Goal: Feedback & Contribution: Leave review/rating

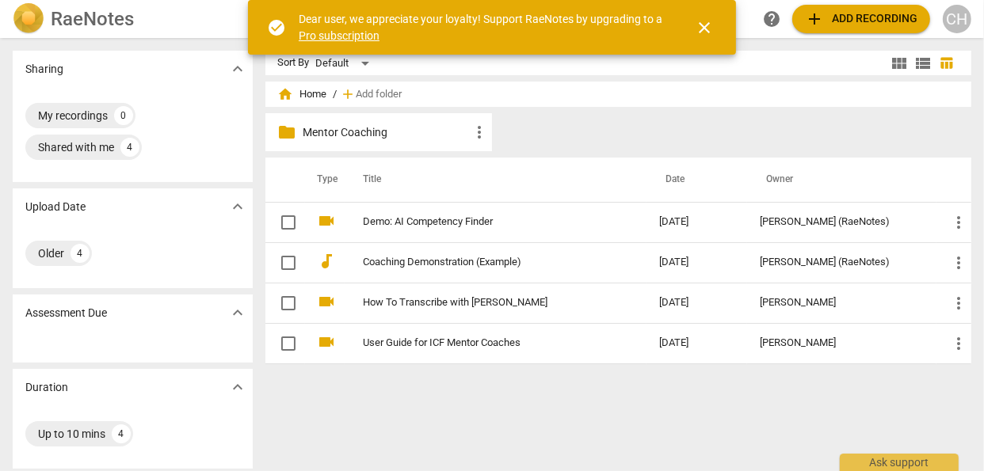
click at [370, 135] on p "Mentor Coaching" at bounding box center [386, 132] width 166 height 17
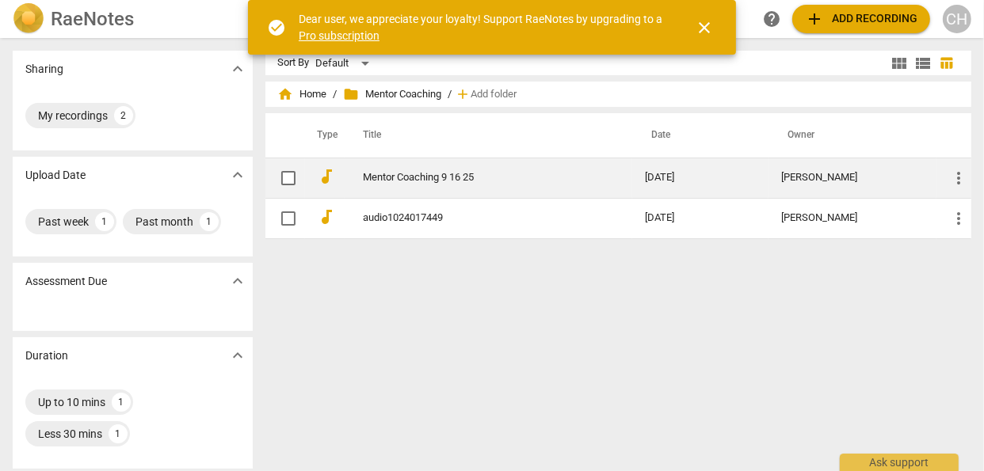
click at [380, 176] on link "Mentor Coaching 9 16 25" at bounding box center [476, 178] width 225 height 12
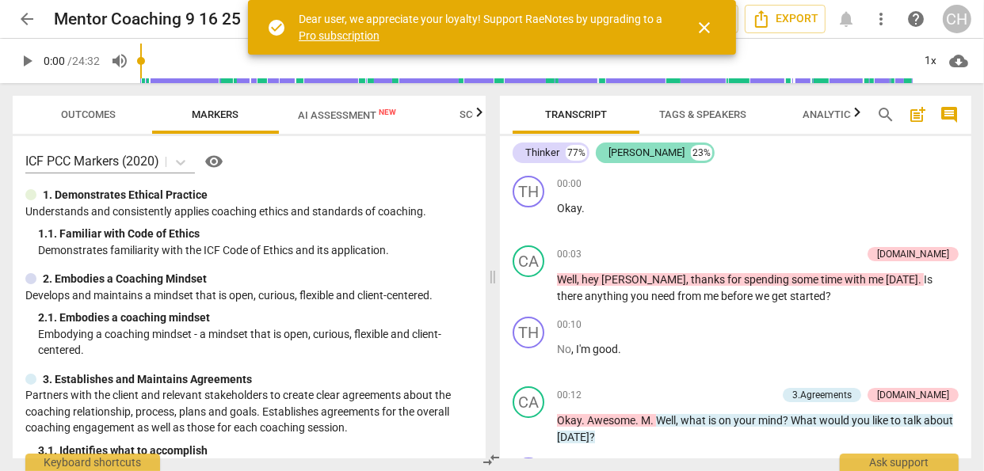
click at [616, 148] on div "[PERSON_NAME]" at bounding box center [646, 153] width 76 height 16
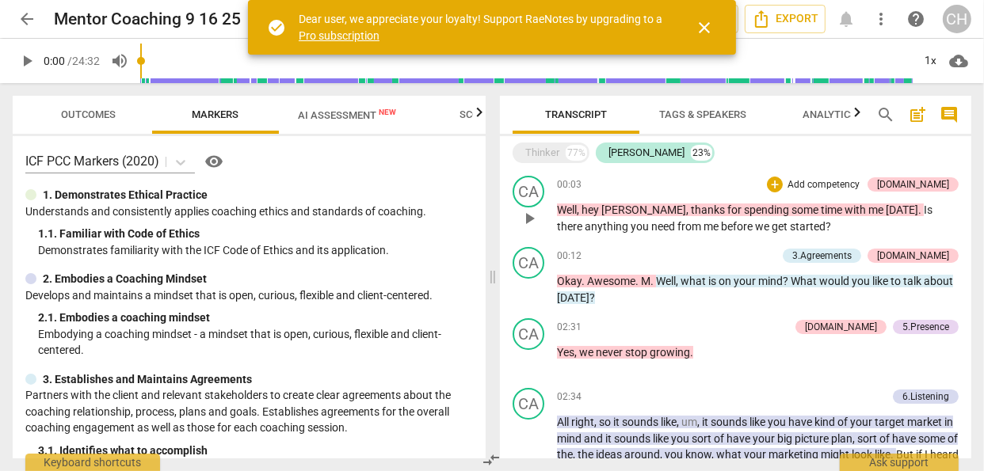
click at [860, 184] on p "Add competency" at bounding box center [823, 185] width 75 height 14
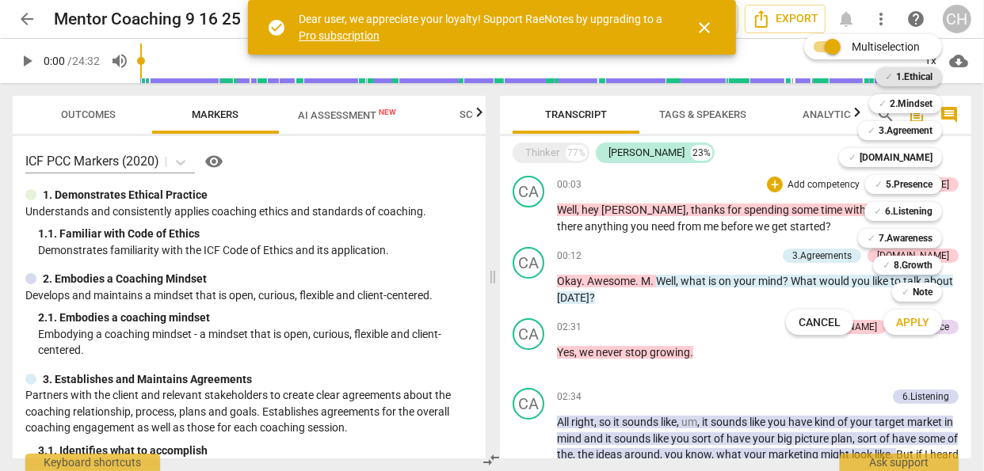
click at [905, 75] on b "1.Ethical" at bounding box center [914, 76] width 36 height 19
click at [906, 322] on span "Apply" at bounding box center [912, 323] width 33 height 16
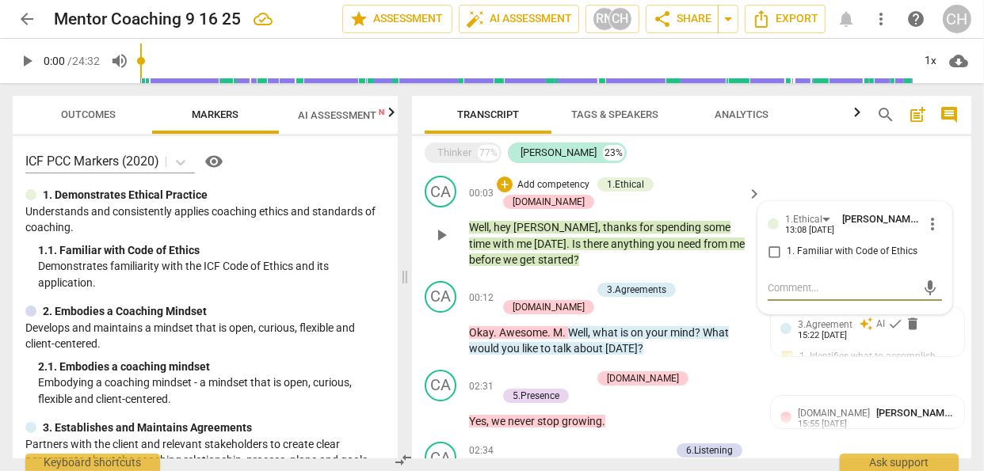
click at [773, 252] on input "1. Familiar with Code of Ethics" at bounding box center [773, 251] width 25 height 19
checkbox input "true"
click at [591, 185] on p "Add competency" at bounding box center [553, 185] width 75 height 14
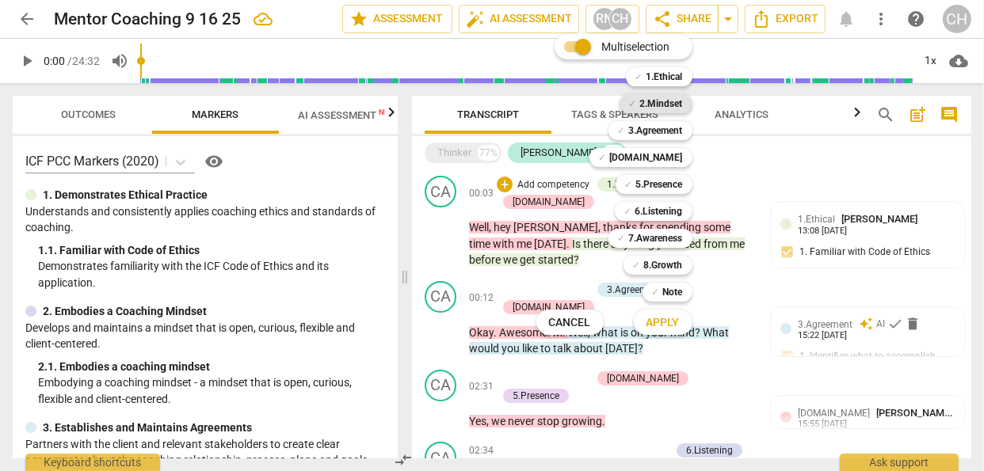
click at [666, 107] on b "2.Mindset" at bounding box center [661, 103] width 43 height 19
click at [665, 319] on span "Apply" at bounding box center [663, 323] width 33 height 16
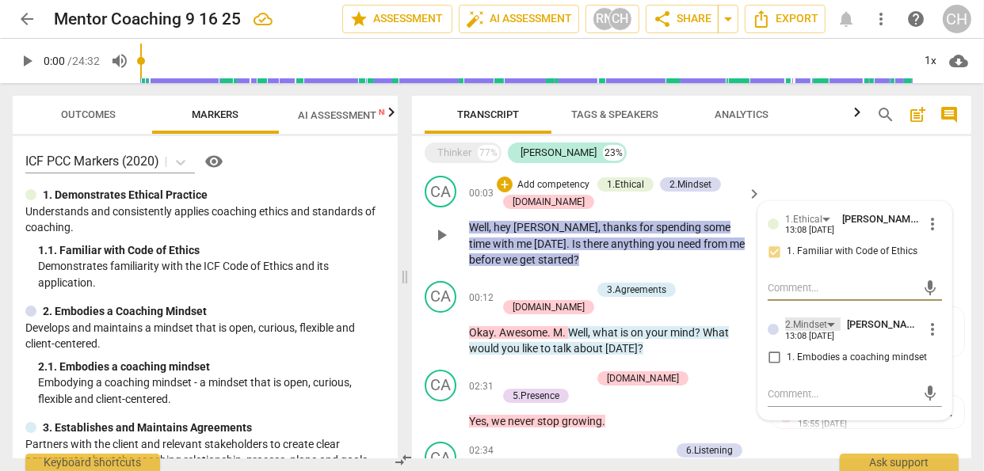
click at [829, 324] on div "2.Mindset" at bounding box center [812, 324] width 55 height 13
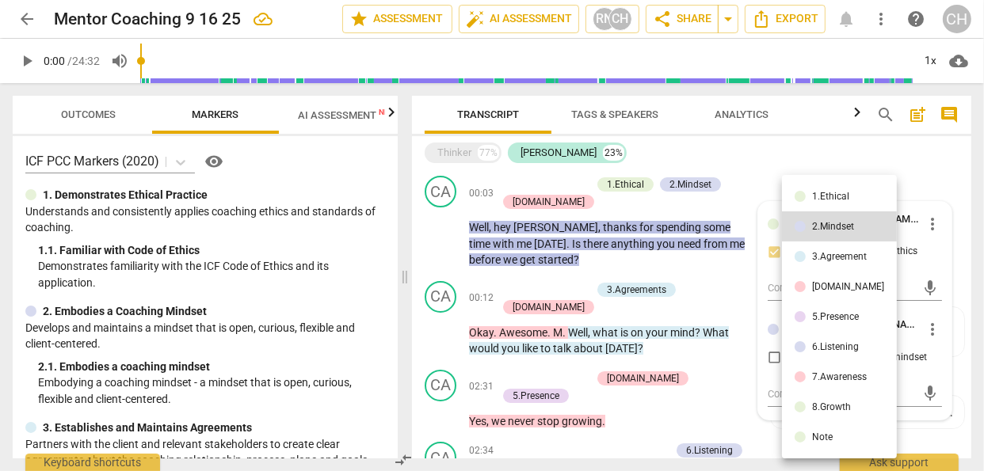
click at [953, 307] on div at bounding box center [492, 235] width 984 height 471
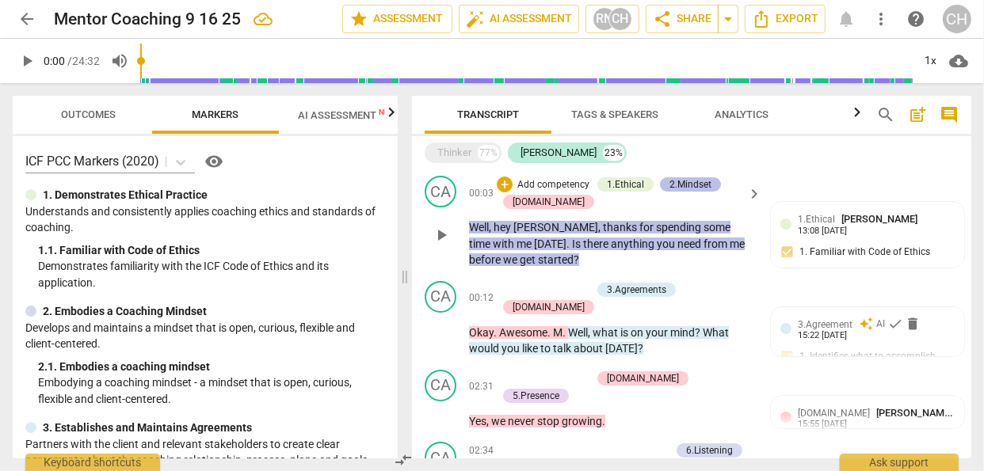
click at [675, 181] on div "2.Mindset" at bounding box center [691, 184] width 42 height 14
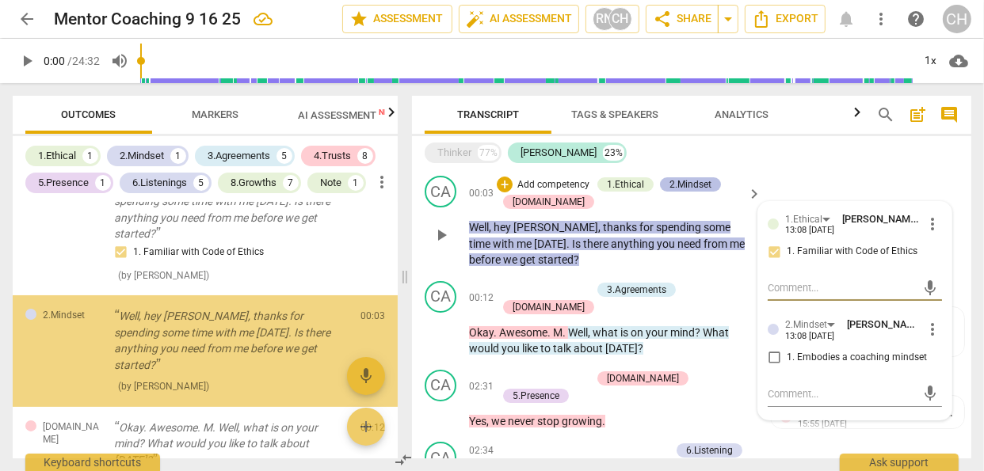
scroll to position [145, 0]
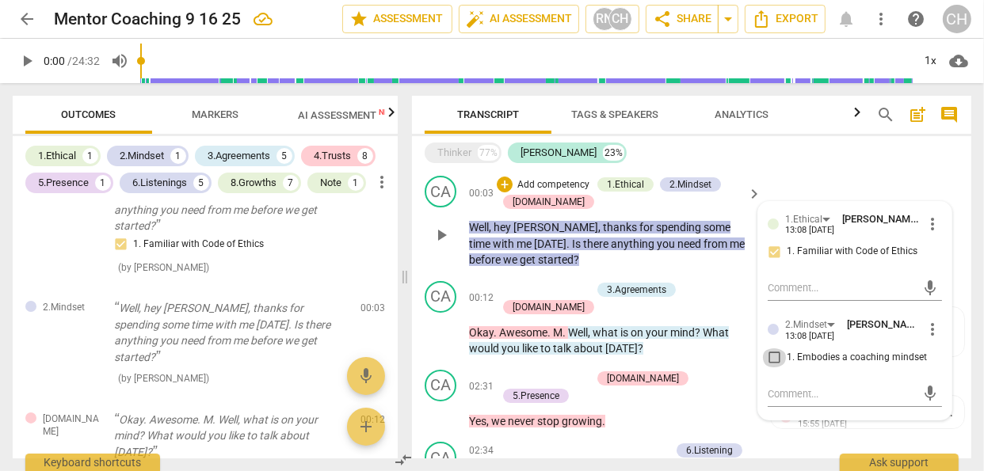
click at [772, 360] on input "1. Embodies a coaching mindset" at bounding box center [773, 358] width 25 height 19
checkbox input "true"
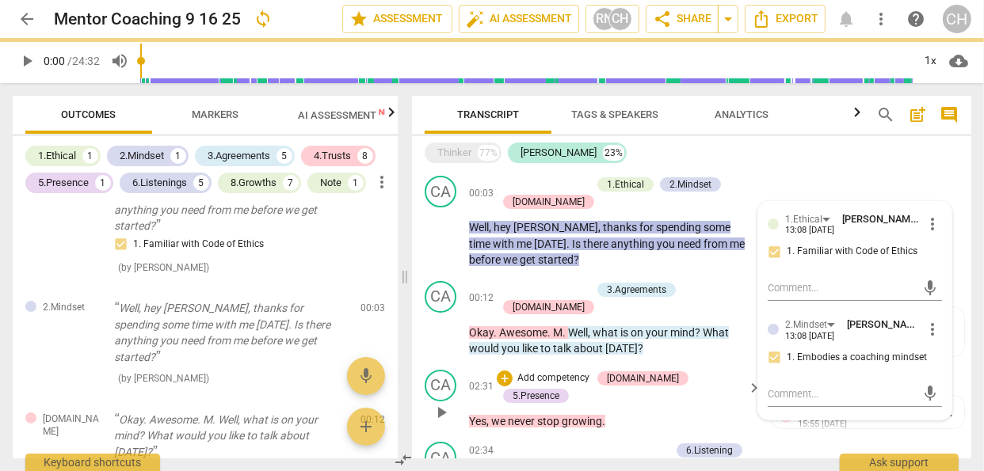
click at [725, 414] on p "Yes , we never stop growing ." at bounding box center [611, 422] width 284 height 17
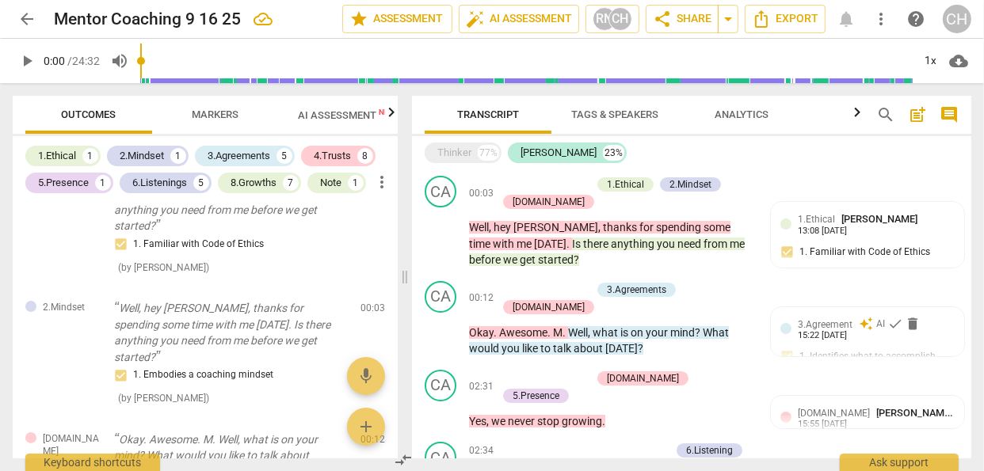
click at [231, 119] on span "Markers" at bounding box center [216, 115] width 47 height 12
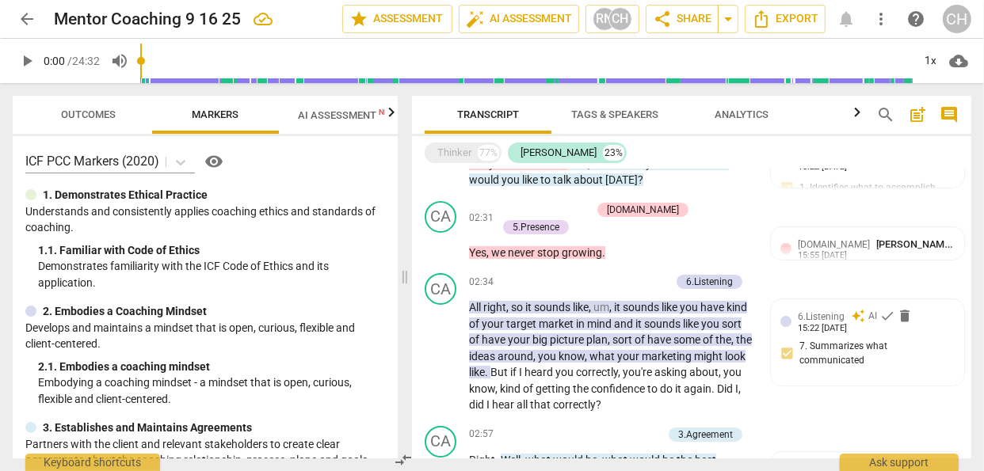
scroll to position [179, 0]
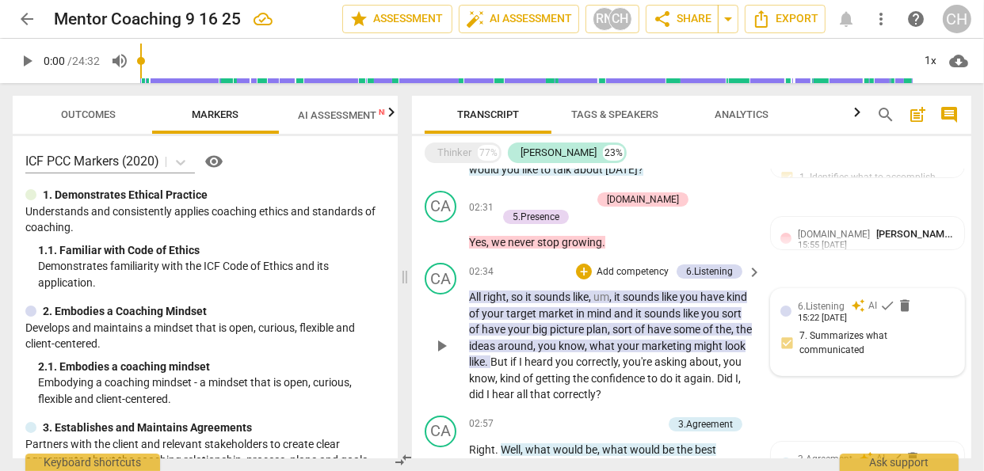
click at [847, 314] on div "15:22 [DATE]" at bounding box center [822, 319] width 49 height 10
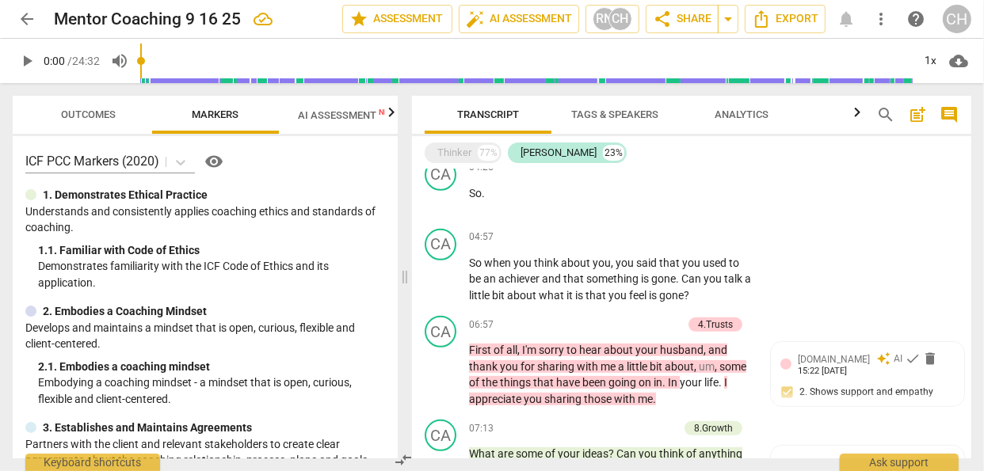
scroll to position [691, 0]
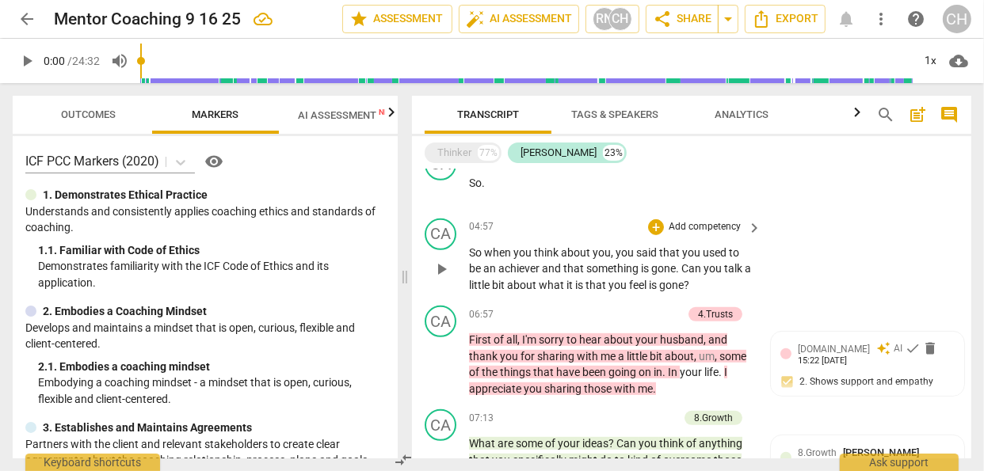
click at [750, 219] on span "keyboard_arrow_right" at bounding box center [754, 228] width 19 height 19
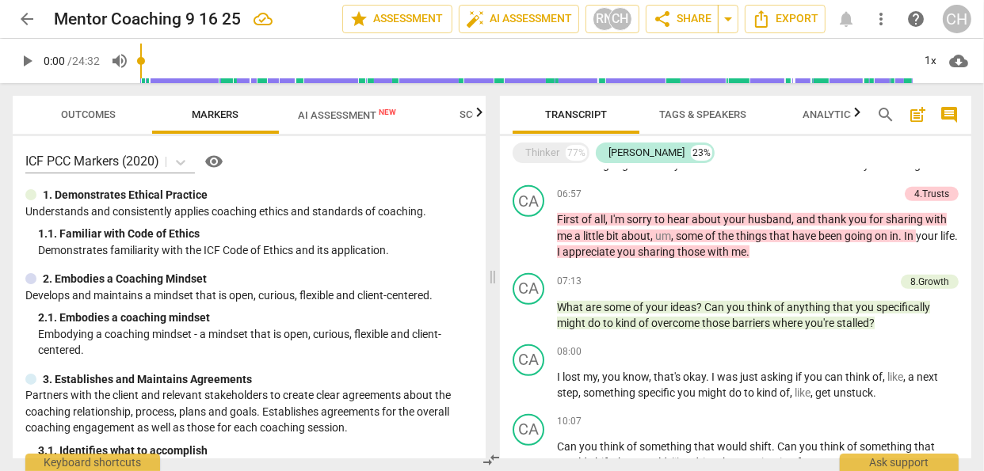
scroll to position [608, 0]
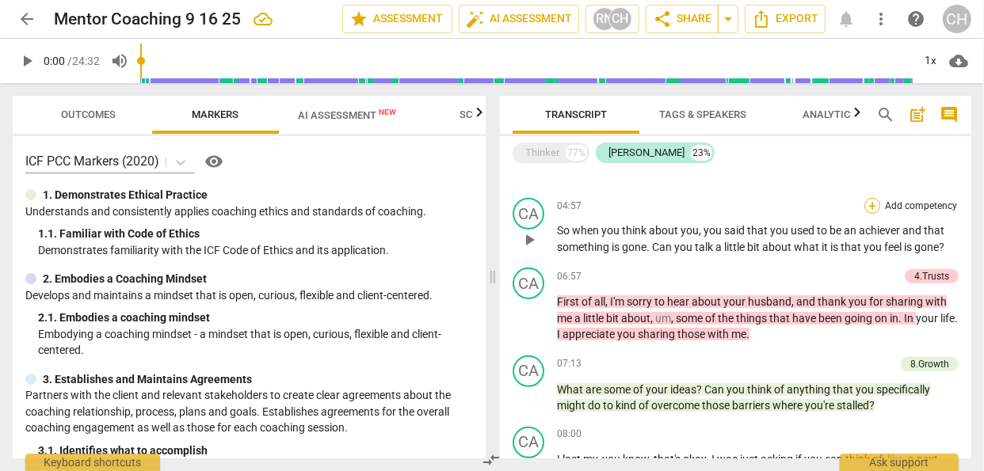
click at [868, 207] on div "+" at bounding box center [872, 206] width 16 height 16
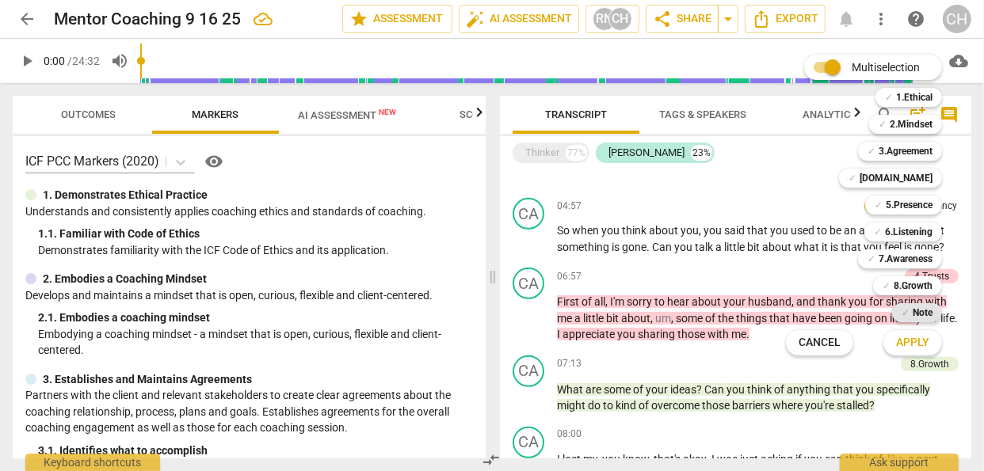
click at [903, 310] on span "✓" at bounding box center [906, 312] width 8 height 19
click at [903, 344] on span "Apply" at bounding box center [912, 343] width 33 height 16
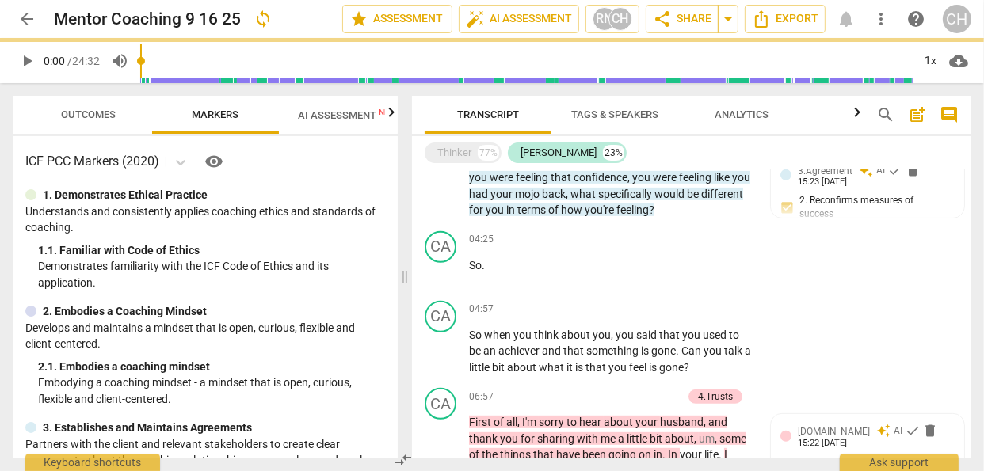
scroll to position [691, 0]
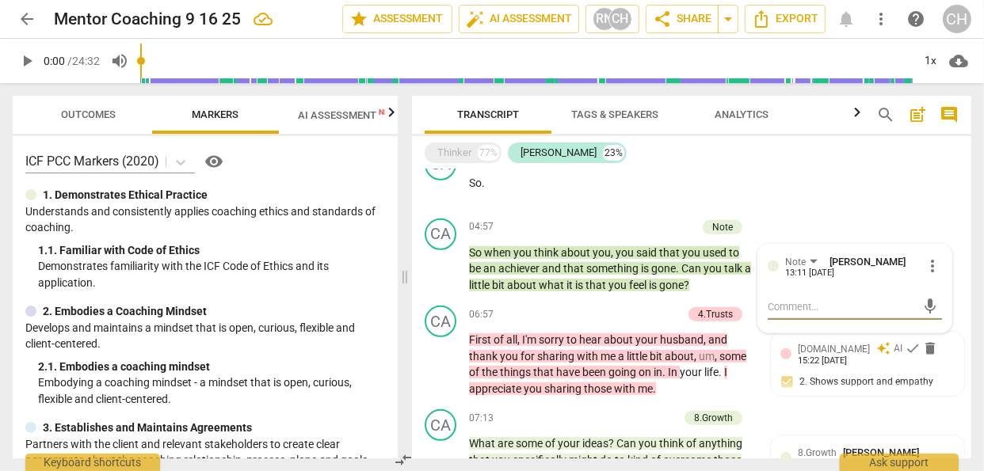
type textarea "T"
type textarea "Th"
type textarea "Thi"
type textarea "This"
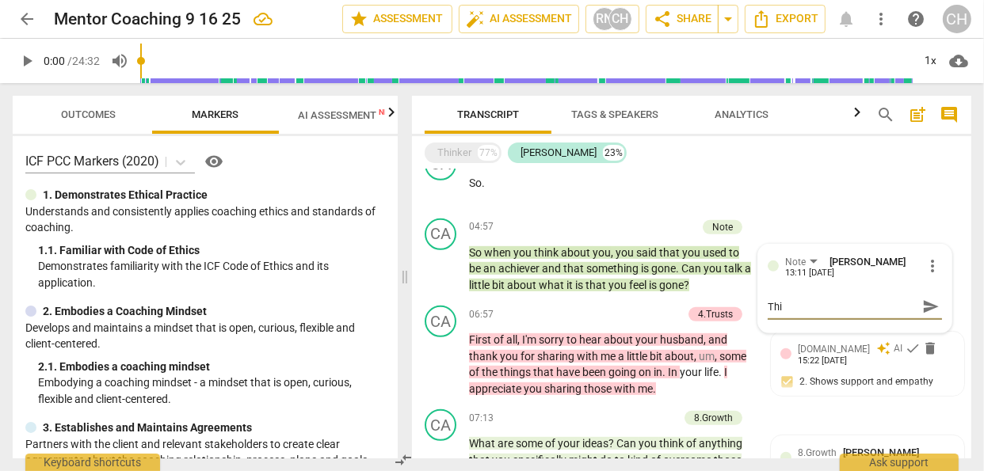
type textarea "This"
type textarea "This q"
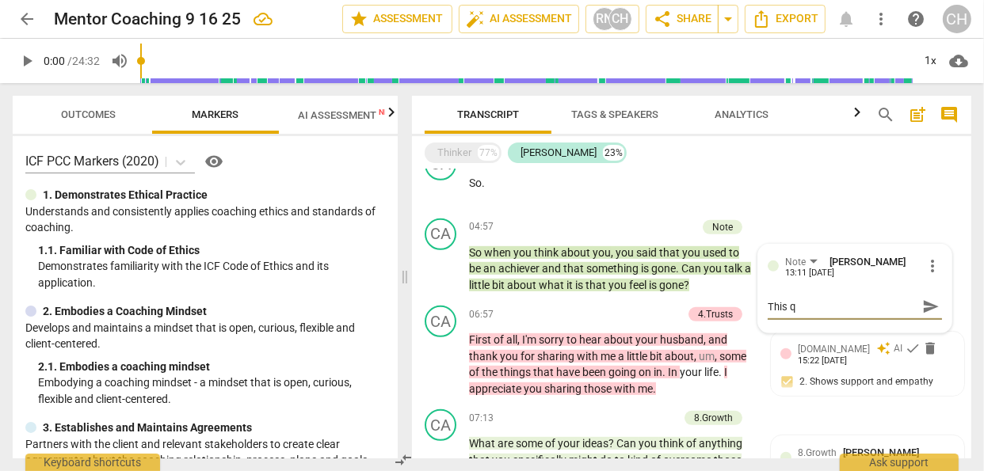
type textarea "This qu"
type textarea "This que"
type textarea "This ques"
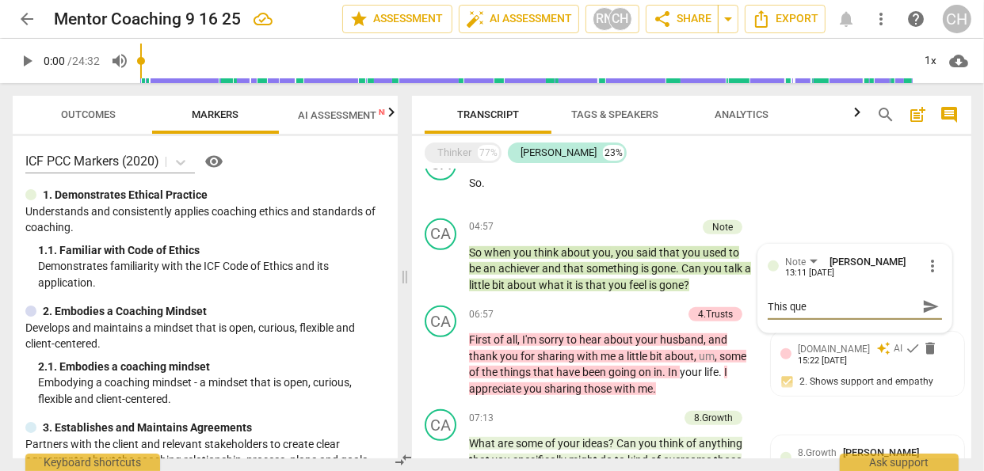
type textarea "This ques"
type textarea "This quest"
type textarea "This questi"
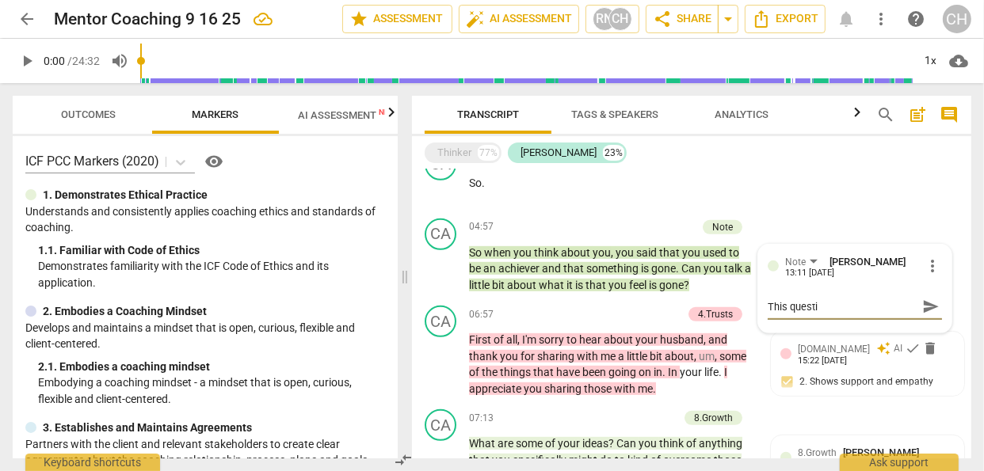
type textarea "This questio"
type textarea "This question"
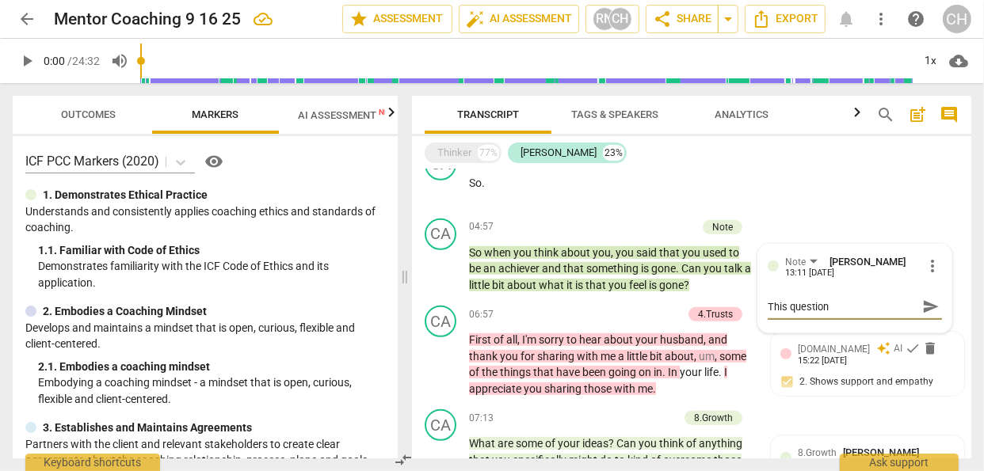
type textarea "This question"
type textarea "This question i"
type textarea "This question is"
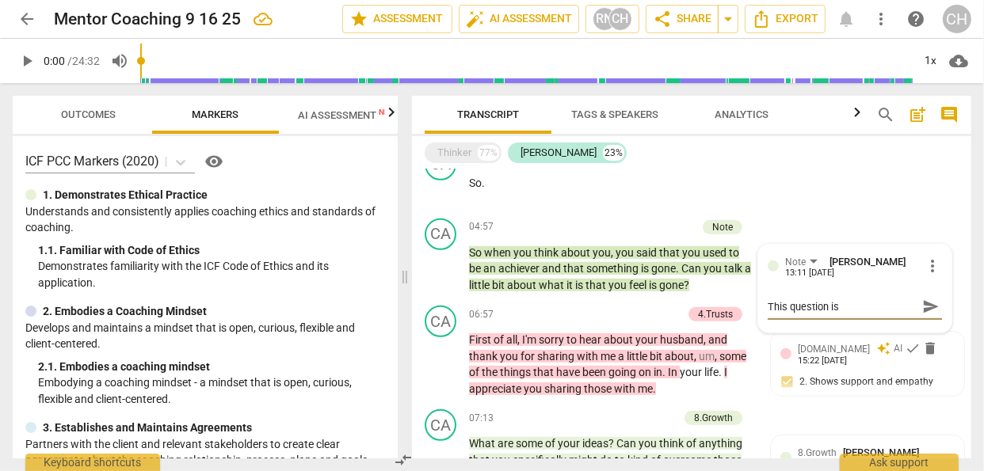
type textarea "This question is"
type textarea "This question is l"
type textarea "This question is le"
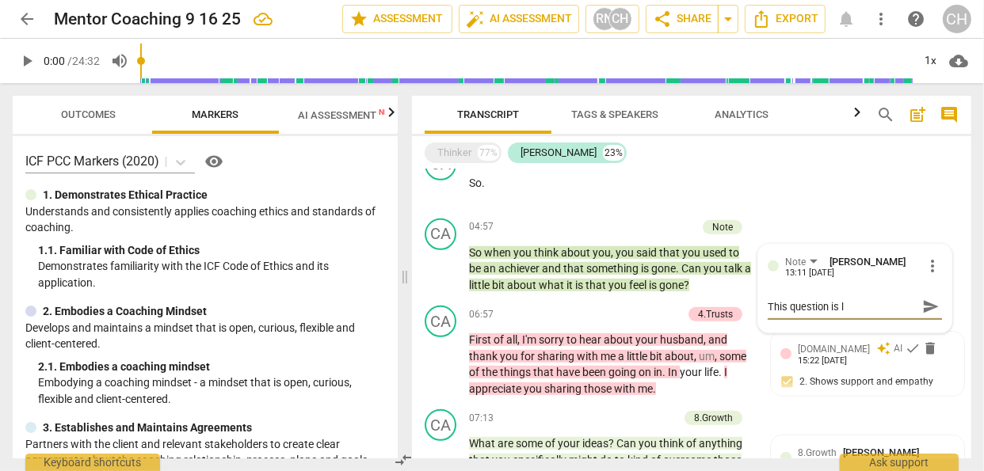
type textarea "This question is le"
type textarea "This question is lea"
type textarea "This question is lead"
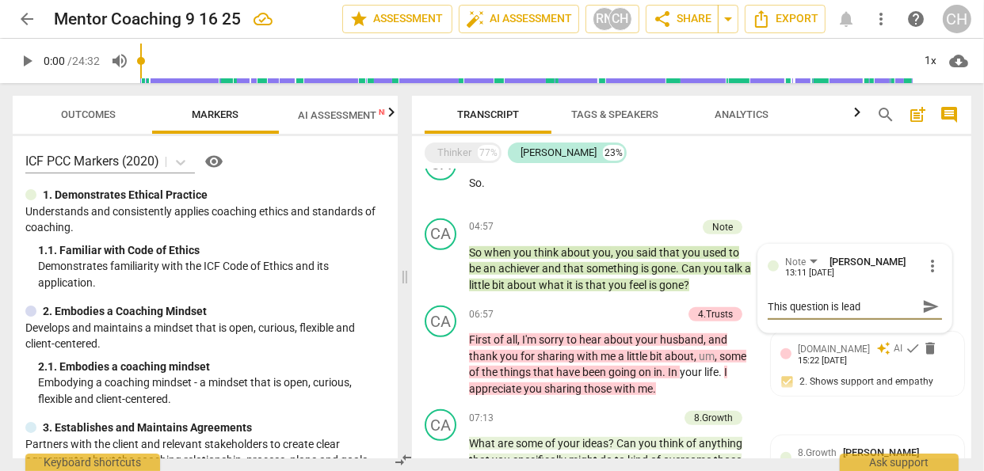
type textarea "This question is leadi"
type textarea "This question is leadin"
type textarea "This question is leading"
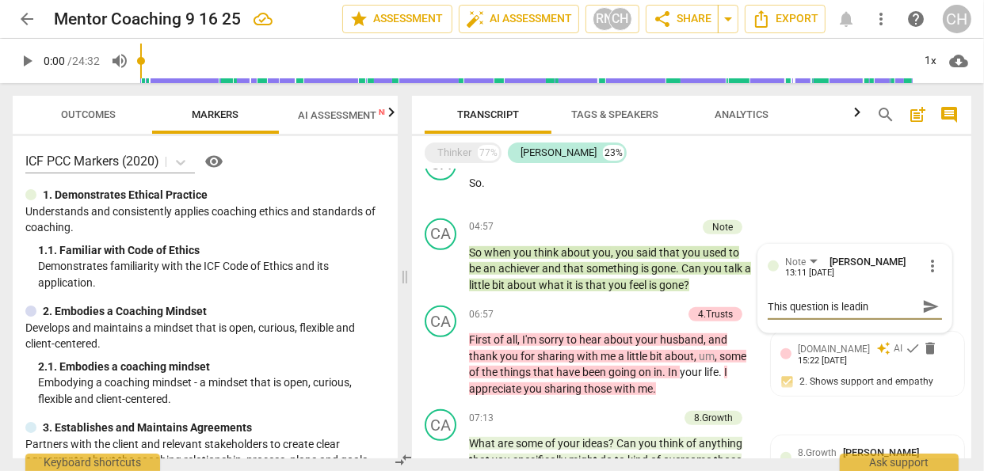
type textarea "This question is leading"
type textarea "This question is leading."
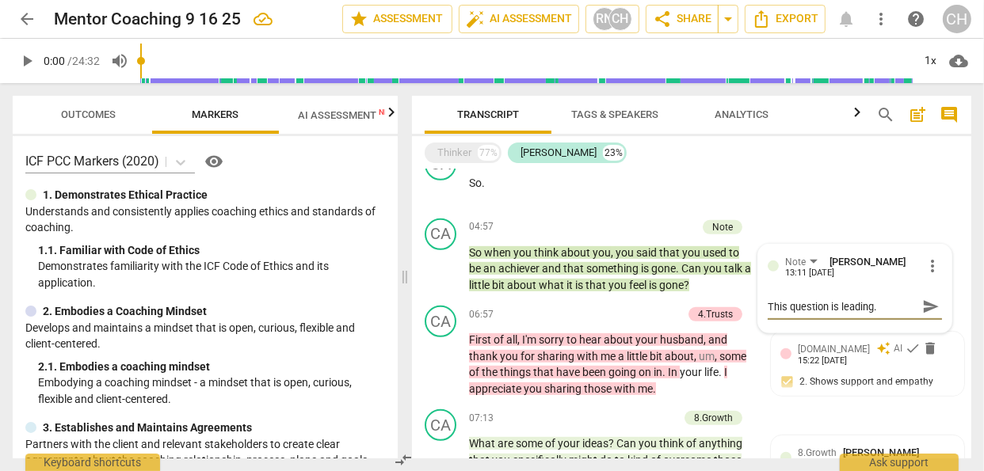
type textarea "This question is leading. P"
type textarea "This question is leading. Pe"
type textarea "This question is leading. Per"
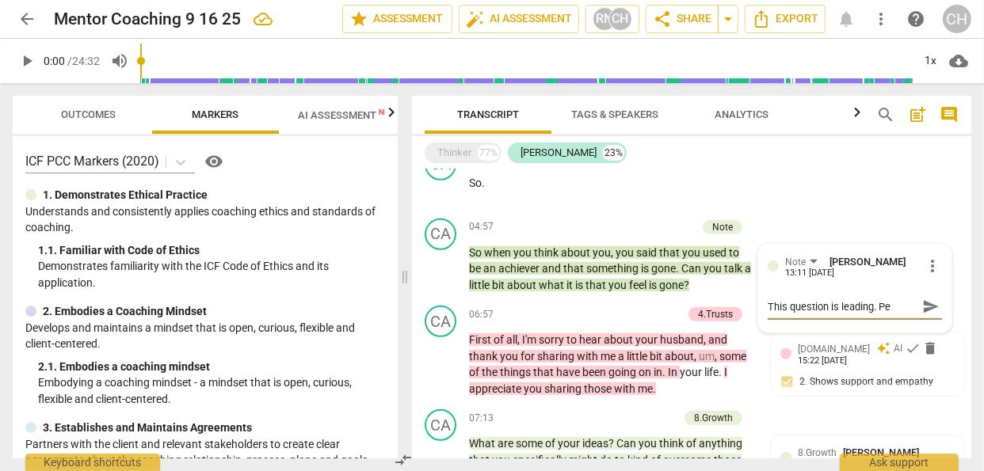
type textarea "This question is leading. Per"
type textarea "This question is leading. Perh"
type textarea "This question is leading. Perha"
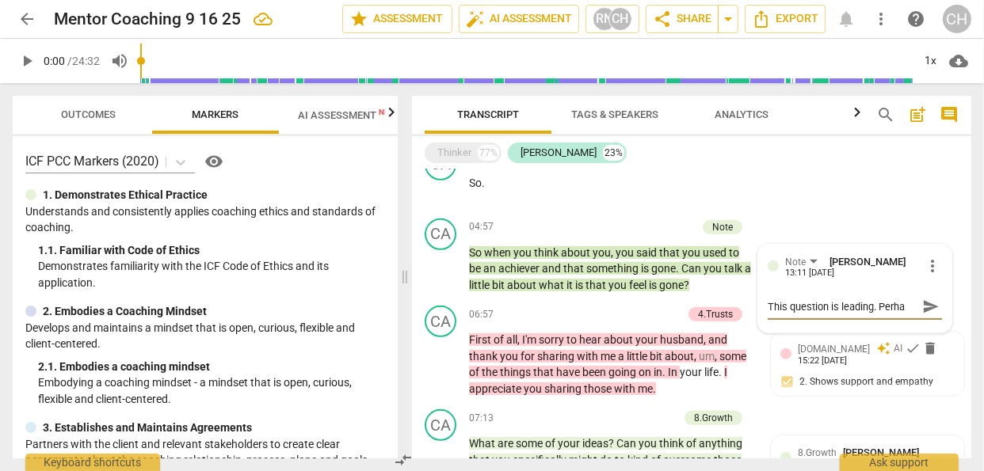
type textarea "This question is leading. Perhap"
type textarea "This question is leading. Perhaps"
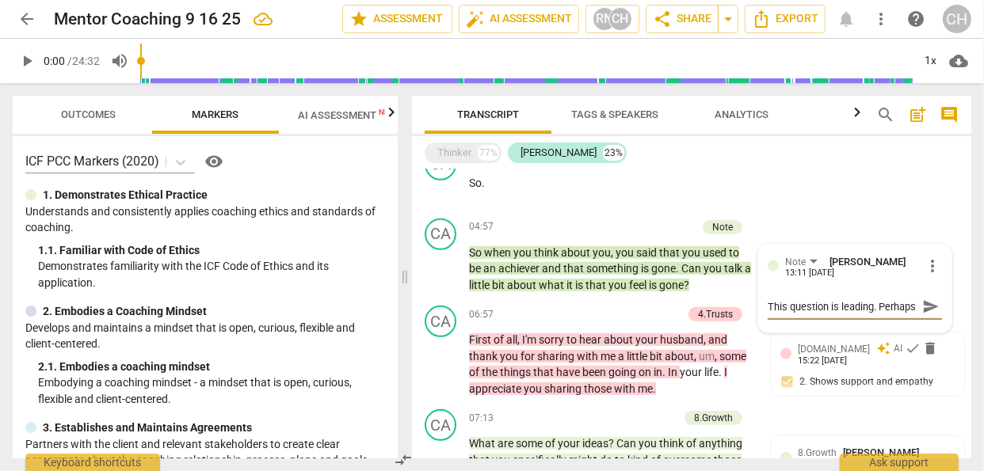
type textarea "This question is leading. Perhaps a"
type textarea "This question is leading. Perhaps a b"
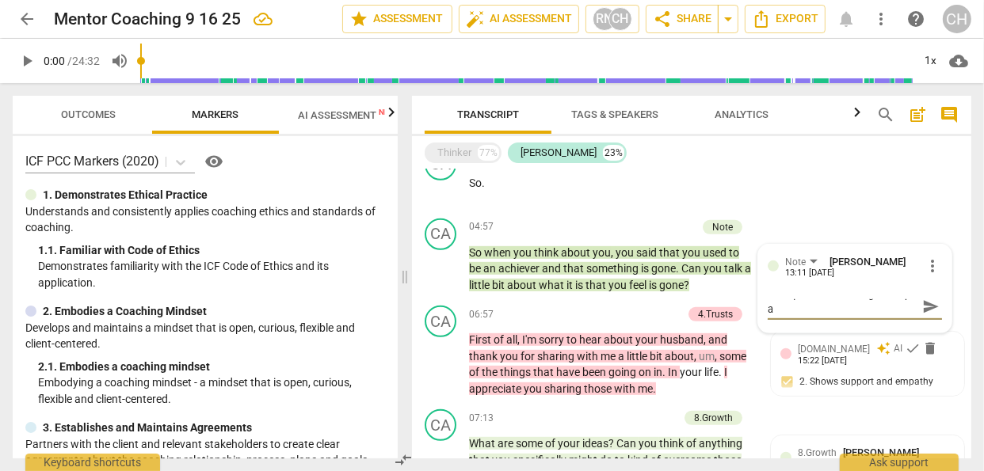
type textarea "This question is leading. Perhaps a b"
type textarea "This question is leading. Perhaps a be"
type textarea "This question is leading. Perhaps a bet"
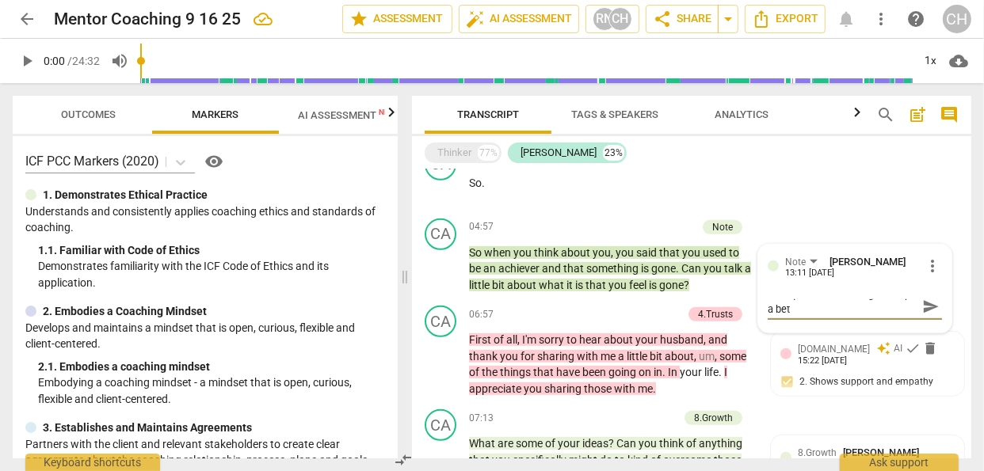
scroll to position [0, 0]
type textarea "This question is leading. Perhaps a bett"
type textarea "This question is leading. Perhaps a [PERSON_NAME]"
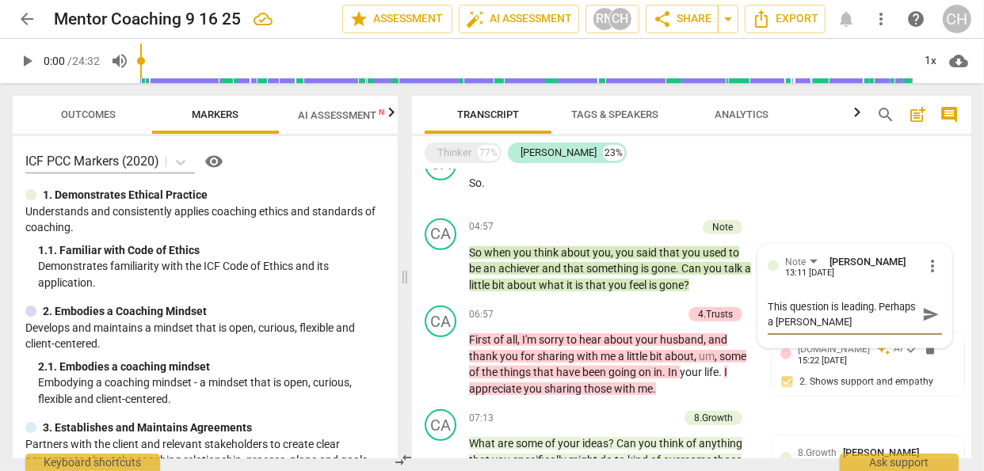
type textarea "This question is leading. Perhaps a better"
type textarea "This question is leading. Perhaps a better q"
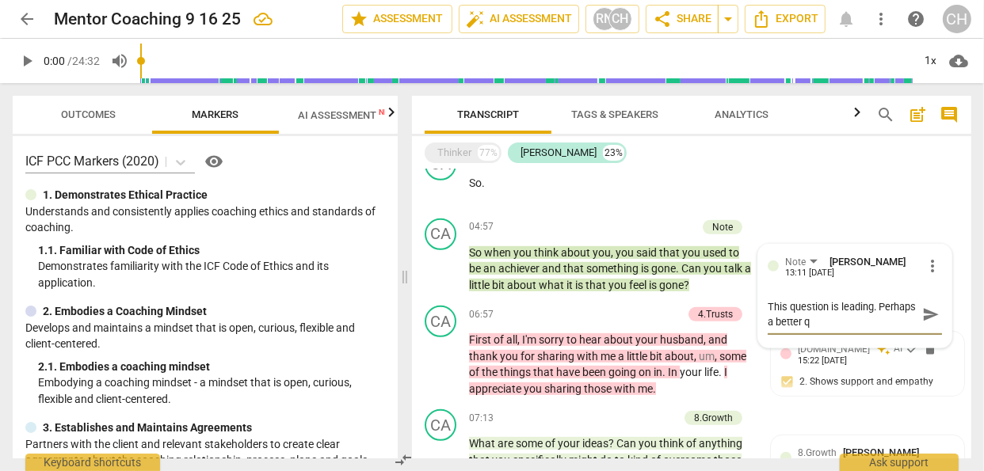
type textarea "This question is leading. Perhaps a better qu"
type textarea "This question is leading. Perhaps a better que"
type textarea "This question is leading. Perhaps a better ques"
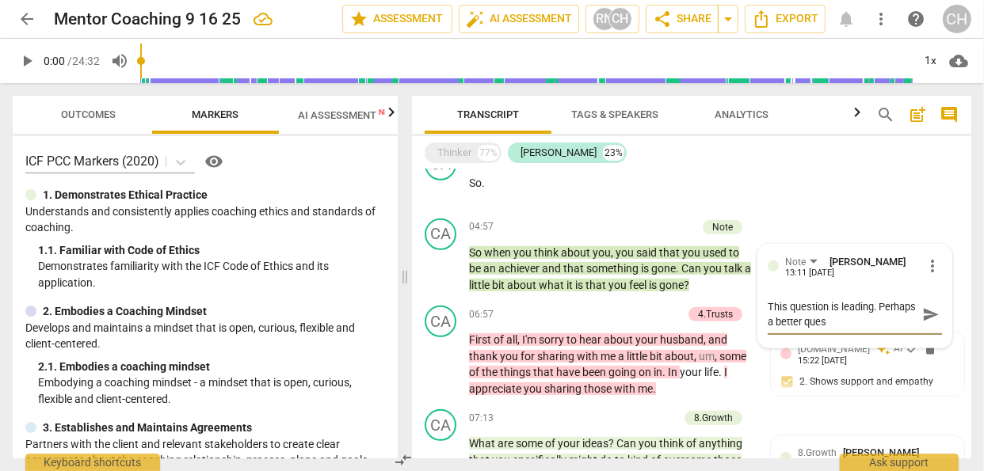
type textarea "This question is leading. Perhaps a better quest"
type textarea "This question is leading. Perhaps a better questi"
type textarea "This question is leading. Perhaps a better questio"
type textarea "This question is leading. Perhaps a better question"
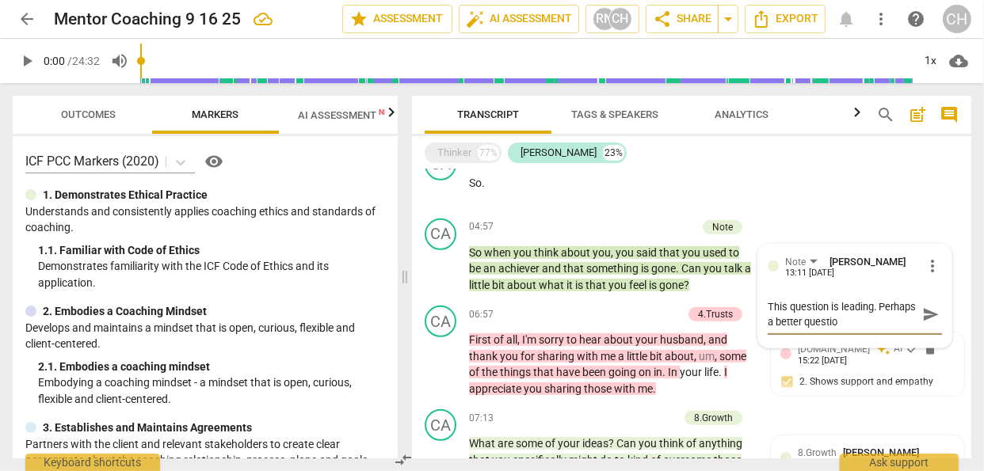
type textarea "This question is leading. Perhaps a better question"
type textarea "This question is leading. Perhaps a better question w"
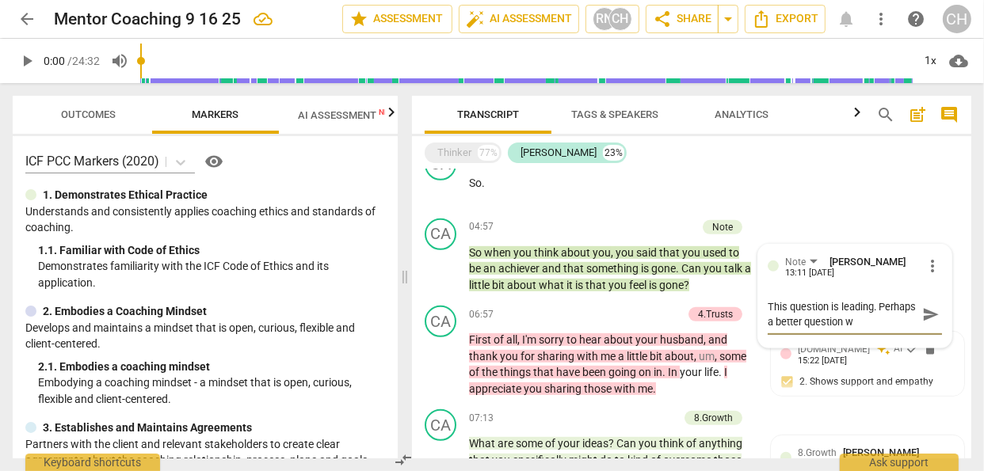
type textarea "This question is leading. Perhaps a better question wo"
type textarea "This question is leading. Perhaps a better question wou"
type textarea "This question is leading. Perhaps a better question woul"
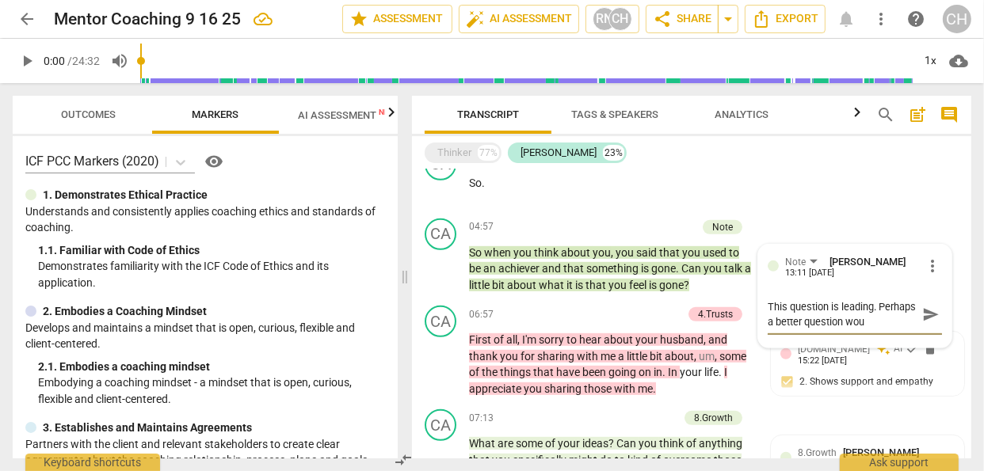
type textarea "This question is leading. Perhaps a better question woul"
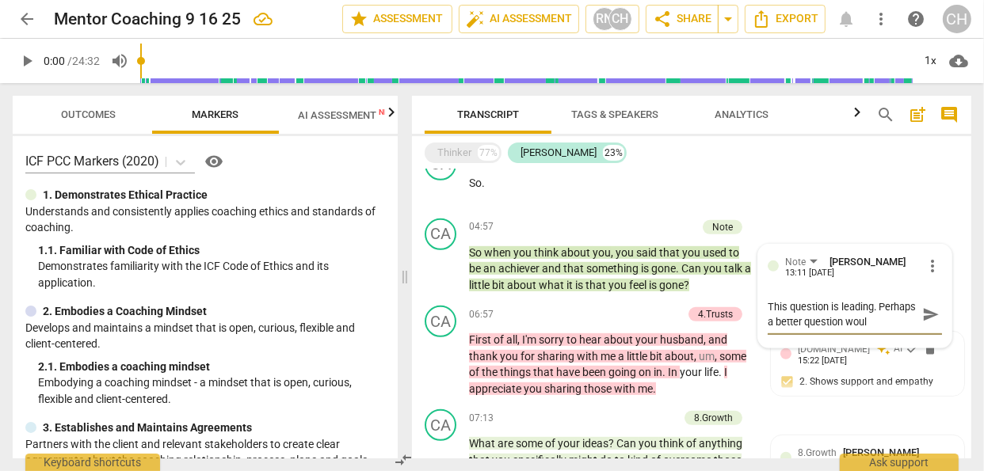
type textarea "This question is leading. Perhaps a better question would"
type textarea "This question is leading. Perhaps a better question would h"
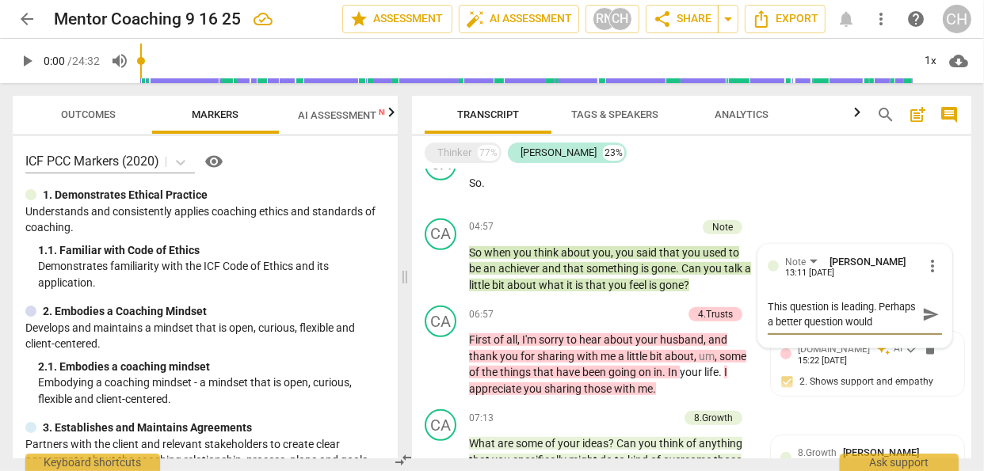
type textarea "This question is leading. Perhaps a better question would h"
type textarea "This question is leading. Perhaps a better question would ha"
type textarea "This question is leading. Perhaps a better question would hav"
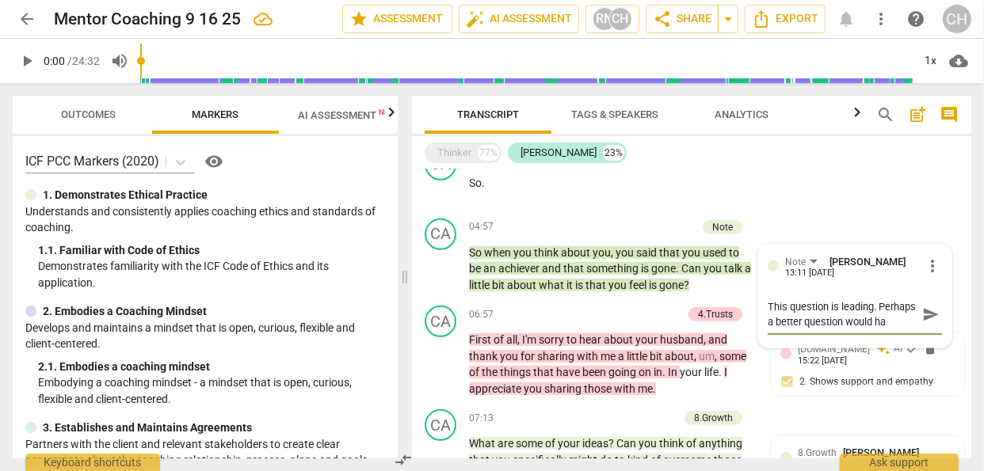
type textarea "This question is leading. Perhaps a better question would hav"
type textarea "This question is leading. Perhaps a better question would have"
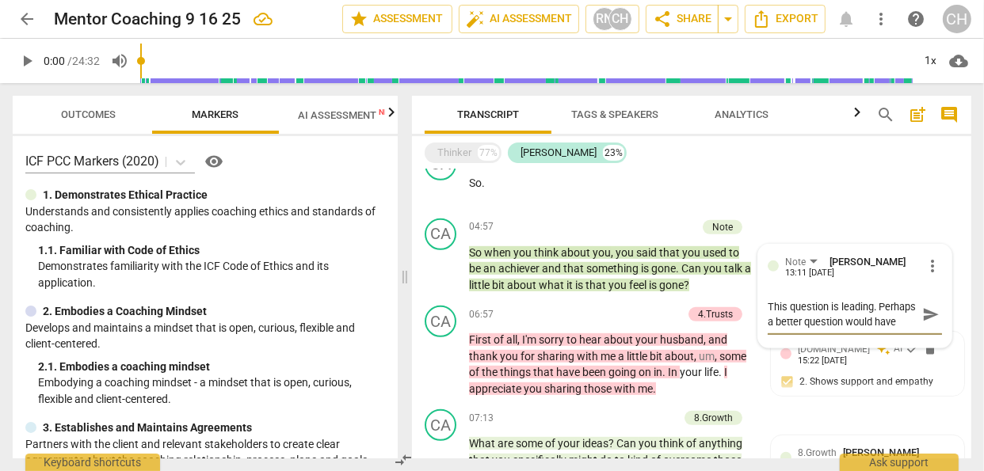
type textarea "This question is leading. Perhaps a better question would have b"
type textarea "This question is leading. Perhaps a better question would have be"
type textarea "This question is leading. Perhaps a better question would have bee"
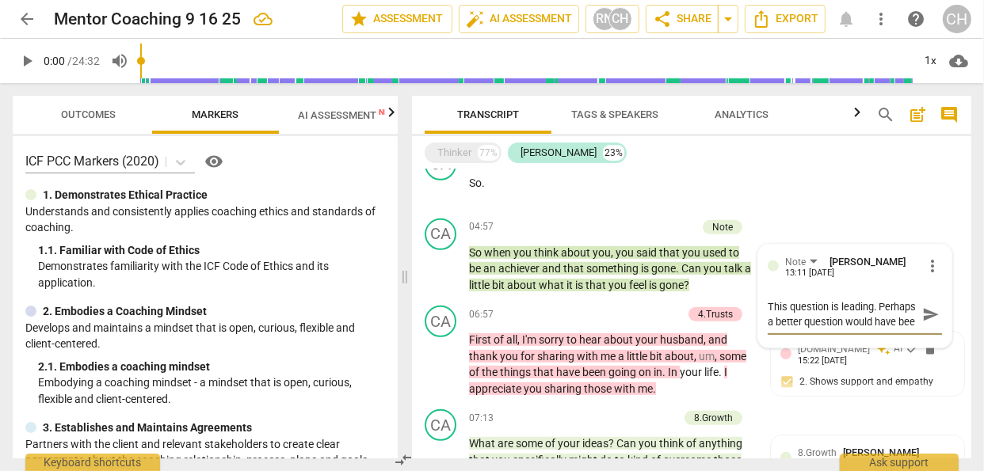
type textarea "This question is leading. Perhaps a better question would have been"
click at [471, 147] on div "Thinker" at bounding box center [454, 153] width 34 height 16
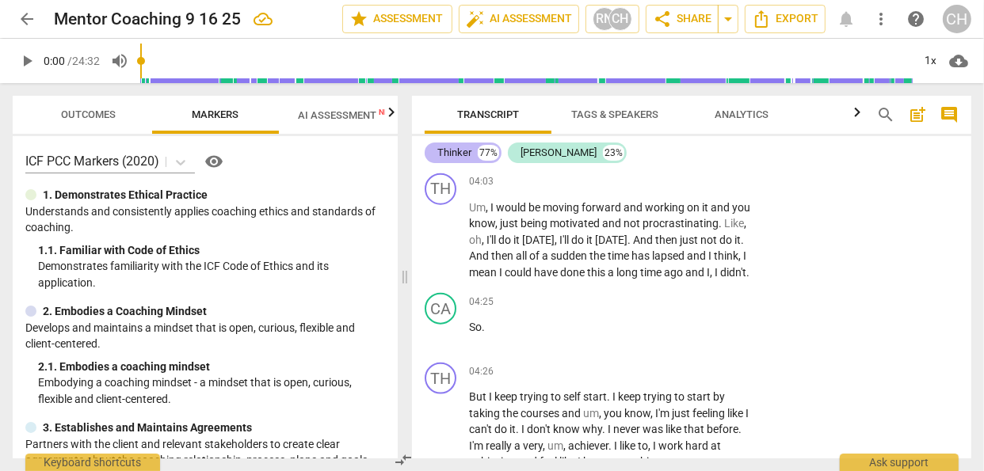
scroll to position [1582, 0]
click at [655, 309] on div "+" at bounding box center [656, 301] width 16 height 16
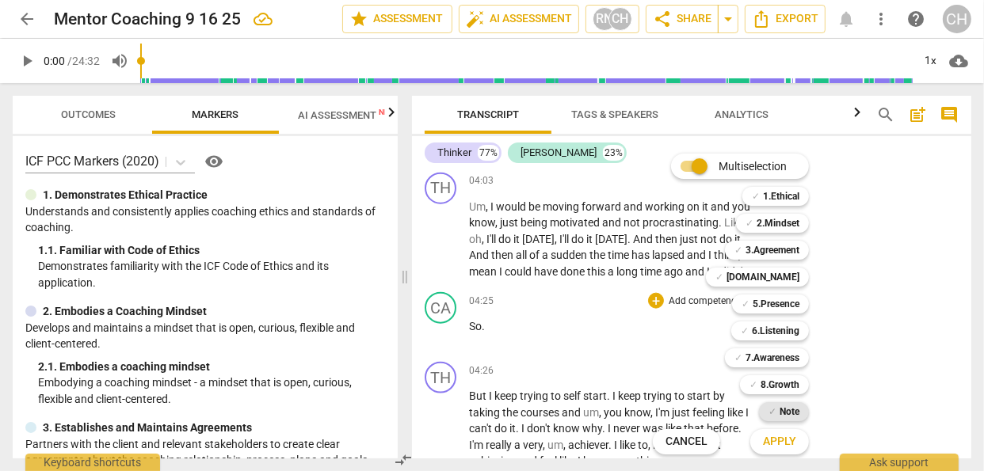
click at [776, 409] on div "✓ Note" at bounding box center [784, 411] width 50 height 19
click at [779, 438] on span "Apply" at bounding box center [779, 442] width 33 height 16
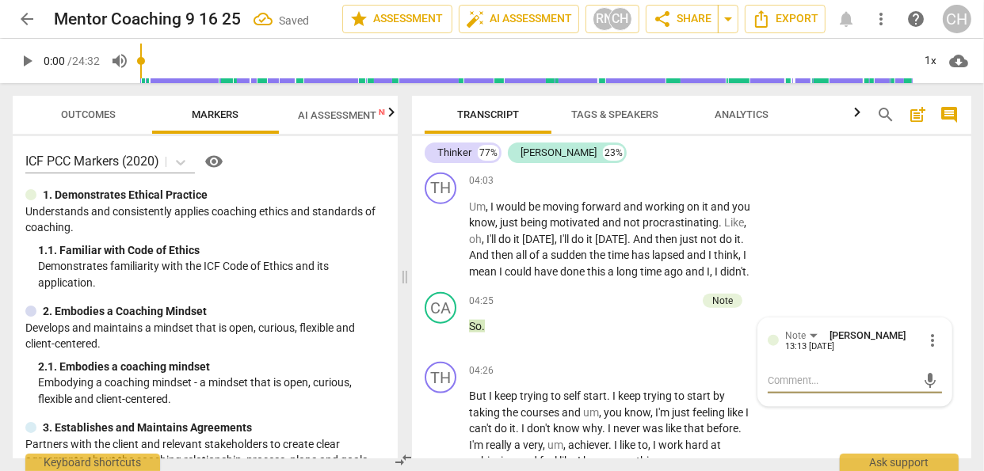
type textarea "I"
type textarea "I f"
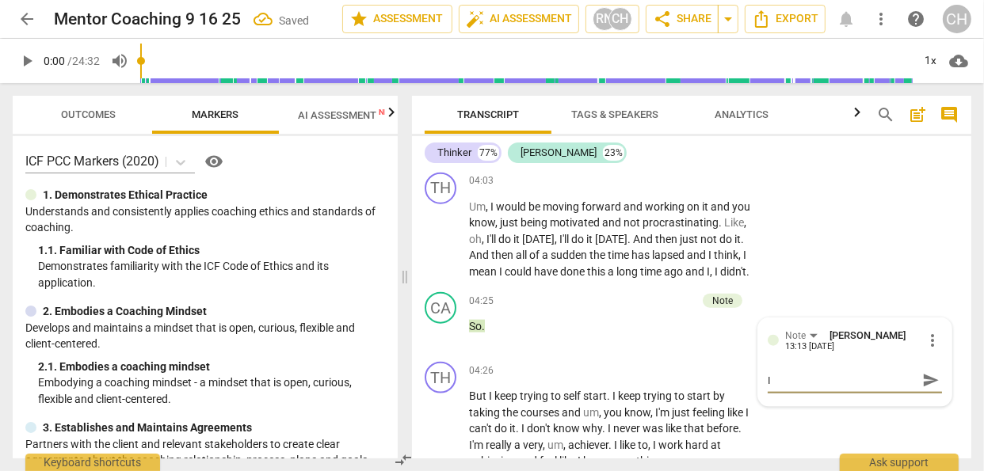
type textarea "I f"
type textarea "I fe"
type textarea "I fee"
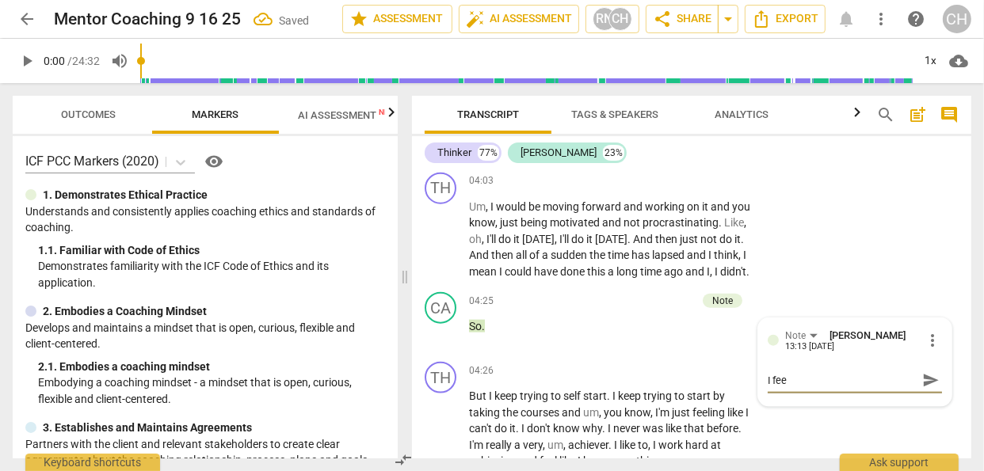
type textarea "I feel"
type textarea "I feel l"
type textarea "I feel li"
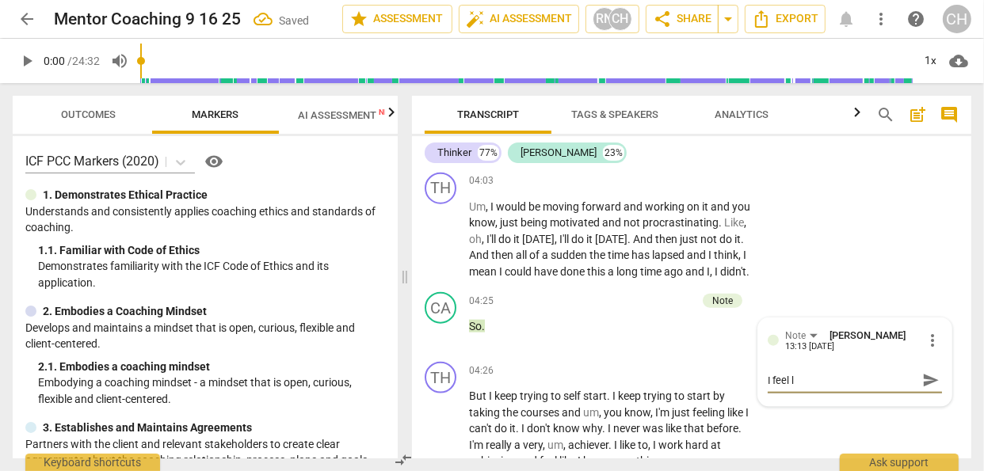
type textarea "I feel li"
type textarea "I feel lik"
type textarea "I feel like"
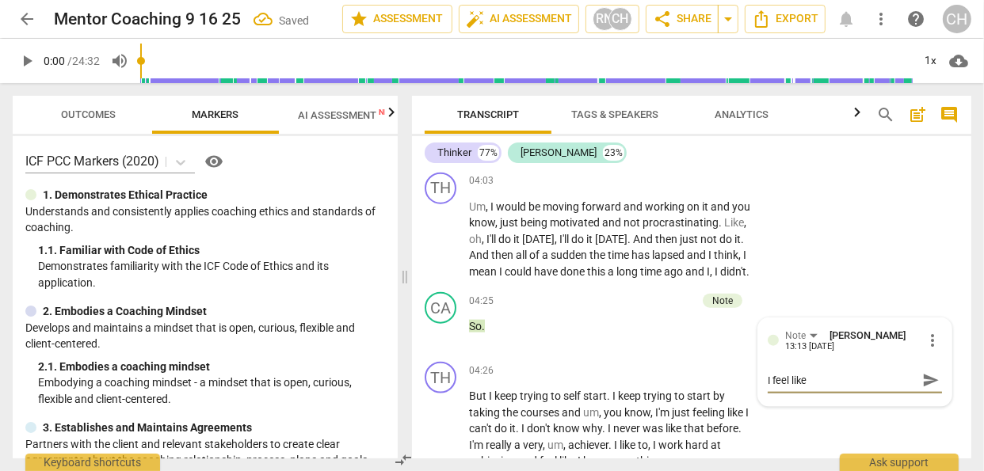
type textarea "I feel like"
type textarea "I feel lik"
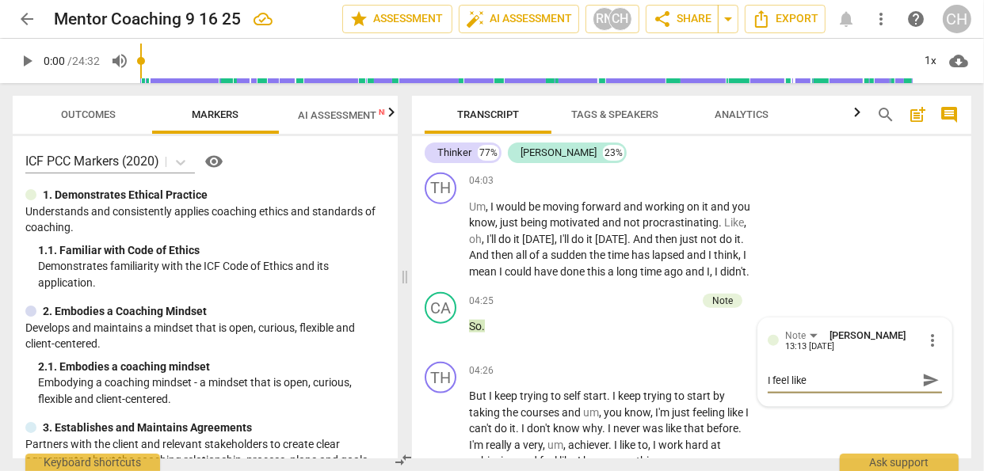
type textarea "I feel lik"
type textarea "I feel li"
type textarea "I feel l"
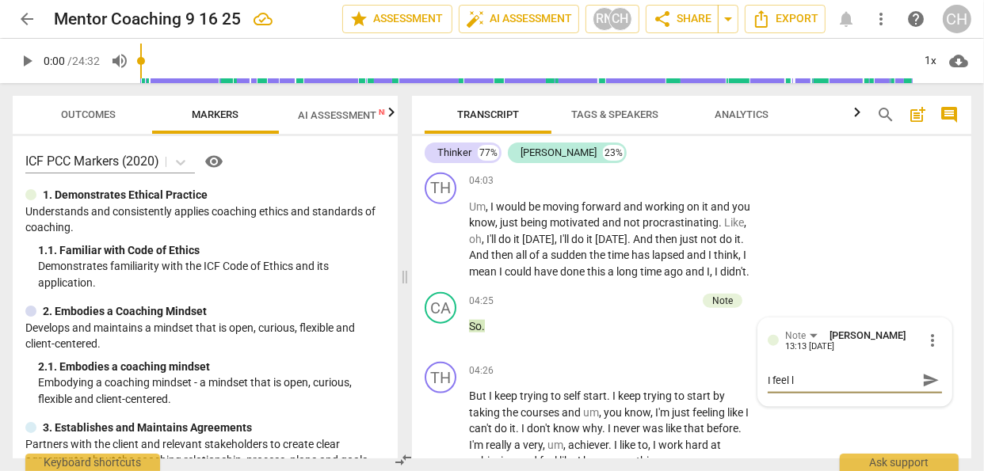
type textarea "I feel"
type textarea "I fee"
type textarea "I fe"
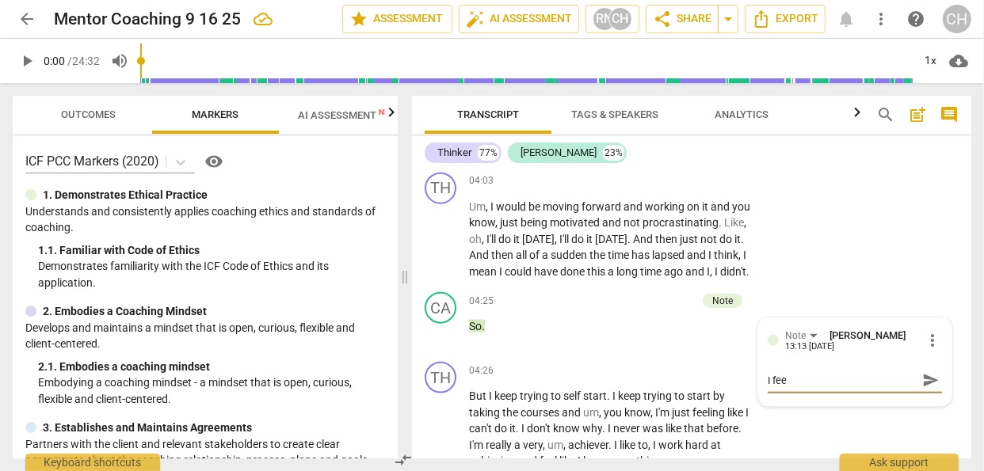
type textarea "I fe"
type textarea "I f"
type textarea "I"
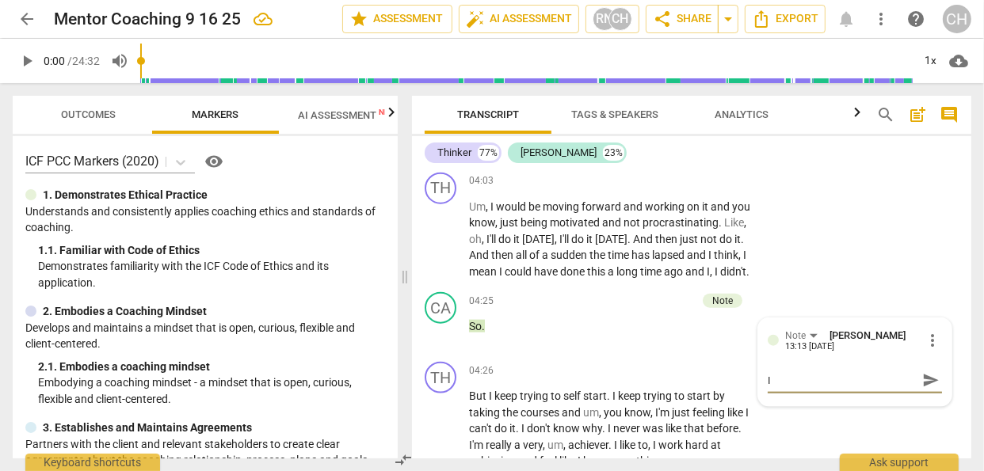
type textarea "I t"
type textarea "I th"
type textarea "I thi"
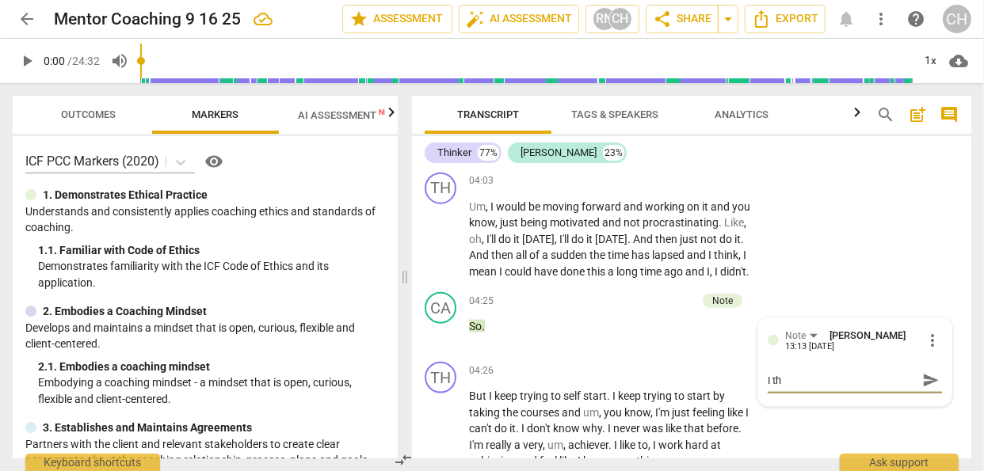
type textarea "I thi"
type textarea "I thin"
type textarea "I think"
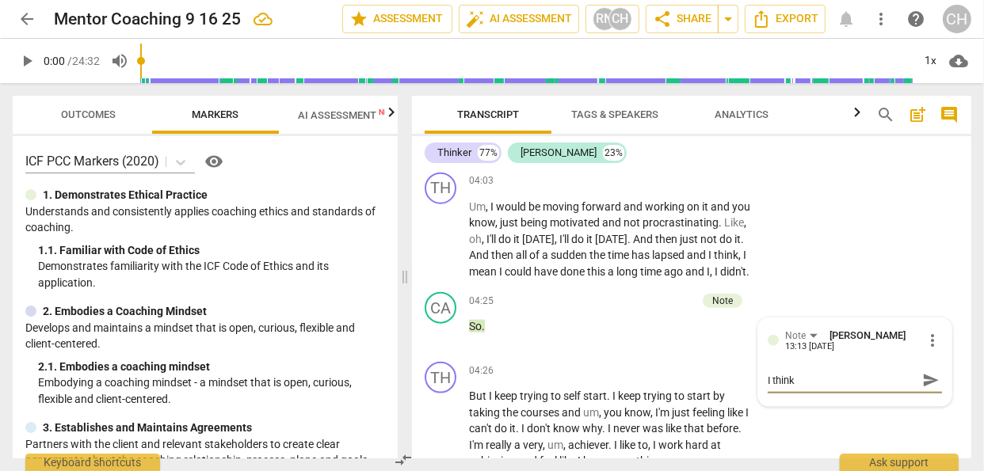
type textarea "I think"
type textarea "I think I"
type textarea "I think I i"
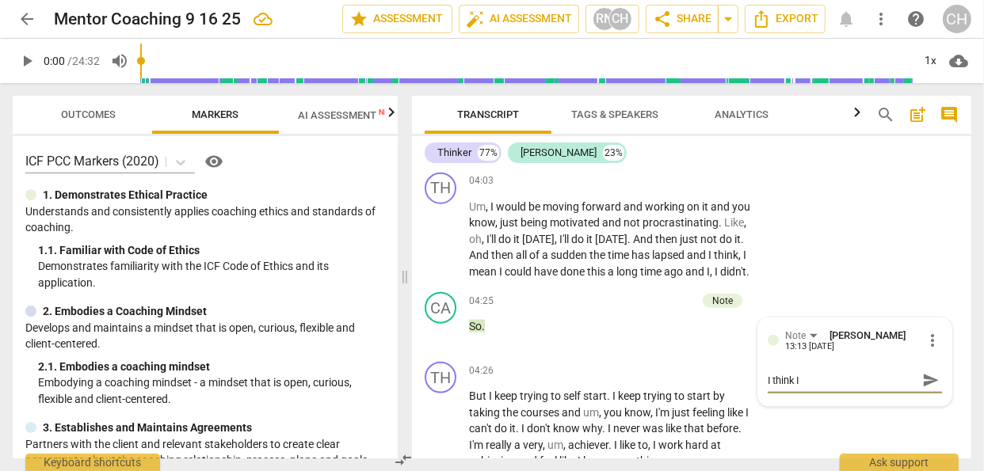
type textarea "I think I i"
type textarea "I think I in"
type textarea "I think I int"
type textarea "I think I inte"
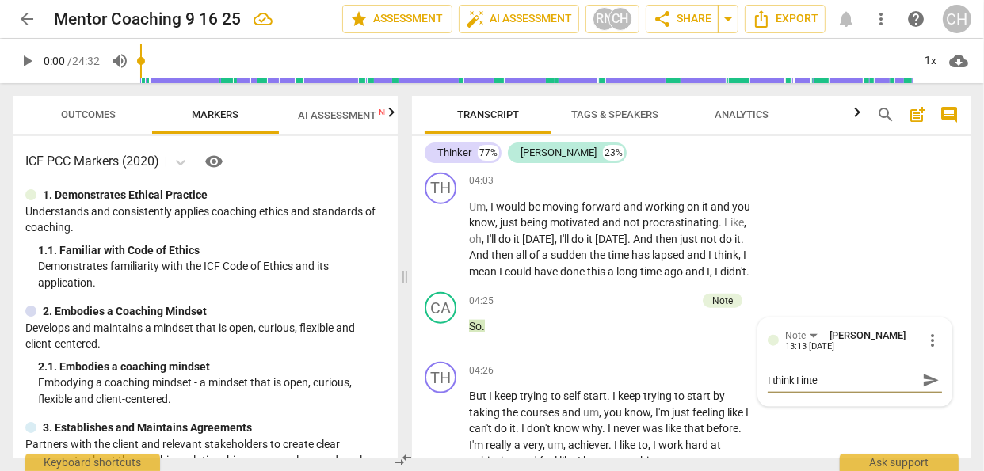
type textarea "I think I inter"
type textarea "I think I inte"
type textarea "I think I inter"
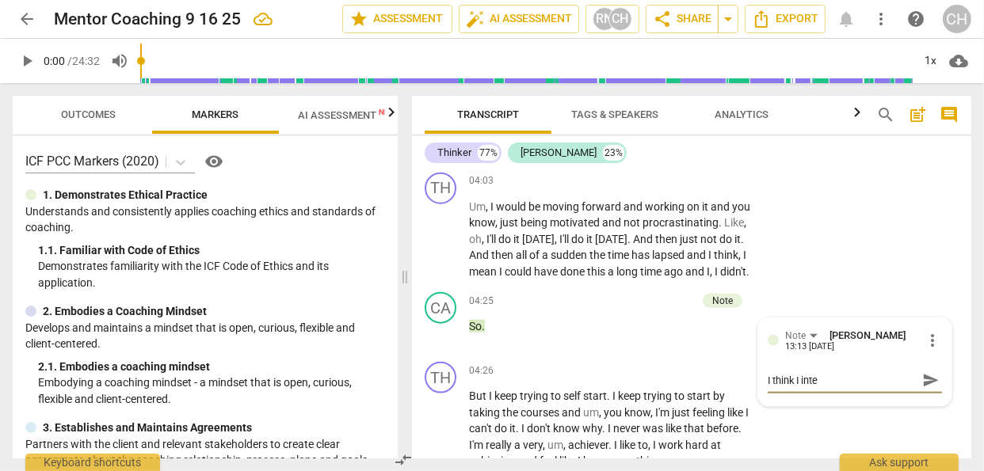
type textarea "I think I inter"
type textarea "I think I interu"
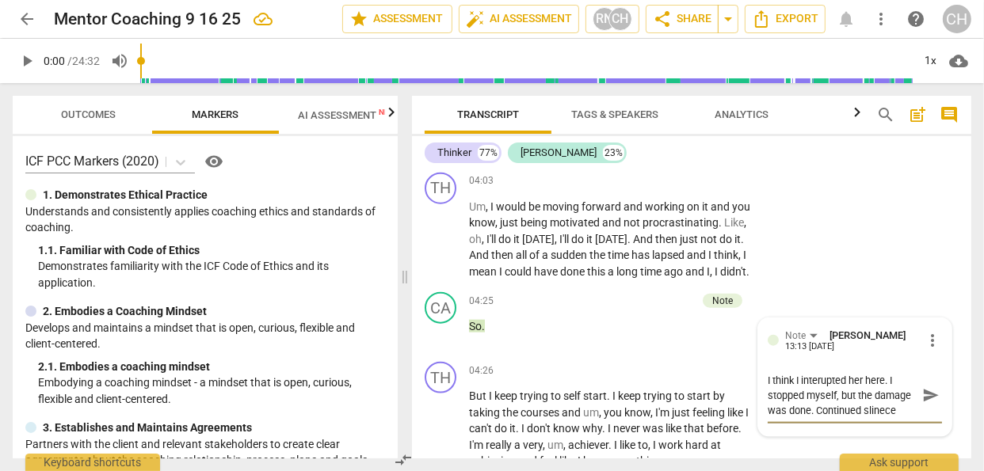
scroll to position [13, 0]
click at [779, 437] on div "Note [PERSON_NAME] 13:13 [DATE] more_vert I think I interupted her here. I stop…" at bounding box center [854, 378] width 193 height 118
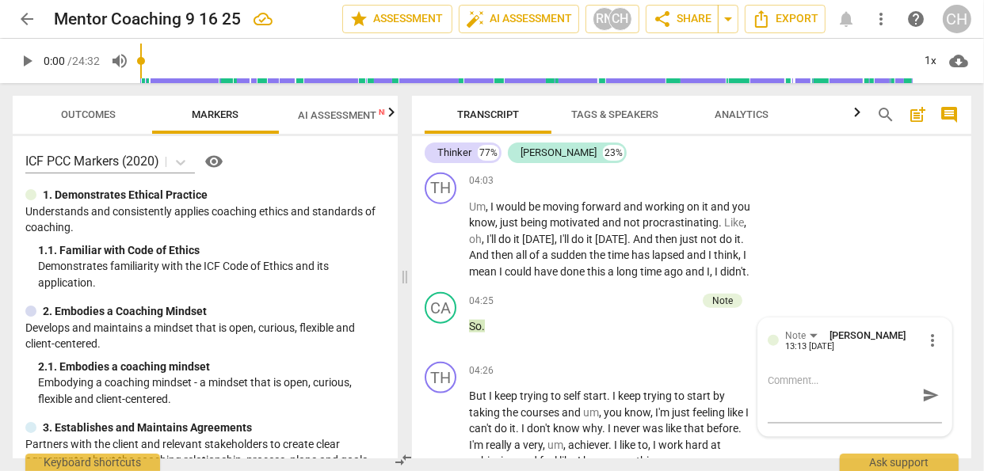
scroll to position [0, 0]
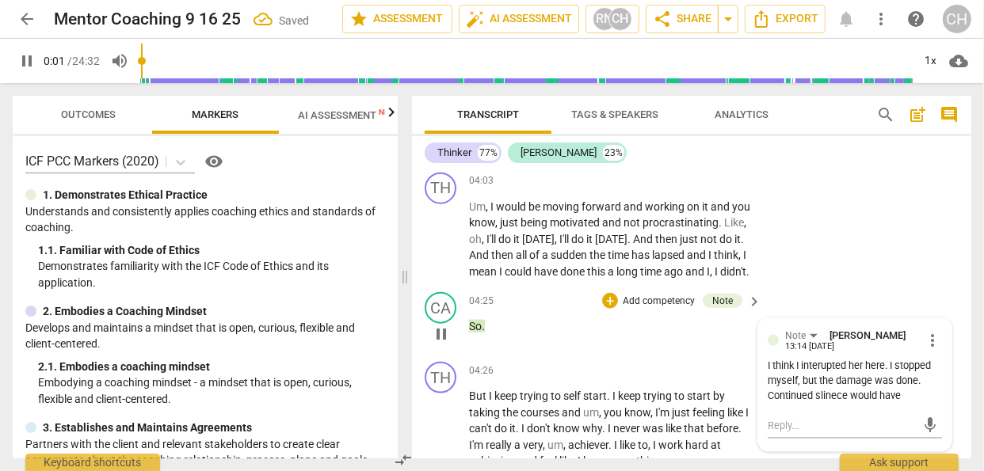
click at [905, 403] on div "I think I interupted her here. I stopped myself, but the damage was done. Conti…" at bounding box center [855, 381] width 174 height 44
click at [929, 350] on span "more_vert" at bounding box center [932, 340] width 19 height 19
click at [940, 349] on li "Edit" at bounding box center [943, 352] width 55 height 30
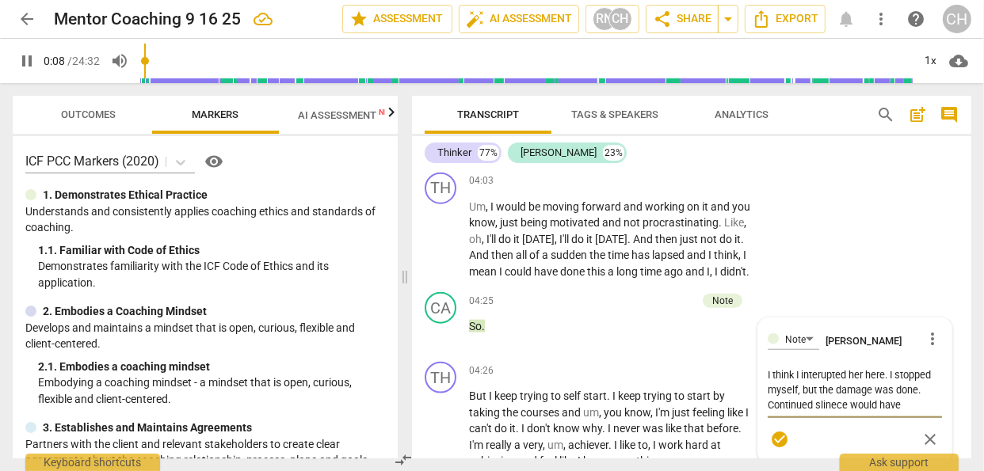
scroll to position [137, 0]
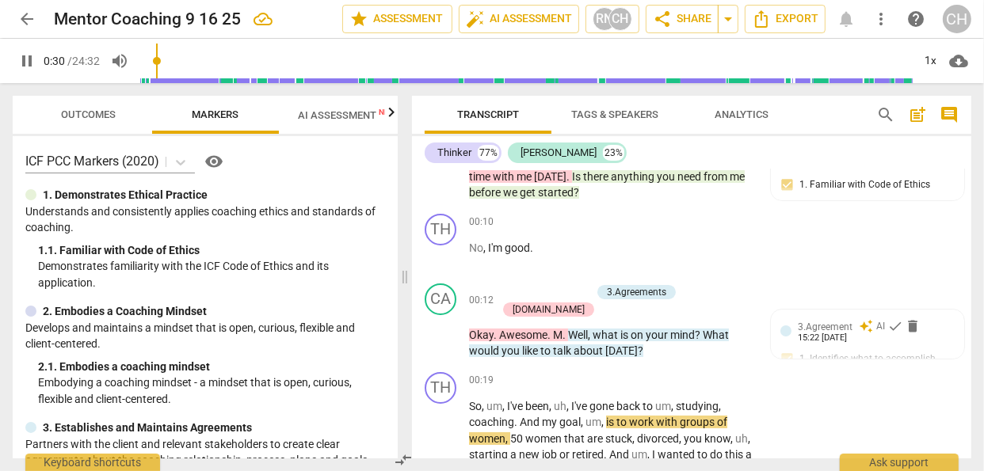
click at [25, 57] on span "pause" at bounding box center [26, 61] width 19 height 19
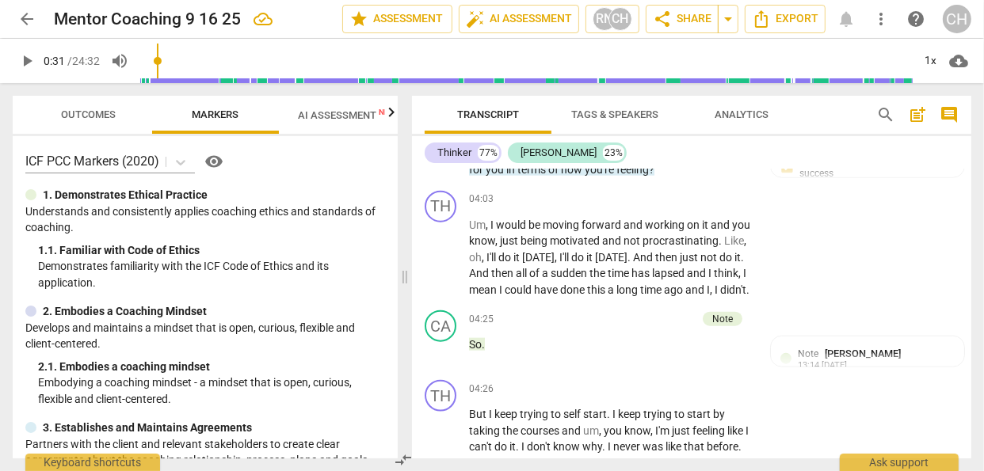
scroll to position [1580, 0]
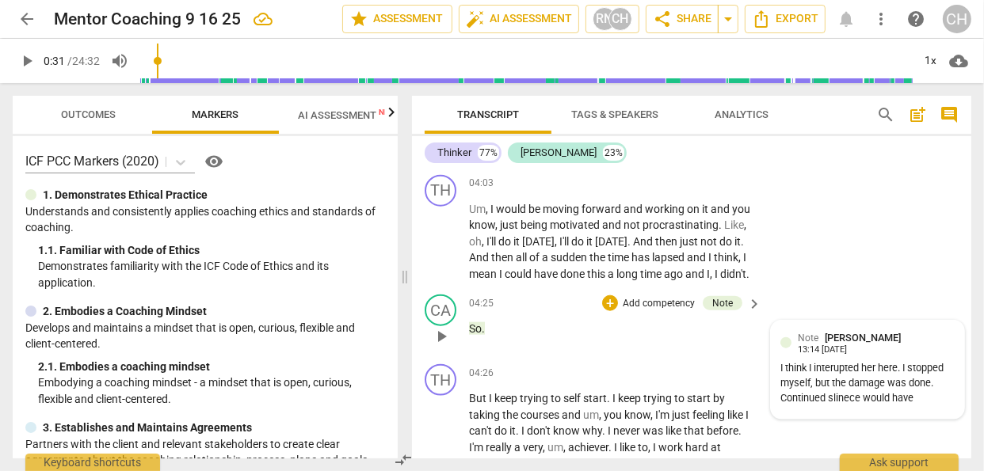
click at [822, 342] on div "Note [PERSON_NAME]" at bounding box center [852, 337] width 109 height 15
click at [929, 353] on span "more_vert" at bounding box center [932, 343] width 19 height 19
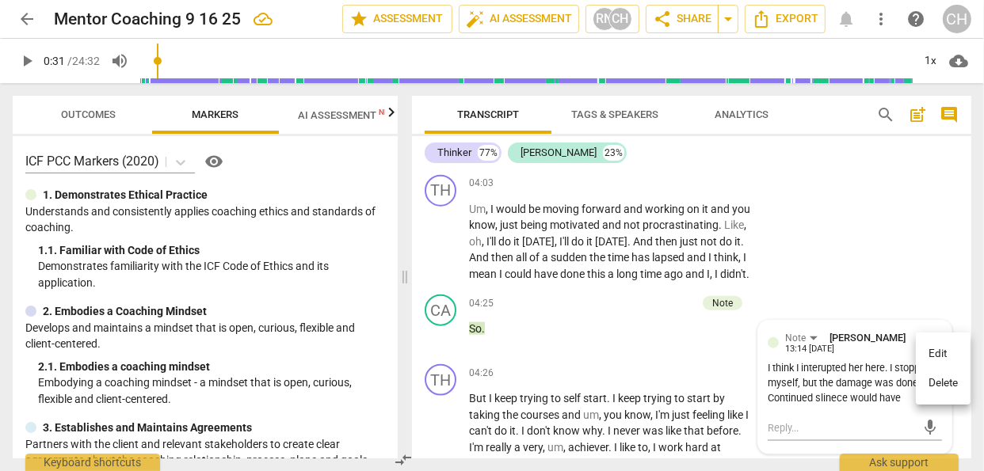
click at [938, 351] on li "Edit" at bounding box center [943, 354] width 55 height 30
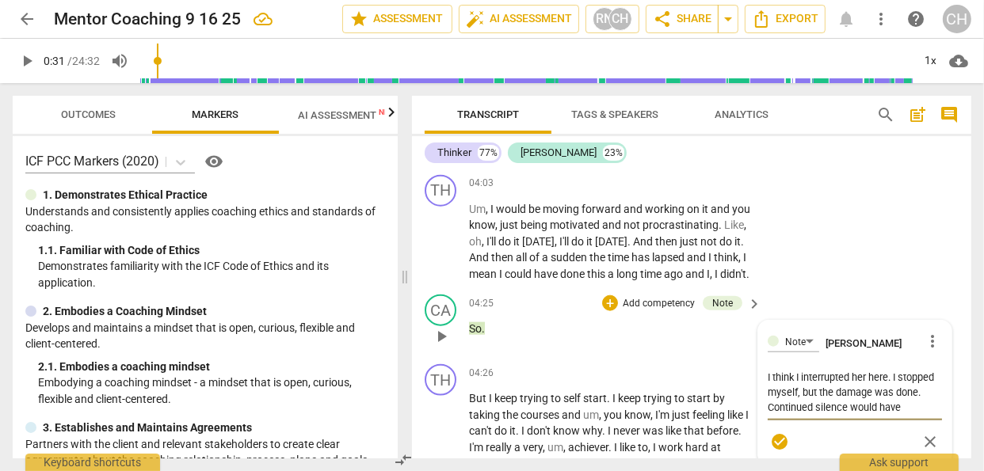
click at [909, 415] on textarea "I think I interrupted her here. I stopped myself, but the damage was done. Cont…" at bounding box center [855, 392] width 174 height 45
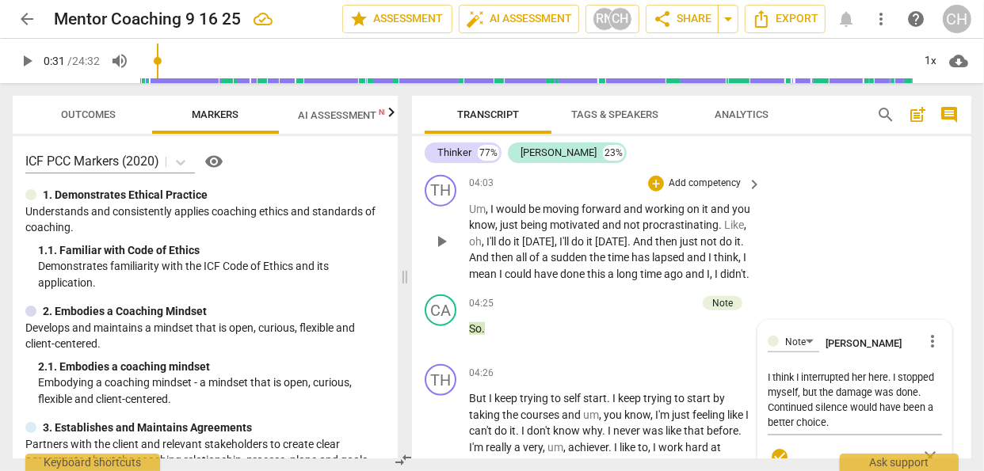
click at [934, 289] on div "TH play_arrow pause 04:03 + Add competency keyboard_arrow_right Um , I would be…" at bounding box center [691, 229] width 559 height 120
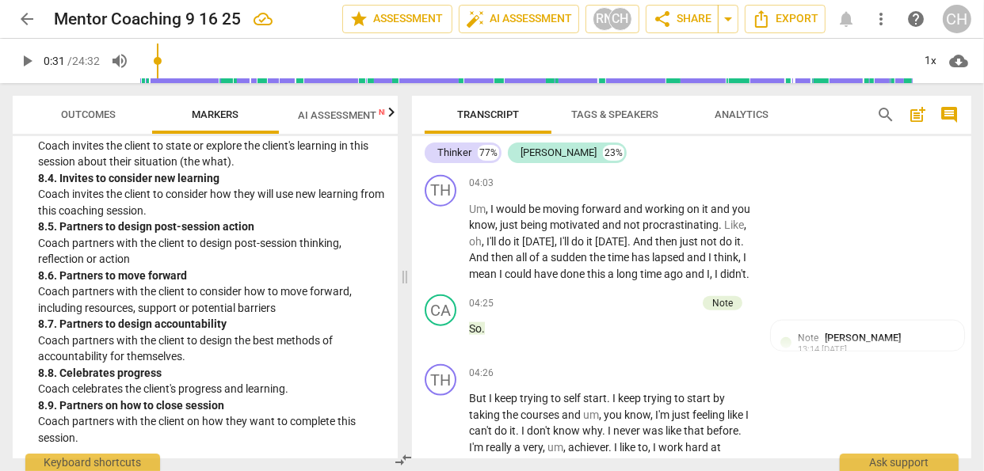
scroll to position [2169, 0]
drag, startPoint x: 404, startPoint y: 278, endPoint x: 403, endPoint y: 295, distance: 16.7
click at [403, 295] on span at bounding box center [404, 277] width 10 height 388
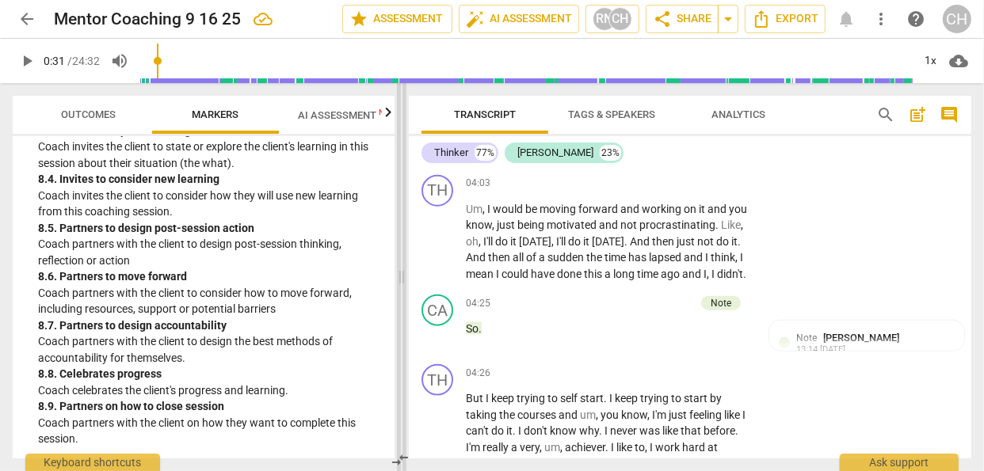
scroll to position [1564, 0]
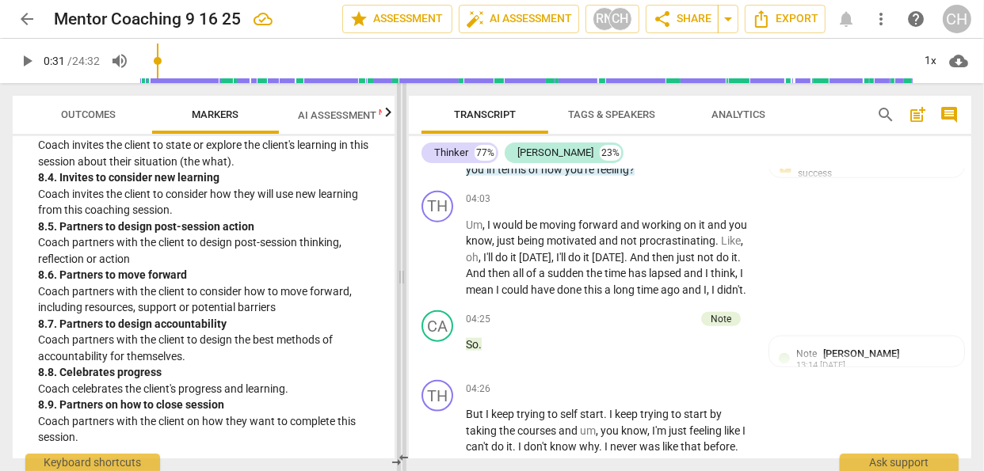
drag, startPoint x: 405, startPoint y: 279, endPoint x: 402, endPoint y: 301, distance: 22.3
click at [402, 301] on span at bounding box center [402, 277] width 10 height 388
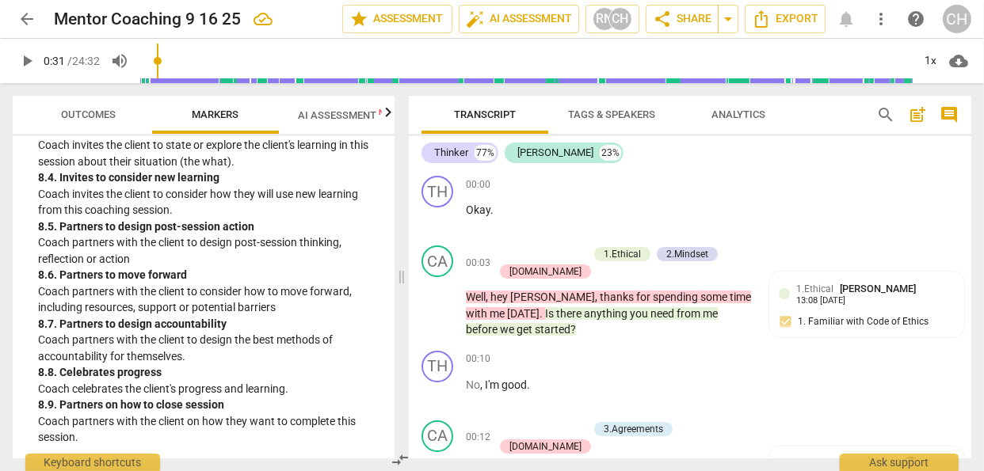
drag, startPoint x: 965, startPoint y: 170, endPoint x: 964, endPoint y: 135, distance: 34.1
click at [964, 135] on div "Transcript Tags & Speakers Analytics search post_add comment Thinker 77% [PERSO…" at bounding box center [690, 277] width 563 height 363
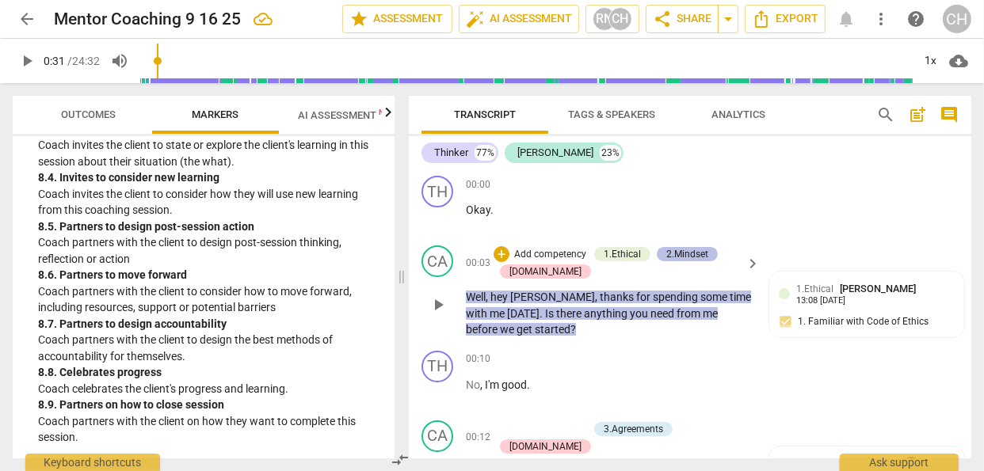
click at [699, 252] on div "2.Mindset" at bounding box center [687, 254] width 42 height 14
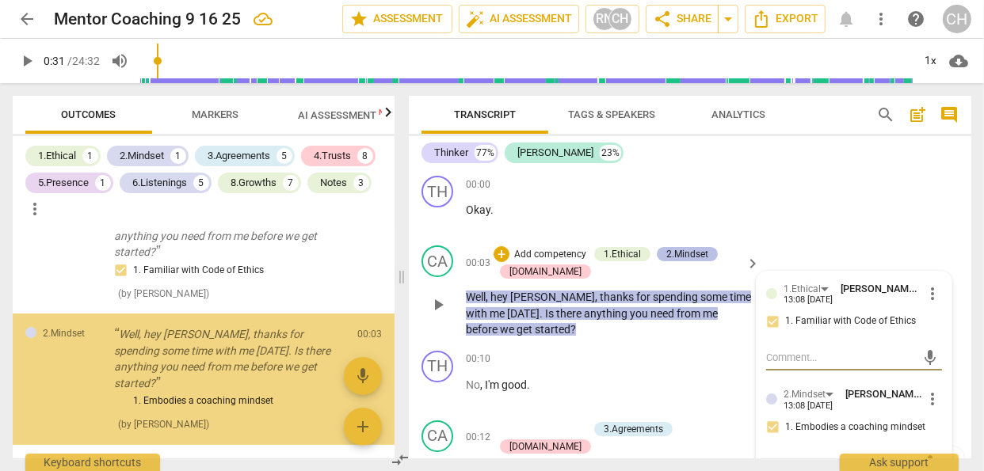
scroll to position [155, 0]
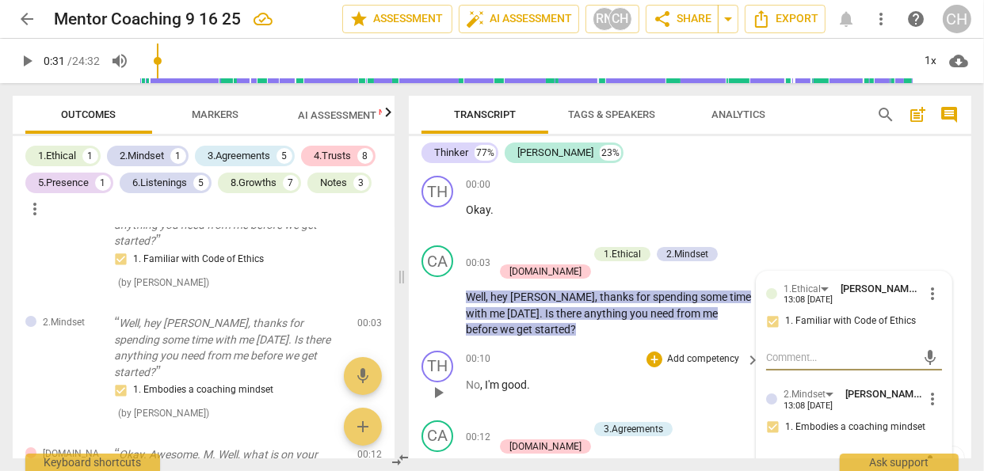
click at [680, 381] on p "No , I'm good ." at bounding box center [609, 385] width 286 height 17
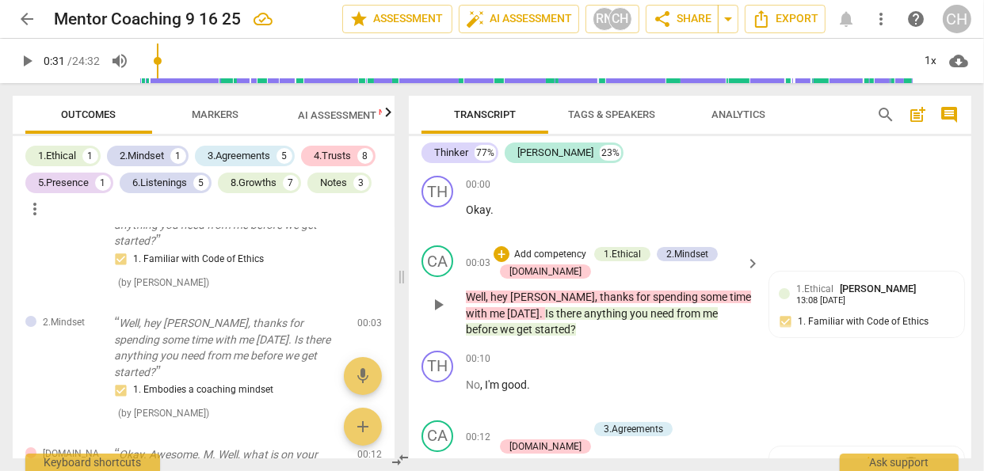
click at [753, 283] on div "00:03 + Add competency 1.Ethical 2.Mindset [DOMAIN_NAME] keyboard_arrow_right W…" at bounding box center [614, 292] width 296 height 93
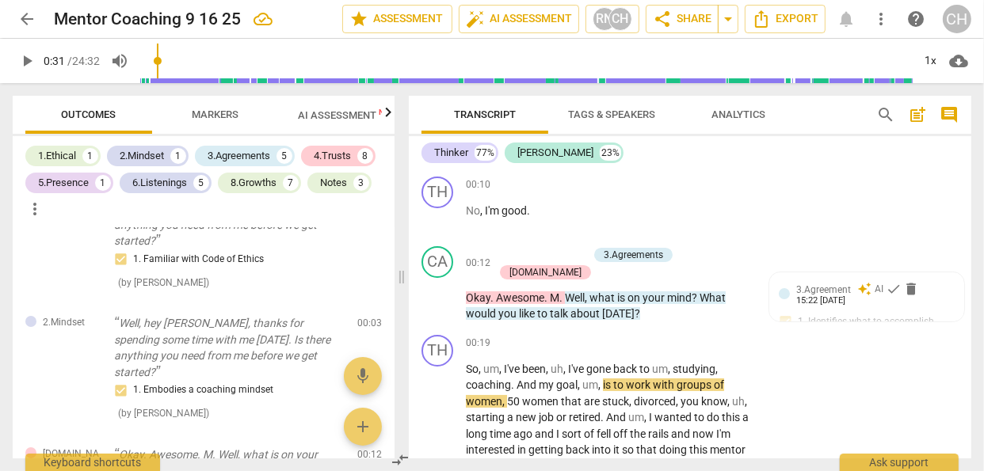
scroll to position [204, 0]
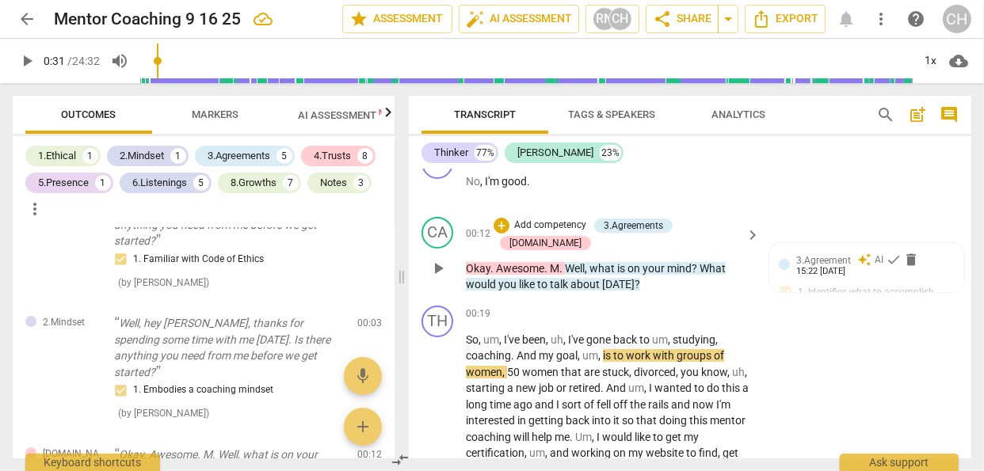
click at [573, 223] on p "Add competency" at bounding box center [550, 226] width 75 height 14
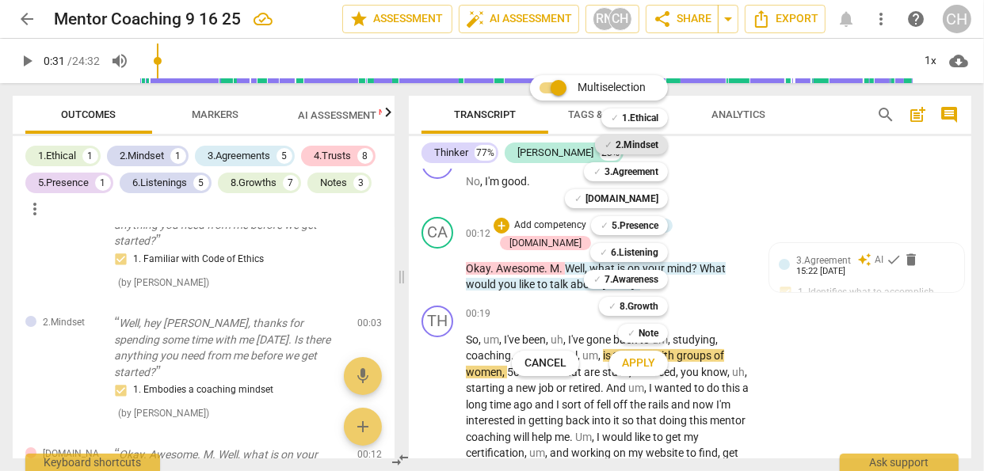
click at [624, 145] on b "2.Mindset" at bounding box center [637, 144] width 43 height 19
click at [635, 357] on span "Apply" at bounding box center [638, 364] width 33 height 16
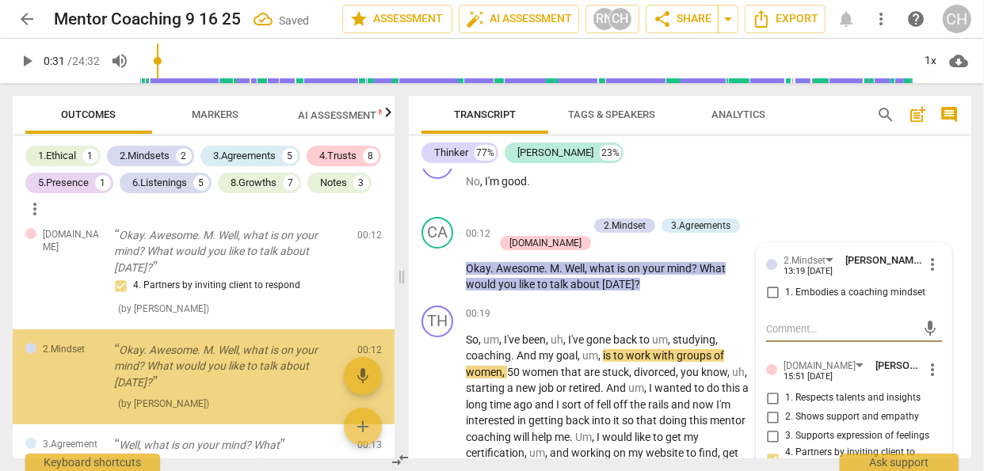
scroll to position [376, 0]
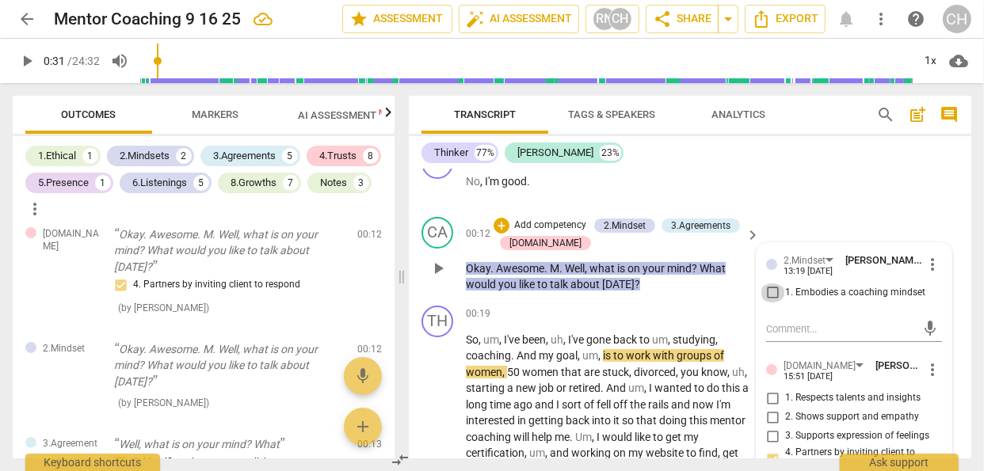
click at [769, 290] on input "1. Embodies a coaching mindset" at bounding box center [772, 293] width 25 height 19
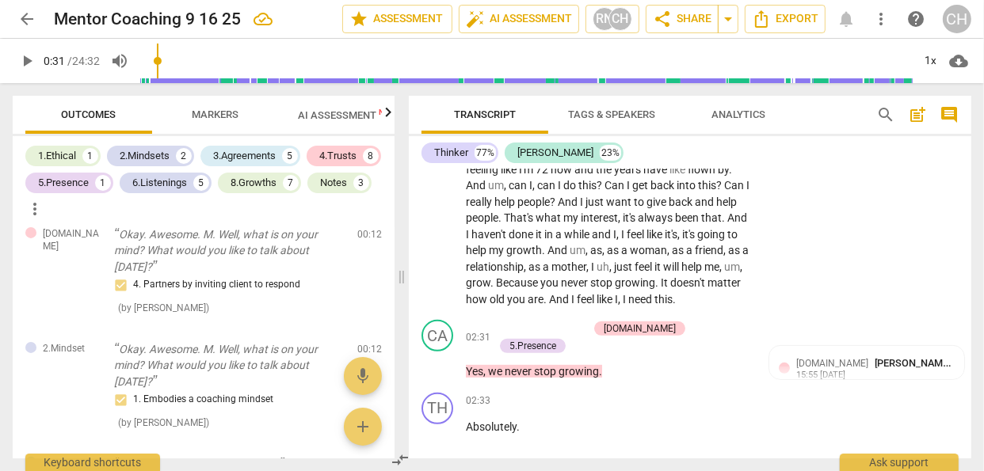
scroll to position [635, 0]
click at [588, 327] on p "Add competency" at bounding box center [550, 329] width 75 height 14
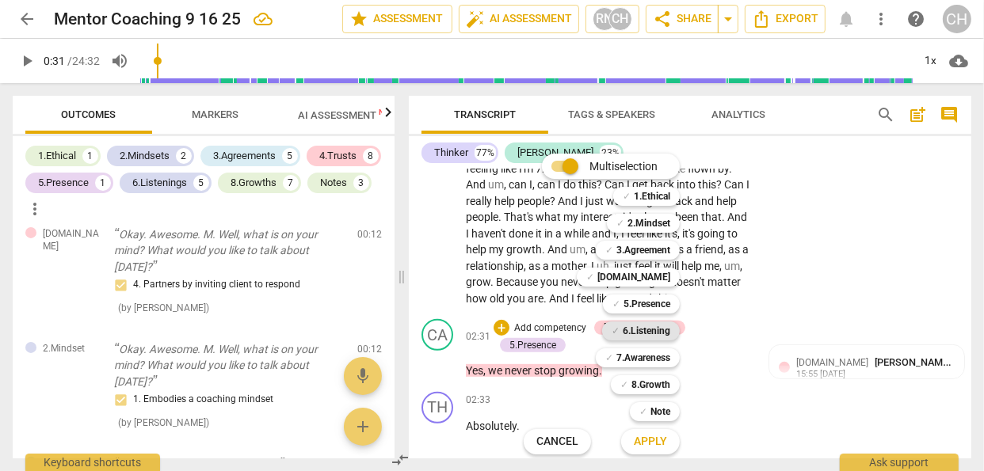
click at [647, 327] on b "6.Listening" at bounding box center [647, 331] width 48 height 19
click at [643, 437] on span "Apply" at bounding box center [650, 442] width 33 height 16
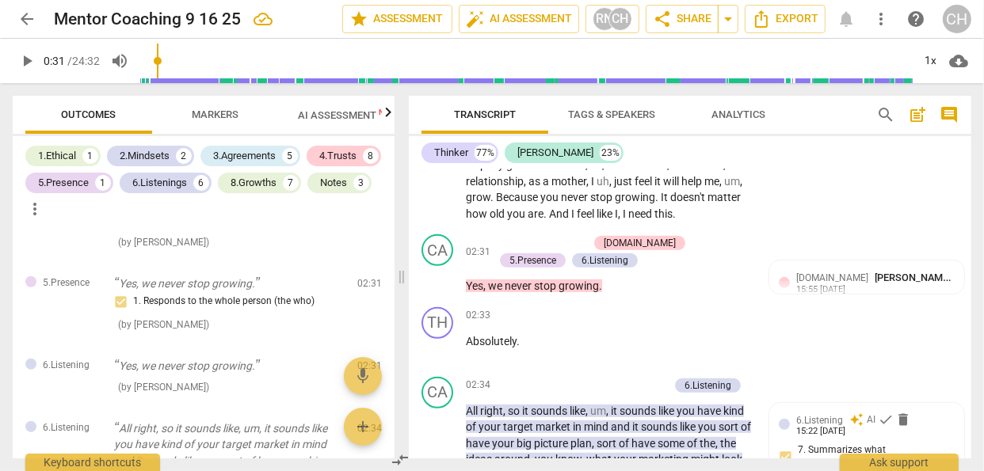
scroll to position [718, 0]
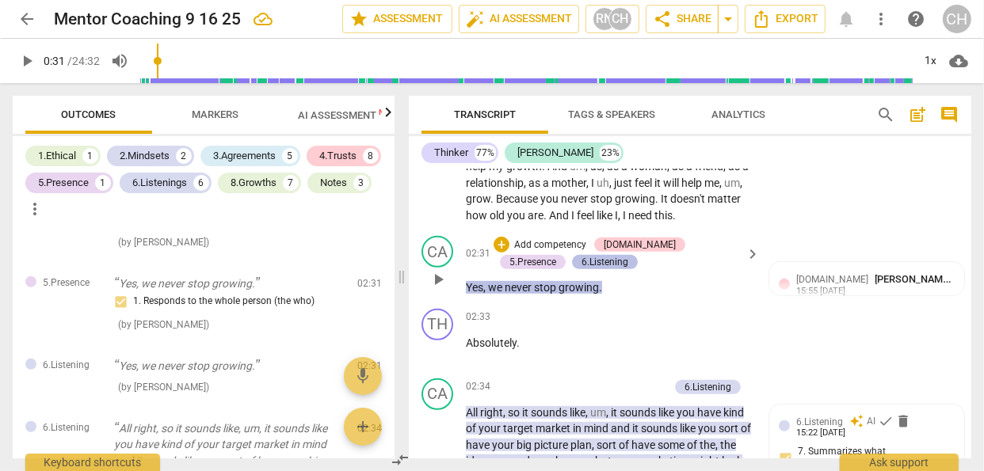
click at [582, 258] on div "6.Listening" at bounding box center [605, 262] width 47 height 14
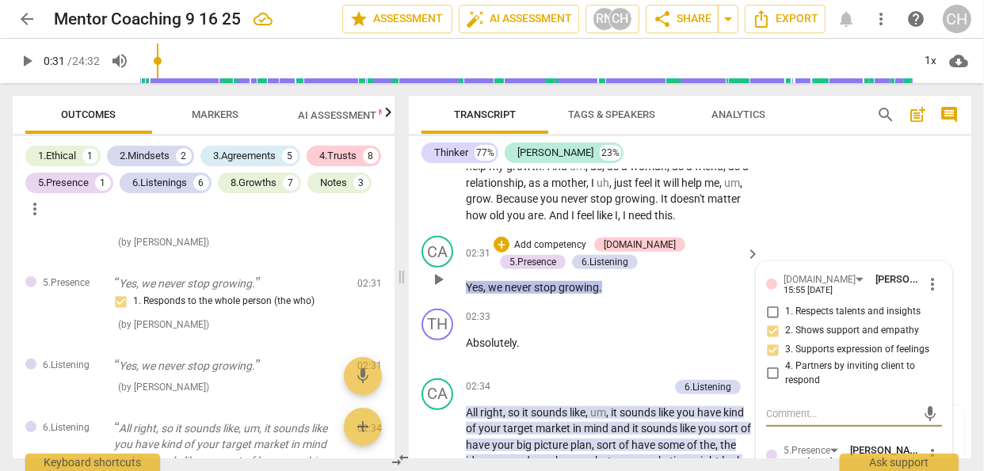
click at [772, 311] on input "1. Respects talents and insights" at bounding box center [772, 312] width 25 height 19
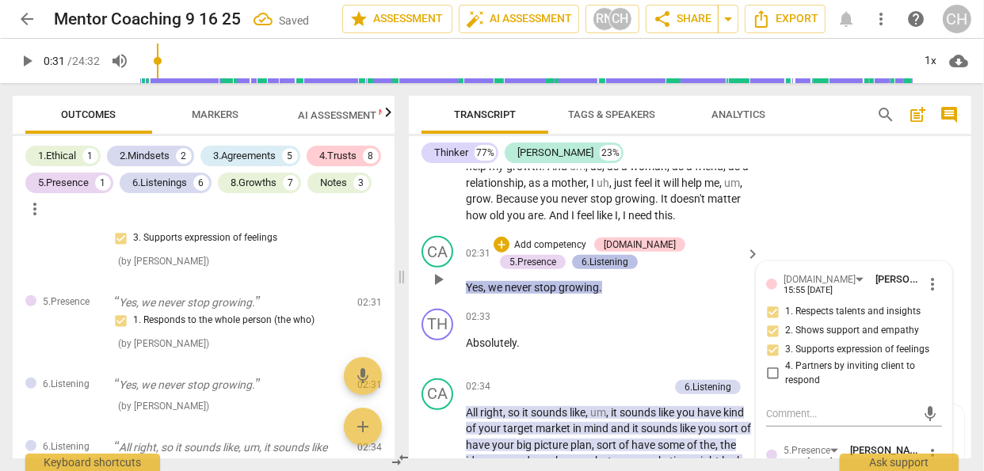
click at [582, 262] on div "6.Listening" at bounding box center [605, 262] width 47 height 14
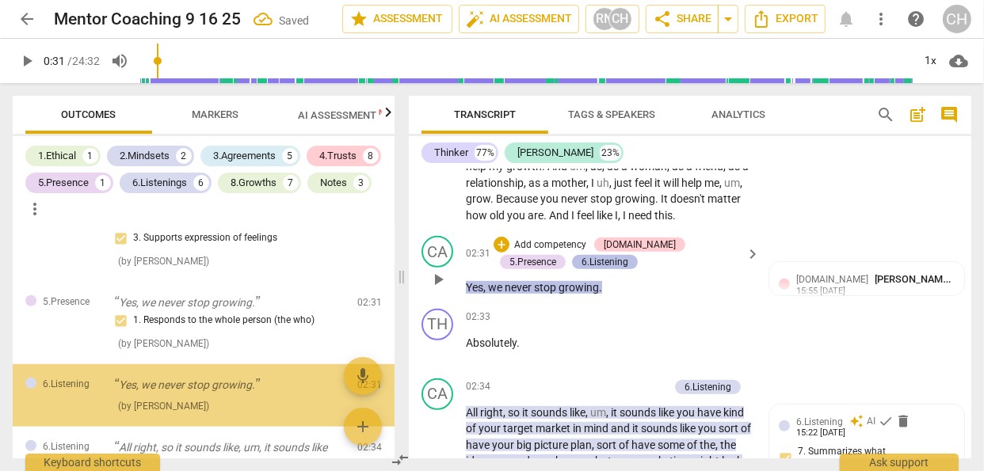
scroll to position [841, 0]
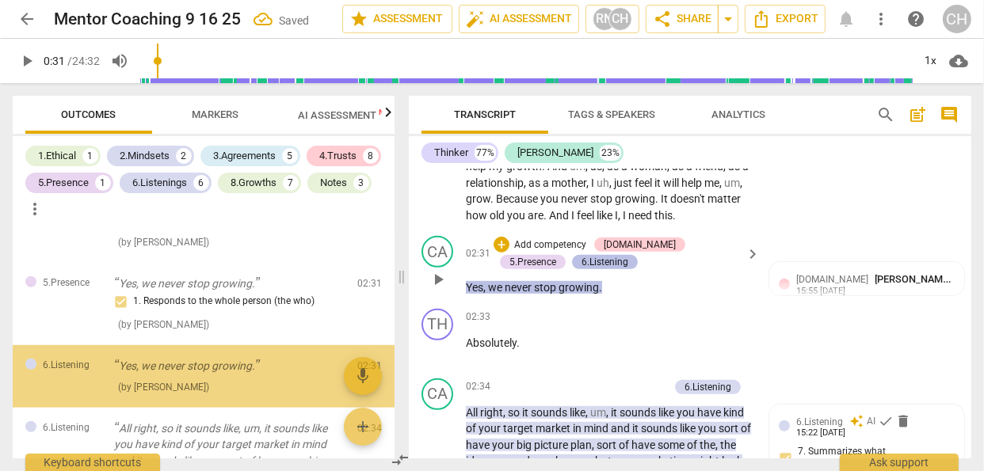
click at [582, 262] on div "6.Listening" at bounding box center [605, 262] width 47 height 14
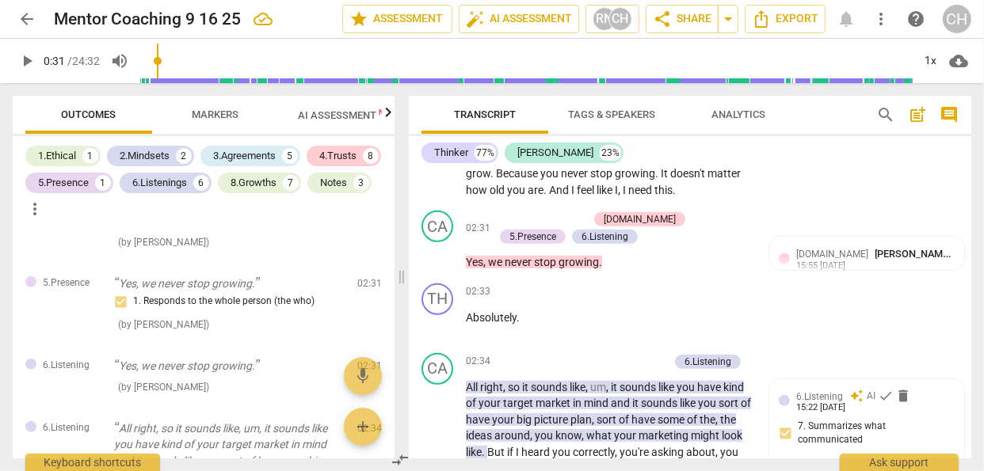
scroll to position [728, 0]
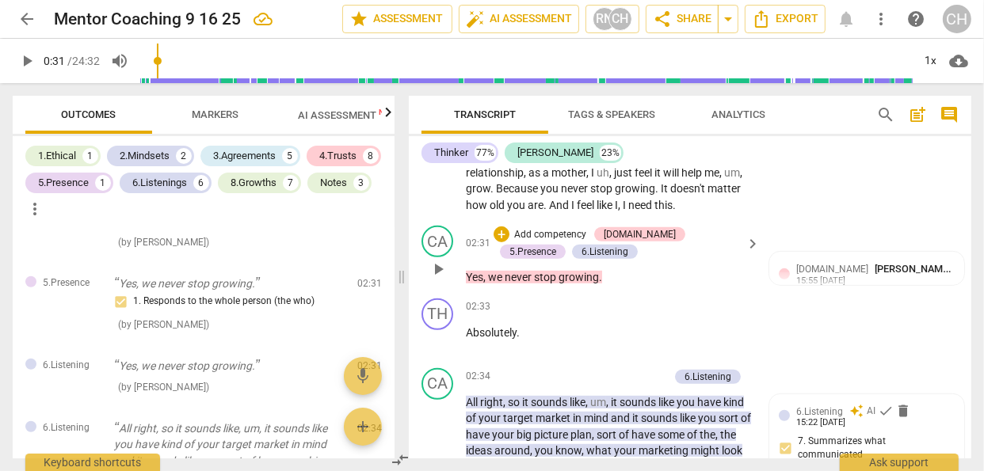
click at [751, 244] on span "keyboard_arrow_right" at bounding box center [752, 244] width 19 height 19
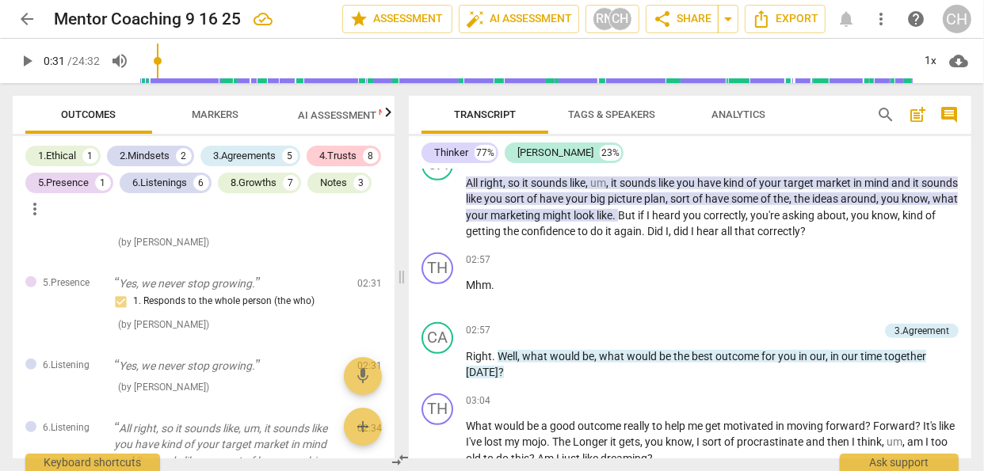
scroll to position [760, 0]
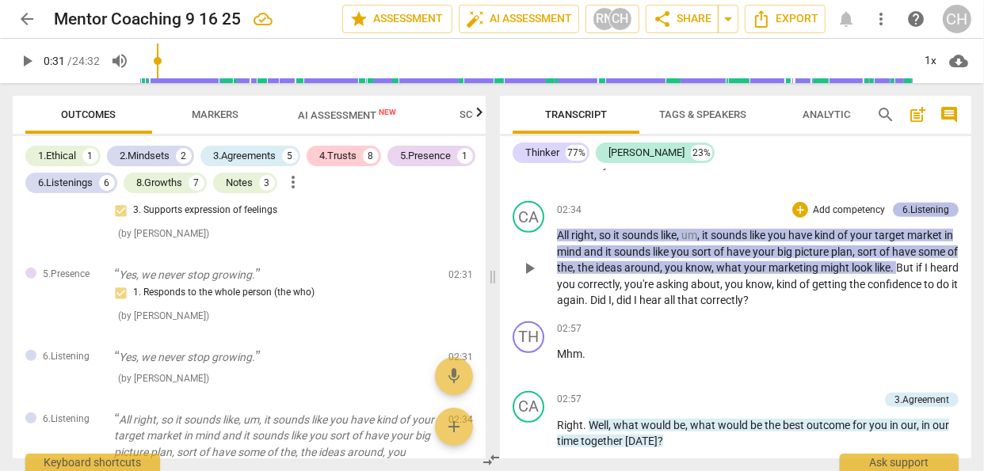
click at [906, 210] on div "6.Listening" at bounding box center [925, 210] width 47 height 14
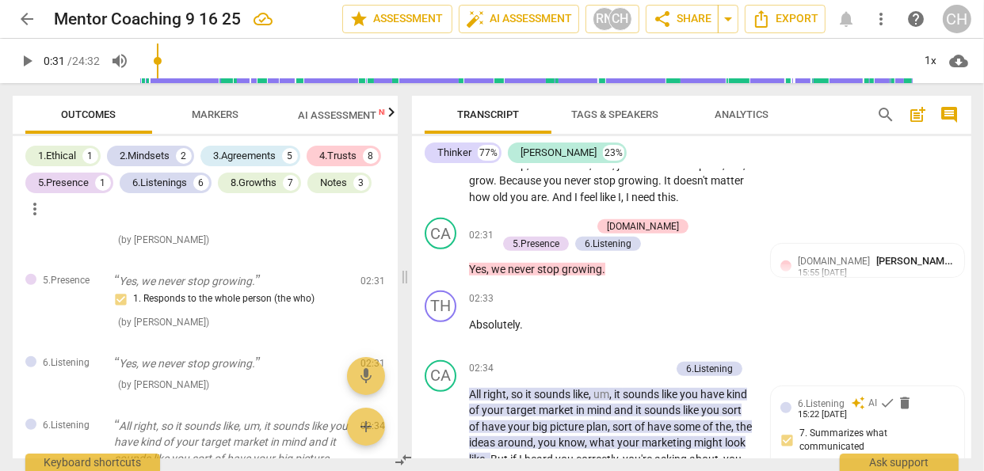
scroll to position [731, 0]
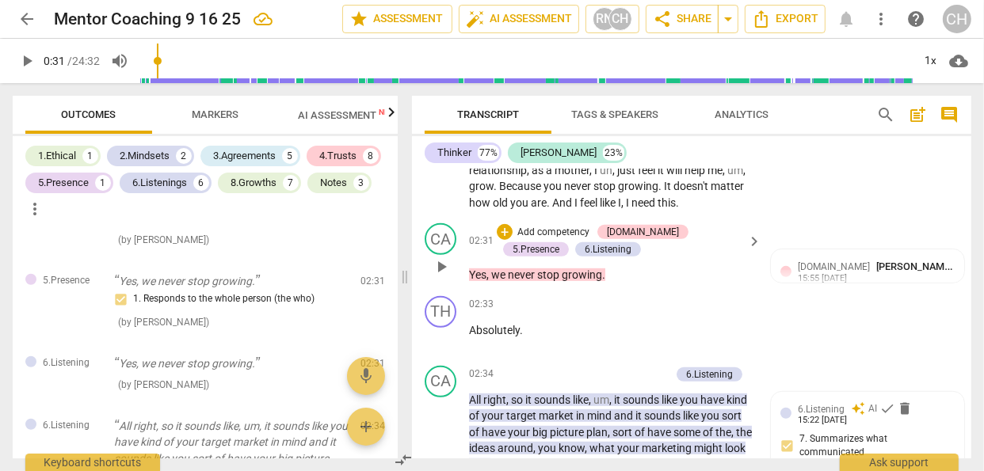
click at [749, 251] on span "keyboard_arrow_right" at bounding box center [754, 241] width 19 height 19
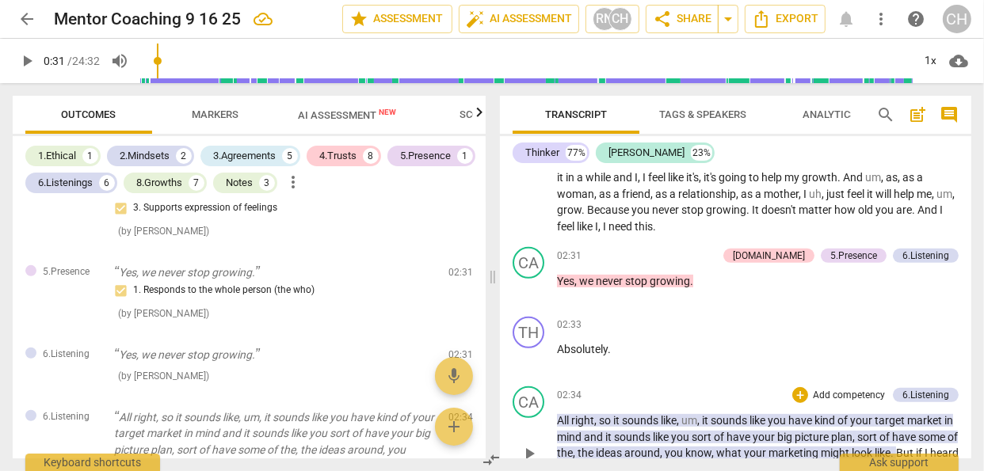
scroll to position [536, 0]
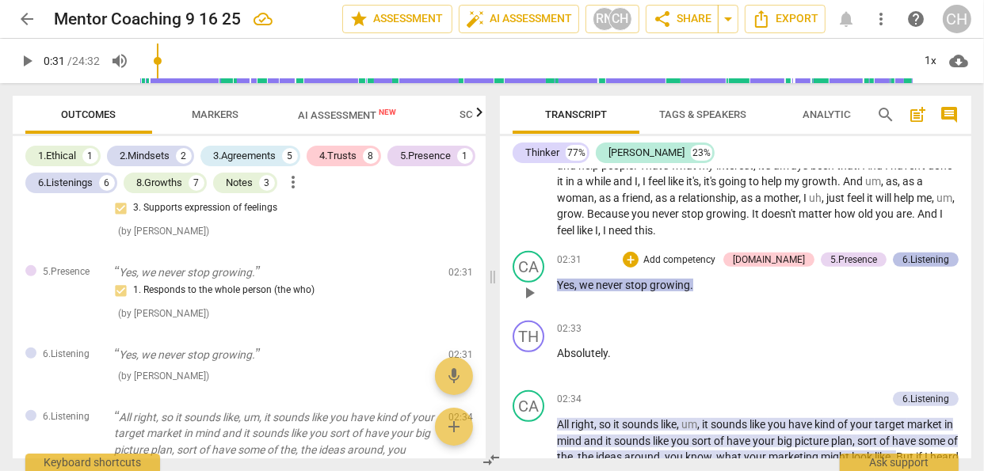
click at [922, 256] on div "6.Listening" at bounding box center [925, 260] width 47 height 14
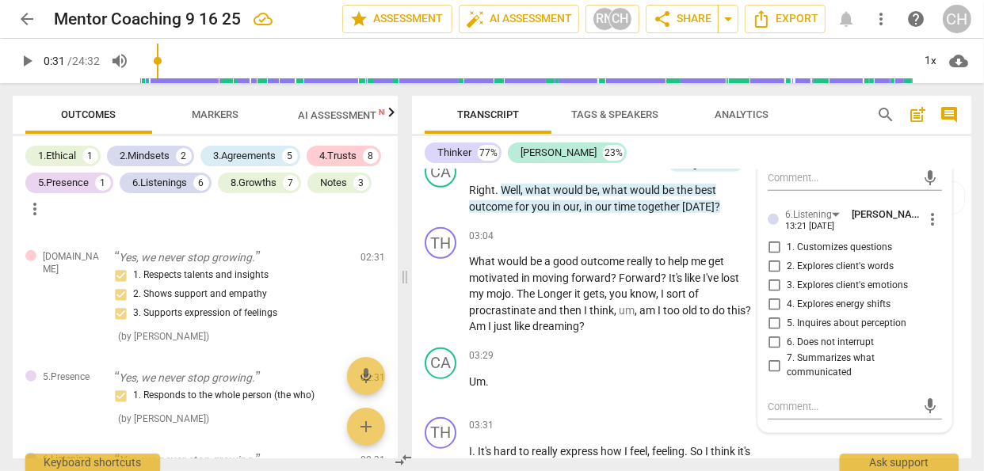
scroll to position [1163, 0]
click at [770, 375] on input "7. Summarizes what communicated" at bounding box center [773, 365] width 25 height 19
click at [721, 390] on p "Um ." at bounding box center [611, 381] width 284 height 17
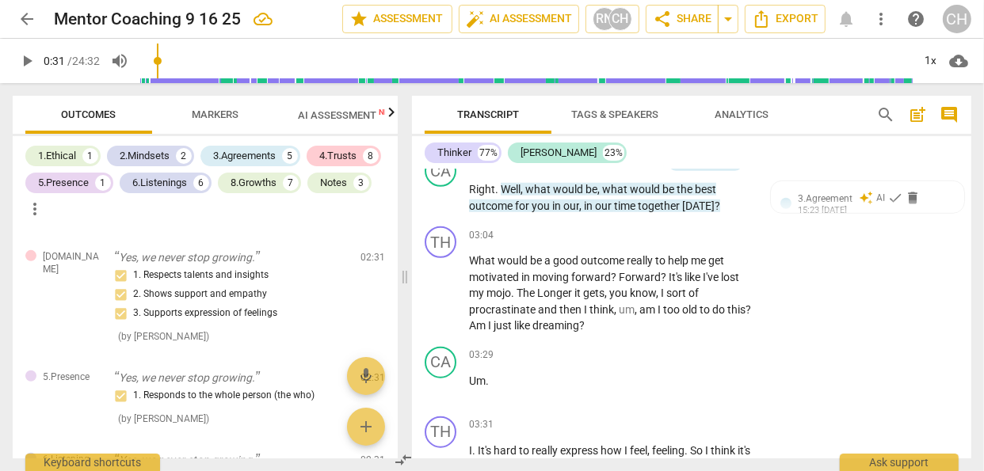
click at [391, 113] on icon "button" at bounding box center [392, 113] width 6 height 10
click at [335, 116] on span "Scores" at bounding box center [322, 115] width 38 height 12
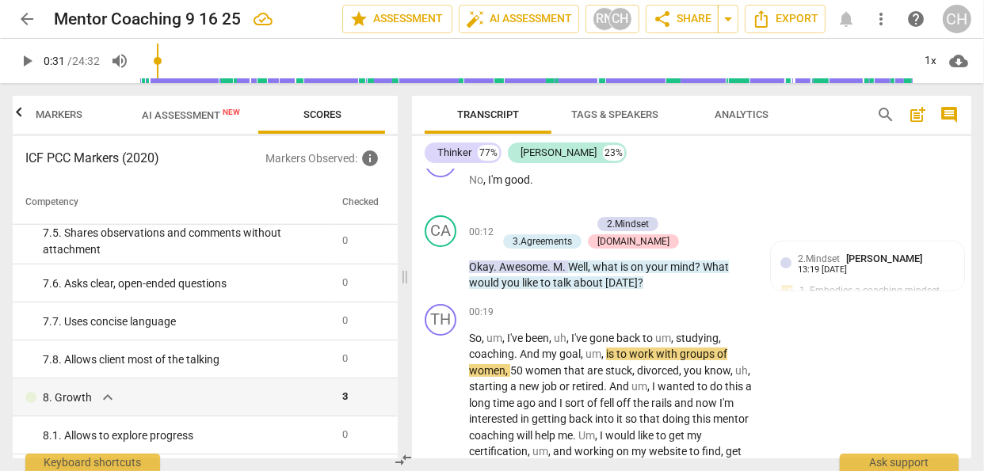
scroll to position [219, 0]
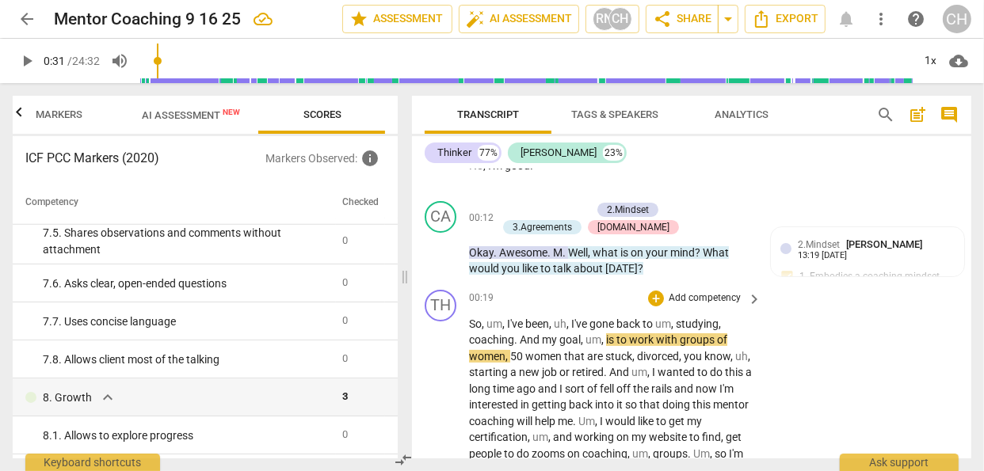
click at [709, 296] on p "Add competency" at bounding box center [704, 299] width 75 height 14
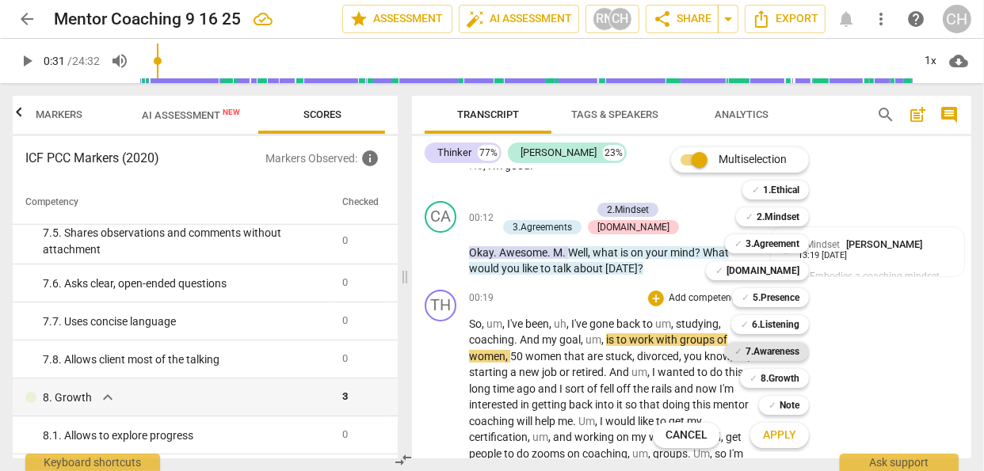
click at [757, 352] on b "7.Awareness" at bounding box center [773, 351] width 54 height 19
click at [764, 431] on span "Apply" at bounding box center [779, 436] width 33 height 16
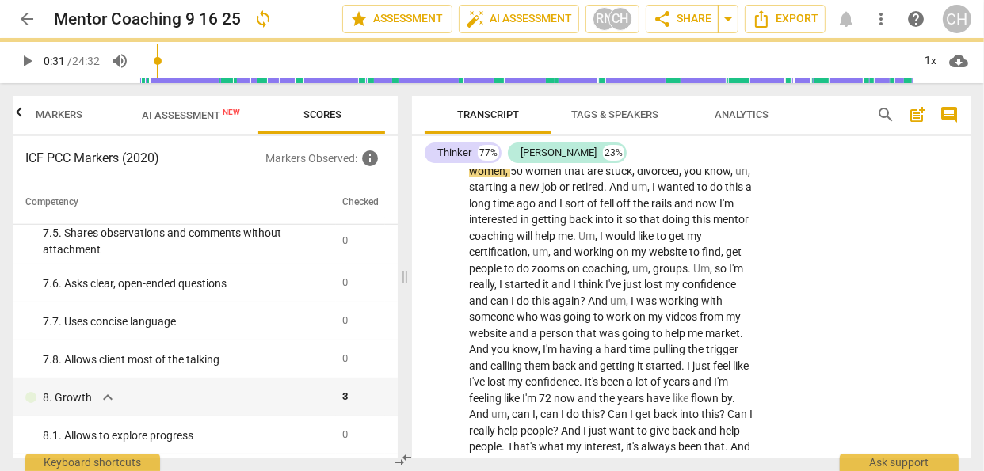
scroll to position [418, 0]
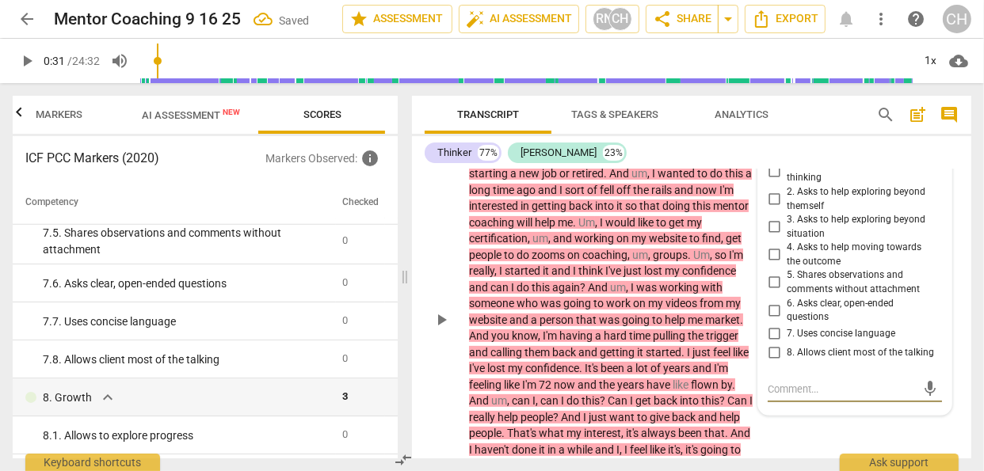
click at [771, 354] on input "8. Allows client most of the talking" at bounding box center [773, 353] width 25 height 19
click at [772, 425] on div "TH play_arrow pause 00:19 + Add competency 7.Awareness keyboard_arrow_right So …" at bounding box center [691, 307] width 559 height 445
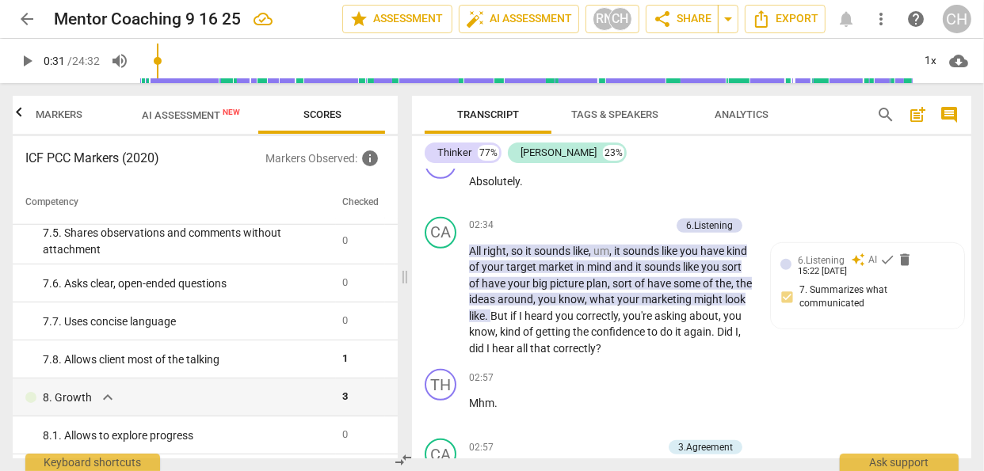
scroll to position [895, 0]
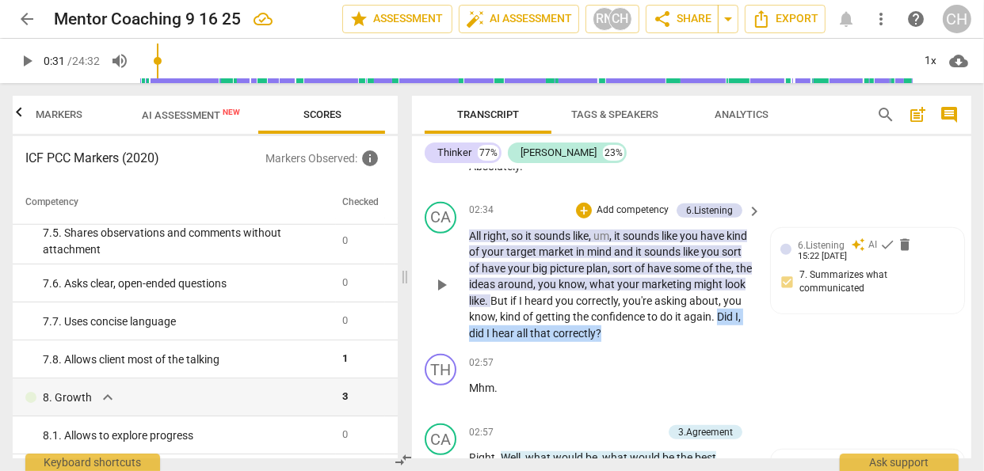
drag, startPoint x: 504, startPoint y: 348, endPoint x: 678, endPoint y: 348, distance: 174.3
click at [678, 342] on p "All right , so it sounds like , um , it sounds like you have kind of your targe…" at bounding box center [611, 285] width 284 height 114
click at [602, 218] on p "Add competency" at bounding box center [632, 211] width 75 height 14
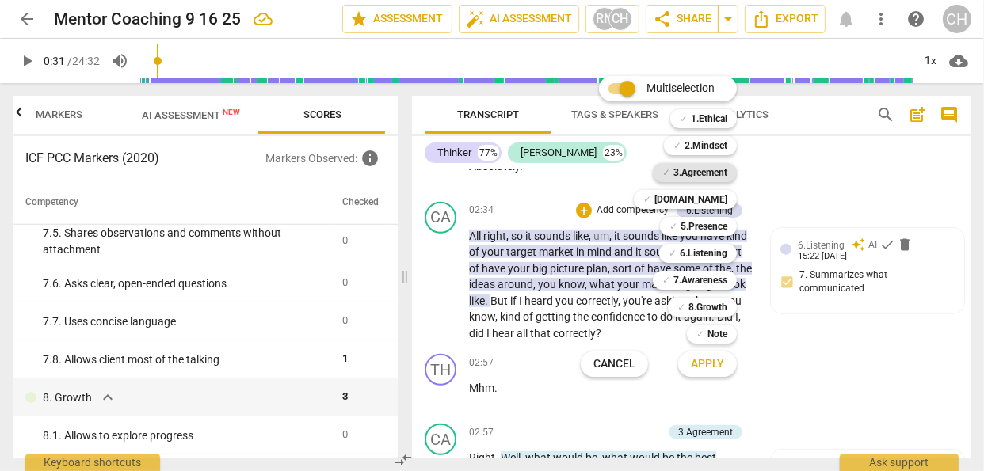
click at [704, 169] on b "3.Agreement" at bounding box center [700, 172] width 54 height 19
click at [697, 364] on span "Apply" at bounding box center [707, 365] width 33 height 16
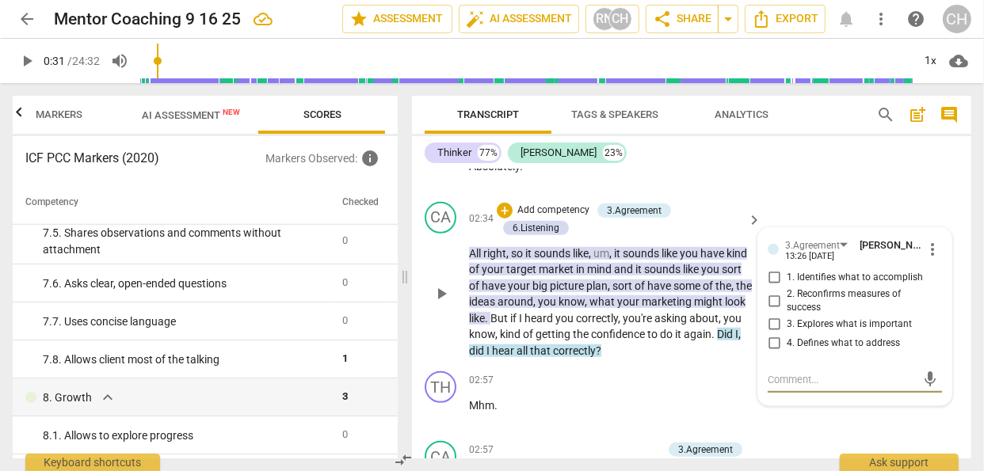
click at [925, 259] on span "more_vert" at bounding box center [932, 249] width 19 height 19
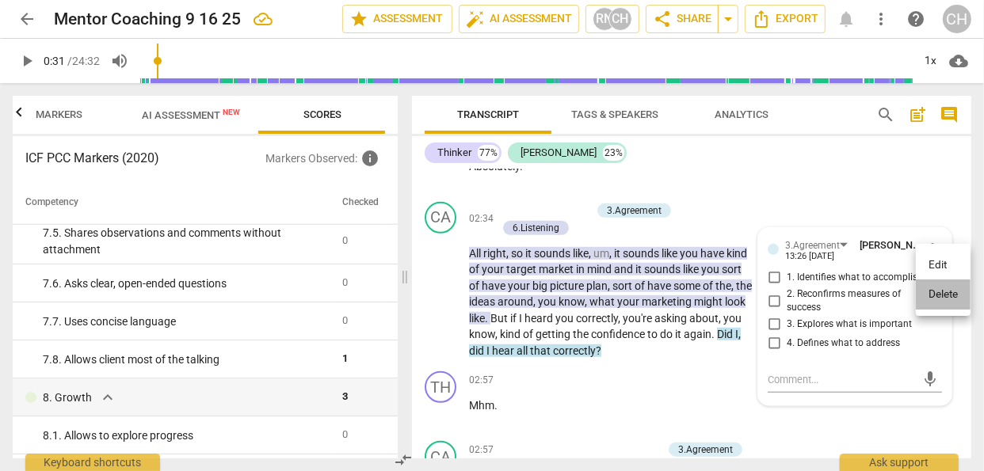
click at [933, 293] on li "Delete" at bounding box center [943, 295] width 55 height 30
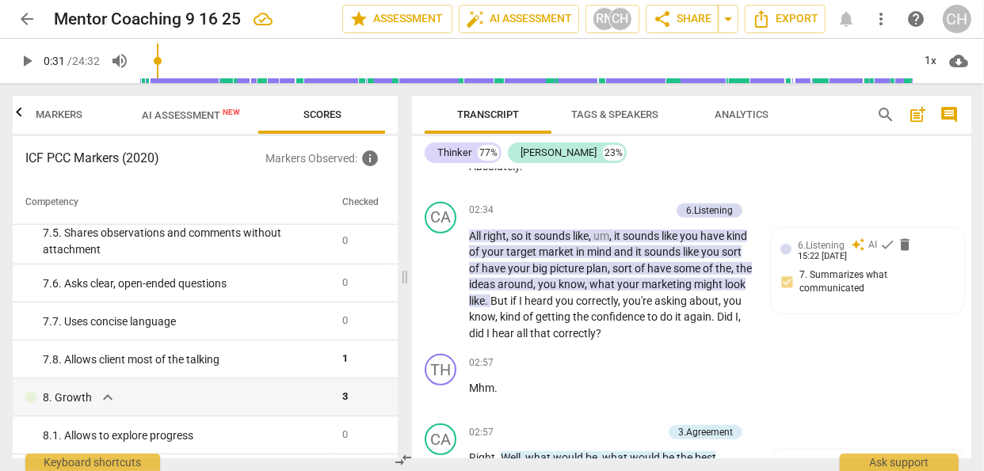
click at [67, 109] on span "Markers" at bounding box center [59, 115] width 47 height 12
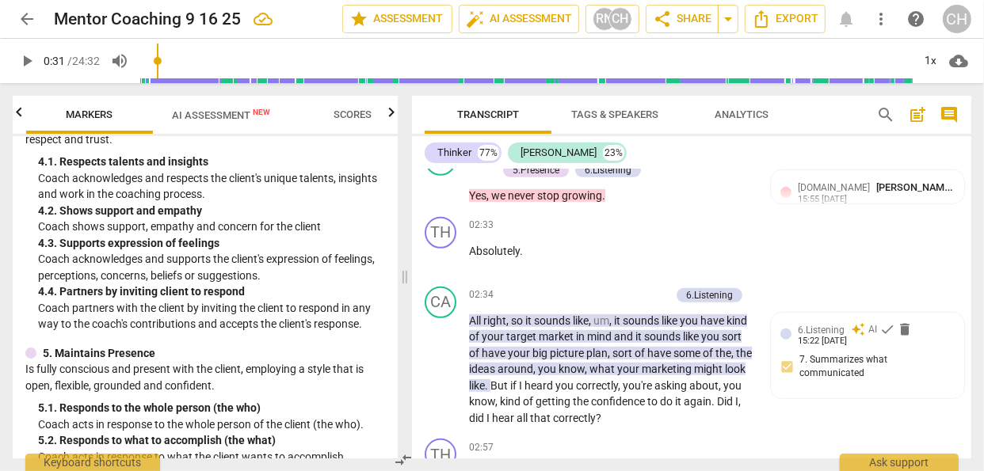
scroll to position [660, 0]
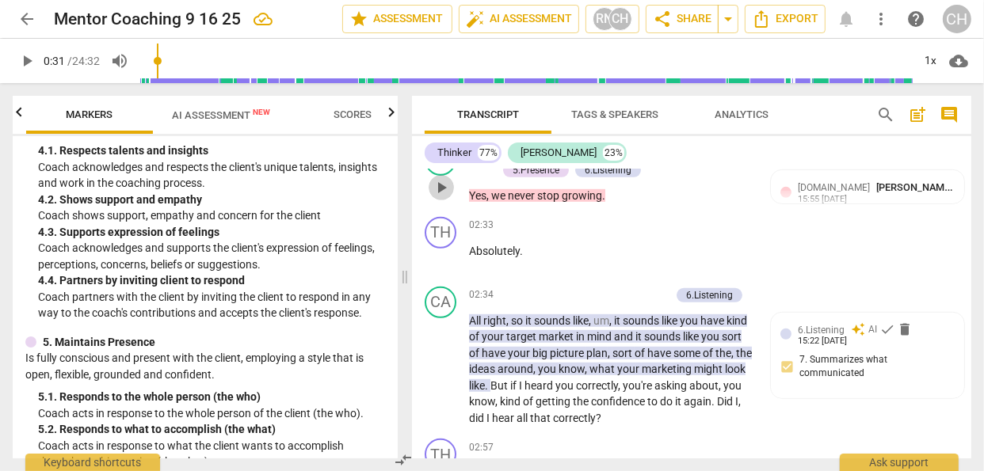
click at [445, 197] on span "play_arrow" at bounding box center [441, 187] width 19 height 19
click at [441, 197] on span "pause" at bounding box center [441, 187] width 19 height 19
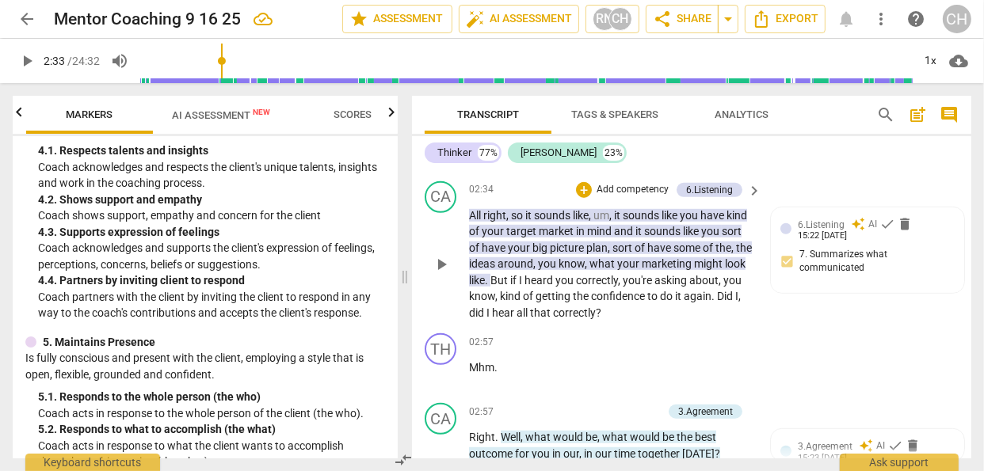
scroll to position [916, 0]
drag, startPoint x: 505, startPoint y: 328, endPoint x: 524, endPoint y: 324, distance: 18.6
click at [524, 321] on p "All right , so it sounds like , um , it sounds like you have kind of your targe…" at bounding box center [611, 264] width 284 height 114
drag, startPoint x: 502, startPoint y: 324, endPoint x: 670, endPoint y: 325, distance: 168.0
click at [670, 321] on p "All right , so it sounds like , um , it sounds like you have kind of your targe…" at bounding box center [611, 264] width 284 height 114
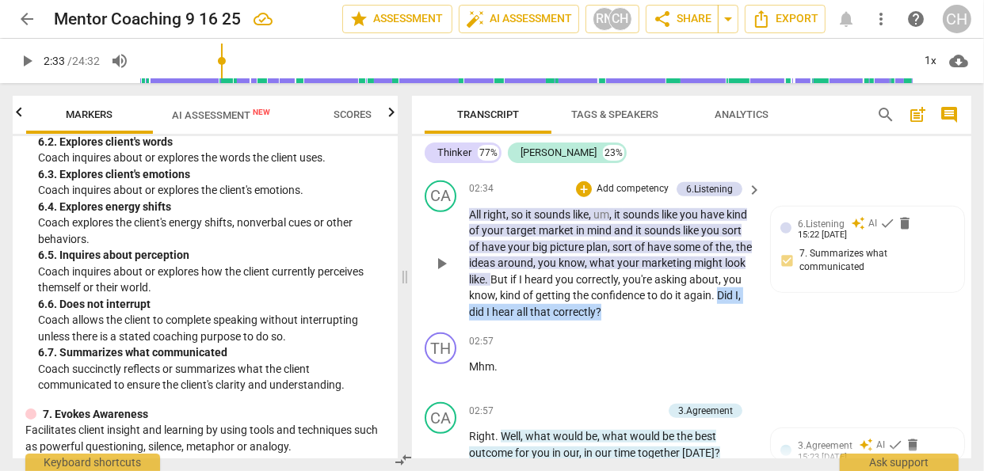
scroll to position [1248, 0]
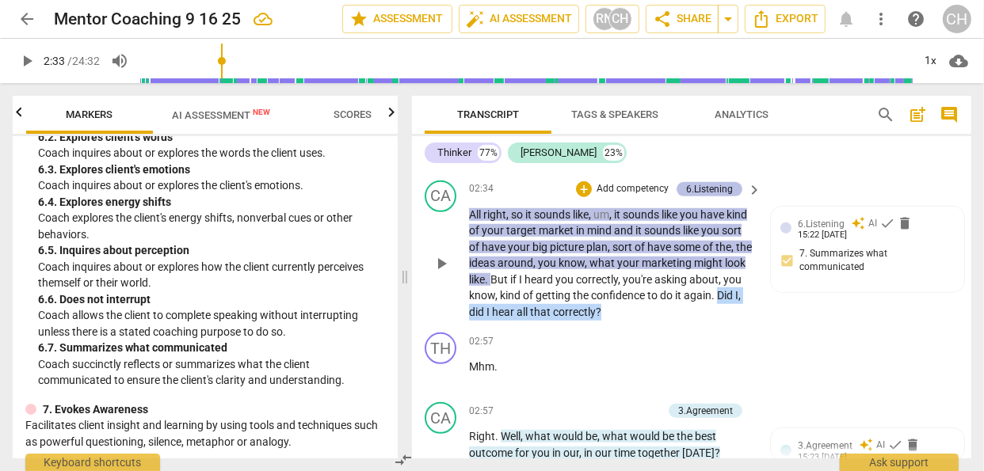
click at [719, 196] on div "6.Listening" at bounding box center [709, 189] width 47 height 14
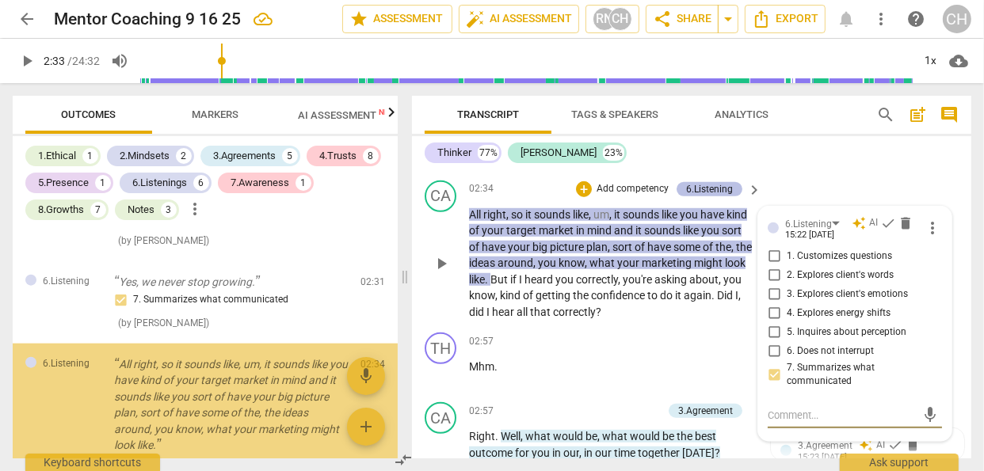
scroll to position [1561, 0]
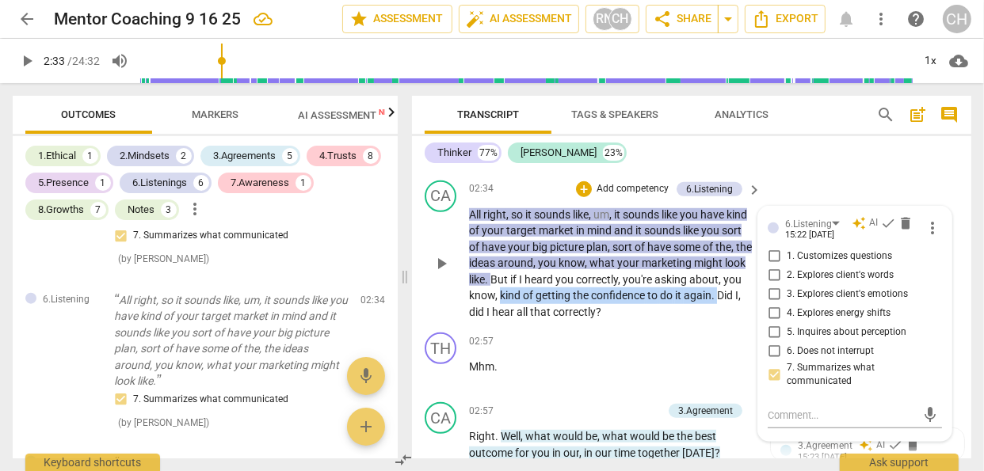
drag, startPoint x: 502, startPoint y: 326, endPoint x: 554, endPoint y: 315, distance: 52.7
click at [554, 315] on p "All right , so it sounds like , um , it sounds like you have kind of your targe…" at bounding box center [611, 264] width 284 height 114
click at [717, 302] on span "Did" at bounding box center [726, 295] width 18 height 13
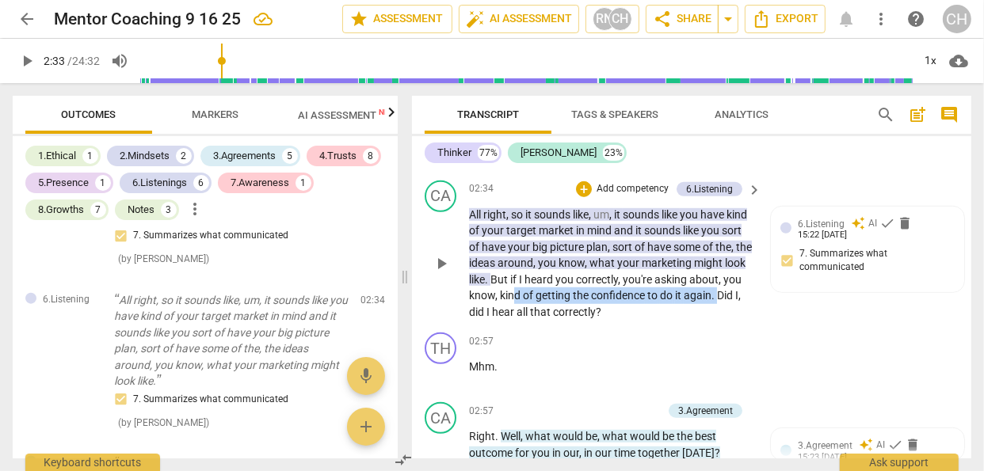
drag, startPoint x: 504, startPoint y: 324, endPoint x: 576, endPoint y: 321, distance: 72.2
click at [576, 321] on p "All right , so it sounds like , um , it sounds like you have kind of your targe…" at bounding box center [611, 264] width 284 height 114
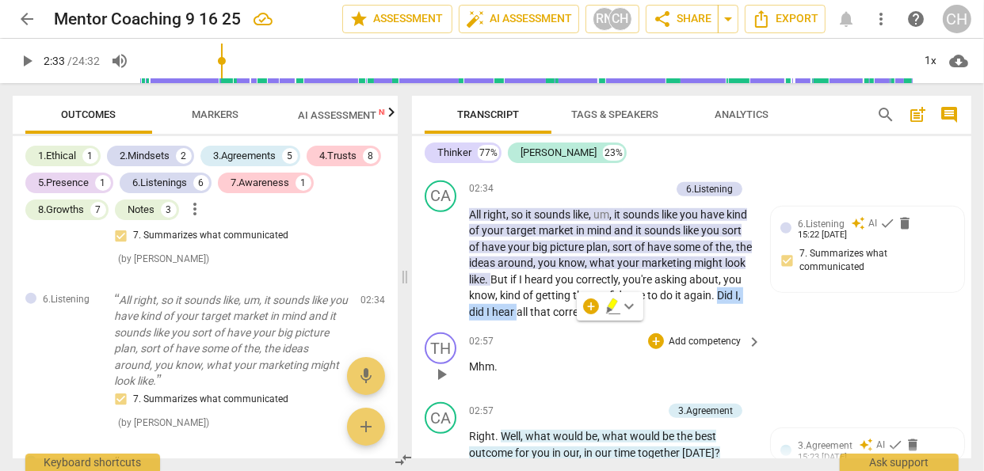
click at [588, 349] on div "02:57 + Add competency keyboard_arrow_right" at bounding box center [616, 341] width 294 height 17
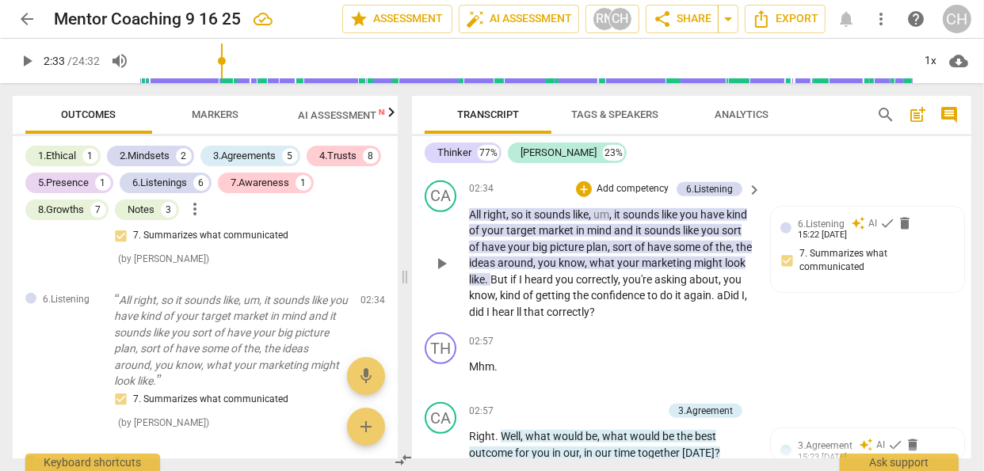
click at [717, 302] on span "aDid" at bounding box center [729, 295] width 25 height 13
click at [486, 319] on span "did" at bounding box center [477, 312] width 17 height 13
drag, startPoint x: 502, startPoint y: 326, endPoint x: 679, endPoint y: 324, distance: 176.7
click at [679, 321] on p "All right , so it sounds like , um , it sounds like you have kind of your targe…" at bounding box center [611, 264] width 284 height 114
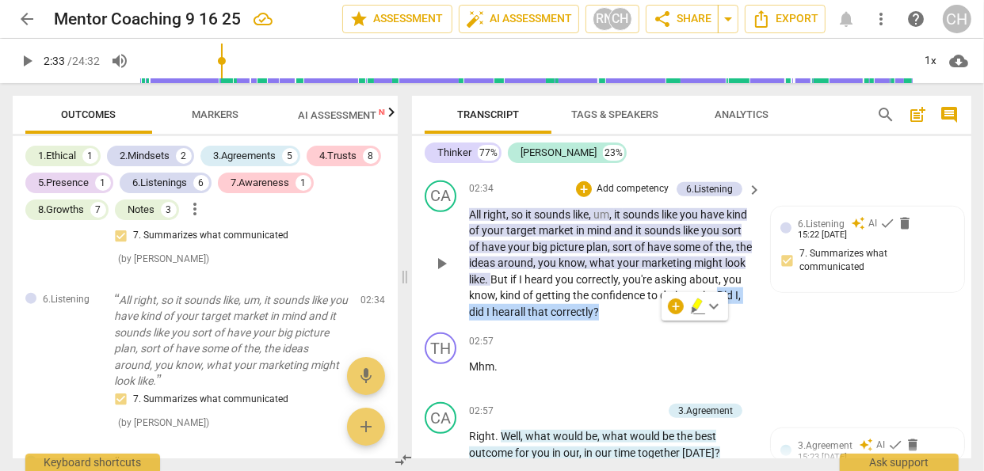
click at [651, 196] on p "Add competency" at bounding box center [632, 189] width 75 height 14
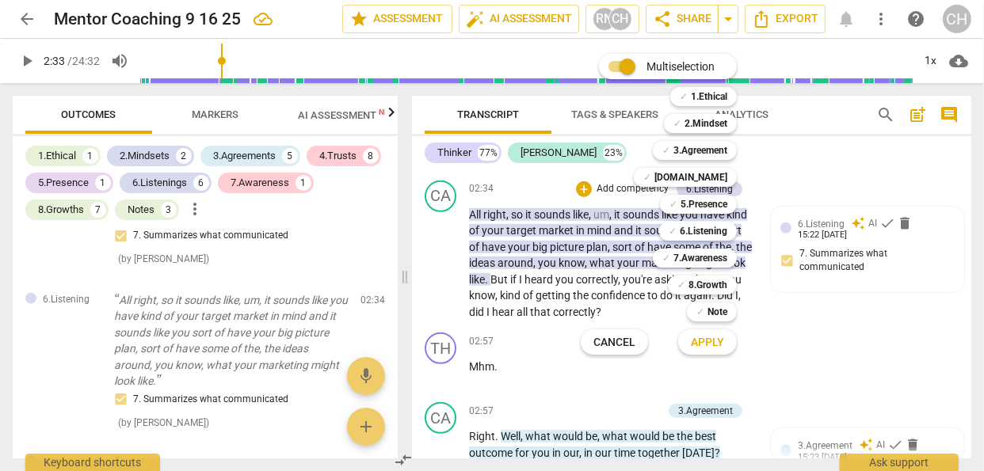
click at [764, 360] on div at bounding box center [492, 235] width 984 height 471
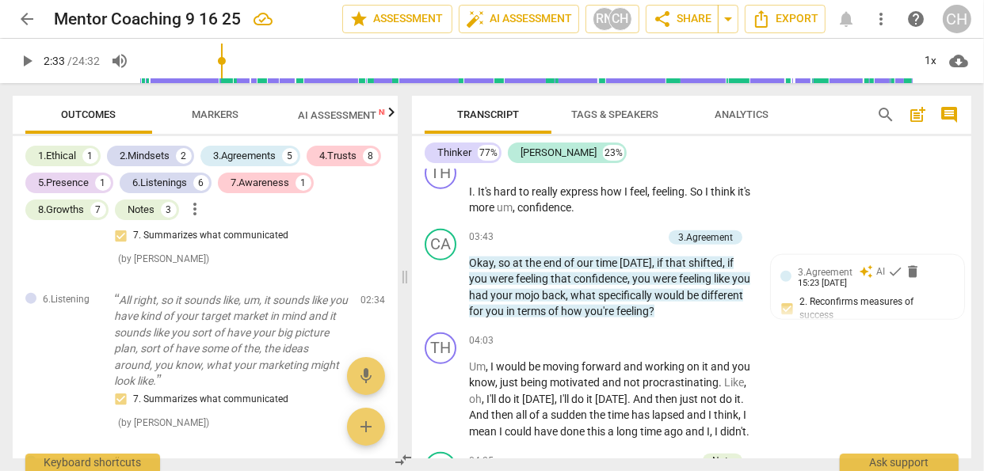
scroll to position [1436, 0]
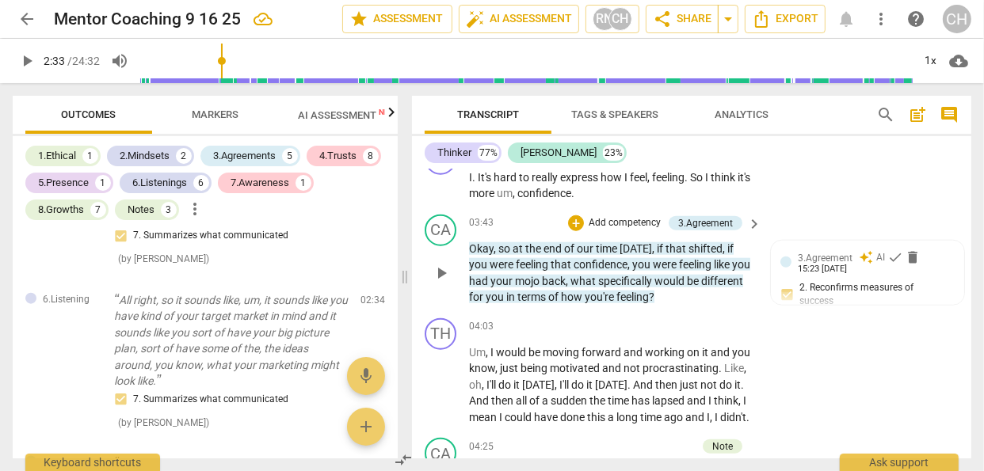
click at [638, 231] on p "Add competency" at bounding box center [624, 223] width 75 height 14
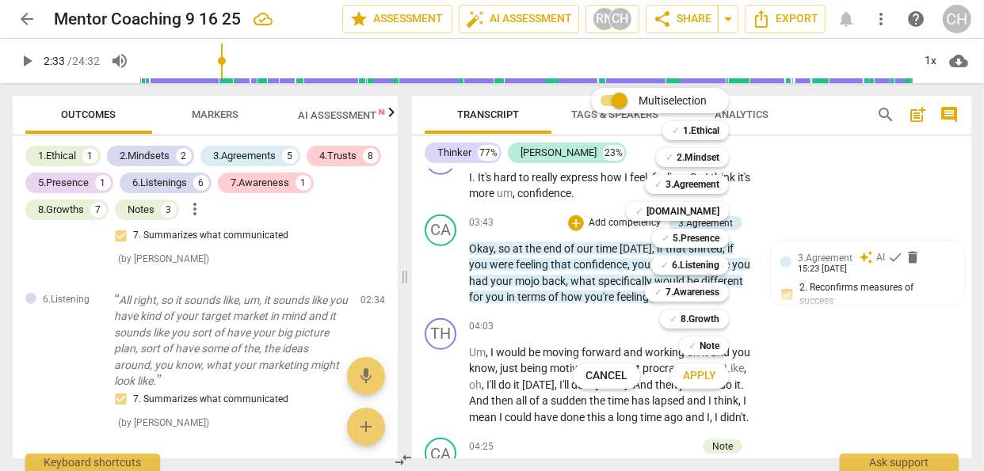
click at [216, 114] on div at bounding box center [492, 235] width 984 height 471
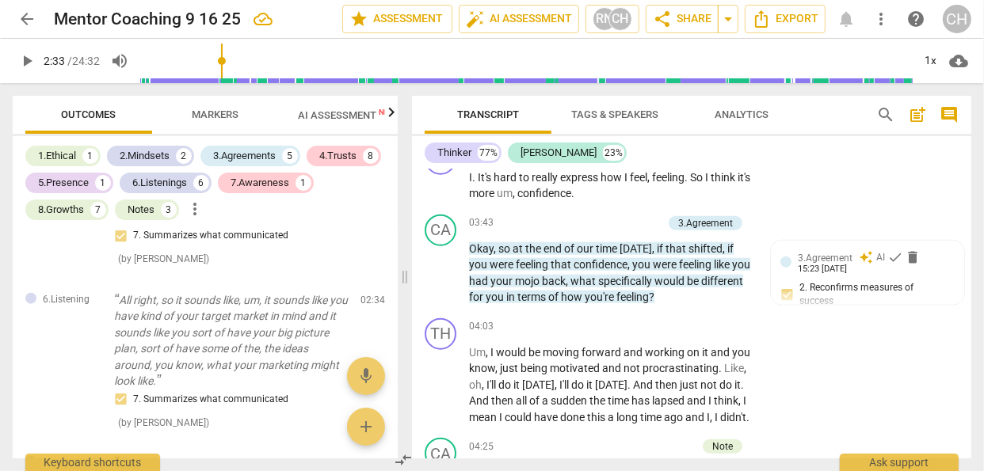
click at [208, 116] on span "Markers" at bounding box center [216, 115] width 47 height 12
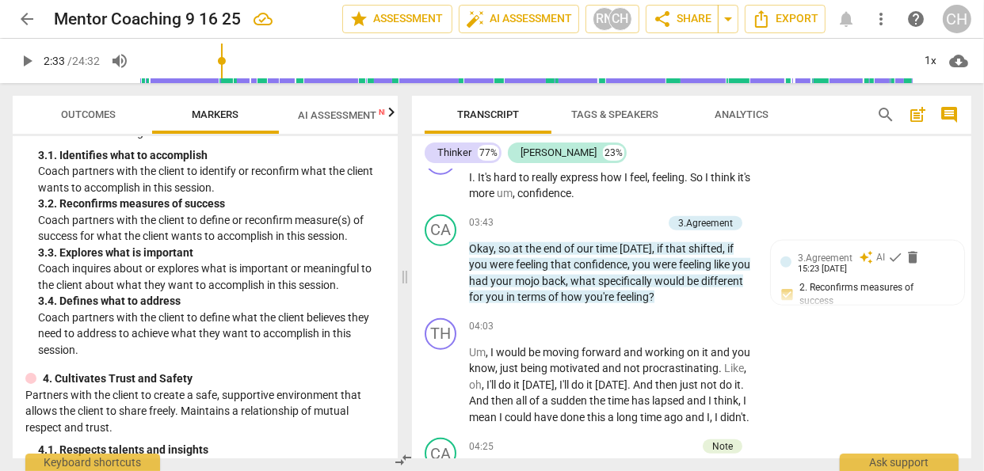
scroll to position [362, 0]
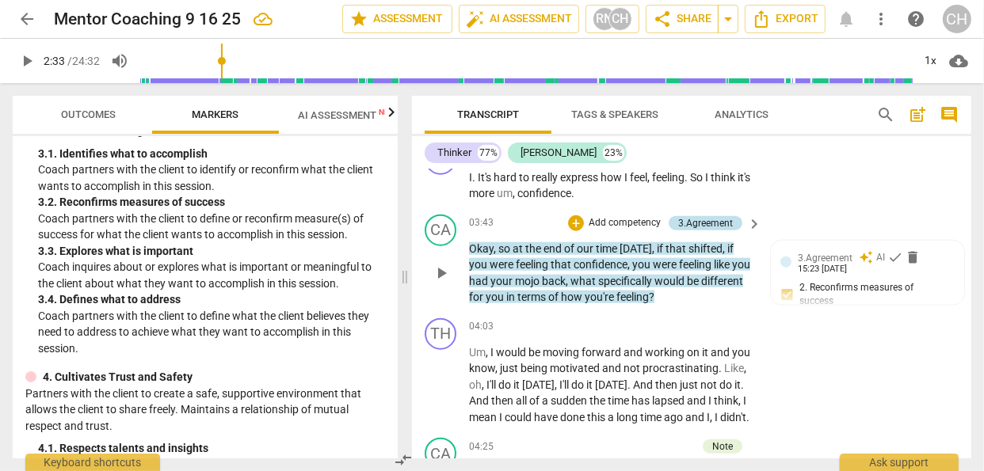
click at [719, 231] on div "3.Agreement" at bounding box center [705, 223] width 55 height 14
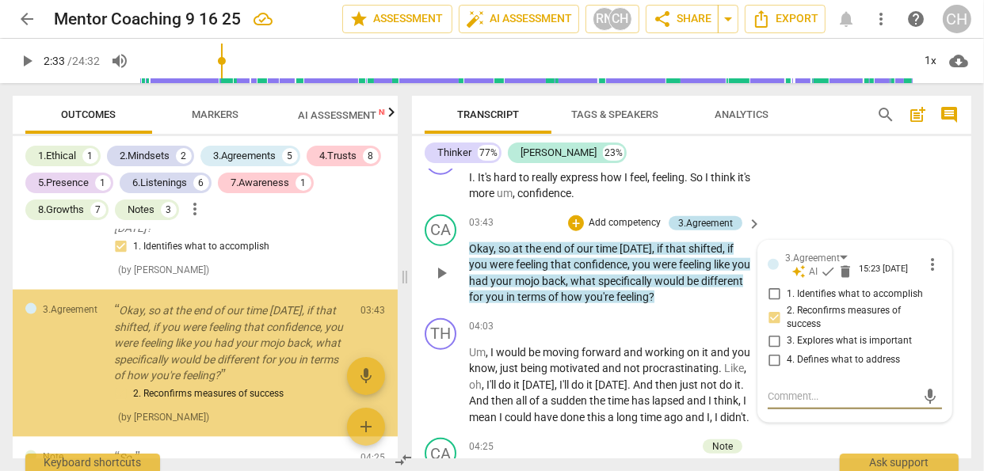
scroll to position [1831, 0]
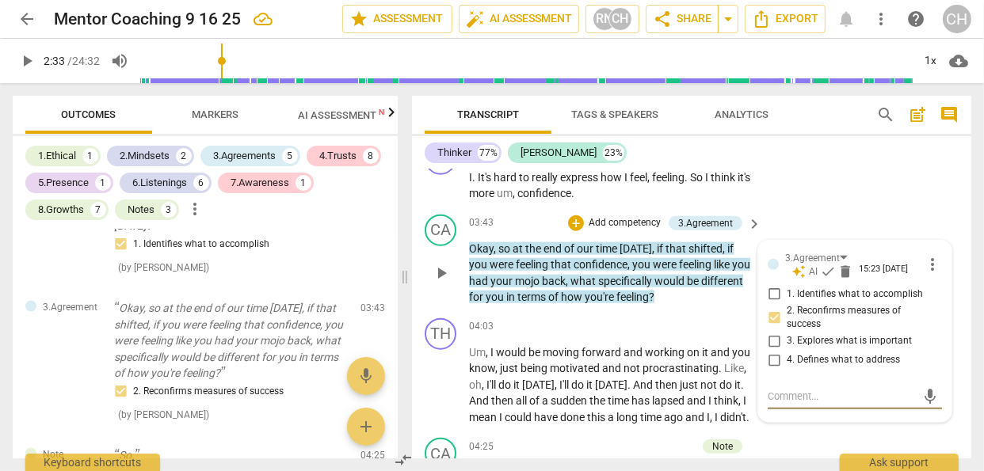
click at [769, 351] on input "3. Explores what is important" at bounding box center [773, 341] width 25 height 19
click at [770, 370] on input "4. Defines what to address" at bounding box center [773, 360] width 25 height 19
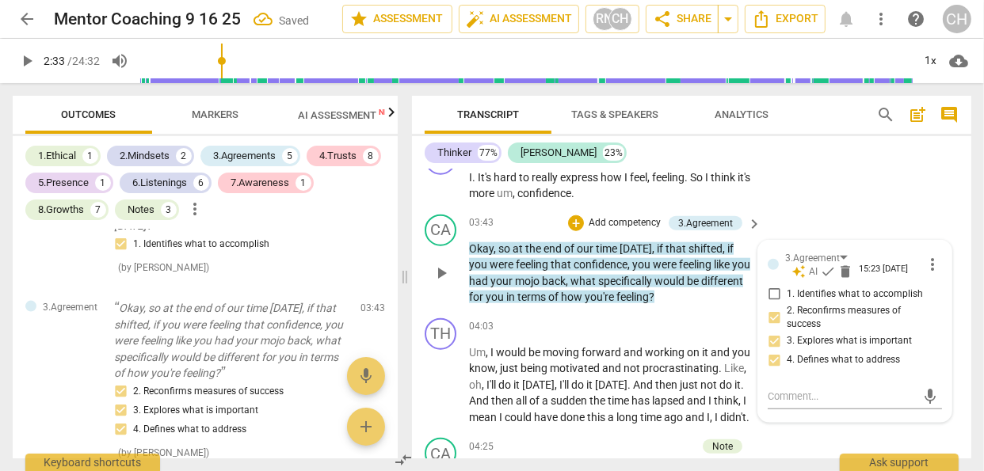
click at [541, 227] on div "CA play_arrow pause 03:43 + Add competency 3.Agreement keyboard_arrow_right Oka…" at bounding box center [691, 260] width 559 height 104
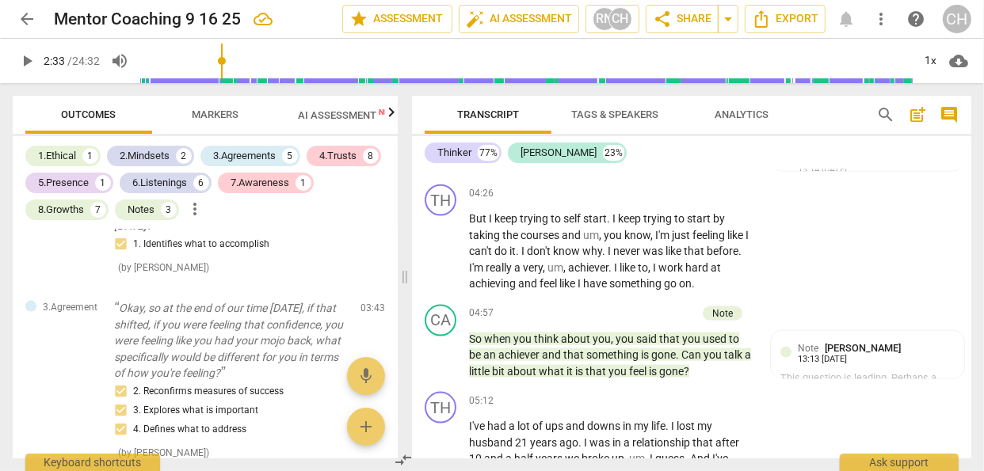
scroll to position [1769, 0]
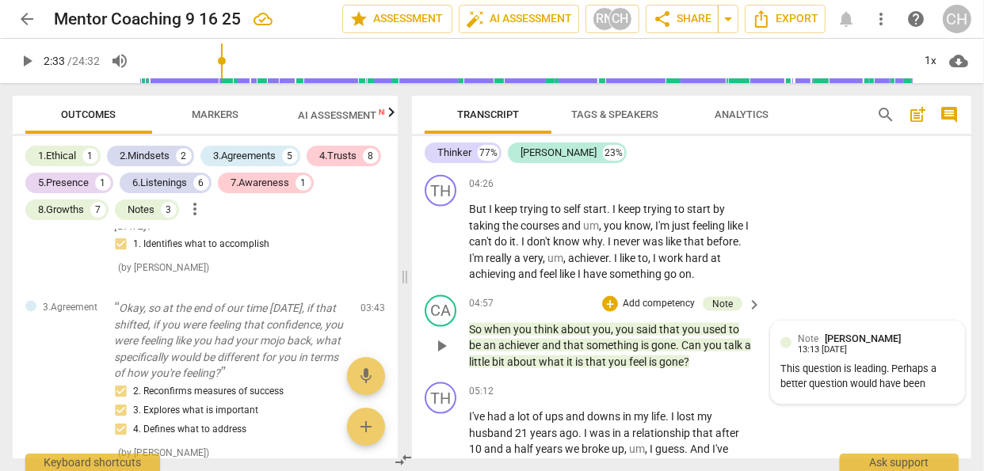
click at [892, 356] on div "Note [PERSON_NAME] 13:13 [DATE]" at bounding box center [876, 343] width 157 height 25
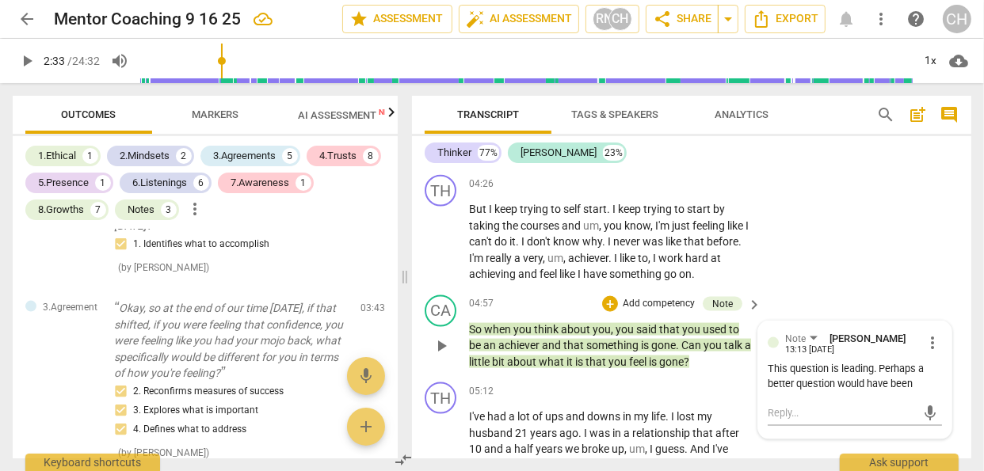
click at [929, 353] on span "more_vert" at bounding box center [932, 343] width 19 height 19
click at [933, 375] on li "Edit" at bounding box center [943, 375] width 55 height 30
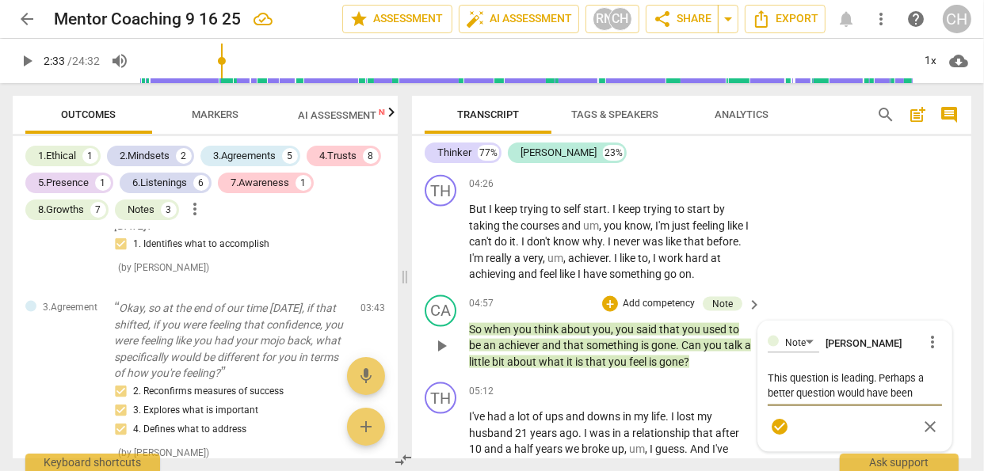
click at [931, 401] on textarea "This question is leading. Perhaps a better question would have been" at bounding box center [855, 386] width 174 height 30
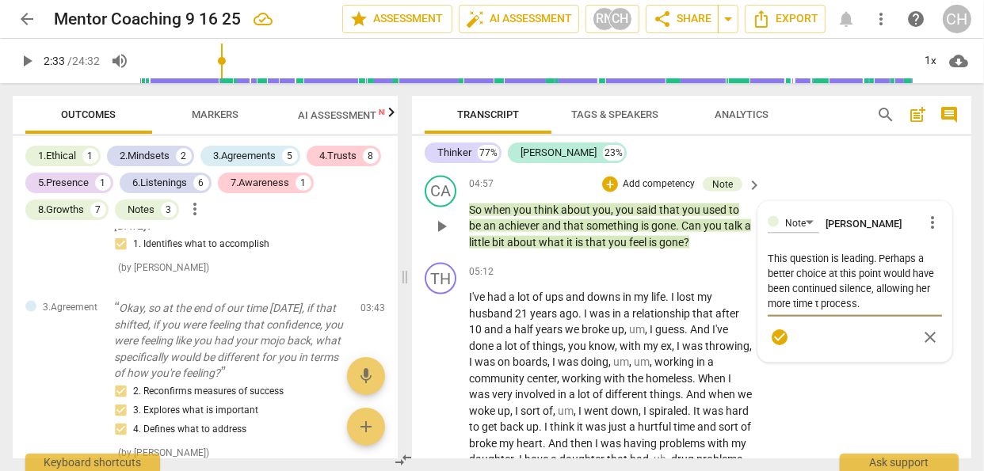
scroll to position [1890, 0]
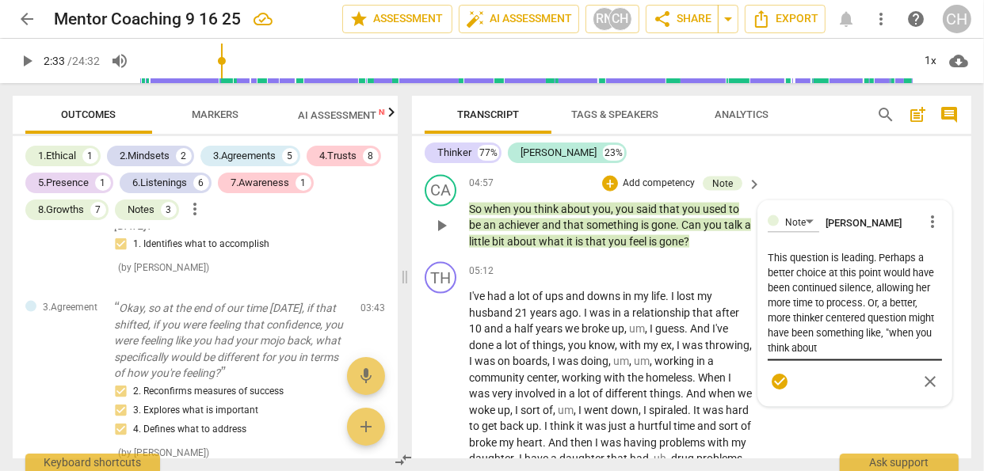
click at [899, 361] on div "This question is leading. Perhaps a better choice at this point would have been…" at bounding box center [855, 304] width 174 height 116
click at [858, 356] on textarea "This question is leading. Perhaps a better choice at this point would have been…" at bounding box center [855, 302] width 174 height 105
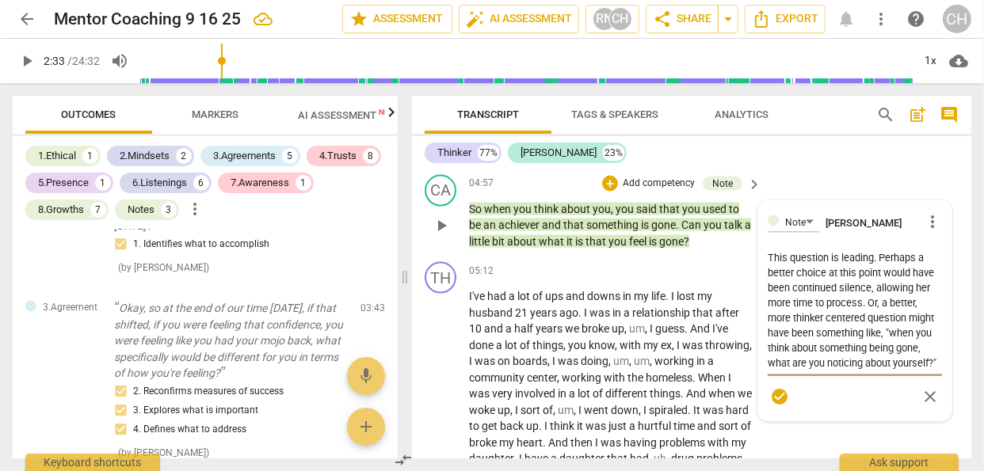
click at [776, 406] on span "check_circle" at bounding box center [779, 396] width 19 height 19
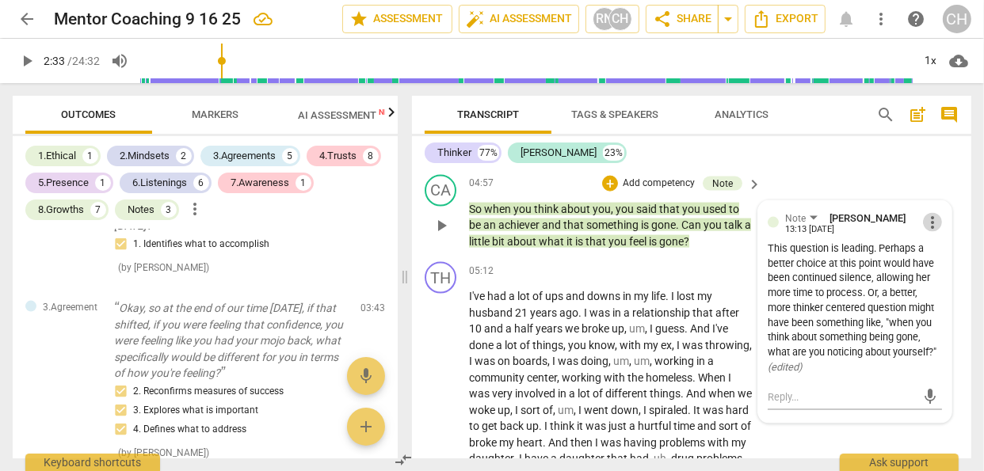
click at [930, 232] on span "more_vert" at bounding box center [932, 222] width 19 height 19
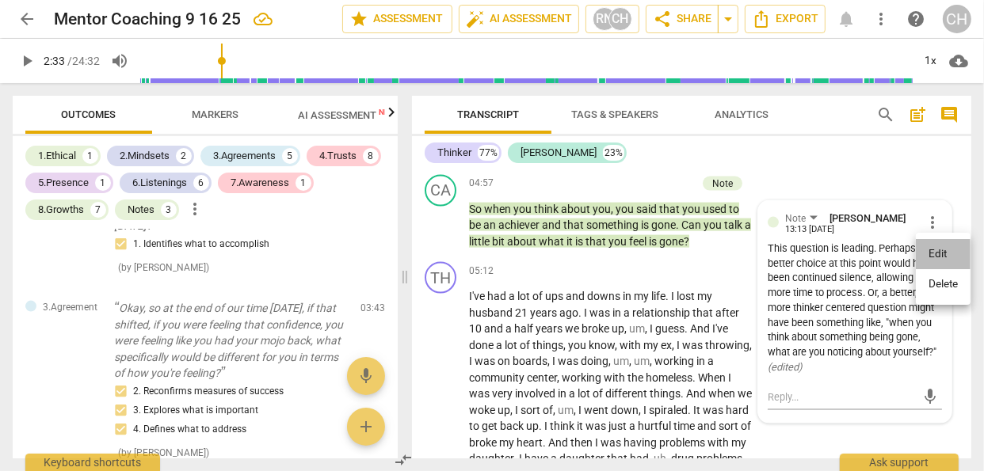
click at [934, 253] on li "Edit" at bounding box center [943, 254] width 55 height 30
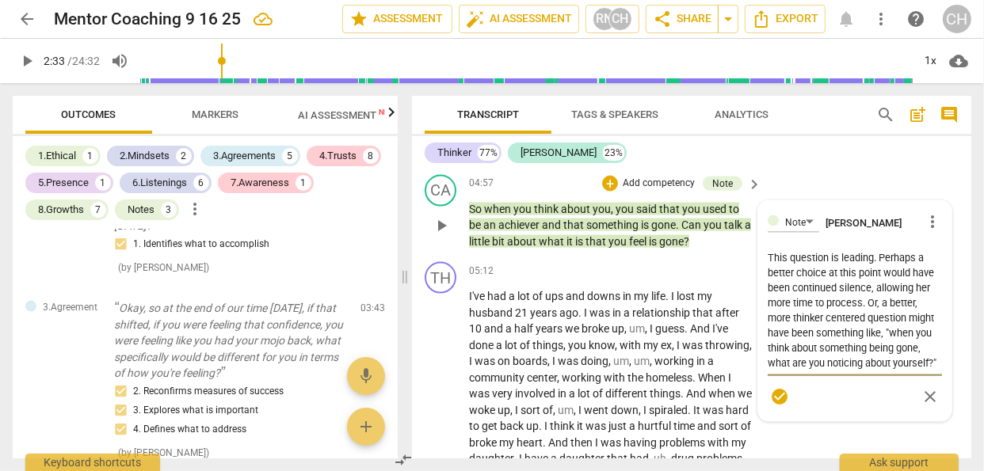
click at [792, 371] on textarea "This question is leading. Perhaps a better choice at this point would have been…" at bounding box center [855, 310] width 174 height 120
click at [773, 406] on span "check_circle" at bounding box center [779, 396] width 19 height 19
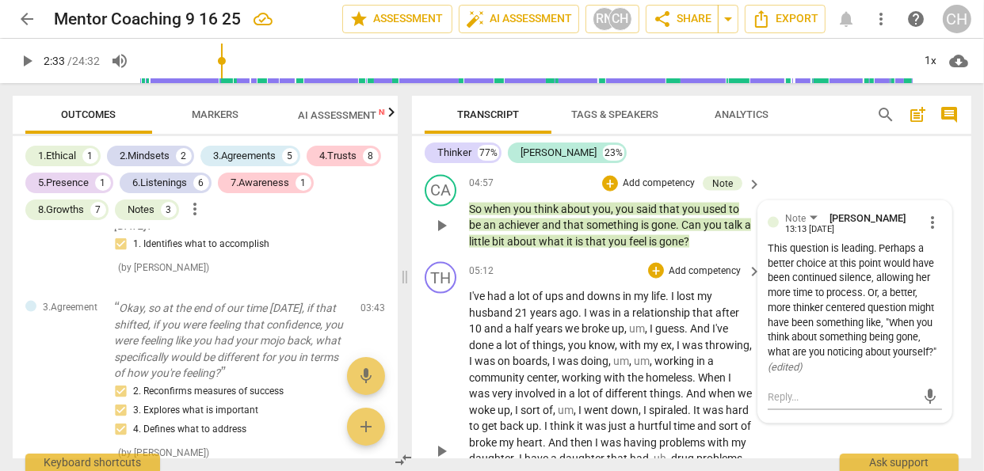
click at [694, 279] on p "Add competency" at bounding box center [704, 272] width 75 height 14
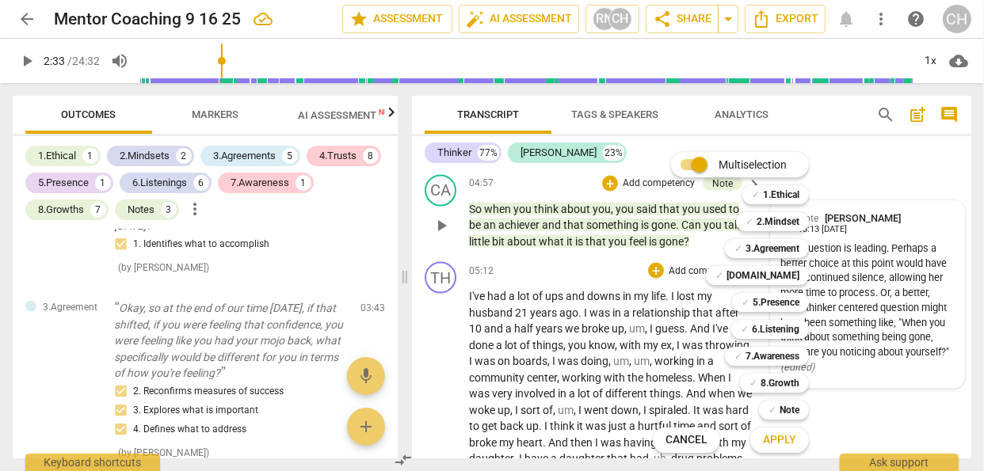
click at [969, 250] on div at bounding box center [492, 235] width 984 height 471
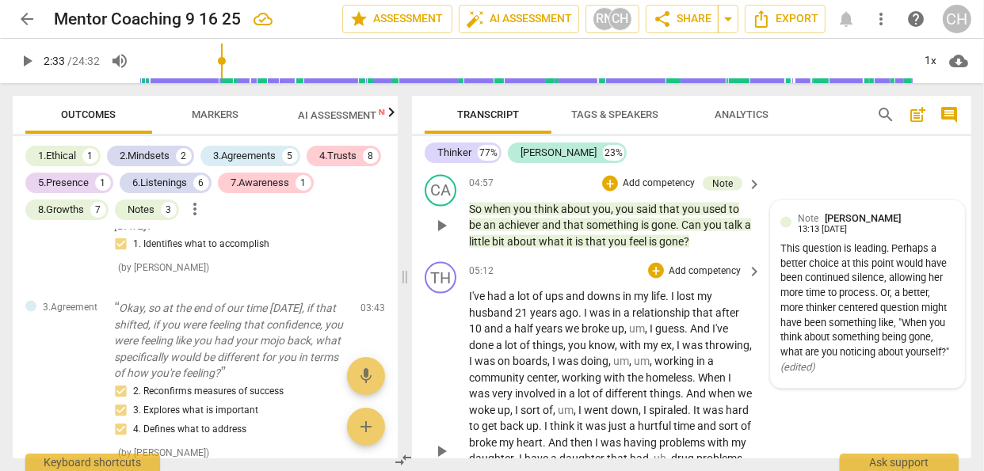
click at [750, 364] on div "I've had a lot of ups and downs in my life . I lost my husband [DEMOGRAPHIC_DAT…" at bounding box center [616, 450] width 294 height 325
drag, startPoint x: 971, startPoint y: 238, endPoint x: 971, endPoint y: 250, distance: 11.9
click at [971, 250] on div "TH play_arrow pause 00:00 + Add competency keyboard_arrow_right Okay . CA play_…" at bounding box center [691, 314] width 559 height 289
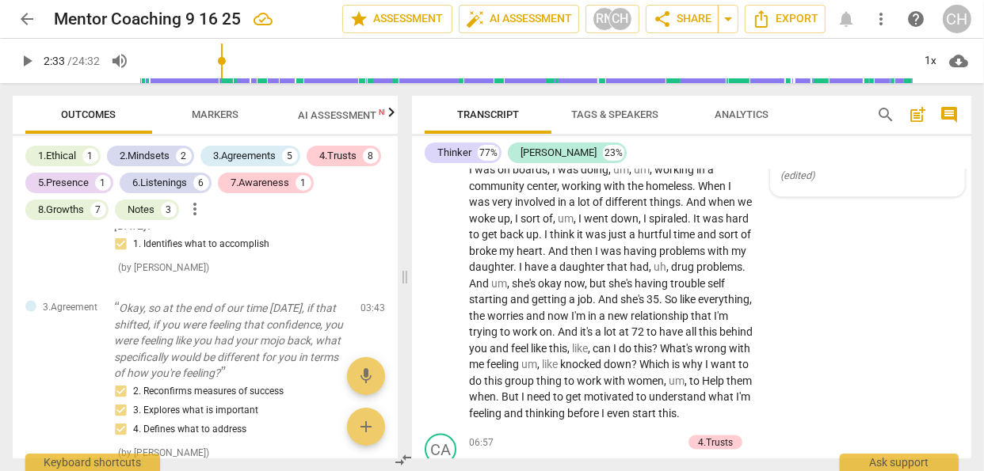
scroll to position [1993, 0]
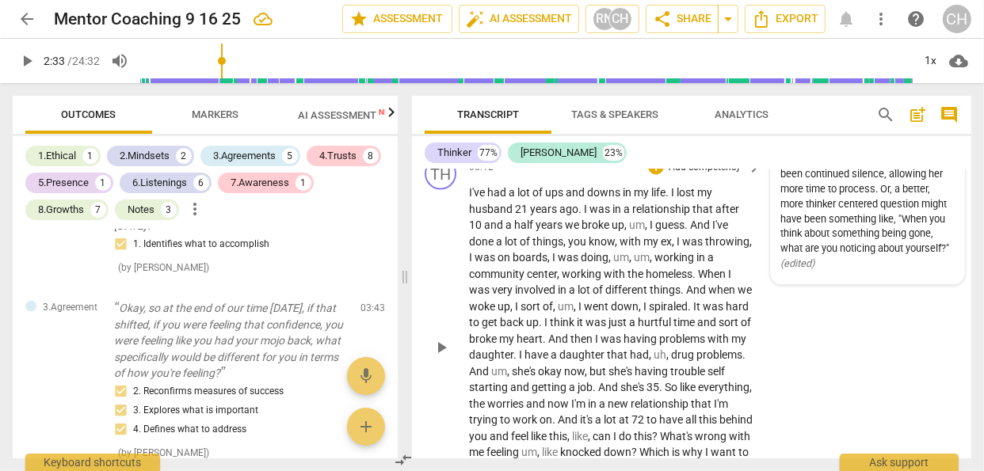
click at [705, 248] on span "throwing" at bounding box center [727, 241] width 44 height 13
click at [486, 313] on span "woke" at bounding box center [483, 306] width 29 height 13
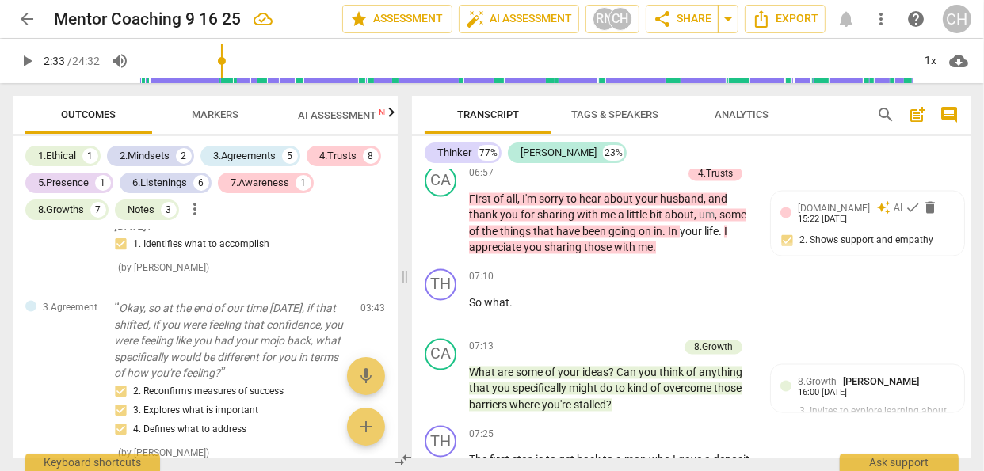
scroll to position [2367, 0]
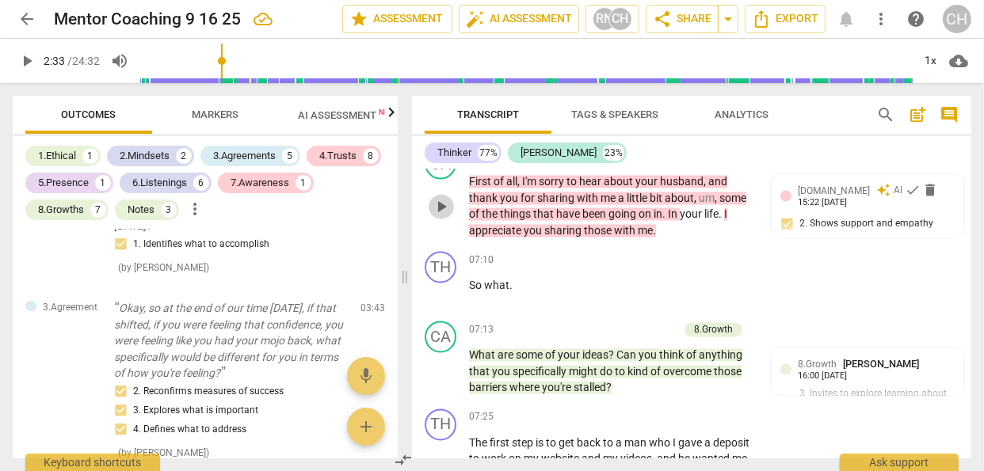
click at [437, 217] on span "play_arrow" at bounding box center [441, 207] width 19 height 19
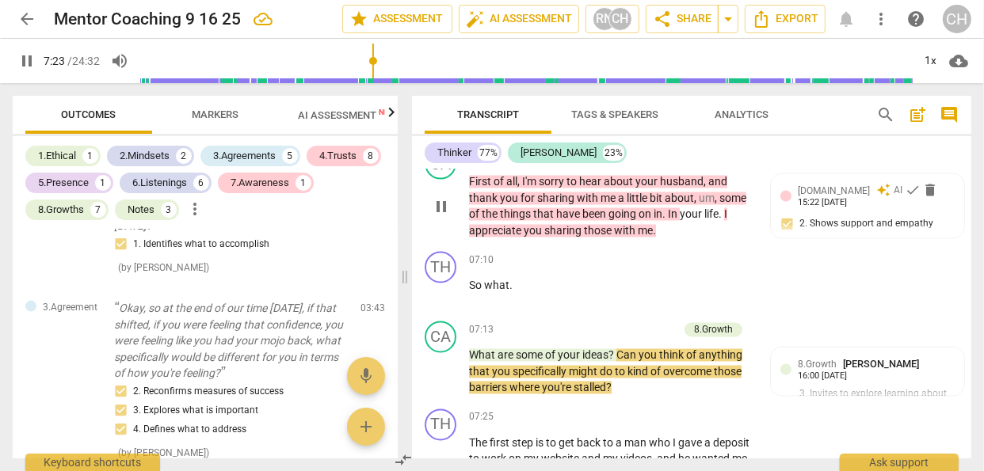
click at [437, 217] on span "pause" at bounding box center [441, 207] width 19 height 19
click at [687, 269] on p "Add competency" at bounding box center [704, 261] width 75 height 14
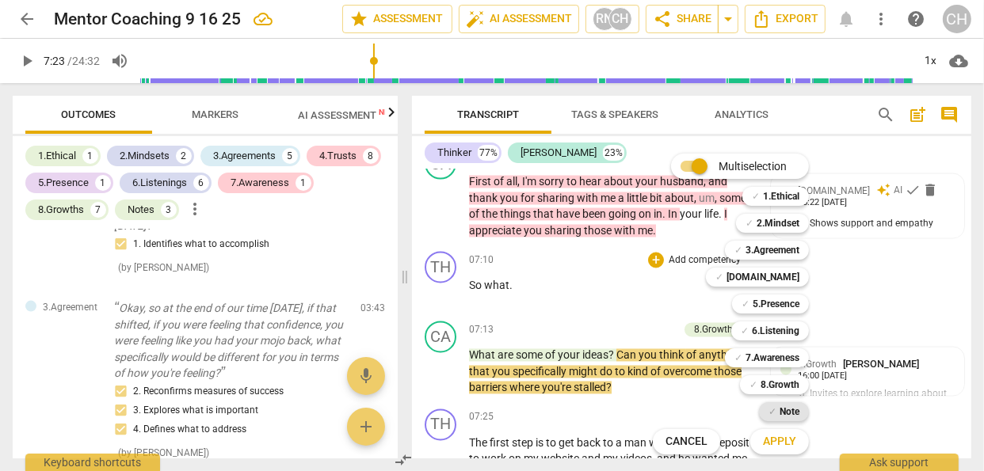
click at [775, 412] on span "✓" at bounding box center [773, 411] width 8 height 19
click at [774, 436] on span "Apply" at bounding box center [779, 442] width 33 height 16
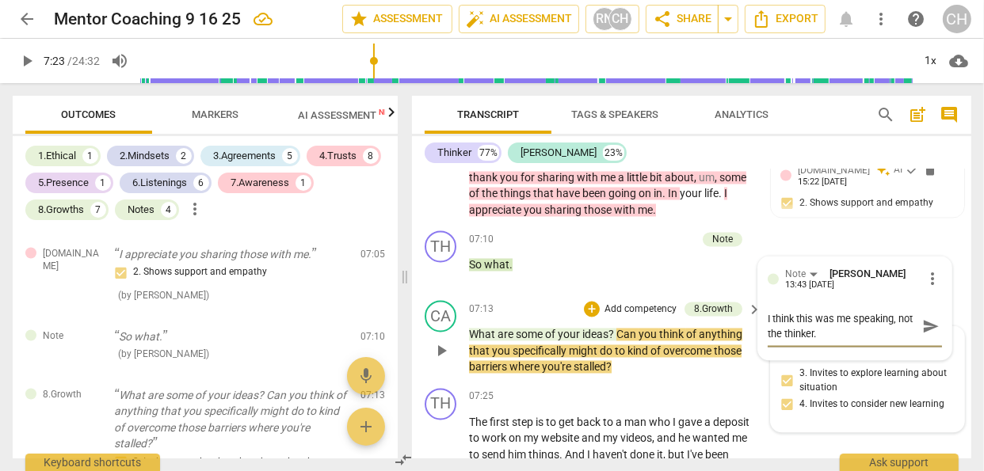
scroll to position [2394, 0]
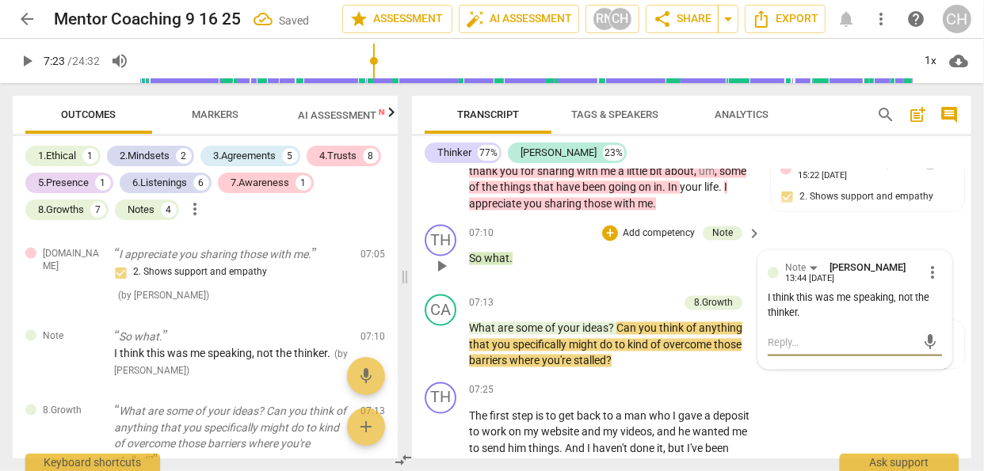
click at [727, 282] on div "07:10 + Add competency Note keyboard_arrow_right So what ." at bounding box center [616, 253] width 294 height 57
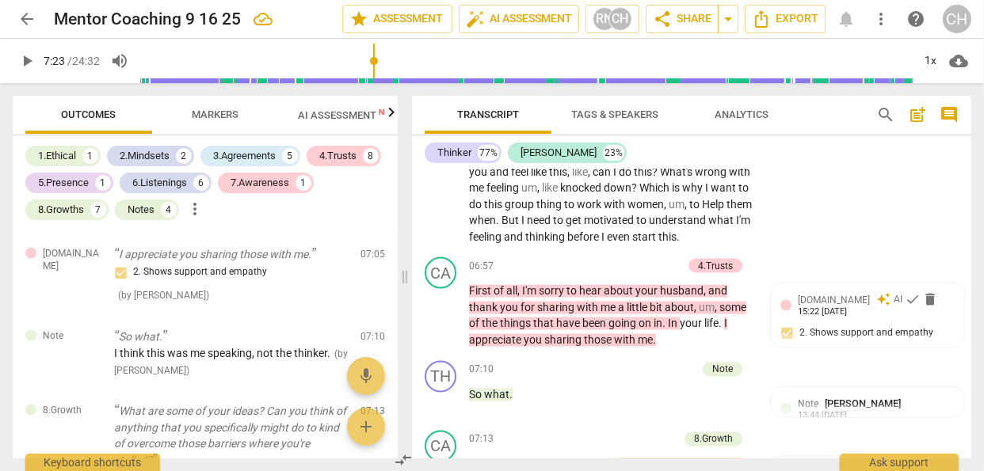
scroll to position [2214, 0]
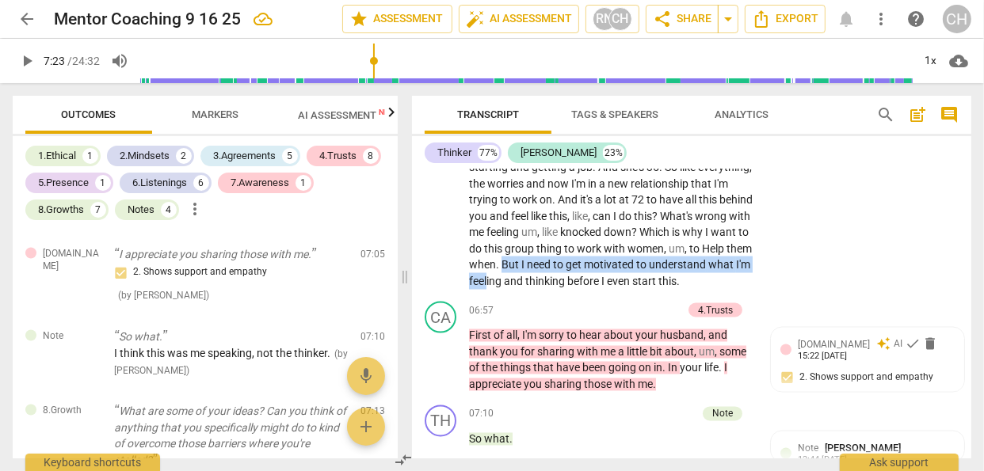
drag, startPoint x: 654, startPoint y: 295, endPoint x: 654, endPoint y: 310, distance: 15.1
click at [654, 289] on p "I've had a lot of ups and downs in my life . I lost my husband [DEMOGRAPHIC_DAT…" at bounding box center [611, 126] width 284 height 325
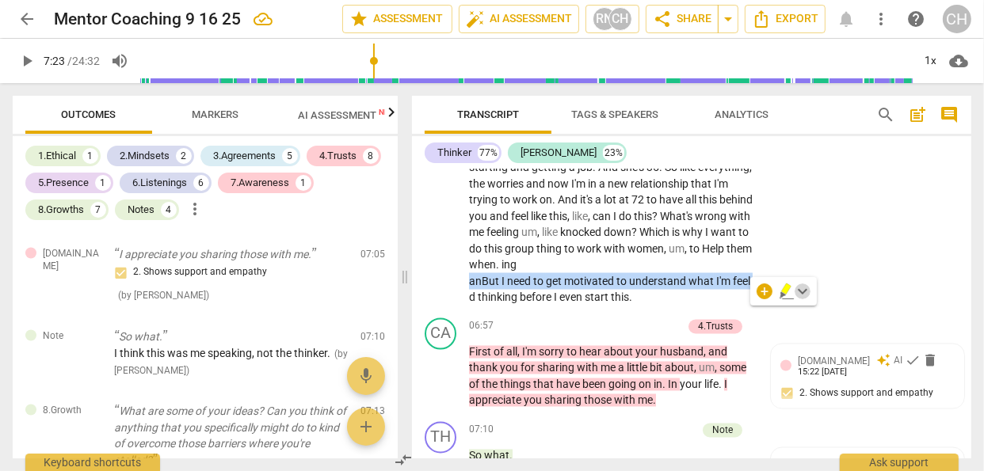
click at [801, 292] on span "keyboard_arrow_down" at bounding box center [802, 291] width 19 height 19
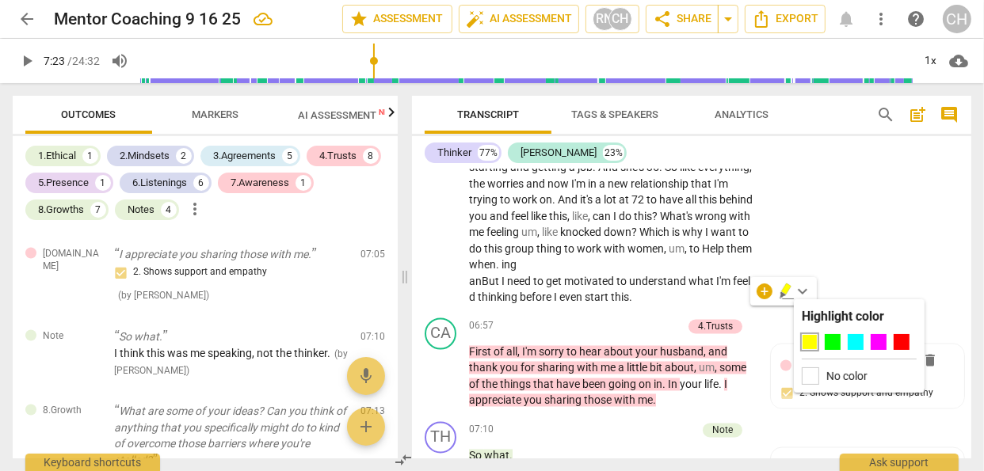
click at [783, 257] on div "TH play_arrow pause 05:12 + Add competency keyboard_arrow_right I've had a lot …" at bounding box center [691, 122] width 559 height 380
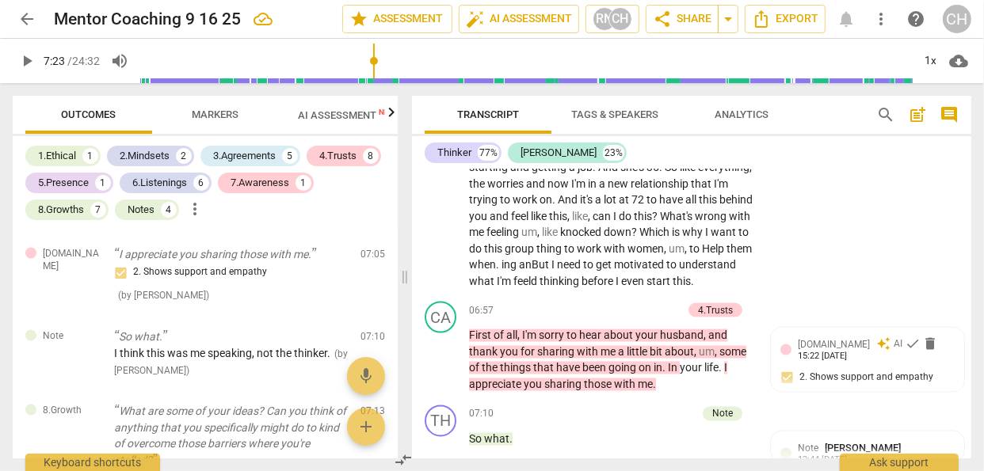
click at [727, 255] on span "them" at bounding box center [739, 248] width 25 height 13
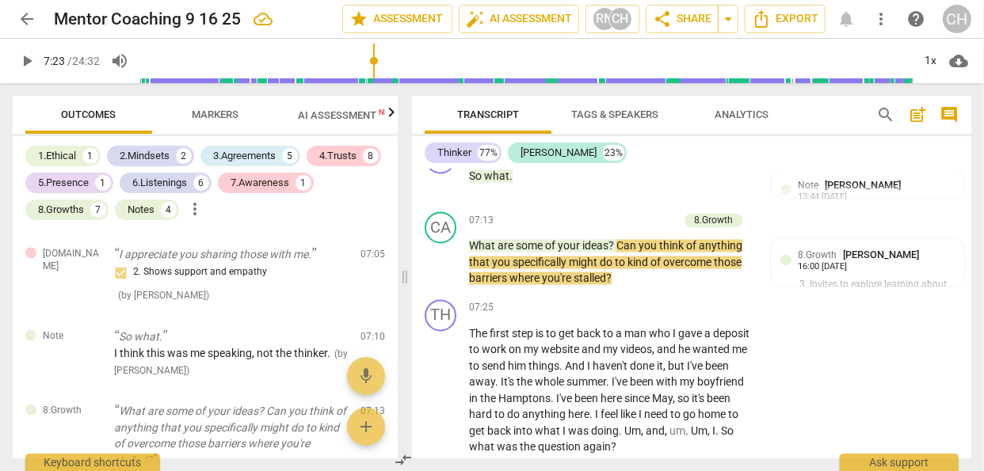
scroll to position [2481, 0]
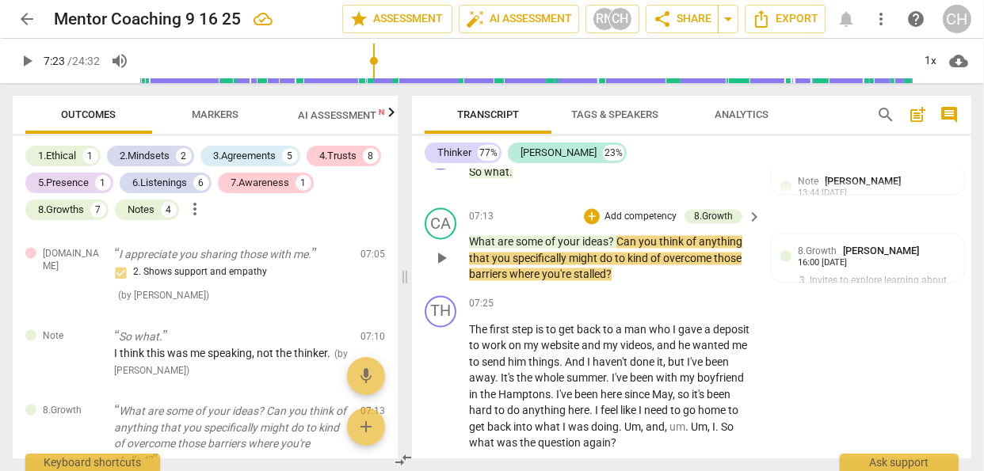
click at [640, 225] on p "Add competency" at bounding box center [640, 218] width 75 height 14
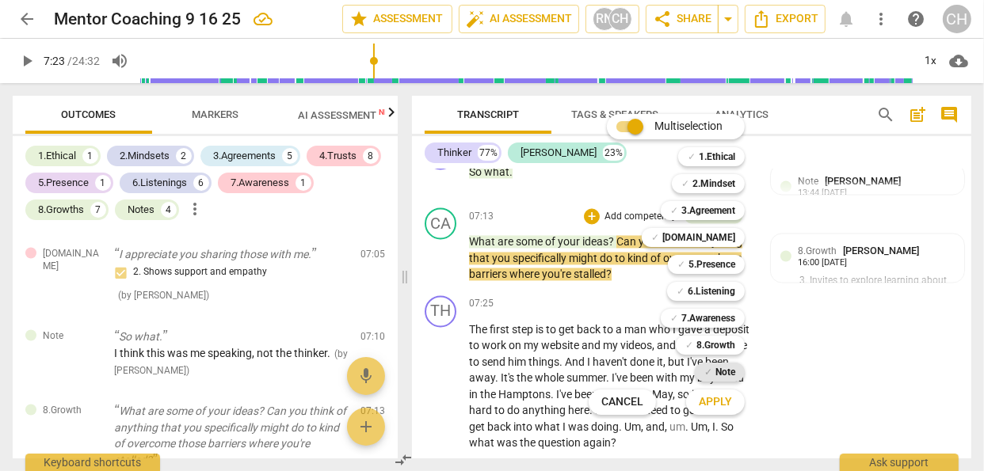
click at [719, 372] on b "Note" at bounding box center [725, 372] width 20 height 19
click at [716, 403] on span "Apply" at bounding box center [715, 403] width 33 height 16
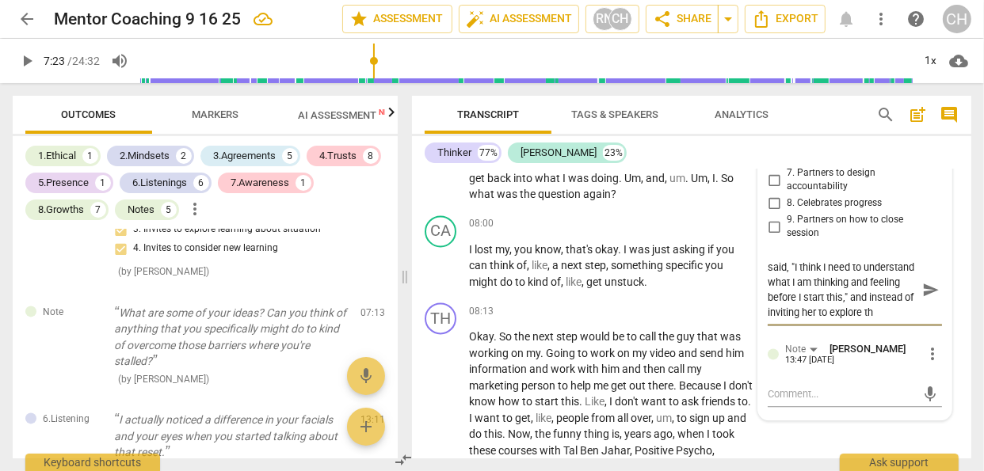
scroll to position [15, 0]
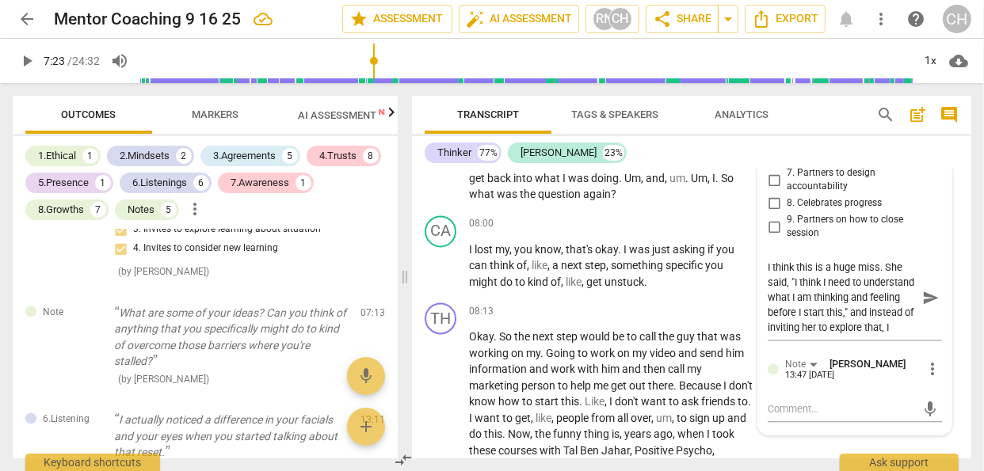
click at [716, 360] on span "send" at bounding box center [713, 353] width 26 height 13
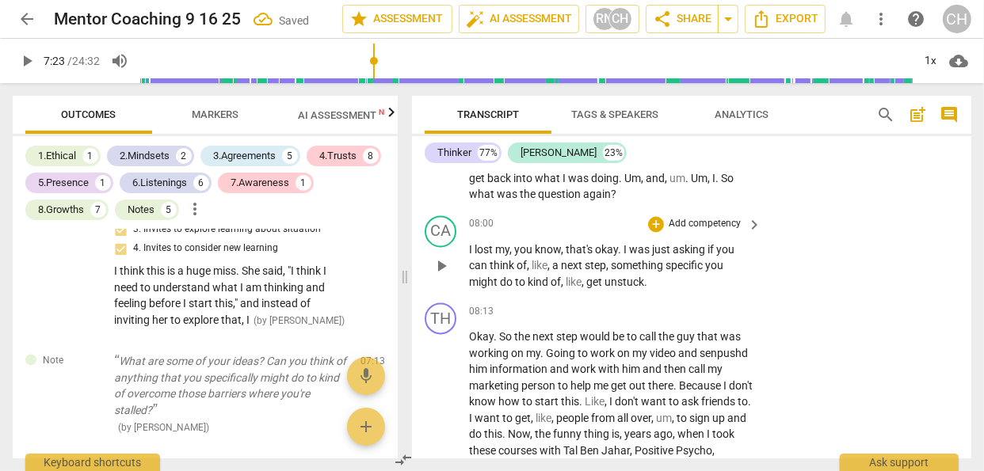
click at [868, 297] on div "CA play_arrow pause 08:00 + Add competency keyboard_arrow_right I lost my , you…" at bounding box center [691, 253] width 559 height 88
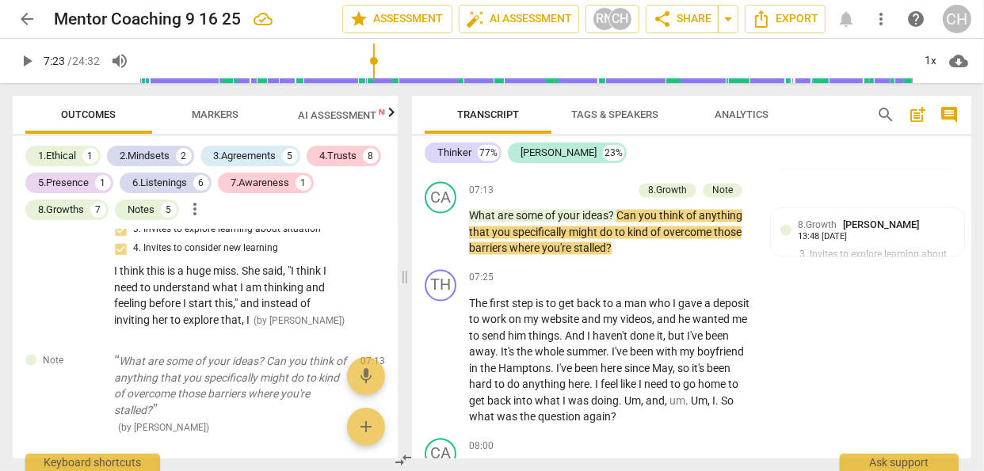
scroll to position [2522, 0]
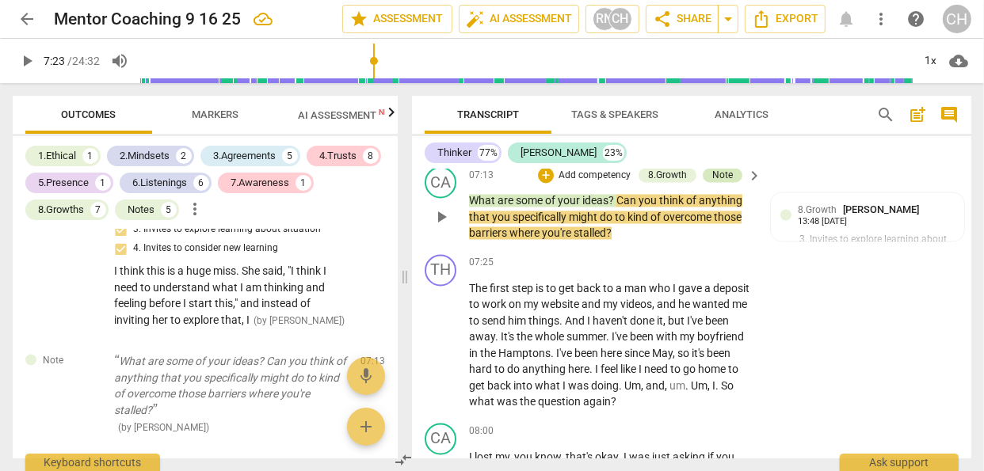
click at [726, 183] on div "Note" at bounding box center [722, 176] width 21 height 14
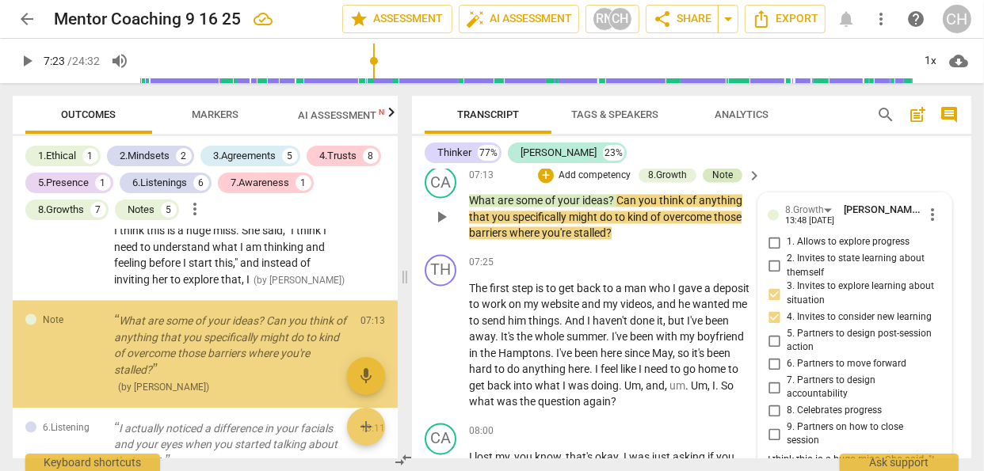
scroll to position [2811, 0]
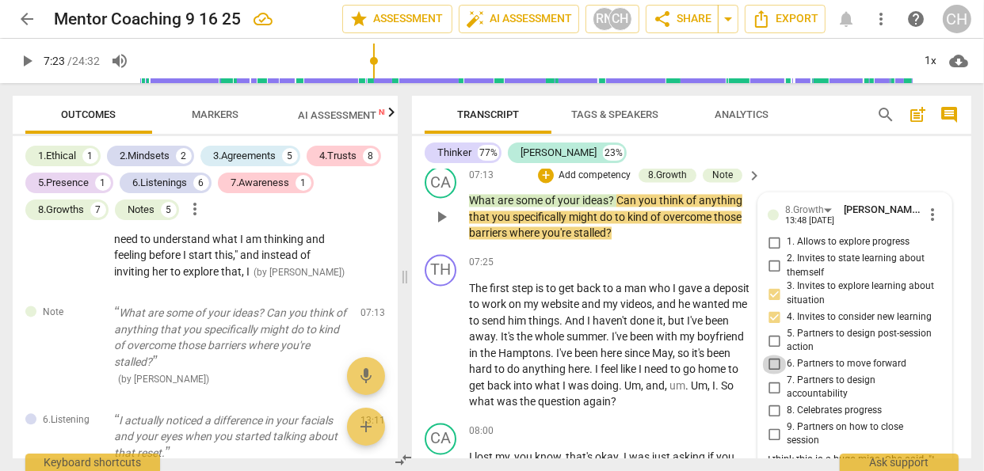
click at [772, 375] on input "6. Partners to move forward" at bounding box center [773, 365] width 25 height 19
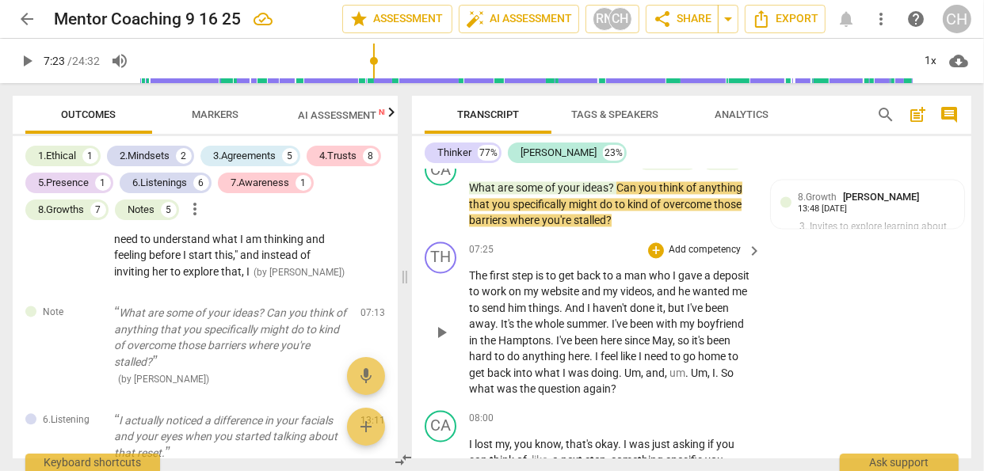
scroll to position [2525, 0]
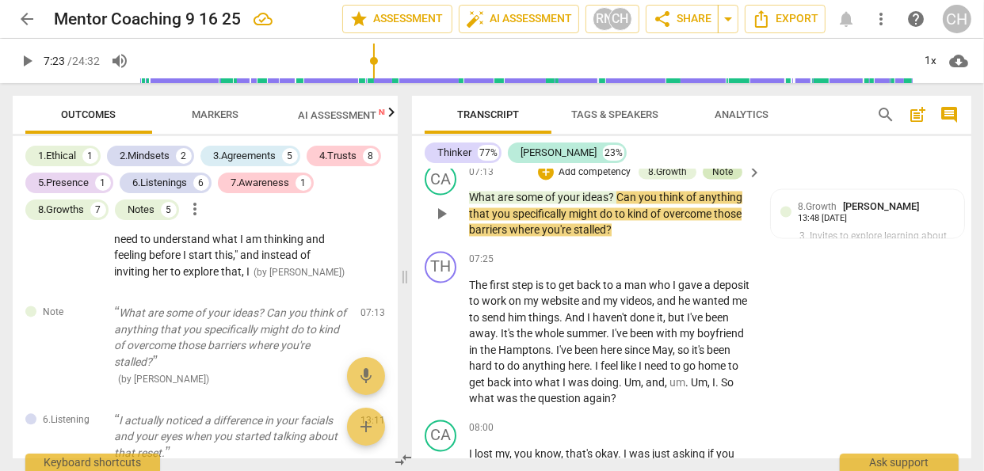
click at [715, 180] on div "Note" at bounding box center [722, 173] width 21 height 14
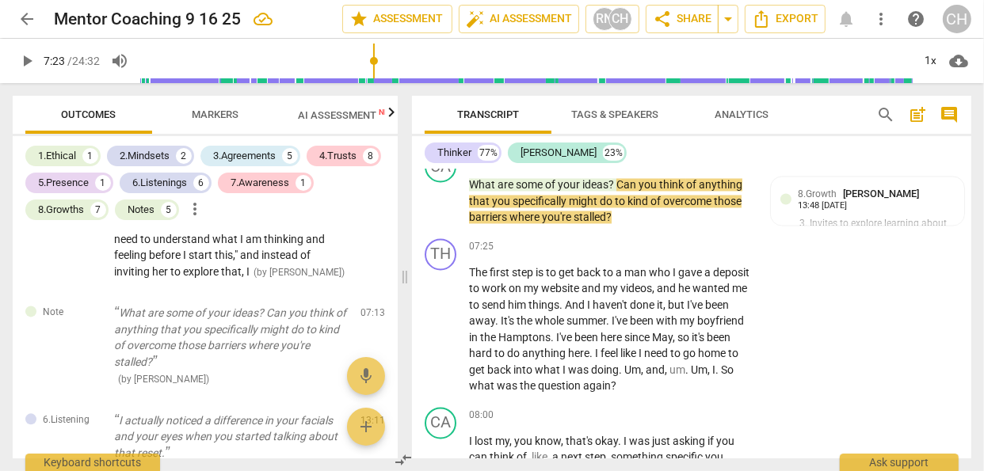
scroll to position [2513, 0]
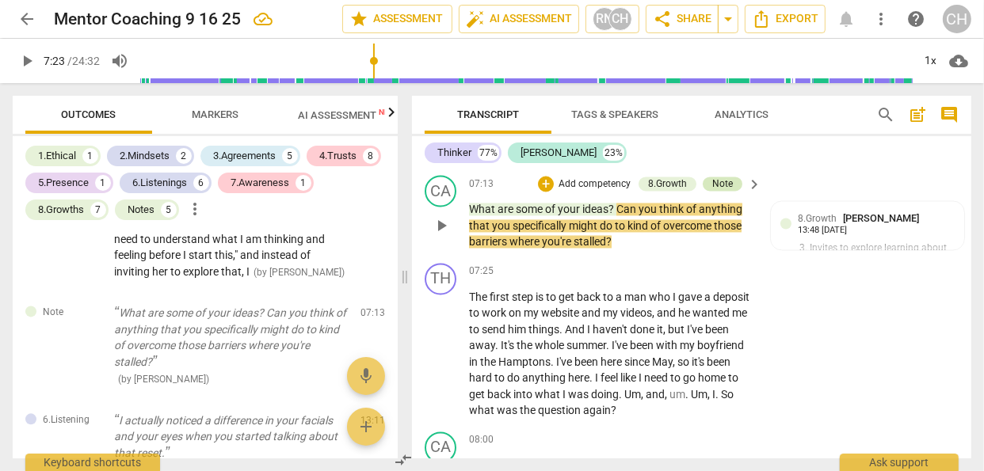
click at [719, 192] on div "Note" at bounding box center [722, 184] width 21 height 14
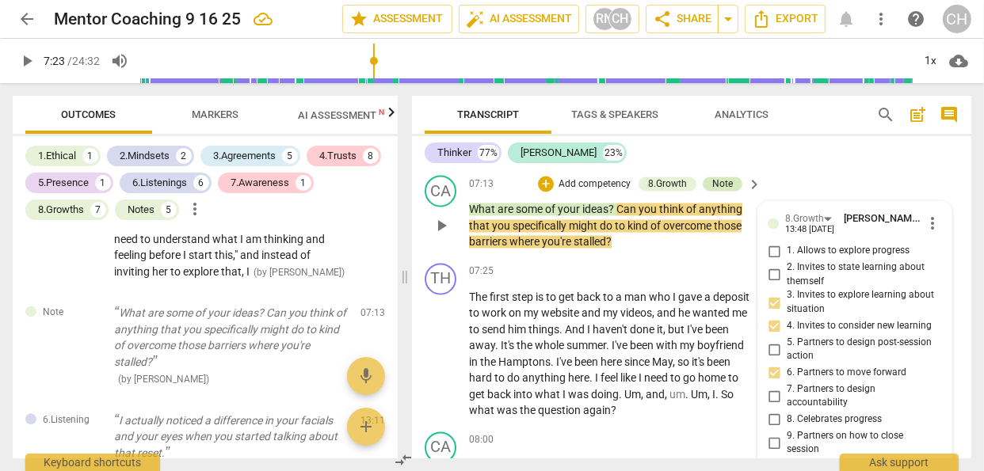
click at [723, 192] on div "Note" at bounding box center [722, 184] width 21 height 14
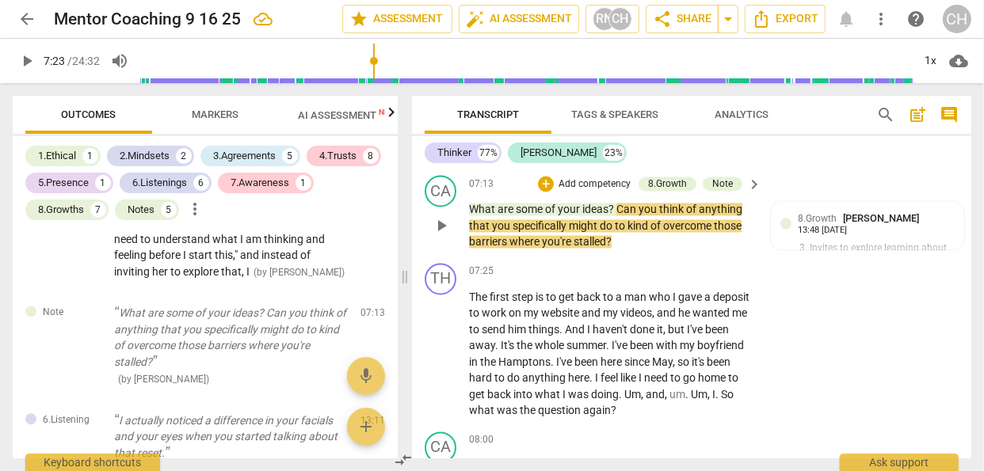
click at [749, 195] on span "keyboard_arrow_right" at bounding box center [754, 185] width 19 height 19
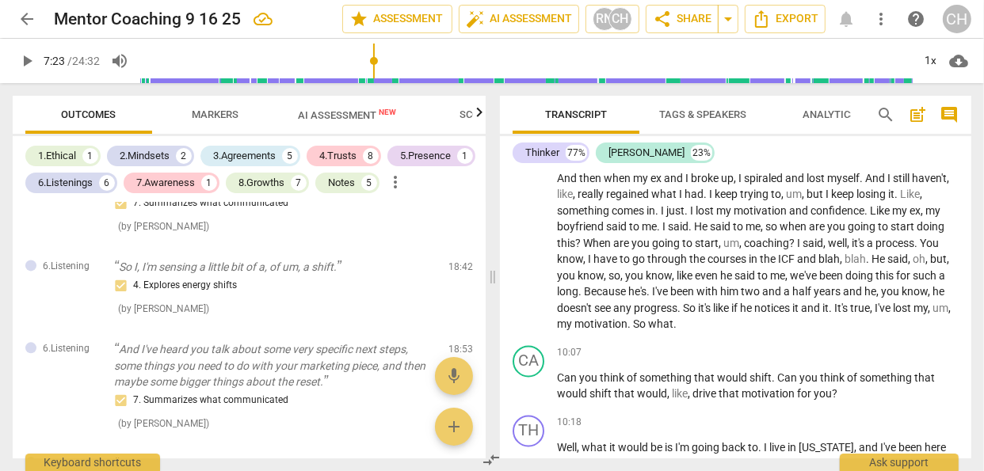
scroll to position [2408, 0]
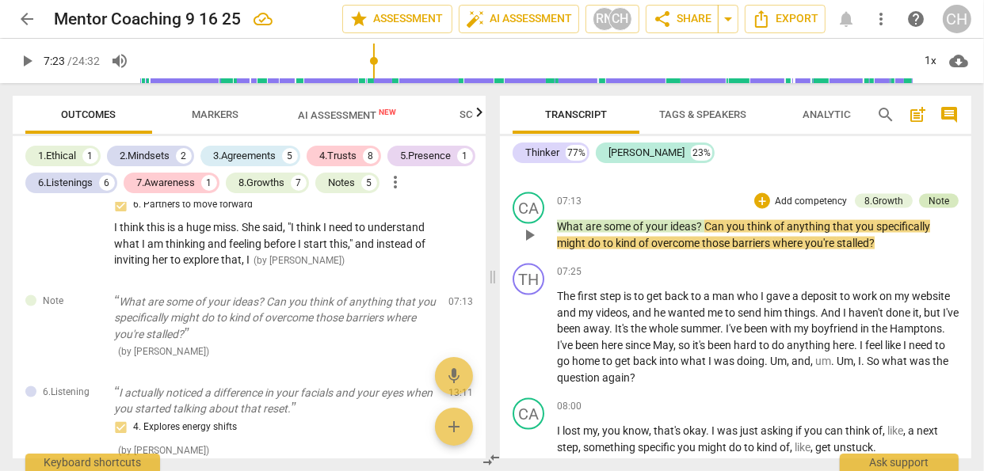
click at [929, 208] on div "Note" at bounding box center [939, 201] width 21 height 14
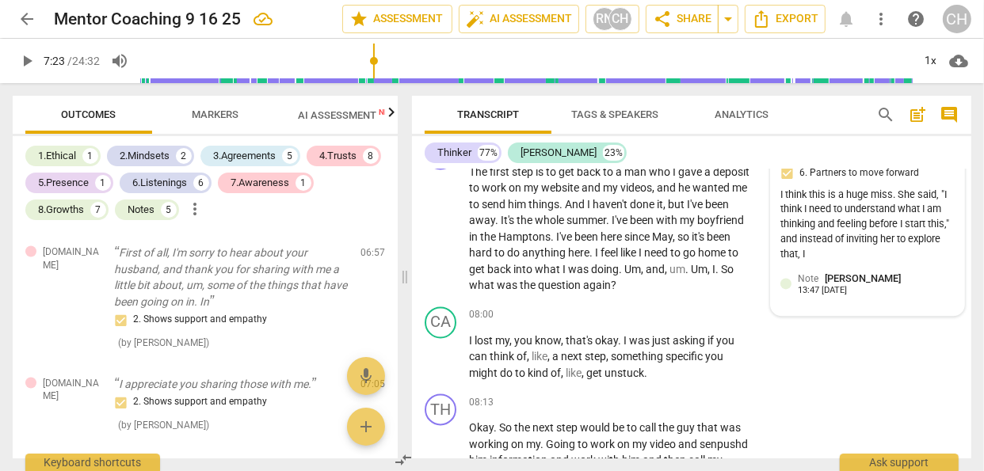
scroll to position [2642, 0]
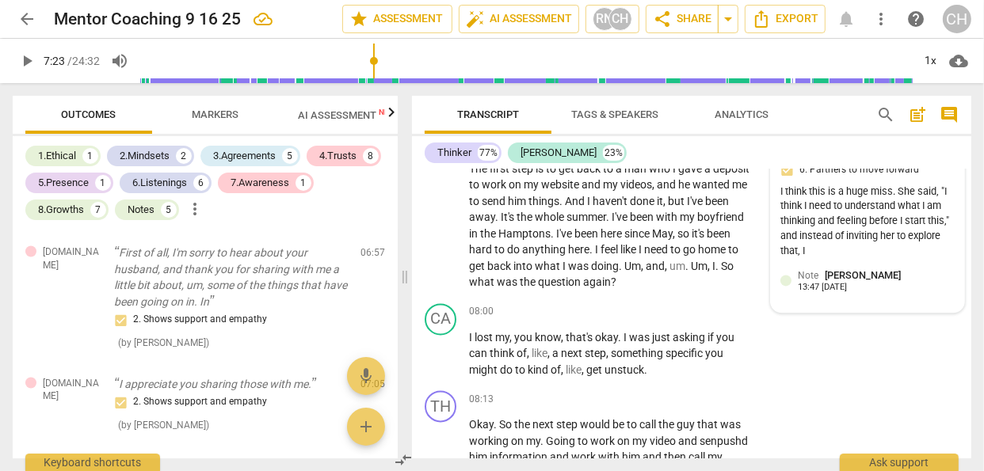
click at [891, 292] on div "Note [PERSON_NAME] 13:47 [DATE]" at bounding box center [876, 280] width 157 height 25
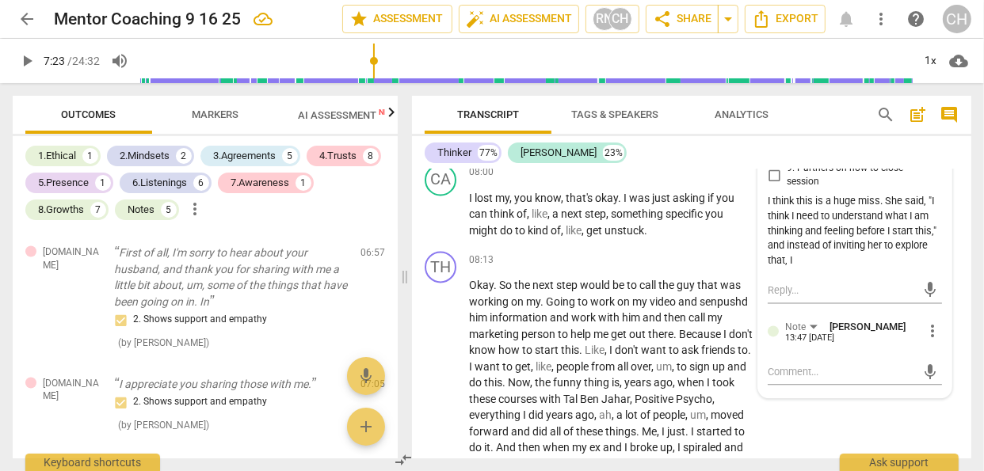
scroll to position [2784, 0]
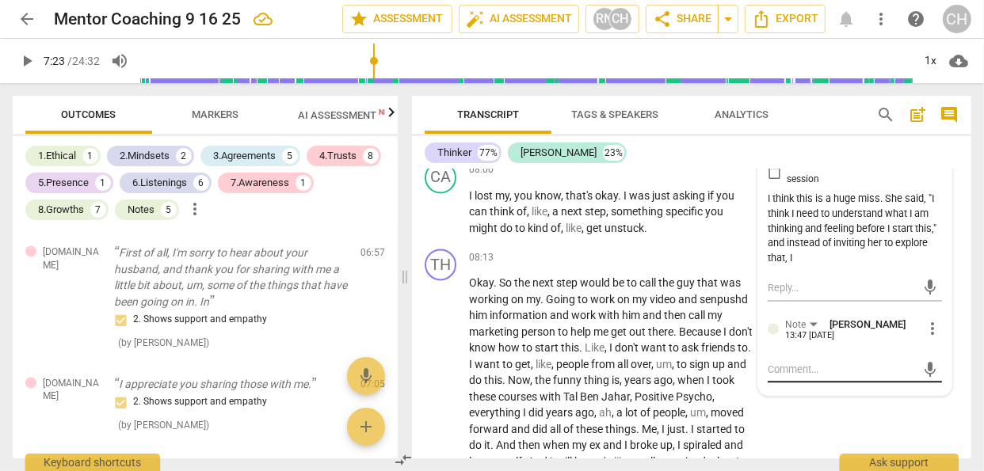
click at [786, 377] on textarea at bounding box center [842, 369] width 149 height 15
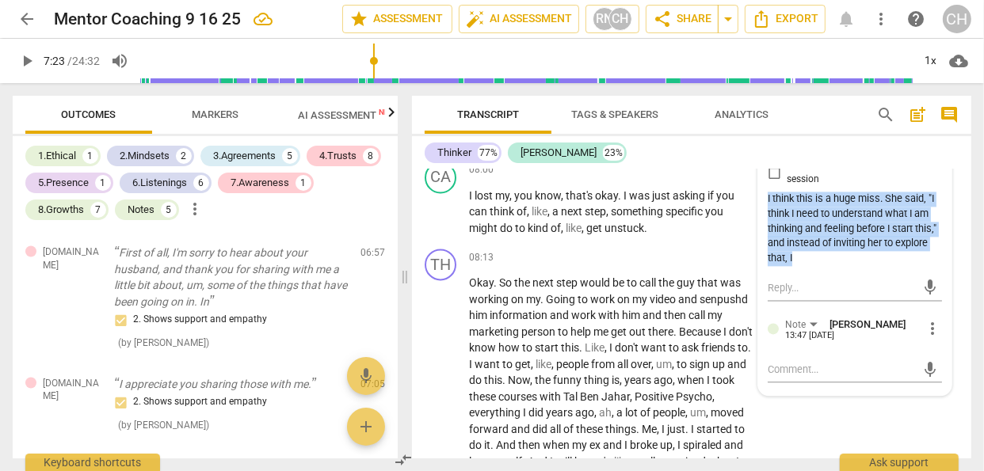
drag, startPoint x: 765, startPoint y: 246, endPoint x: 792, endPoint y: 307, distance: 67.0
click at [792, 266] on div "I think this is a huge miss. She said, "I think I need to understand what I am …" at bounding box center [855, 229] width 174 height 74
drag, startPoint x: 792, startPoint y: 307, endPoint x: 801, endPoint y: 301, distance: 10.8
click at [801, 266] on div "I think this is a huge miss. She said, "I think I need to understand what I am …" at bounding box center [855, 229] width 174 height 74
click at [811, 266] on div "I think this is a huge miss. She said, "I think I need to understand what I am …" at bounding box center [855, 229] width 174 height 74
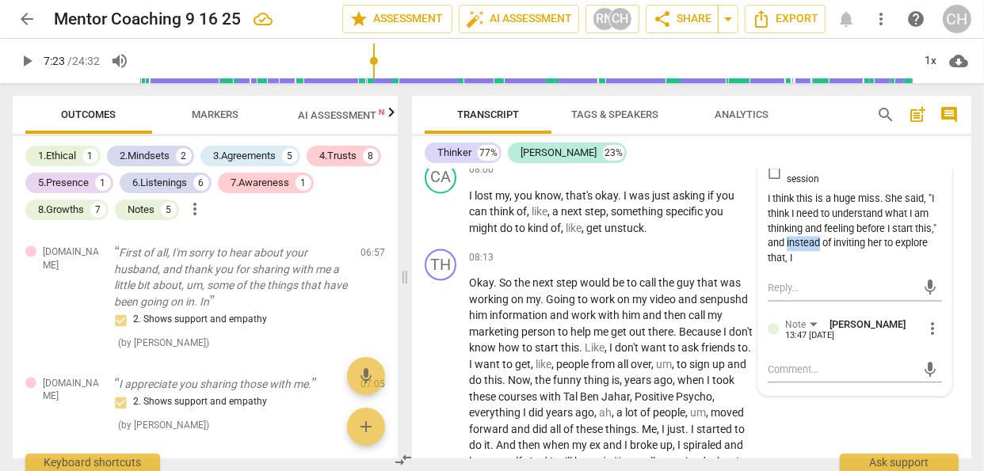
click at [811, 266] on div "I think this is a huge miss. She said, "I think I need to understand what I am …" at bounding box center [855, 229] width 174 height 74
drag, startPoint x: 811, startPoint y: 292, endPoint x: 795, endPoint y: 305, distance: 20.9
click at [795, 266] on div "I think this is a huge miss. She said, "I think I need to understand what I am …" at bounding box center [855, 229] width 174 height 74
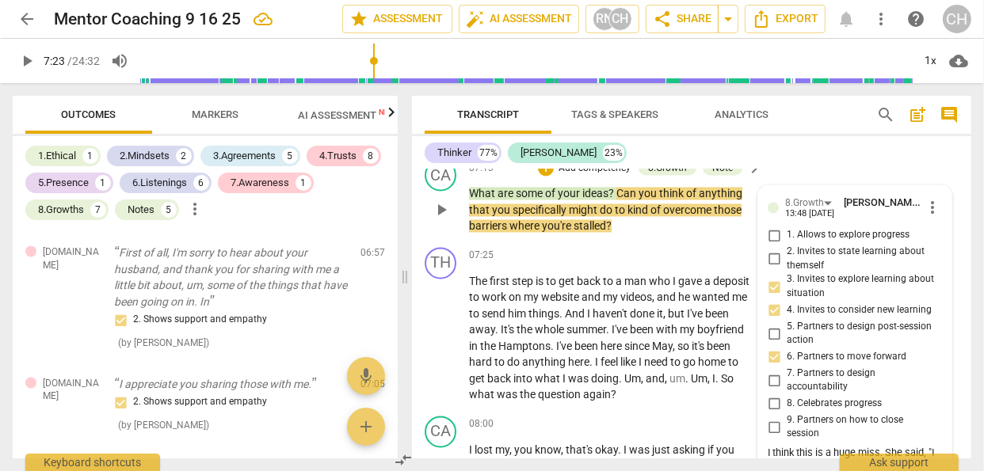
scroll to position [2527, 0]
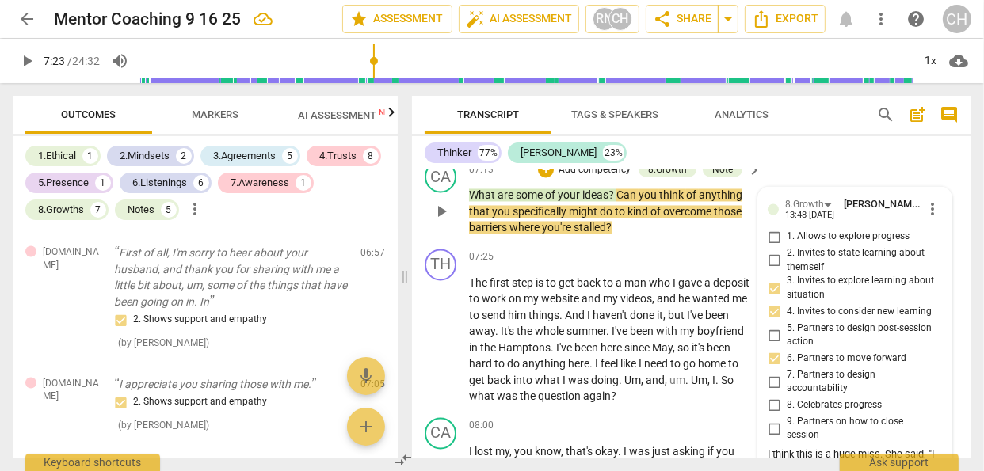
click at [927, 219] on span "more_vert" at bounding box center [932, 209] width 19 height 19
click at [937, 257] on li "Edit" at bounding box center [943, 257] width 55 height 30
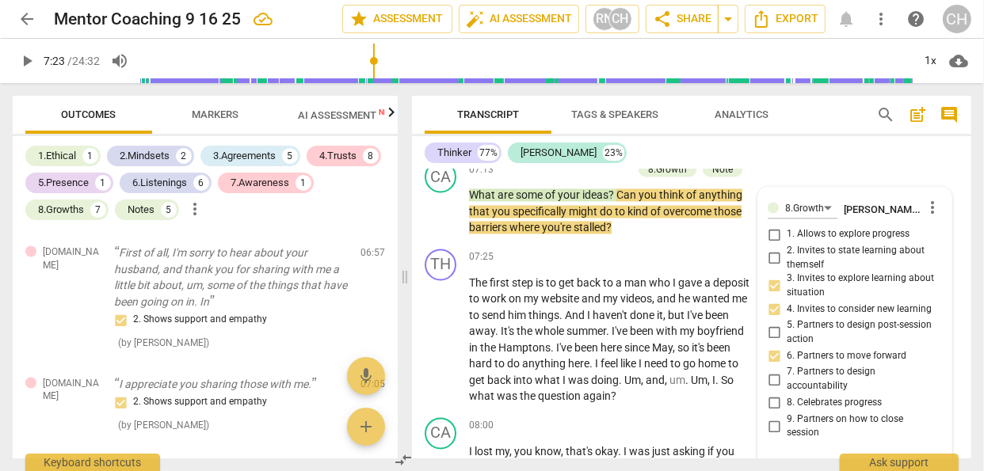
scroll to position [2724, 0]
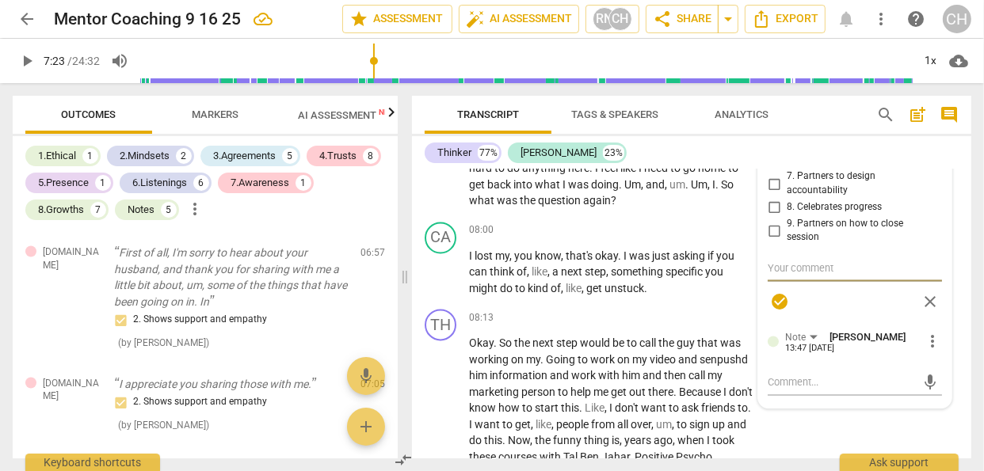
click at [926, 351] on span "more_vert" at bounding box center [932, 341] width 19 height 19
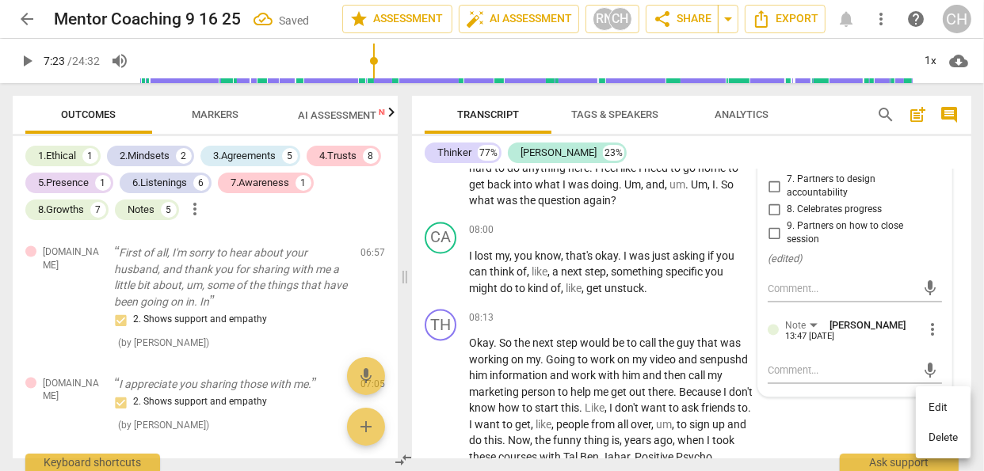
click at [937, 406] on li "Edit" at bounding box center [943, 408] width 55 height 30
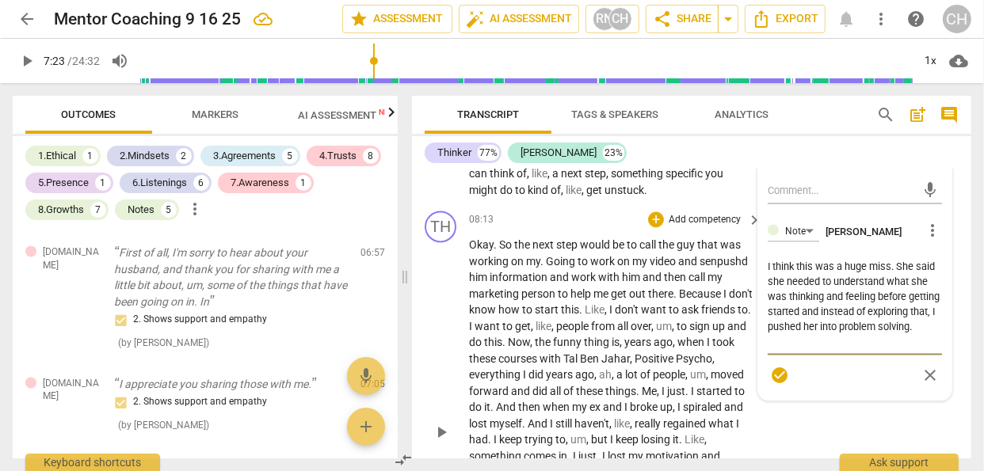
scroll to position [2833, 0]
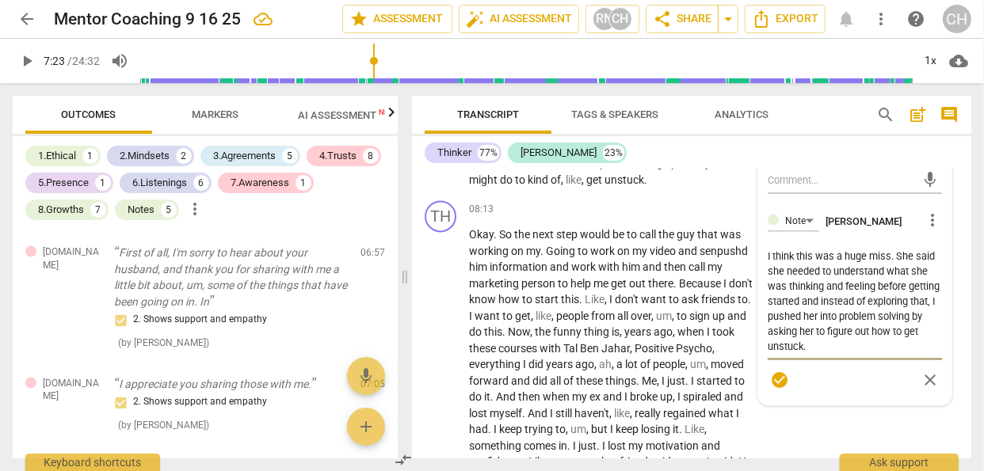
click at [775, 390] on span "check_circle" at bounding box center [779, 380] width 19 height 19
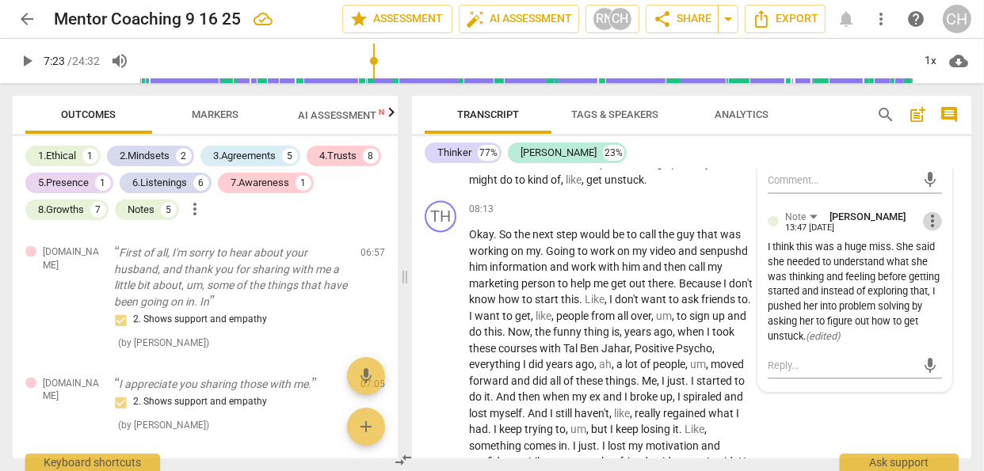
click at [929, 231] on span "more_vert" at bounding box center [932, 221] width 19 height 19
click at [929, 269] on li "Edit" at bounding box center [943, 269] width 55 height 30
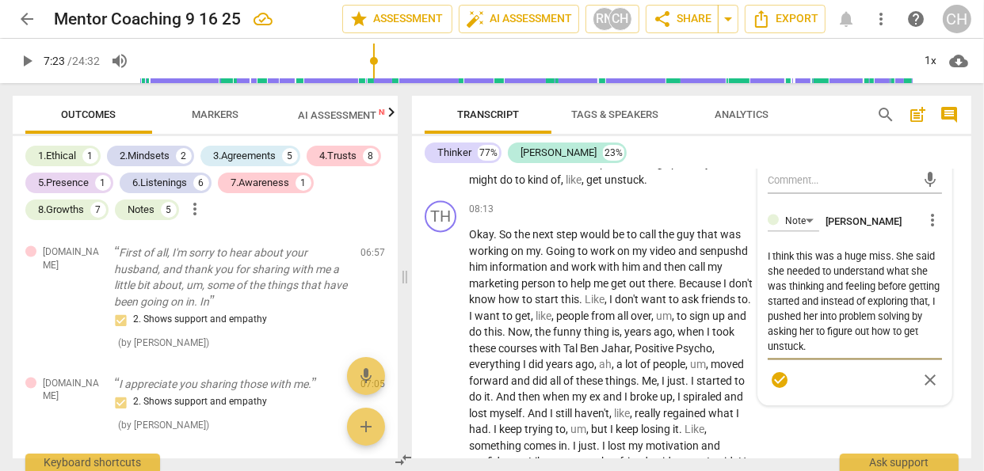
click at [904, 354] on textarea "I think this was a huge miss. She said she needed to understand what she was th…" at bounding box center [855, 301] width 174 height 105
click at [778, 405] on span "check_circle" at bounding box center [779, 395] width 19 height 19
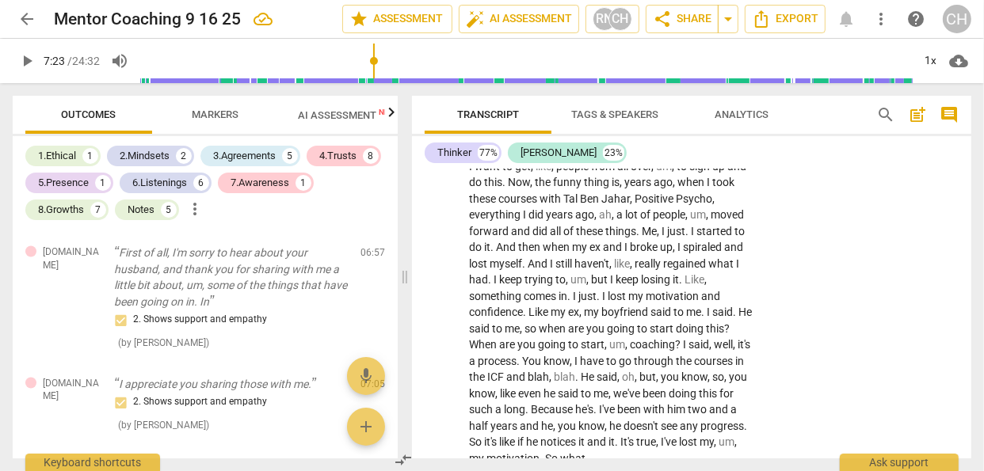
scroll to position [2990, 0]
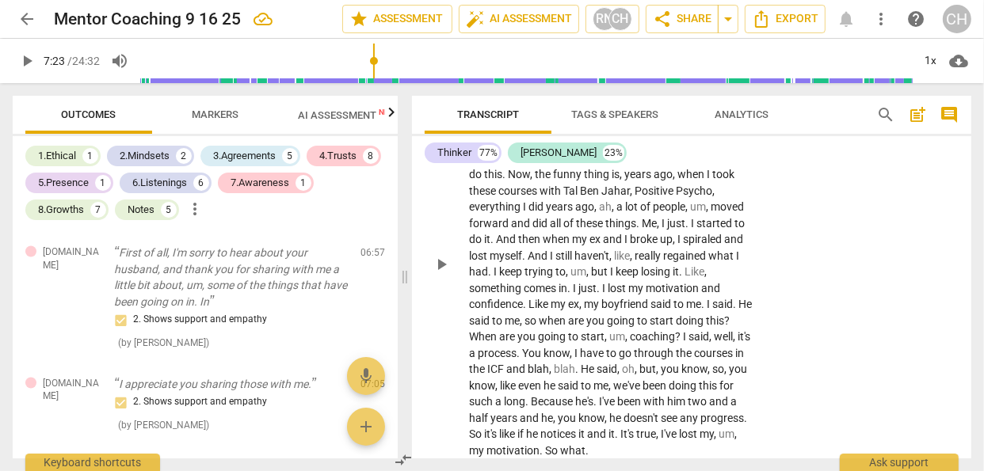
click at [701, 311] on span "me" at bounding box center [693, 304] width 15 height 13
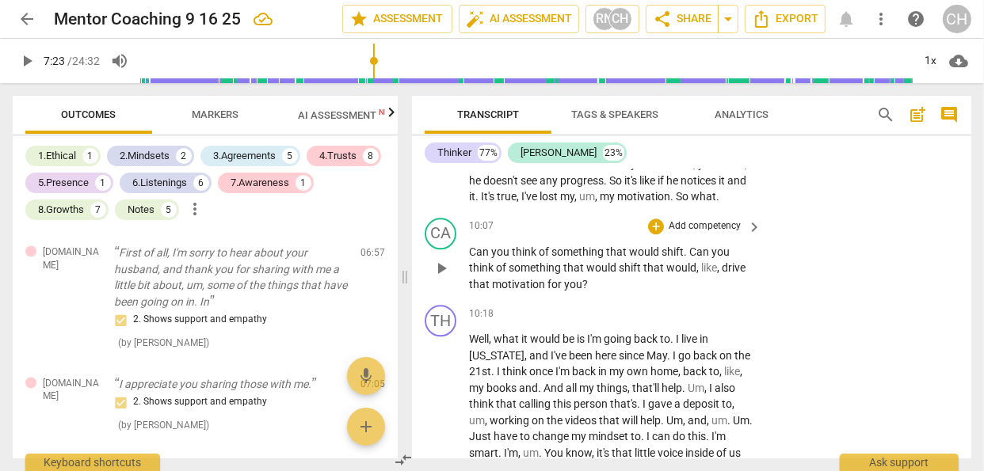
scroll to position [3229, 0]
click at [677, 233] on p "Add competency" at bounding box center [704, 226] width 75 height 14
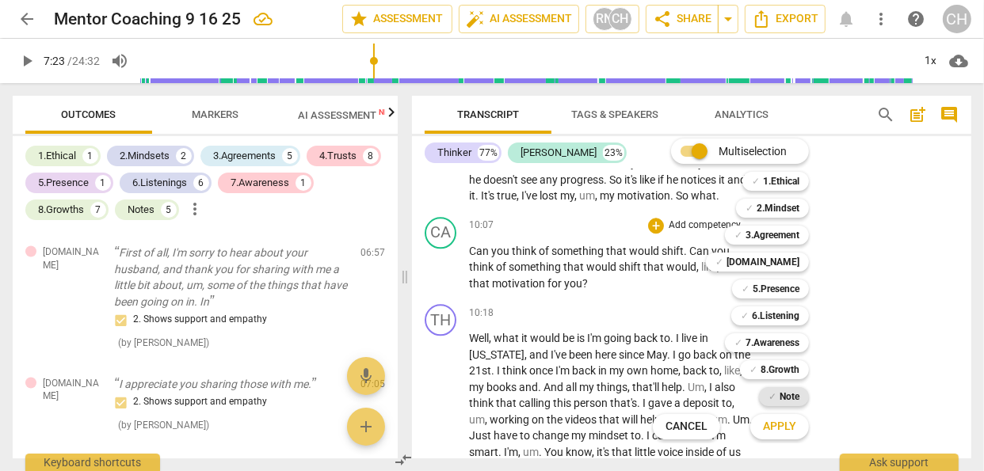
click at [780, 393] on b "Note" at bounding box center [790, 396] width 20 height 19
click at [773, 426] on span "Apply" at bounding box center [779, 427] width 33 height 16
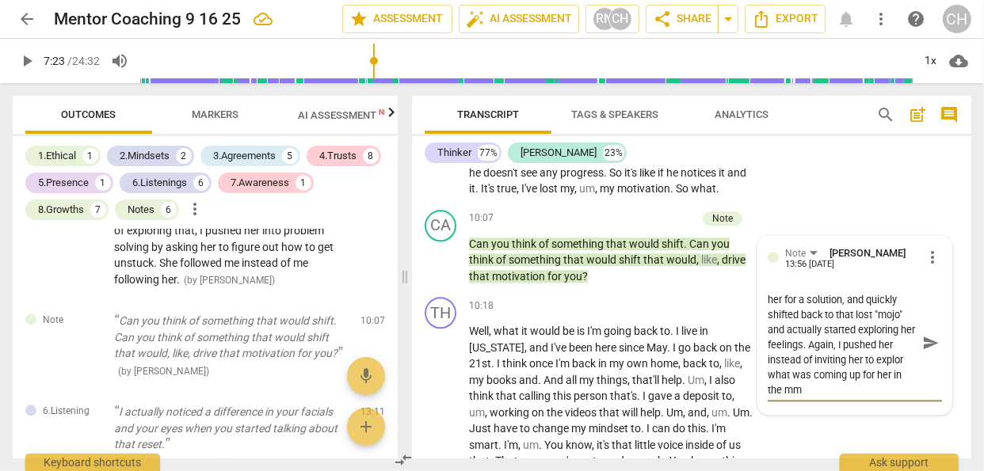
scroll to position [14, 0]
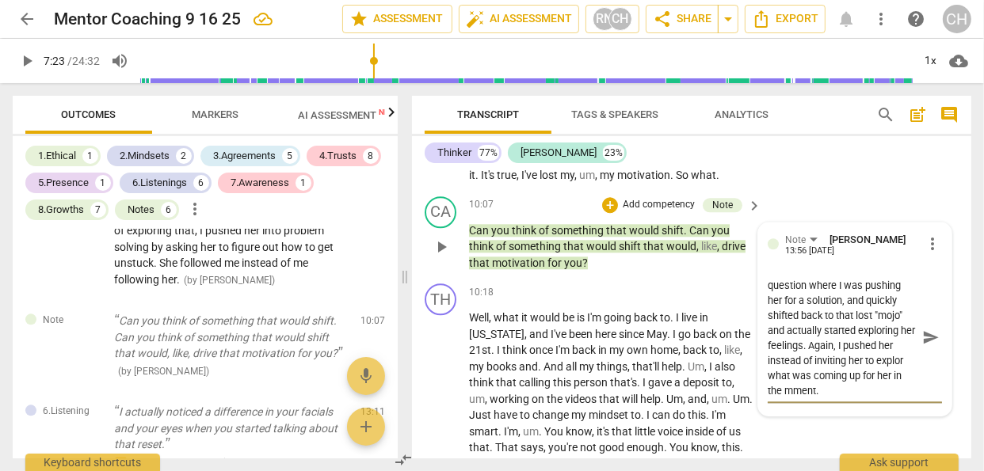
click at [795, 398] on textarea "She started answering my question where I was pushing her for a solution, and q…" at bounding box center [842, 337] width 149 height 120
drag, startPoint x: 972, startPoint y: 292, endPoint x: 968, endPoint y: 303, distance: 11.8
click at [968, 303] on div "Transcript Tags & Speakers Analytics search post_add comment Thinker 77% [PERSO…" at bounding box center [695, 277] width 578 height 388
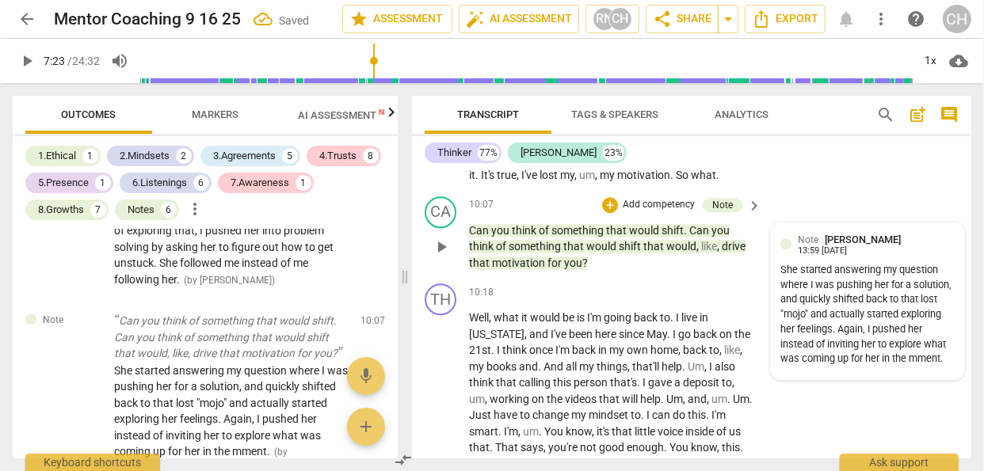
click at [780, 367] on div "She started answering my question where I was pushing her for a solution, and q…" at bounding box center [867, 315] width 174 height 104
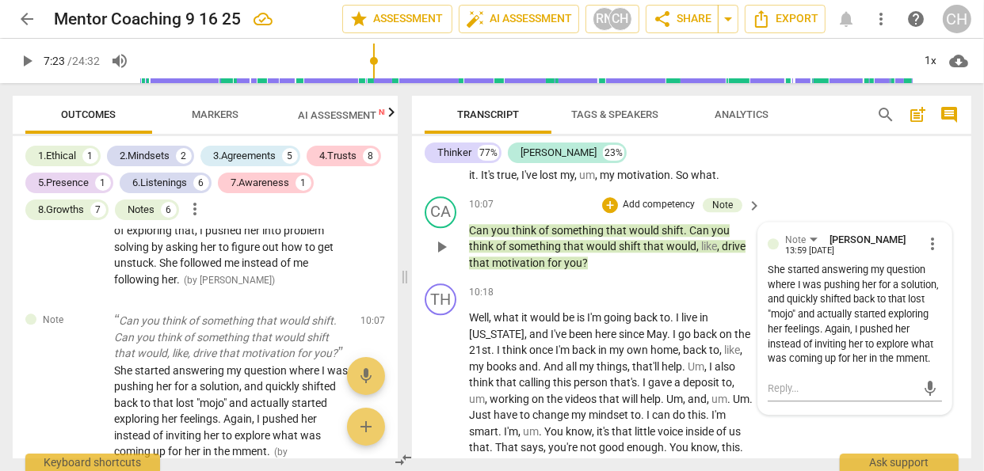
click at [931, 254] on span "more_vert" at bounding box center [932, 244] width 19 height 19
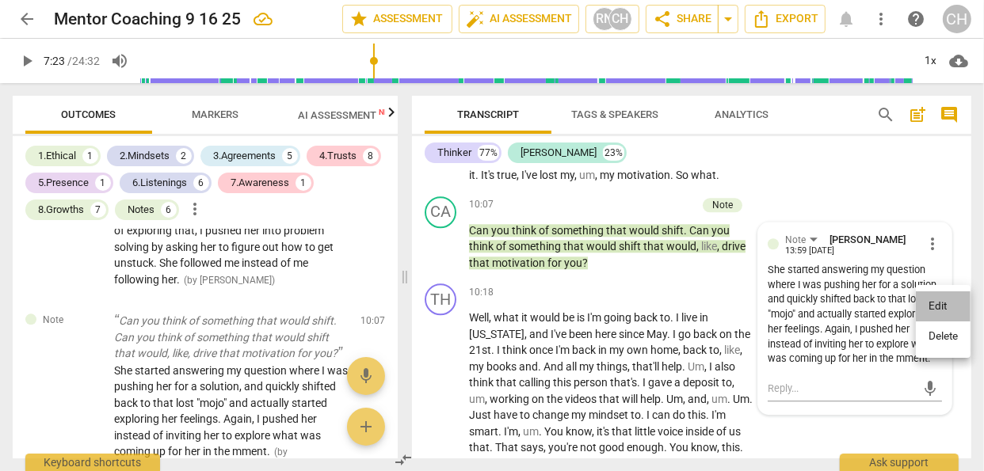
click at [934, 308] on li "Edit" at bounding box center [943, 307] width 55 height 30
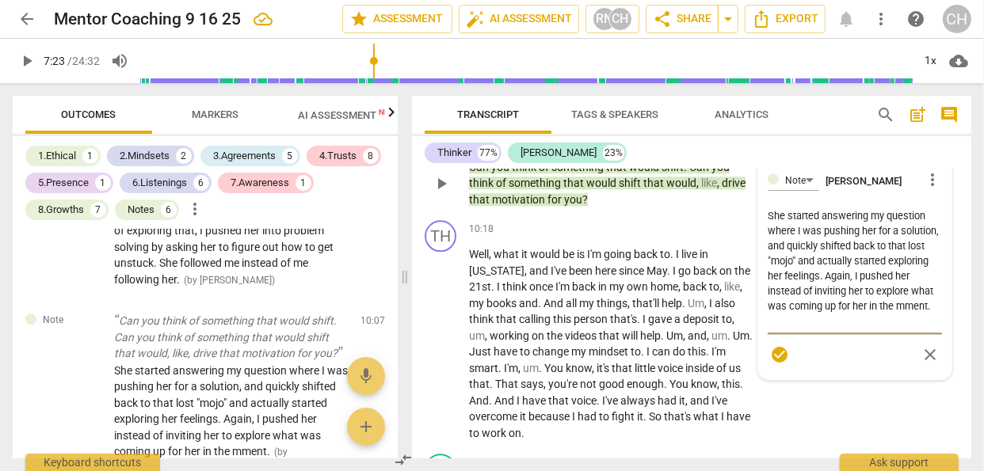
scroll to position [3313, 0]
click at [811, 329] on textarea "She started answering my question where I was pushing her for a solution, and q…" at bounding box center [855, 268] width 174 height 120
click at [776, 364] on span "check_circle" at bounding box center [779, 354] width 19 height 19
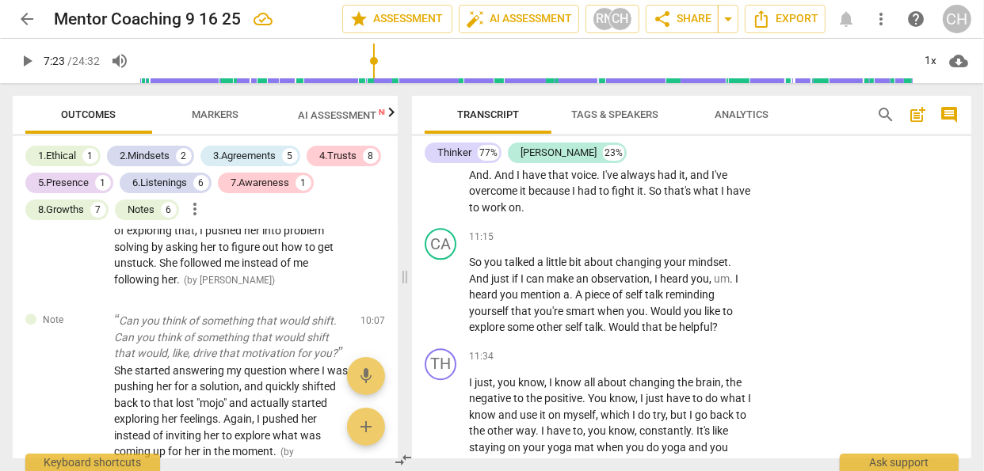
scroll to position [3539, 0]
click at [716, 244] on p "Add competency" at bounding box center [704, 237] width 75 height 14
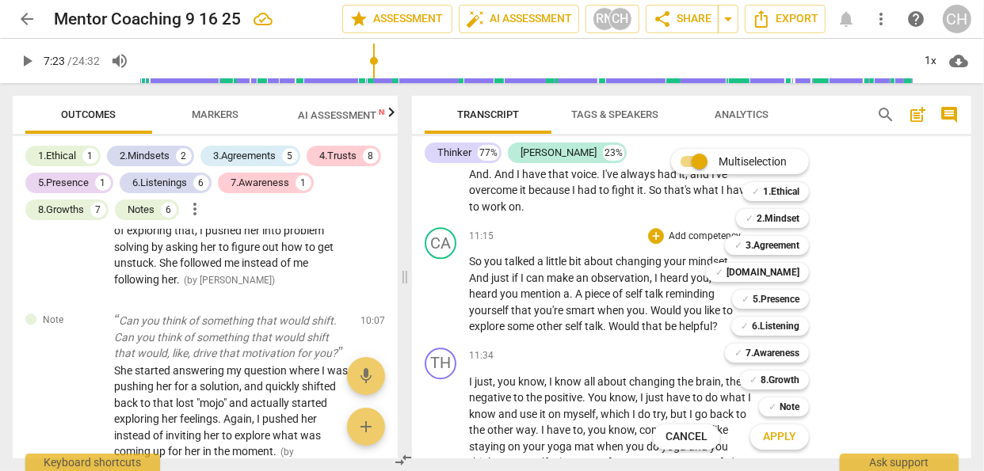
click at [224, 113] on div at bounding box center [492, 235] width 984 height 471
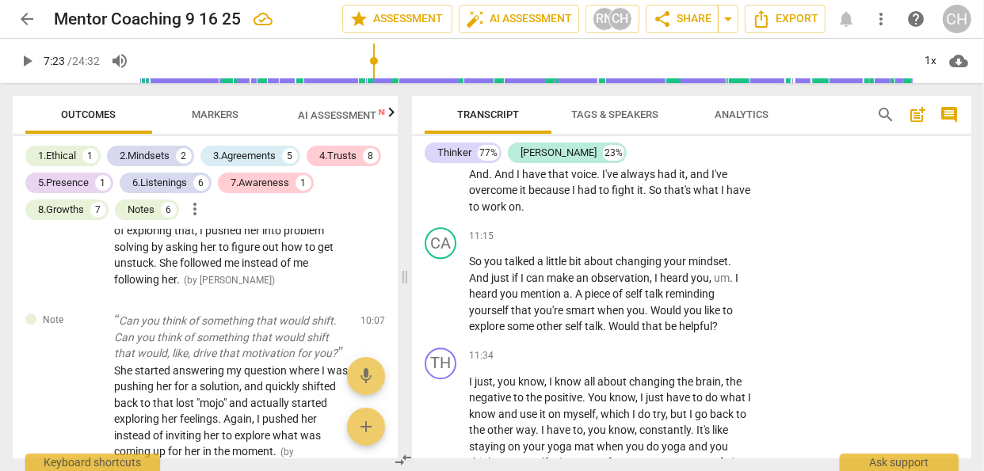
click at [206, 119] on span "Markers" at bounding box center [216, 115] width 47 height 12
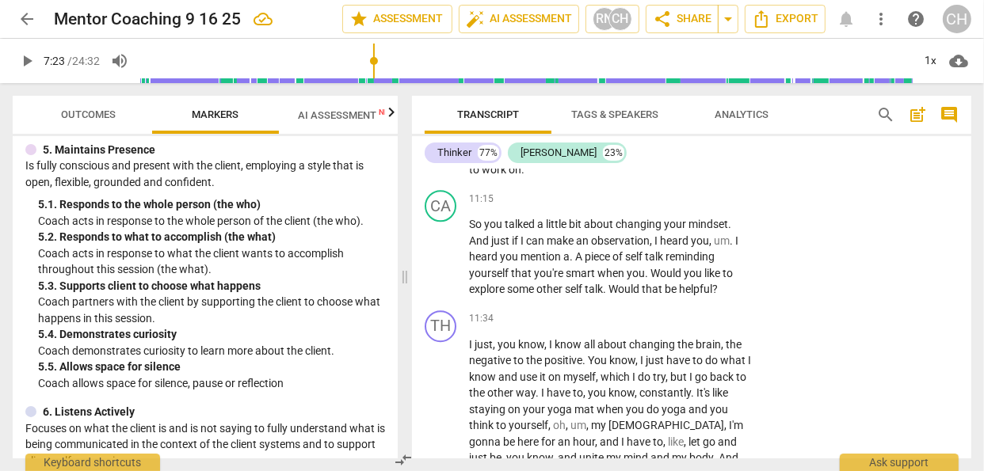
scroll to position [3583, 0]
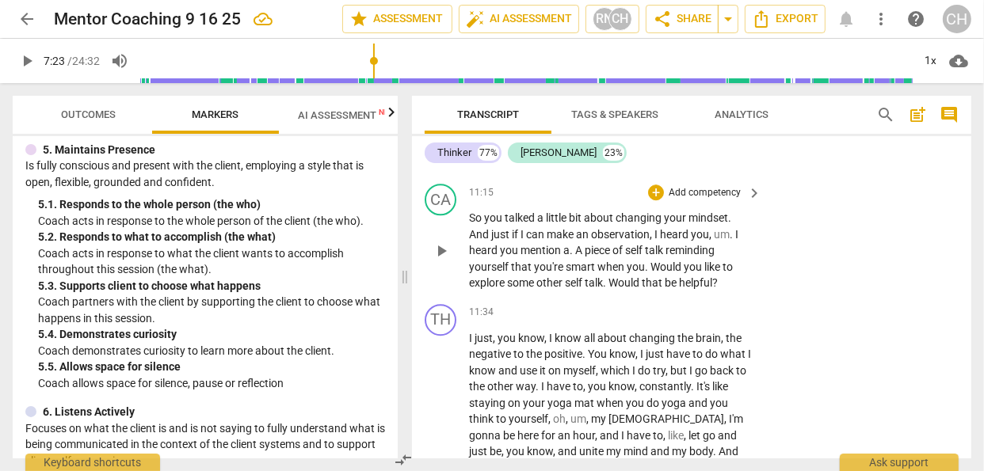
click at [681, 200] on p "Add competency" at bounding box center [704, 193] width 75 height 14
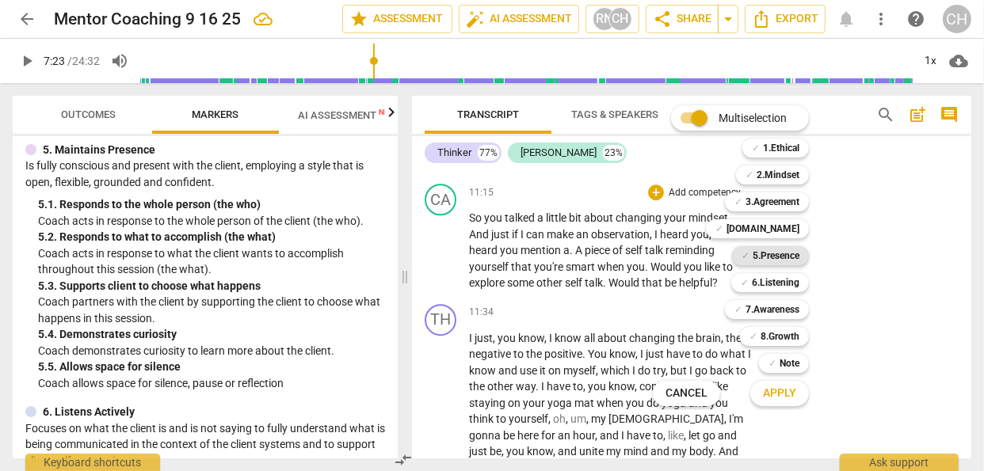
click at [767, 254] on b "5.Presence" at bounding box center [776, 255] width 47 height 19
click at [773, 395] on span "Apply" at bounding box center [779, 394] width 33 height 16
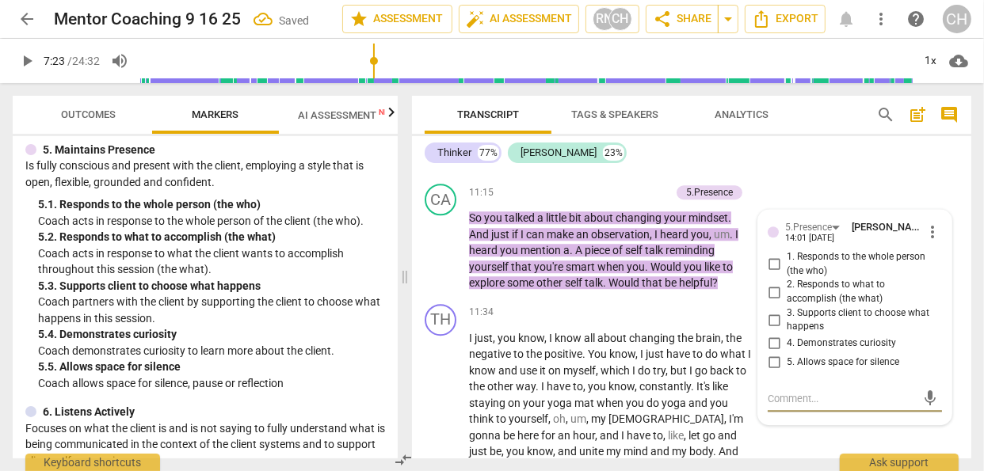
scroll to position [3592, 0]
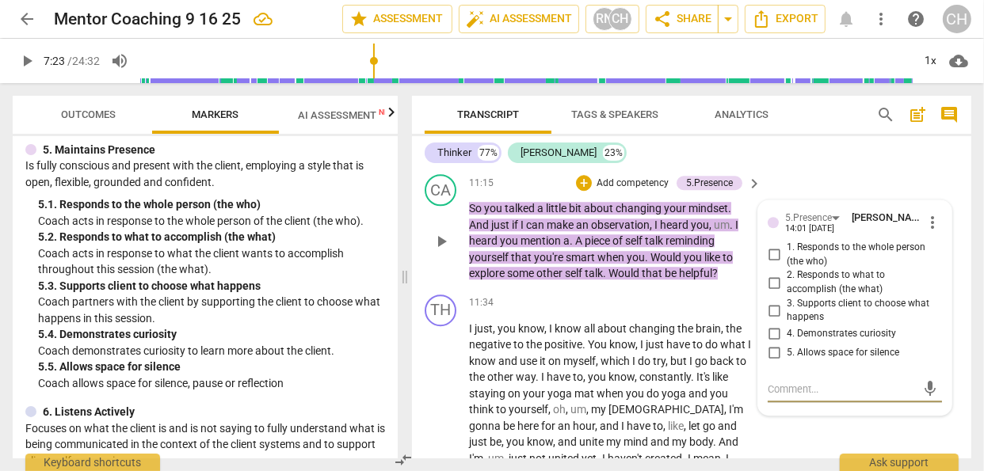
click at [772, 320] on input "3. Supports client to choose what happens" at bounding box center [773, 310] width 25 height 19
click at [740, 282] on p "So you talked a little bit about changing your mindset . And just if I can make…" at bounding box center [611, 241] width 284 height 82
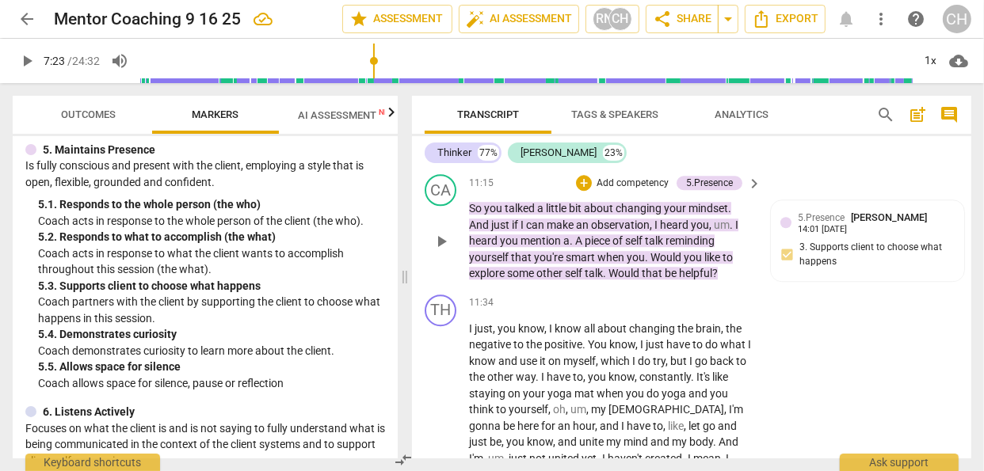
click at [648, 191] on p "Add competency" at bounding box center [632, 184] width 75 height 14
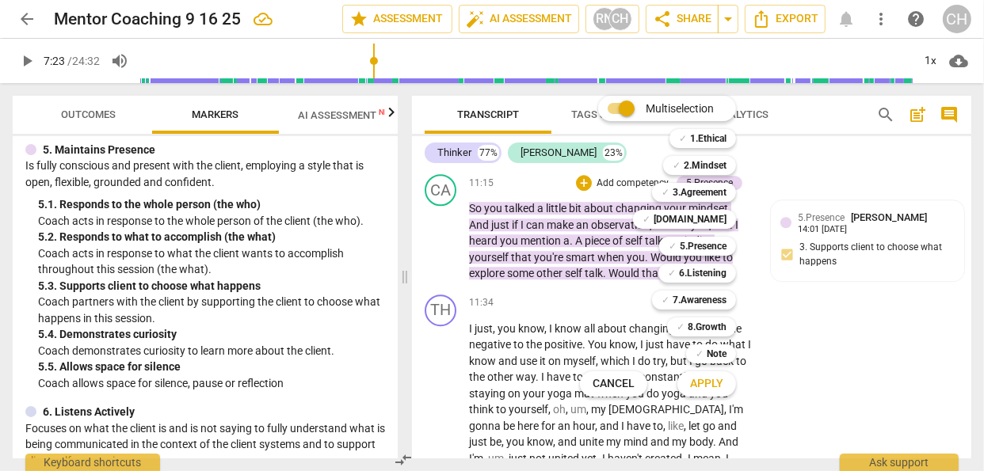
click at [811, 316] on div at bounding box center [492, 235] width 984 height 471
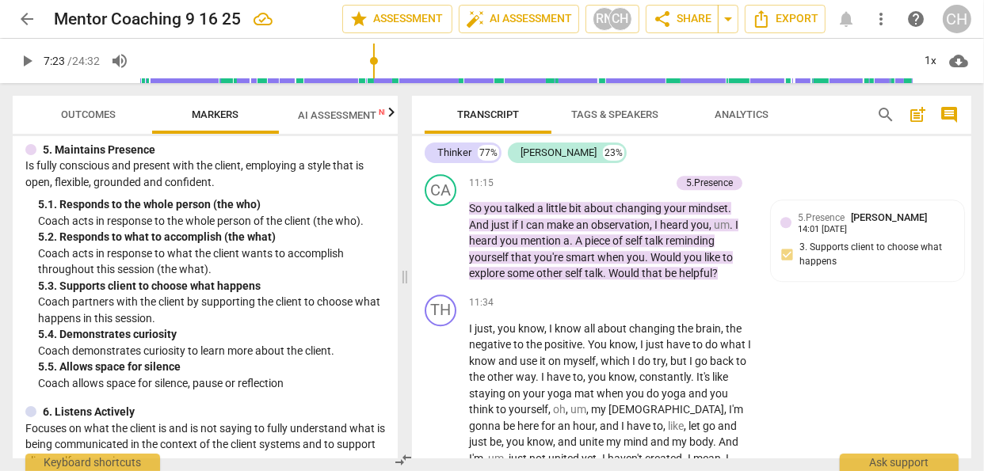
click at [811, 277] on div "5.[PERSON_NAME] 14:01 [DATE] 3. Supports client to choose what happens" at bounding box center [867, 243] width 174 height 67
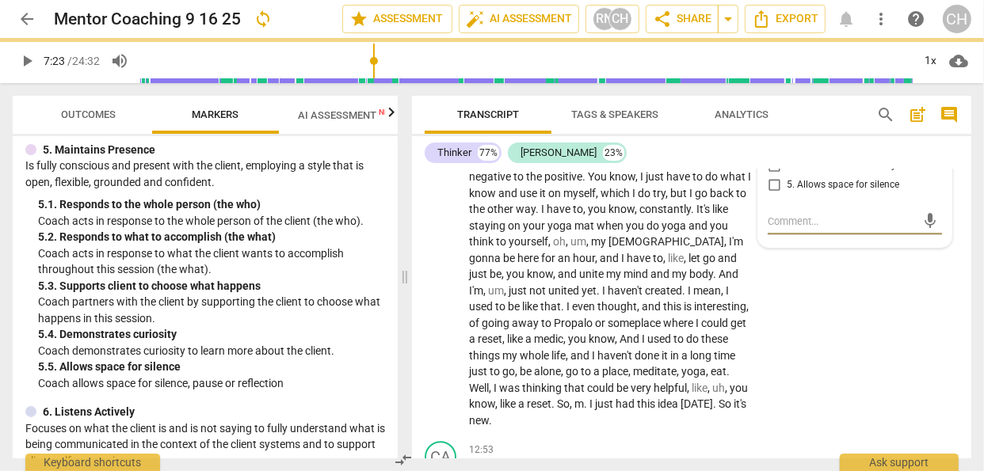
scroll to position [3764, 0]
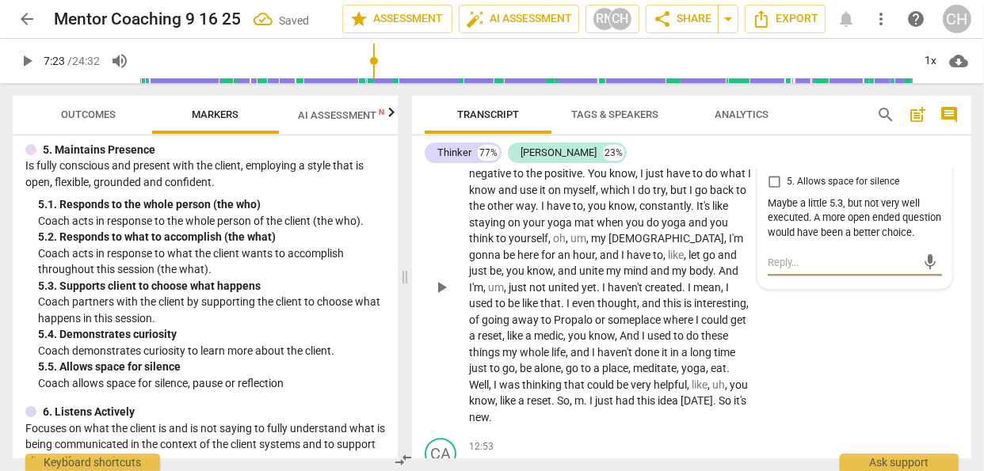
click at [707, 139] on p "Add competency" at bounding box center [704, 132] width 75 height 14
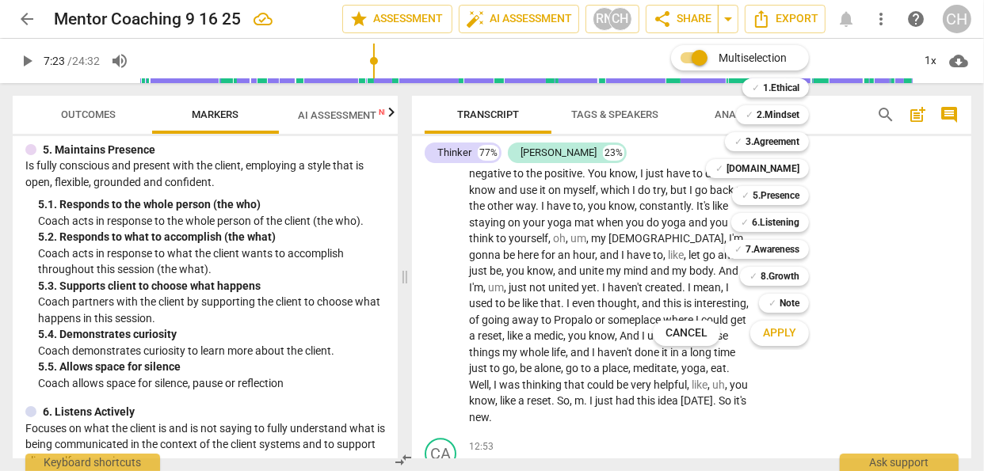
click at [98, 117] on div at bounding box center [492, 235] width 984 height 471
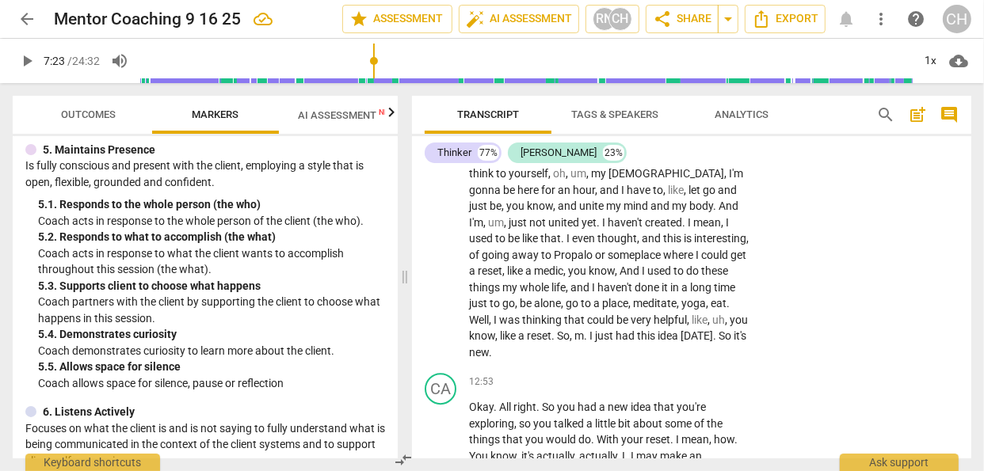
scroll to position [3830, 0]
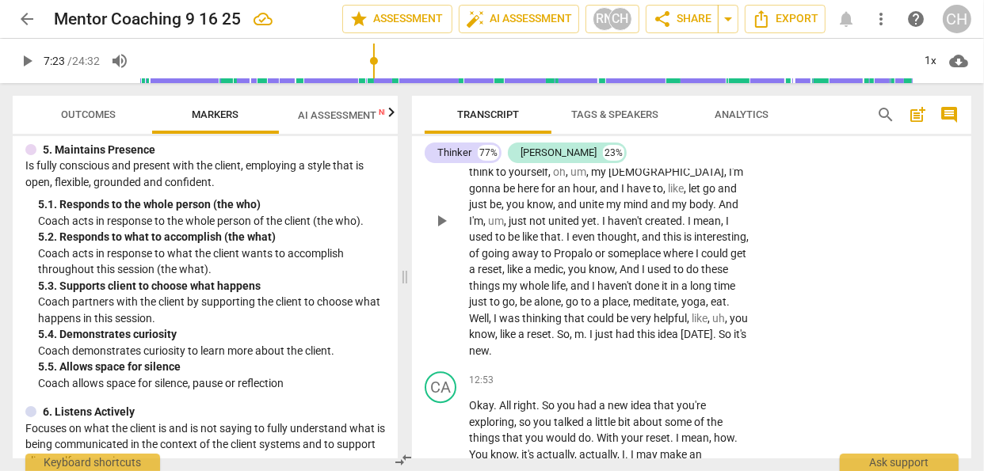
click at [467, 333] on div "play_arrow pause" at bounding box center [449, 222] width 40 height 266
drag, startPoint x: 471, startPoint y: 333, endPoint x: 498, endPoint y: 336, distance: 27.9
click at [498, 336] on p "I just , you know , I know all about changing the brain , the negative to the p…" at bounding box center [611, 221] width 284 height 277
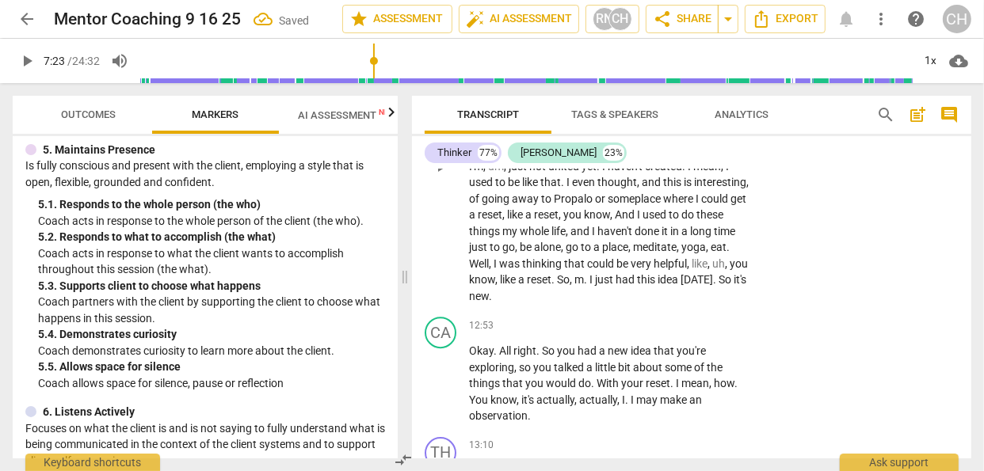
scroll to position [3888, 0]
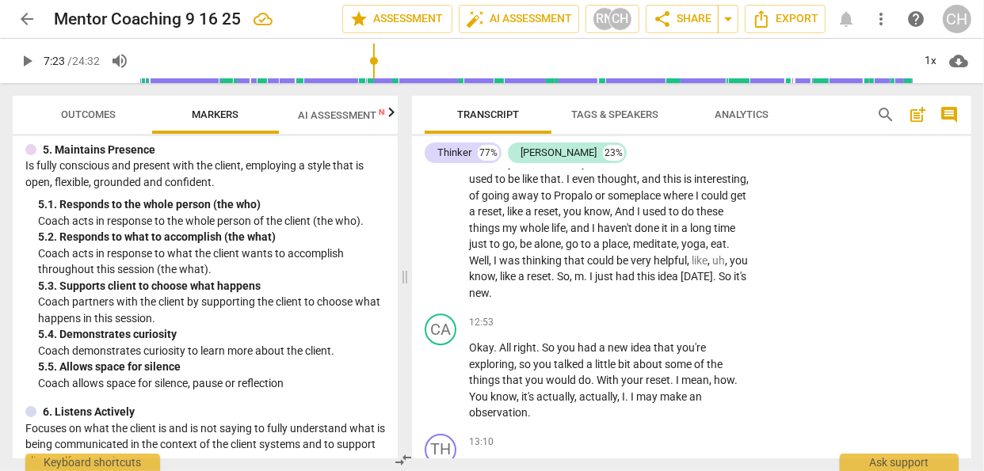
click at [574, 283] on span "m" at bounding box center [579, 276] width 10 height 13
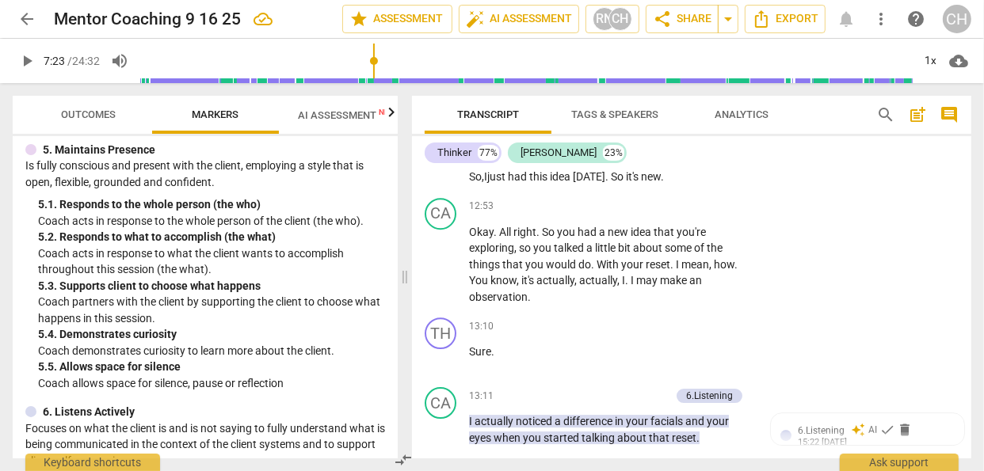
scroll to position [3988, 0]
click at [441, 274] on span "play_arrow" at bounding box center [441, 264] width 19 height 19
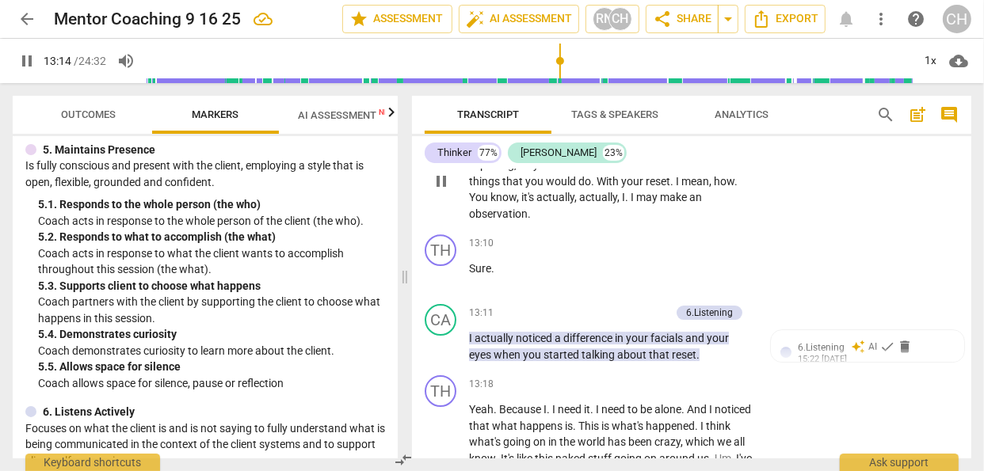
scroll to position [4077, 0]
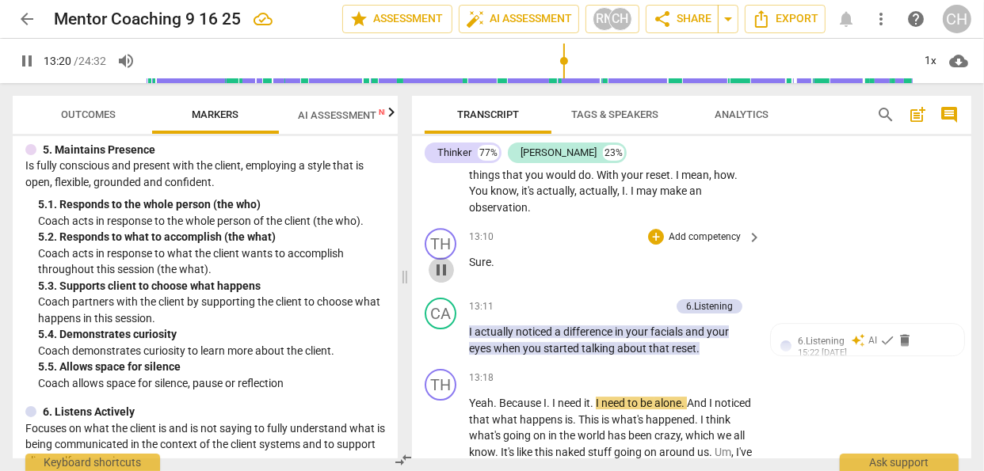
click at [443, 280] on span "pause" at bounding box center [441, 270] width 19 height 19
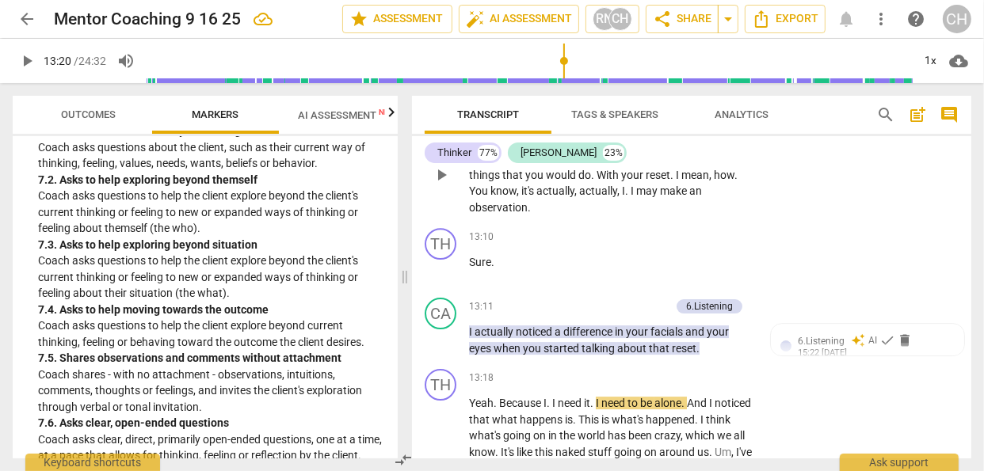
scroll to position [1585, 0]
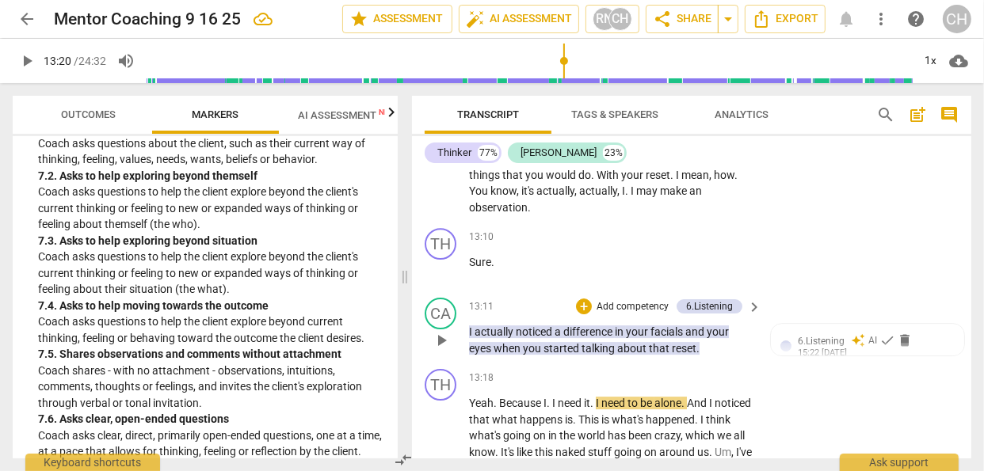
click at [644, 315] on p "Add competency" at bounding box center [632, 307] width 75 height 14
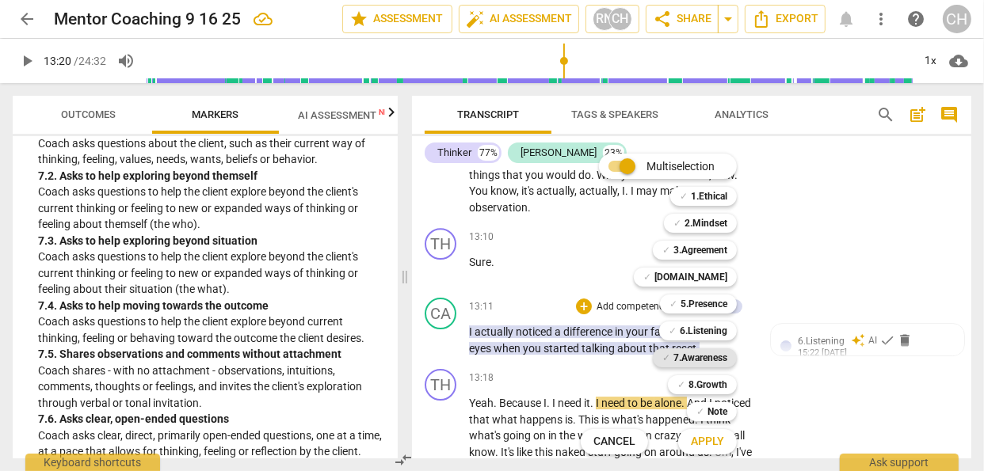
click at [698, 355] on b "7.Awareness" at bounding box center [700, 358] width 54 height 19
click at [707, 438] on span "Apply" at bounding box center [707, 442] width 33 height 16
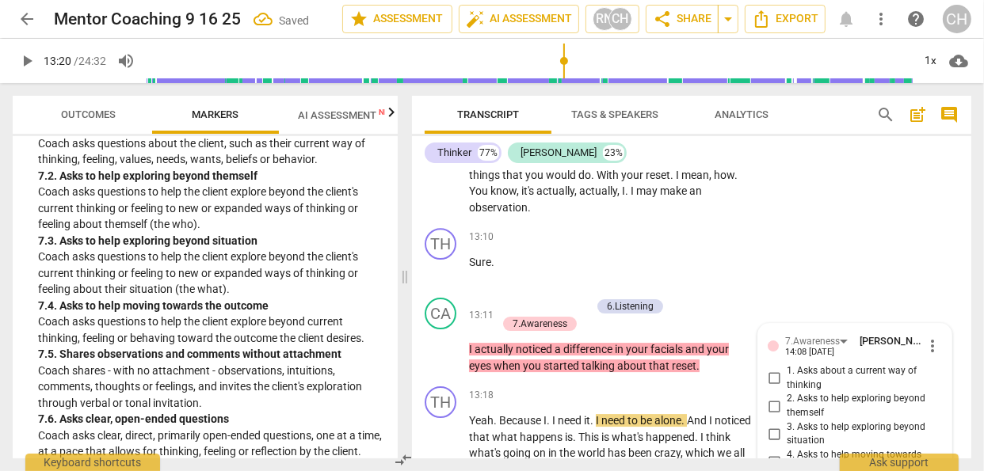
scroll to position [4422, 0]
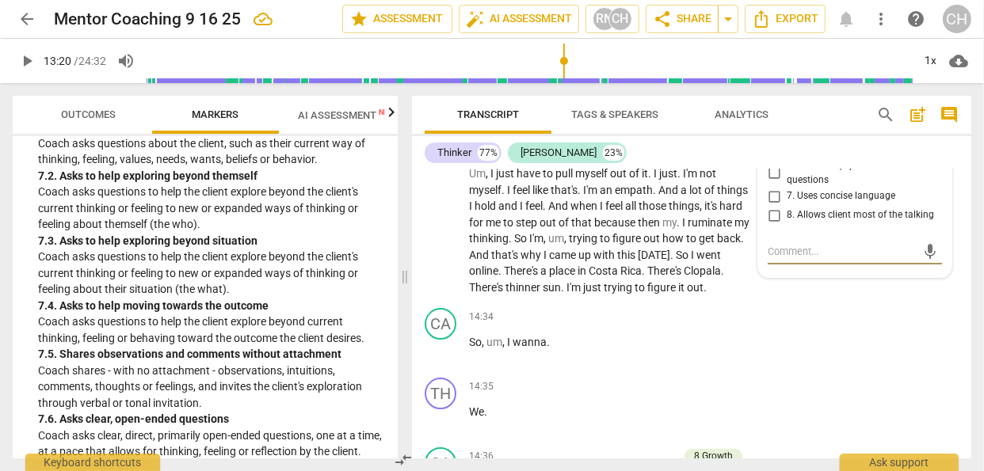
click at [772, 155] on input "5. Shares observations and comments without attachment" at bounding box center [773, 144] width 25 height 19
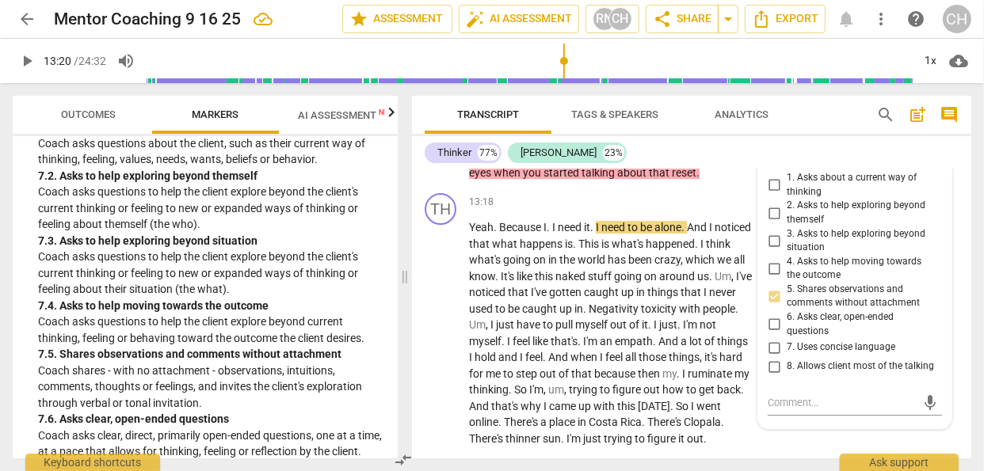
scroll to position [4268, 0]
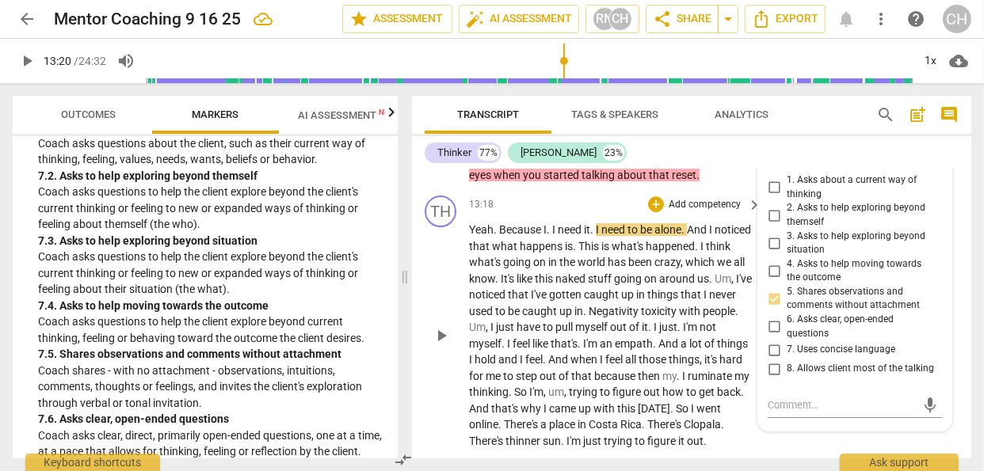
click at [589, 278] on div "13:18 + Add competency keyboard_arrow_right Yeah . Because I . I need it . I ne…" at bounding box center [616, 323] width 294 height 254
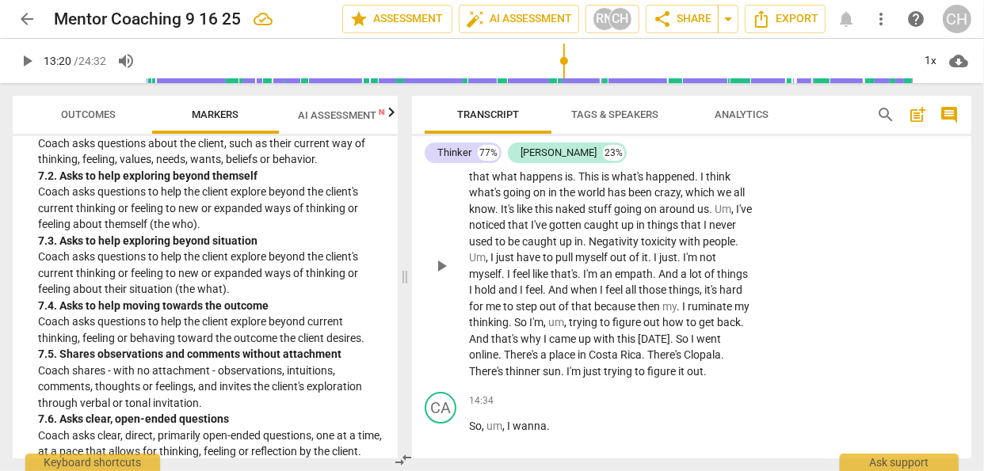
scroll to position [4339, 0]
click at [440, 275] on span "play_arrow" at bounding box center [441, 265] width 19 height 19
click at [440, 275] on span "pause" at bounding box center [441, 265] width 19 height 19
drag, startPoint x: 590, startPoint y: 270, endPoint x: 617, endPoint y: 273, distance: 27.0
click at [588, 215] on span "naked" at bounding box center [571, 208] width 32 height 13
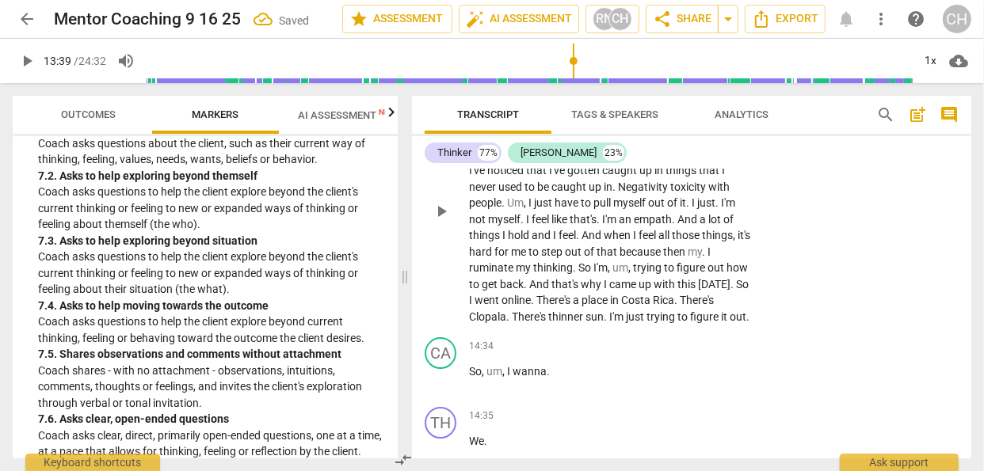
scroll to position [4393, 0]
click at [570, 226] on span "like" at bounding box center [560, 219] width 18 height 13
click at [715, 258] on span "my" at bounding box center [722, 252] width 15 height 13
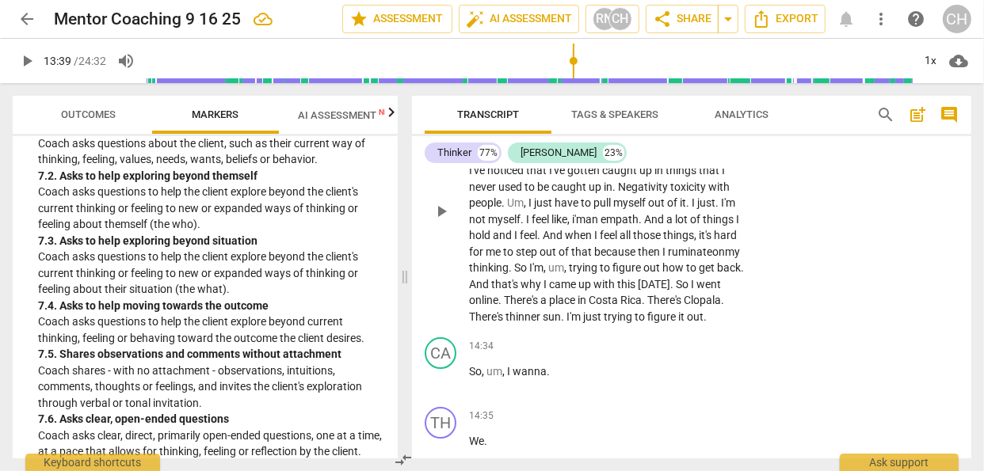
click at [445, 221] on span "play_arrow" at bounding box center [441, 211] width 19 height 19
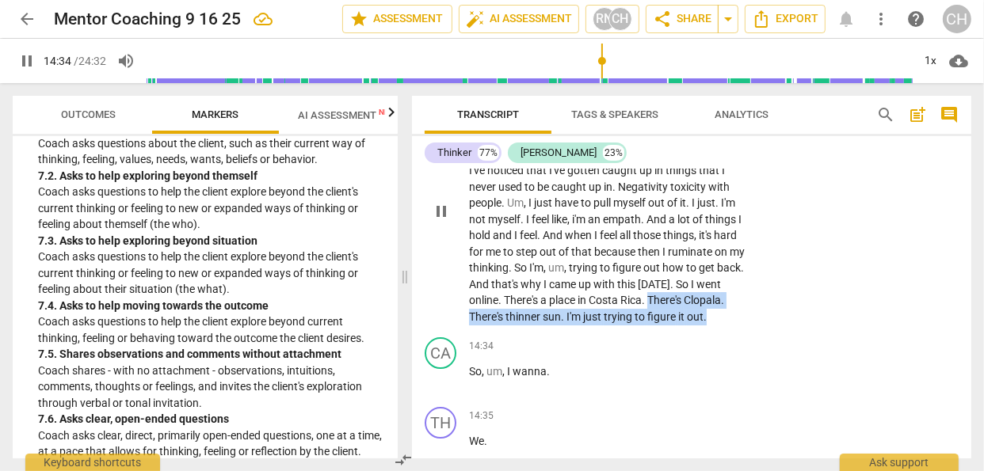
drag, startPoint x: 469, startPoint y: 376, endPoint x: 531, endPoint y: 394, distance: 64.4
click at [531, 325] on p "Yeah . Because I . I need it . I need to be alone . And I noticed that what hap…" at bounding box center [611, 210] width 284 height 227
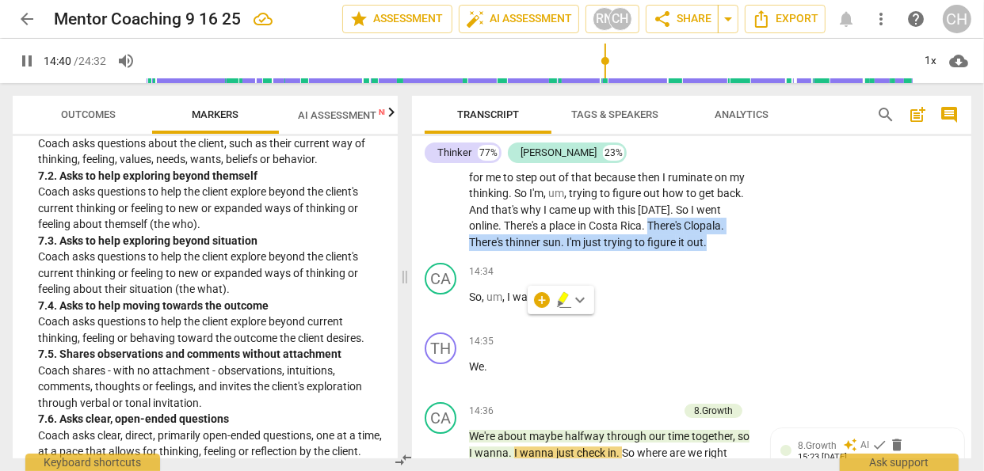
scroll to position [4453, 0]
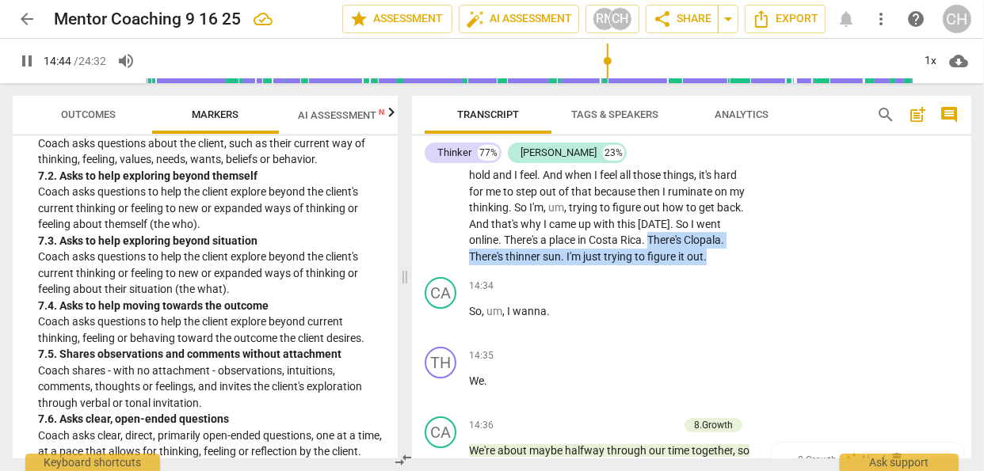
click at [505, 263] on span "There's" at bounding box center [487, 256] width 36 height 13
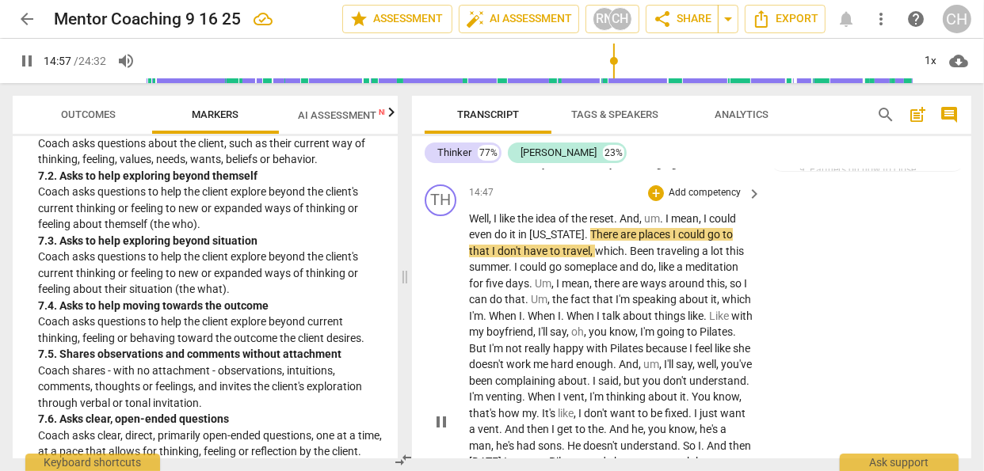
scroll to position [4773, 0]
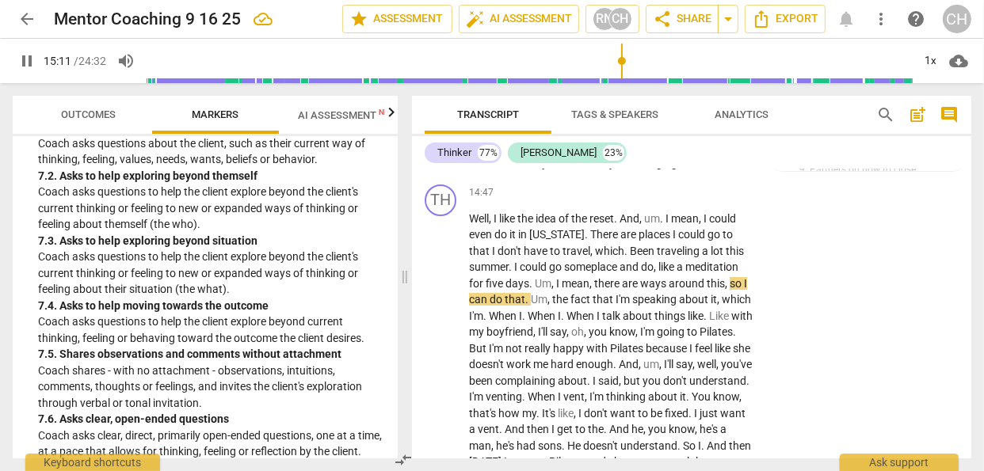
click at [441, 157] on span "pause" at bounding box center [441, 147] width 19 height 19
click at [704, 113] on div "8.Growth" at bounding box center [713, 105] width 39 height 14
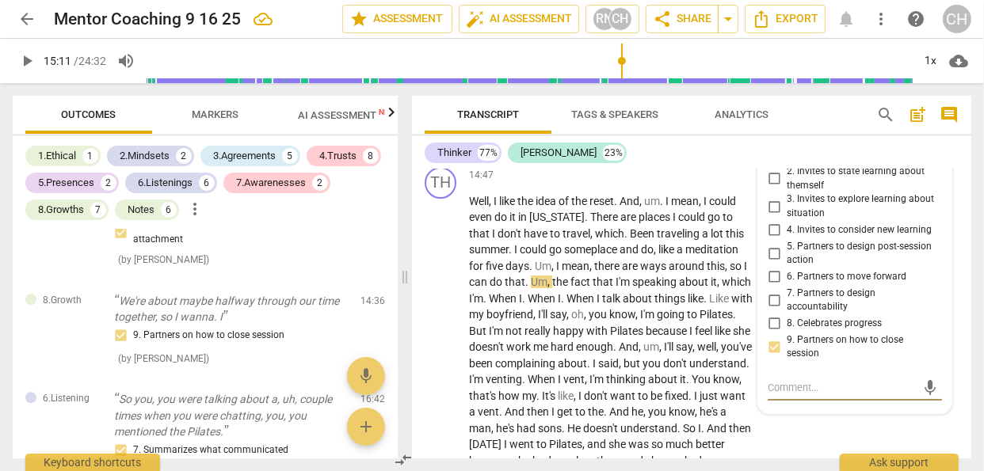
scroll to position [4786, 0]
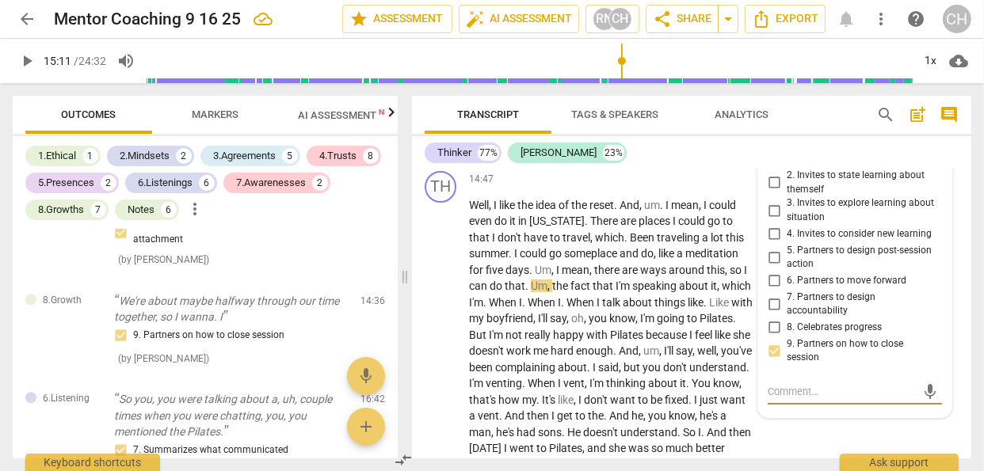
click at [773, 169] on input "1. Allows to explore progress" at bounding box center [773, 159] width 25 height 19
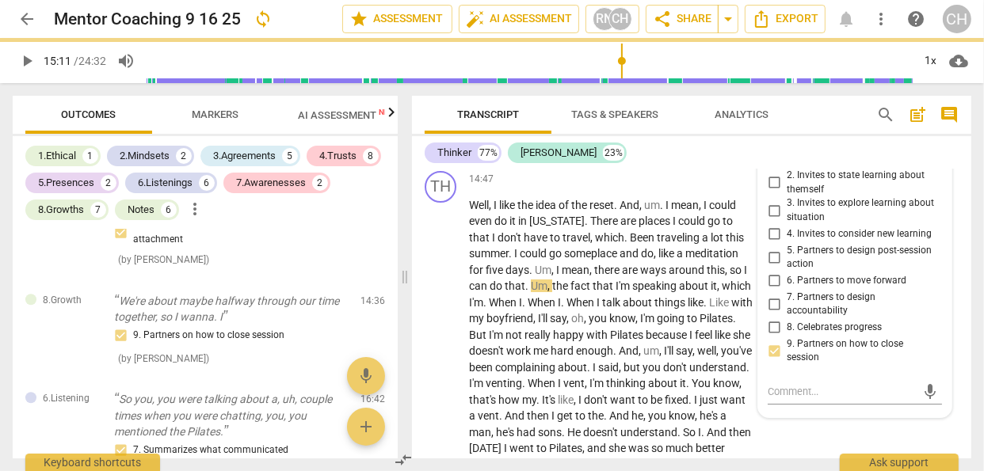
click at [769, 361] on input "9. Partners on how to close session" at bounding box center [773, 350] width 25 height 19
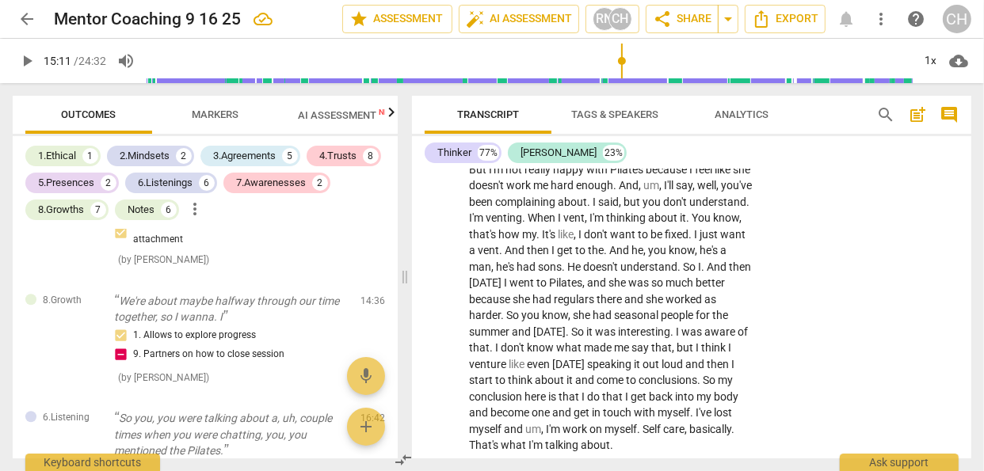
scroll to position [4699, 0]
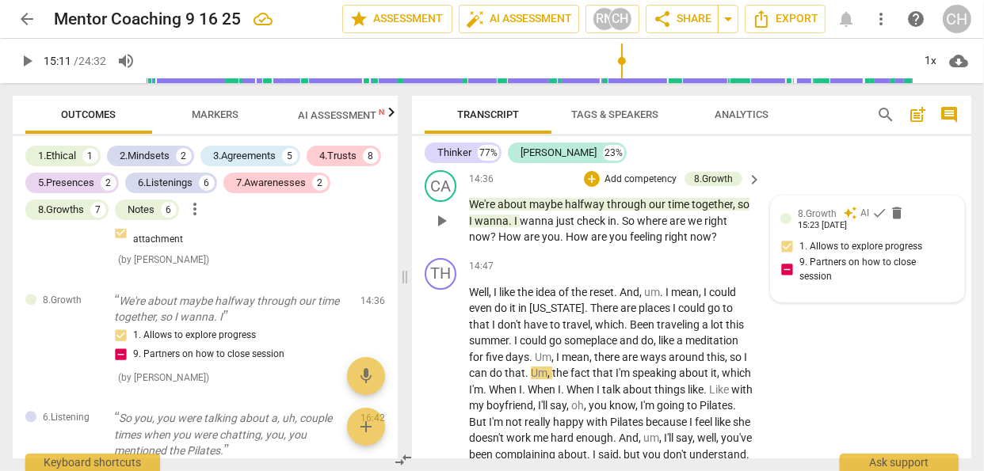
click at [815, 292] on div "8.Growth auto_awesome AI check delete 15:23 [DATE] 1. Allows to explore progres…" at bounding box center [867, 249] width 174 height 86
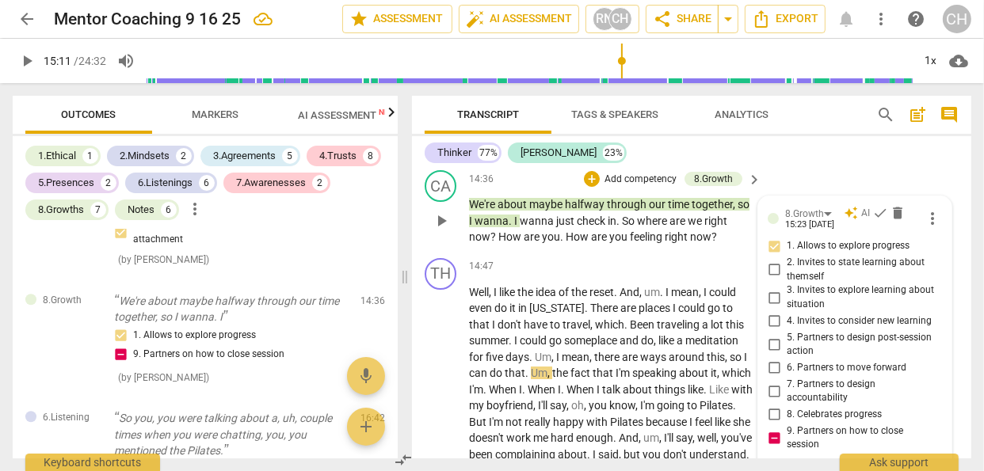
scroll to position [4942, 0]
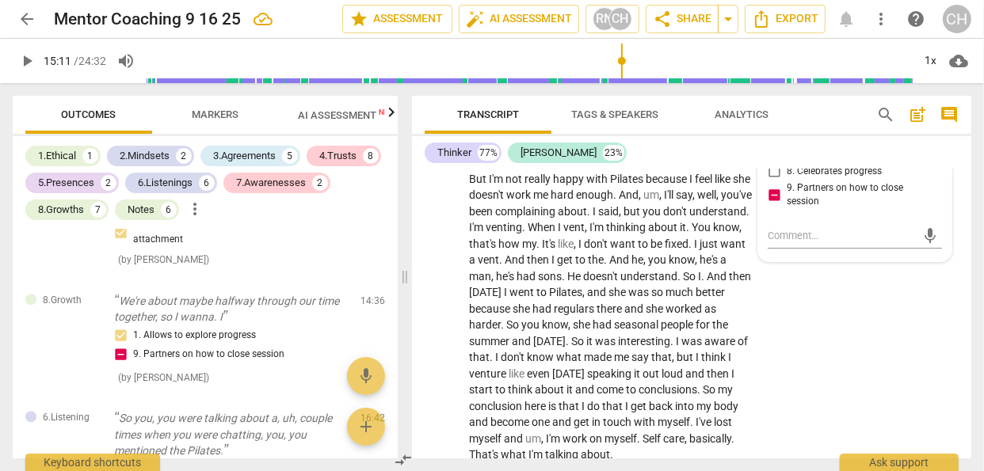
click at [815, 249] on div "mic" at bounding box center [855, 235] width 174 height 25
click at [816, 243] on textarea at bounding box center [842, 235] width 149 height 15
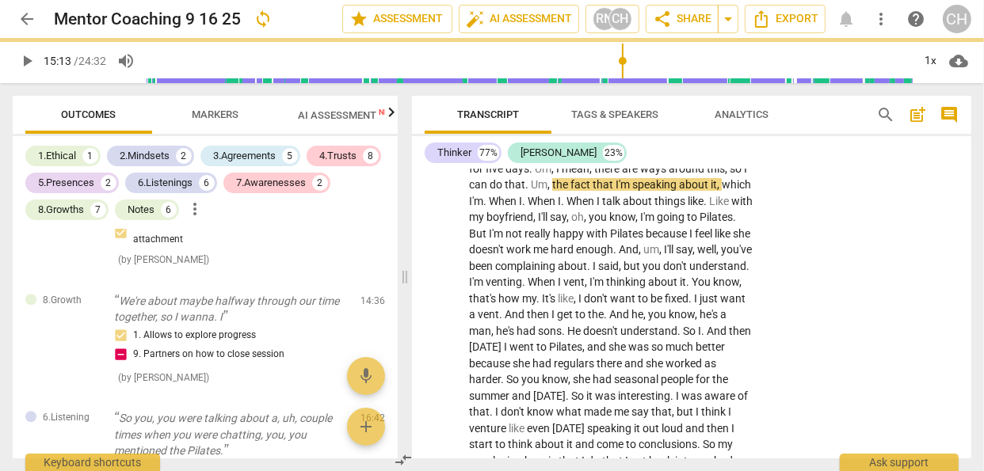
scroll to position [4719, 0]
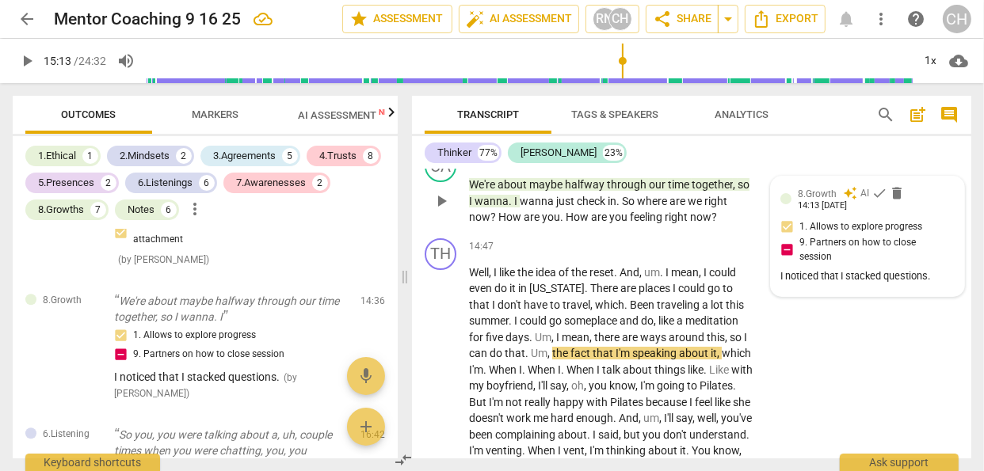
click at [929, 284] on div "I noticed that I stacked questions." at bounding box center [867, 276] width 174 height 15
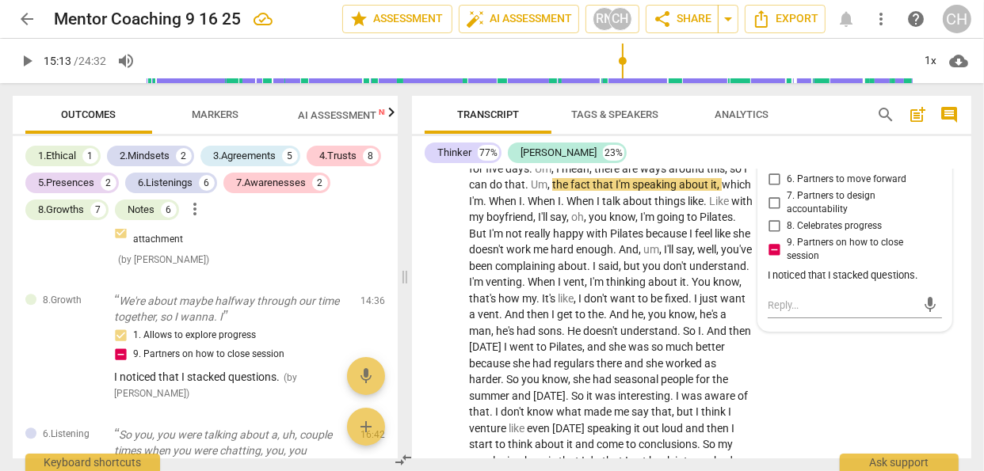
click at [918, 284] on div "I noticed that I stacked questions." at bounding box center [855, 276] width 174 height 15
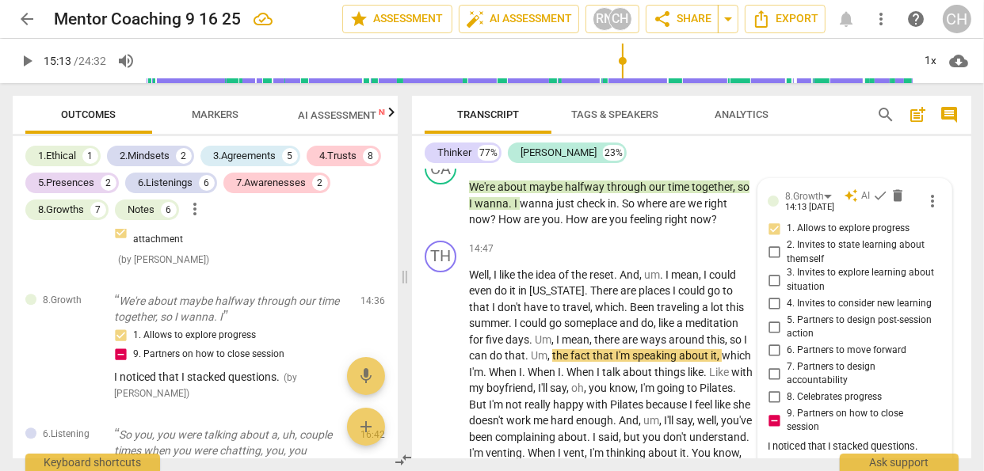
scroll to position [4732, 0]
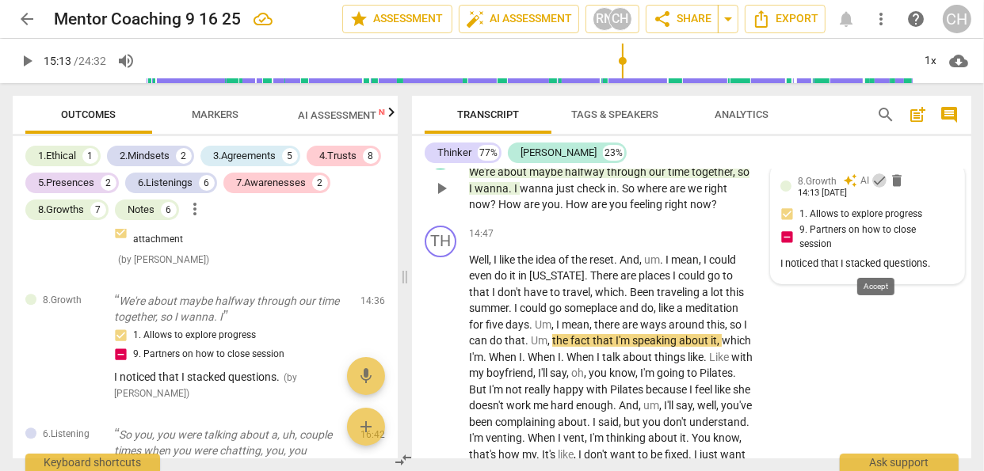
click at [877, 189] on span "check" at bounding box center [880, 181] width 16 height 16
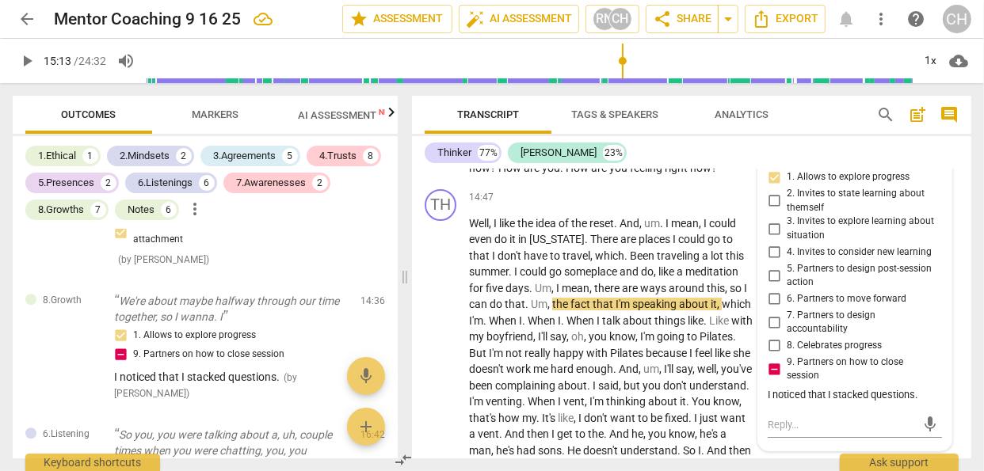
scroll to position [4761, 0]
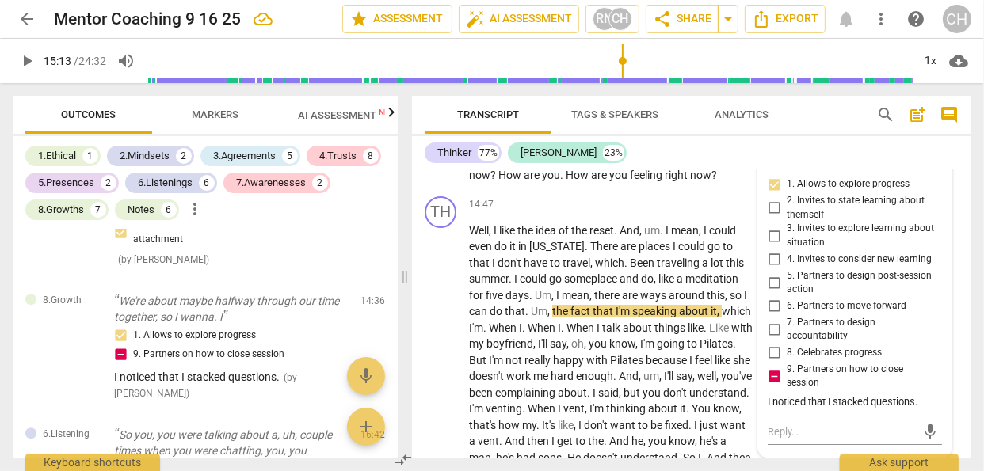
click at [929, 166] on span "more_vert" at bounding box center [932, 156] width 19 height 19
click at [937, 245] on li "Edit" at bounding box center [943, 236] width 55 height 30
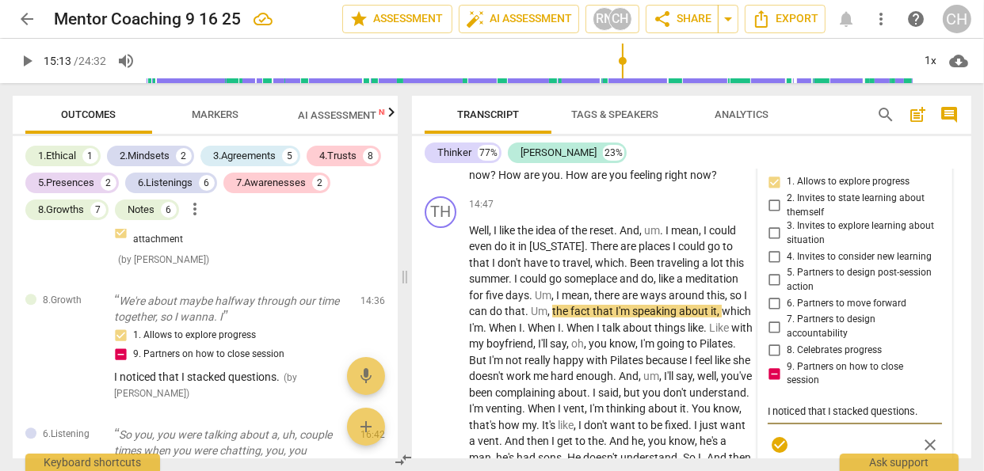
scroll to position [4936, 0]
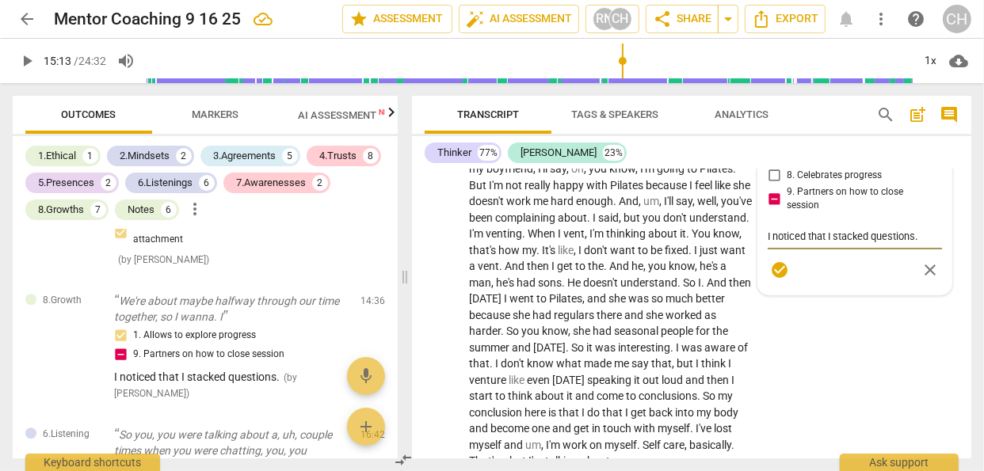
click at [922, 244] on textarea "I noticed that I stacked questions." at bounding box center [855, 236] width 174 height 15
click at [777, 310] on span "check_circle" at bounding box center [779, 300] width 19 height 19
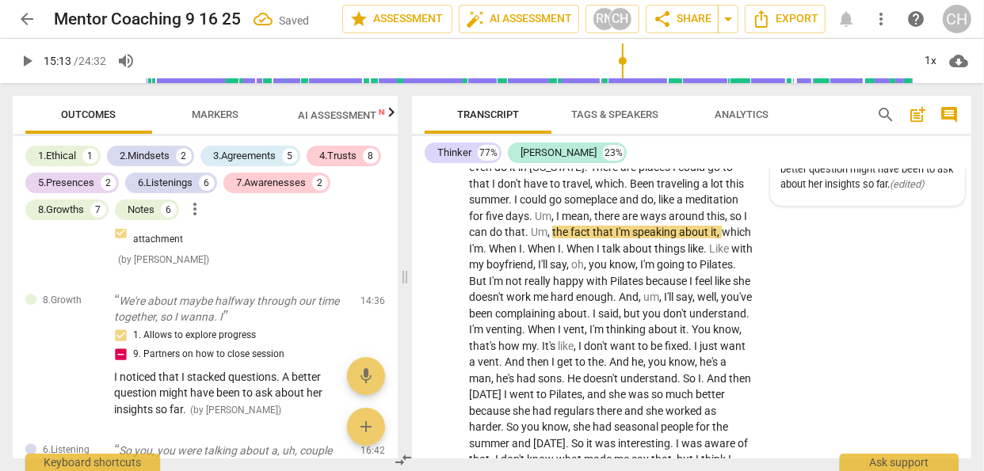
scroll to position [4832, 0]
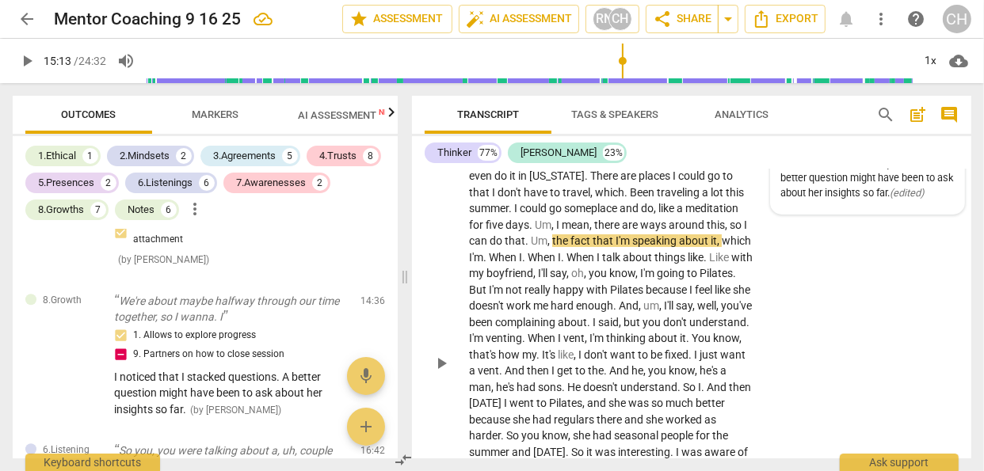
click at [706, 142] on p "Add competency" at bounding box center [704, 135] width 75 height 14
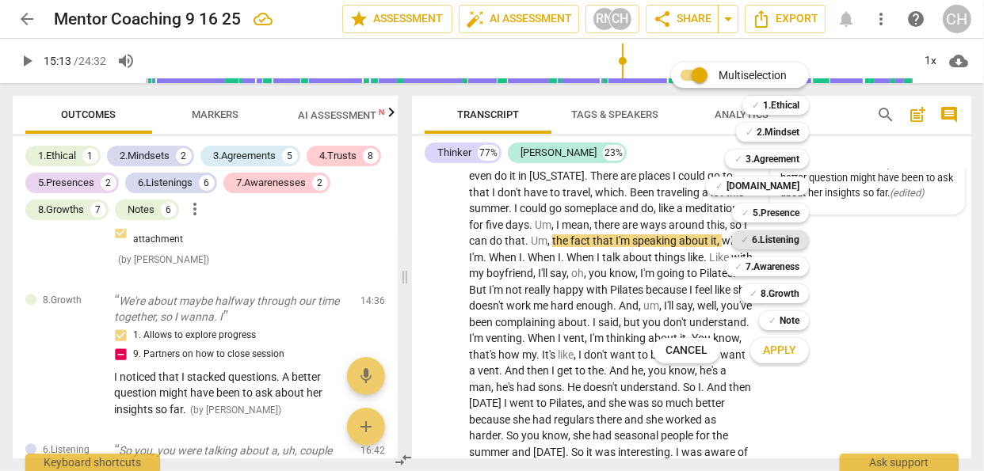
click at [772, 236] on b "6.Listening" at bounding box center [776, 240] width 48 height 19
click at [773, 352] on span "Apply" at bounding box center [779, 351] width 33 height 16
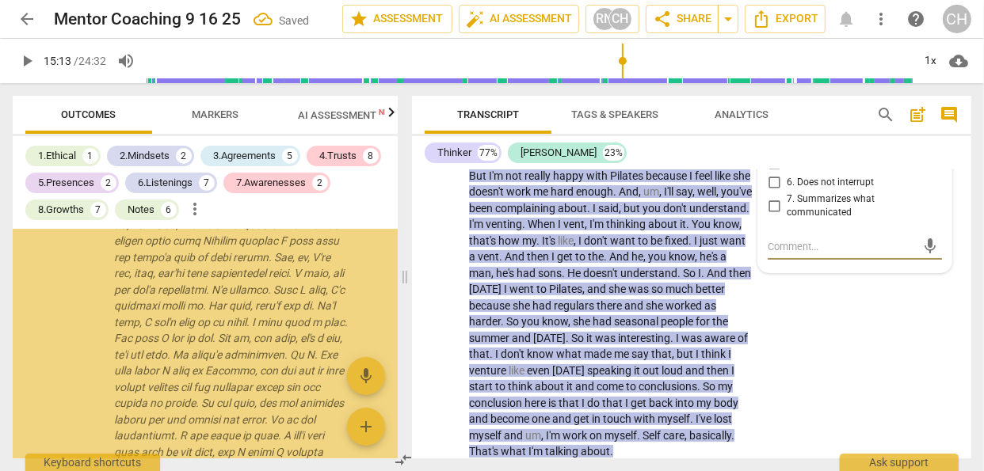
scroll to position [4005, 0]
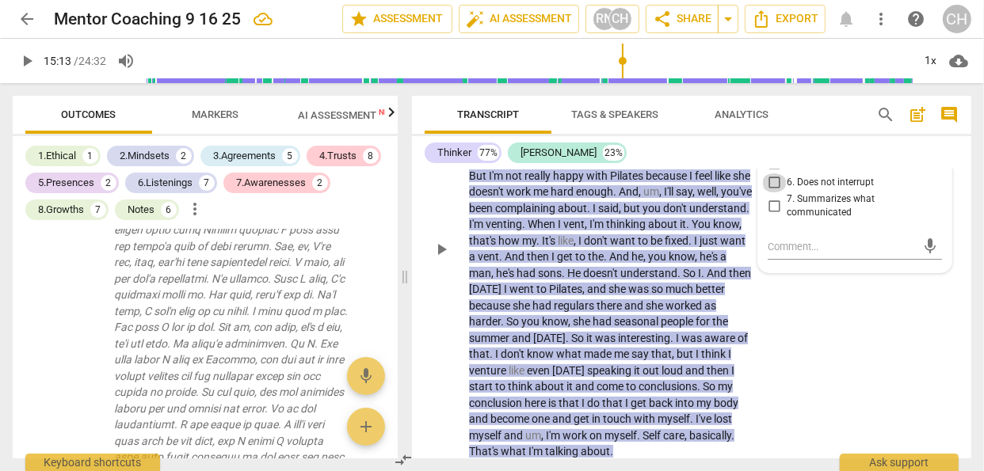
click at [774, 193] on input "6. Does not interrupt" at bounding box center [773, 183] width 25 height 19
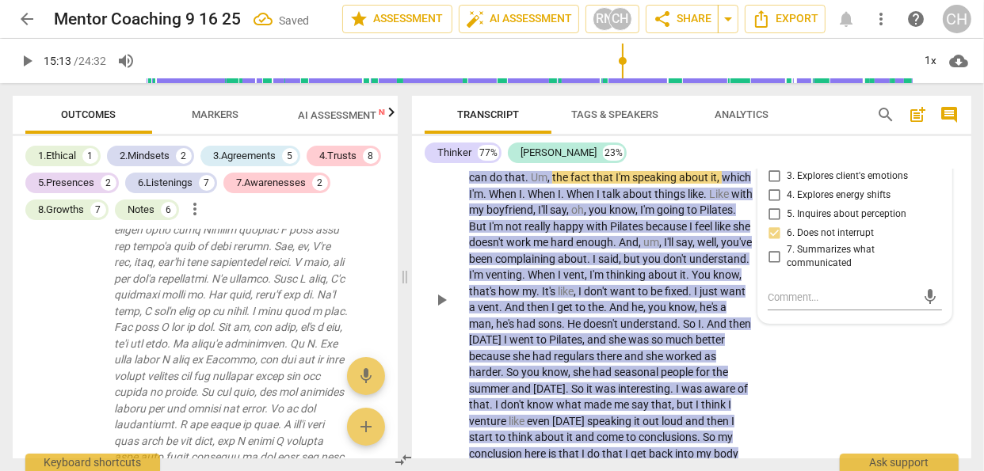
scroll to position [4889, 0]
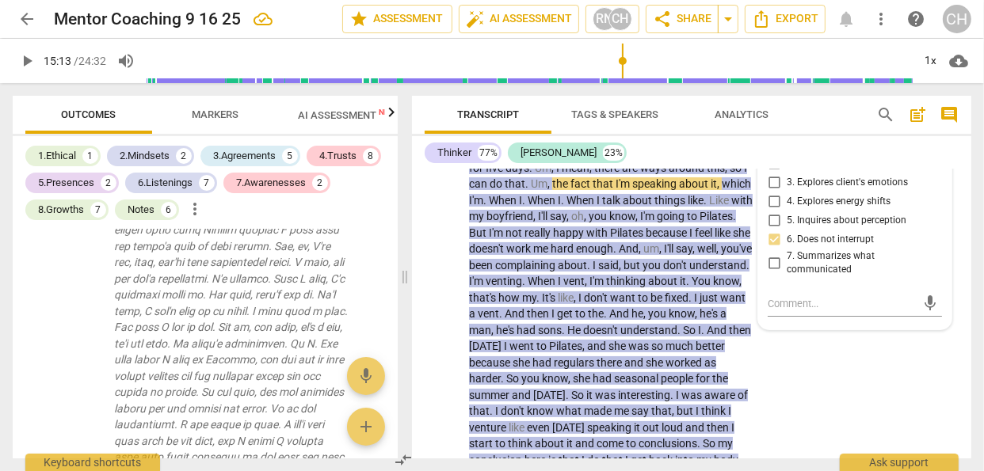
click at [751, 156] on div "Thinker 77% [PERSON_NAME] 23%" at bounding box center [692, 152] width 534 height 27
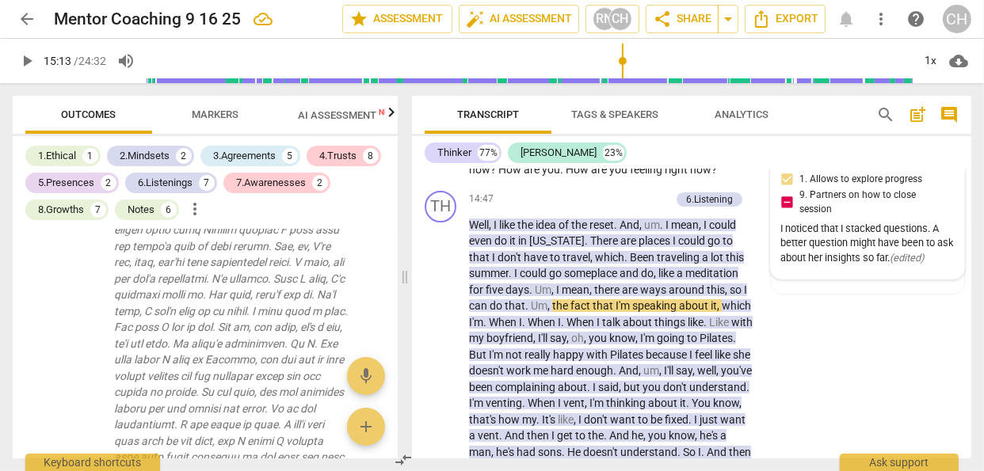
scroll to position [4765, 0]
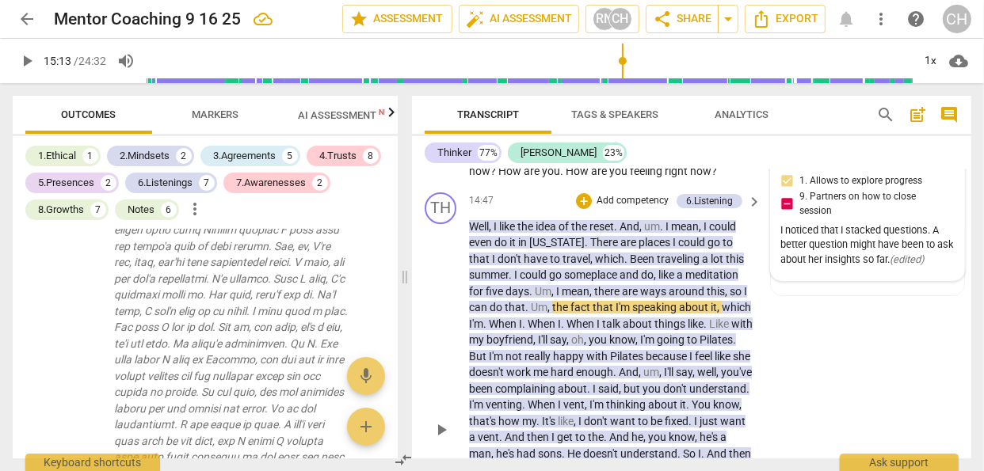
click at [654, 208] on p "Add competency" at bounding box center [632, 201] width 75 height 14
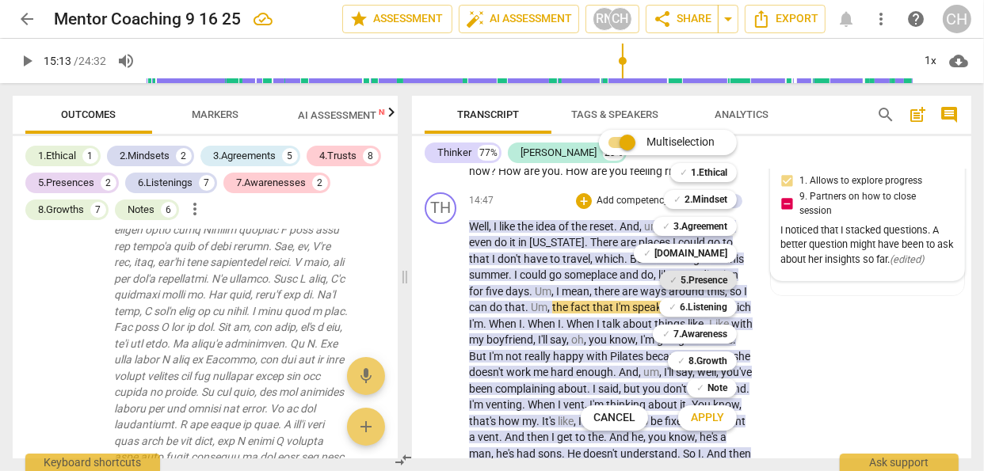
click at [700, 276] on b "5.Presence" at bounding box center [704, 280] width 47 height 19
click at [709, 418] on span "Apply" at bounding box center [707, 418] width 33 height 16
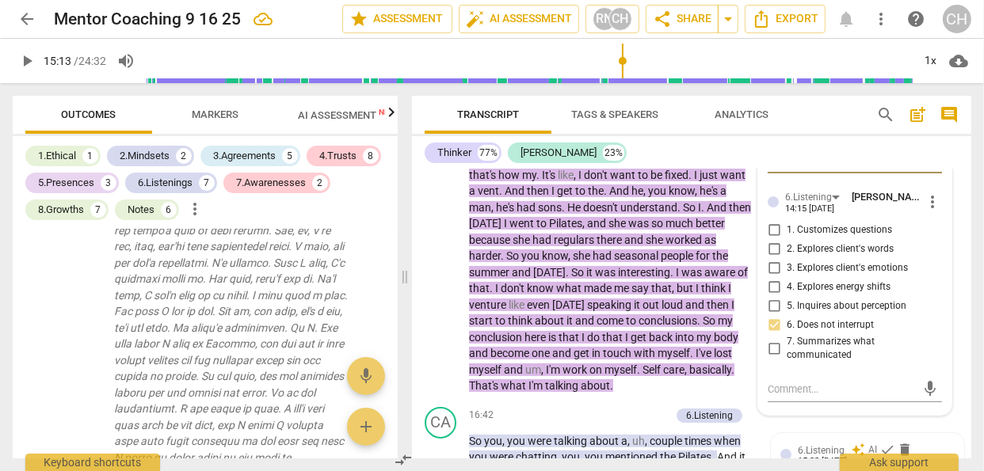
scroll to position [5009, 0]
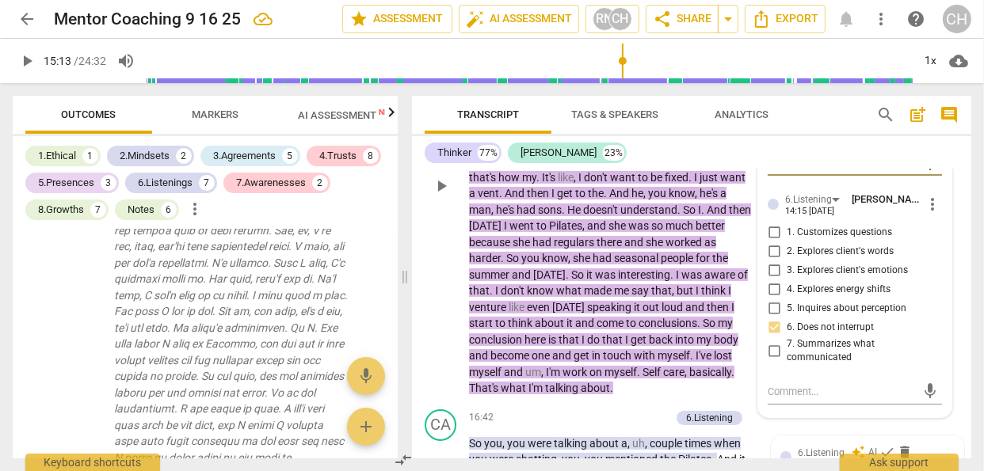
click at [929, 214] on span "more_vert" at bounding box center [932, 204] width 19 height 19
click at [946, 318] on li "Delete" at bounding box center [943, 313] width 55 height 30
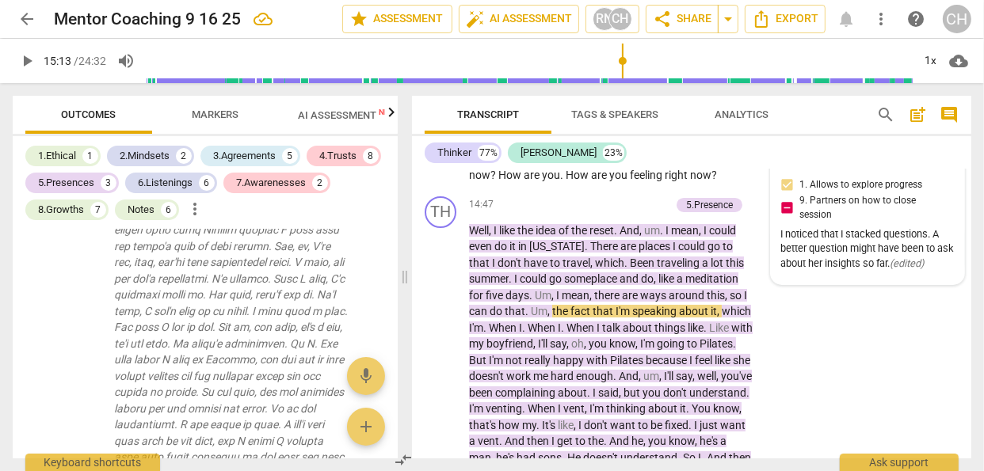
scroll to position [4790, 0]
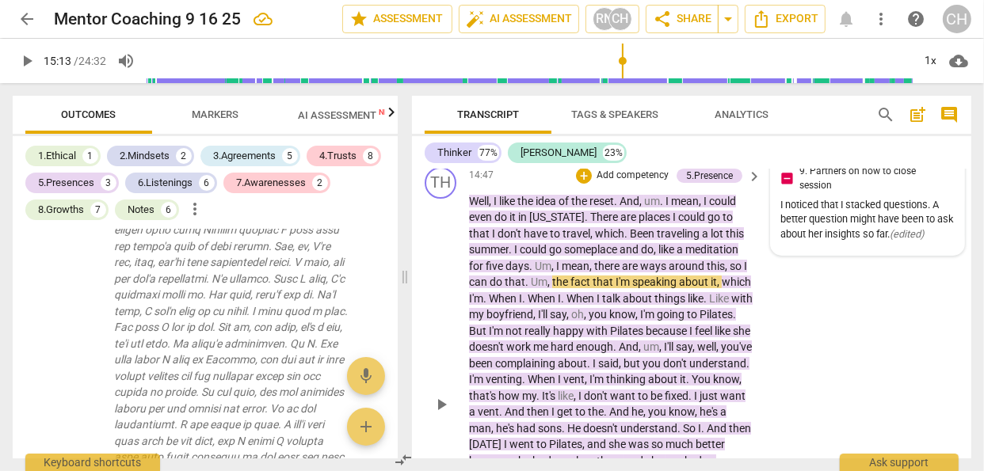
click at [590, 240] on span "," at bounding box center [592, 233] width 5 height 13
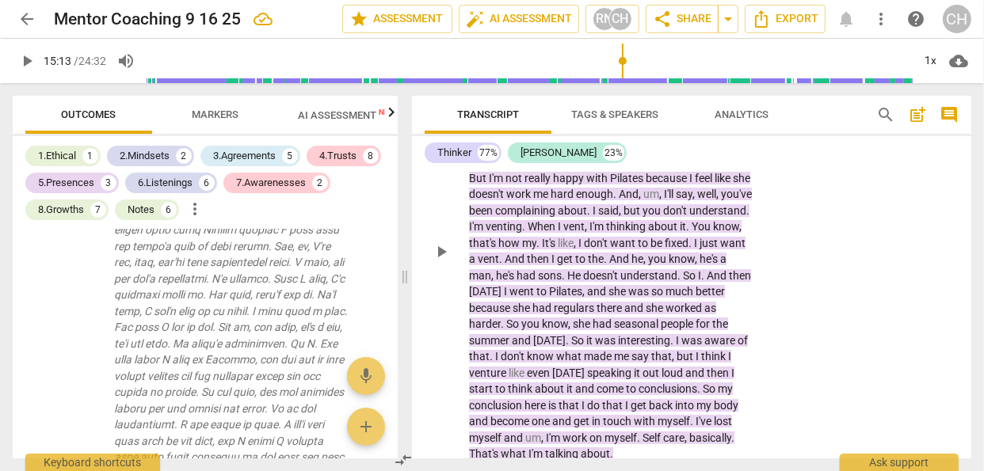
scroll to position [4951, 0]
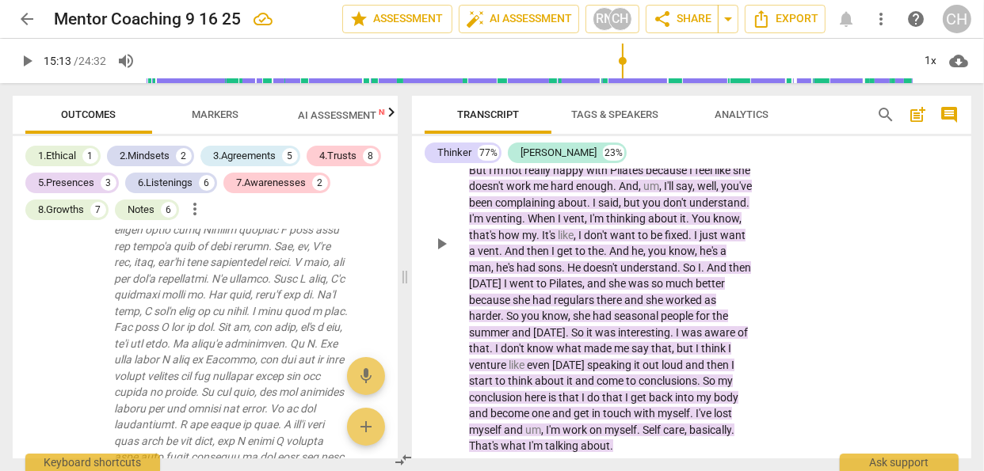
click at [676, 193] on span "I'll" at bounding box center [670, 186] width 12 height 13
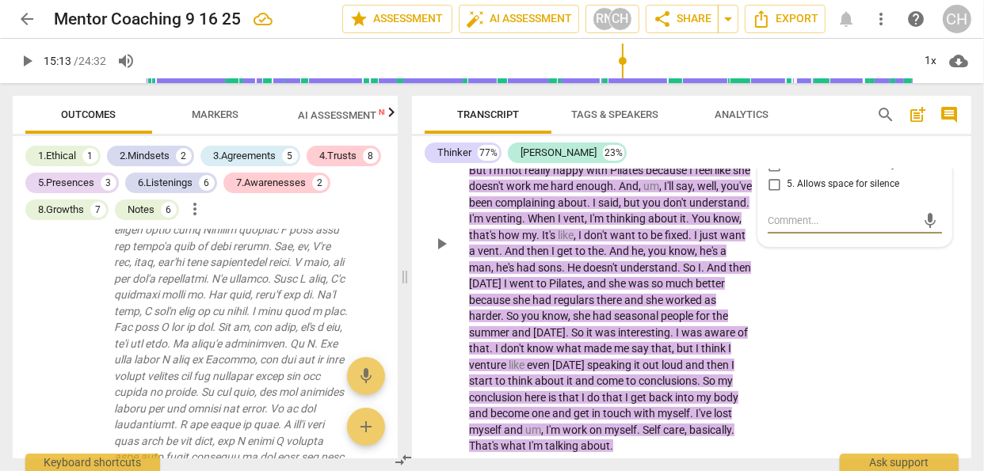
scroll to position [4946, 0]
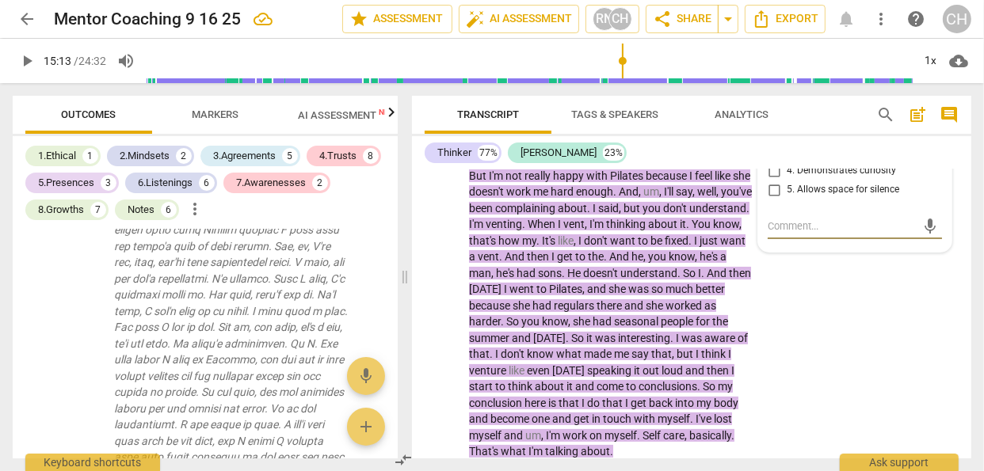
click at [749, 355] on p "Well , I like the idea of the reset . And , um . I mean , I could even do it in…" at bounding box center [611, 249] width 284 height 422
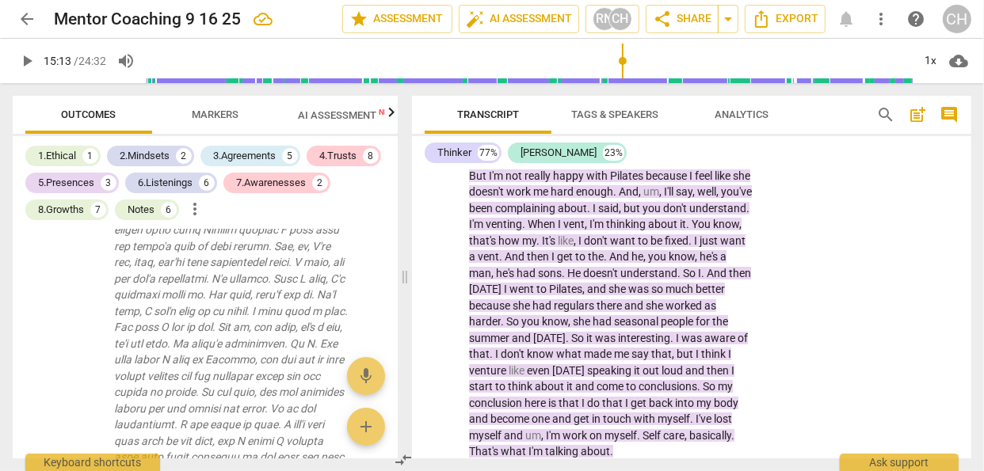
click at [737, 269] on p "Well , I like the idea of the reset . And , um . I mean , I could even do it in…" at bounding box center [611, 249] width 284 height 422
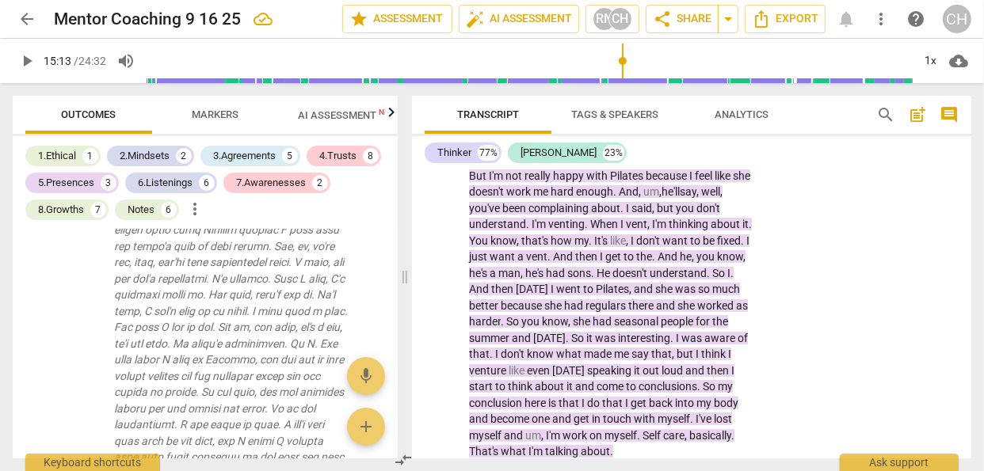
click at [589, 247] on span "my" at bounding box center [581, 241] width 14 height 13
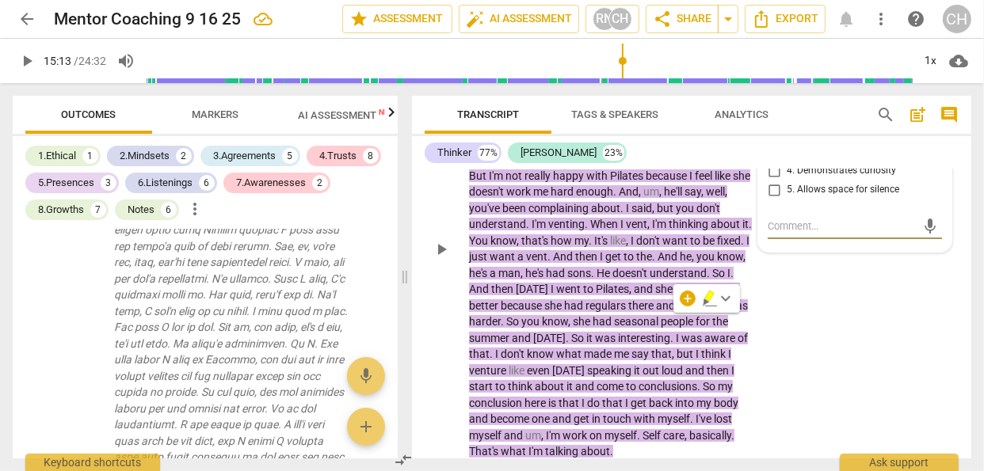
click at [792, 356] on div "TH play_arrow pause 14:47 + Add competency 5.Presence keyboard_arrow_right Well…" at bounding box center [691, 236] width 559 height 461
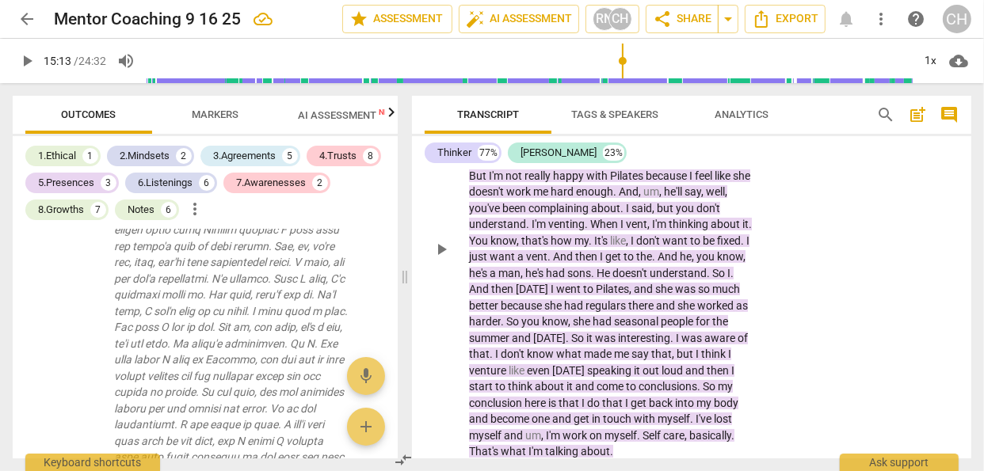
click at [806, 286] on div "TH play_arrow pause 14:47 + Add competency 5.Presence keyboard_arrow_right Well…" at bounding box center [691, 236] width 559 height 461
click at [589, 247] on span "my" at bounding box center [581, 241] width 14 height 13
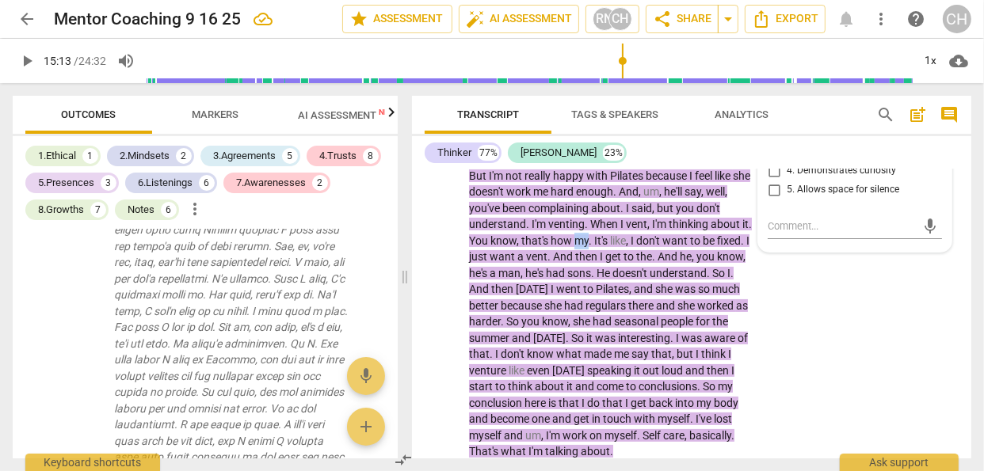
drag, startPoint x: 619, startPoint y: 321, endPoint x: 631, endPoint y: 321, distance: 11.9
click at [631, 321] on p "Well , I like the idea of the reset . And , um . I mean , I could even do it in…" at bounding box center [611, 249] width 284 height 422
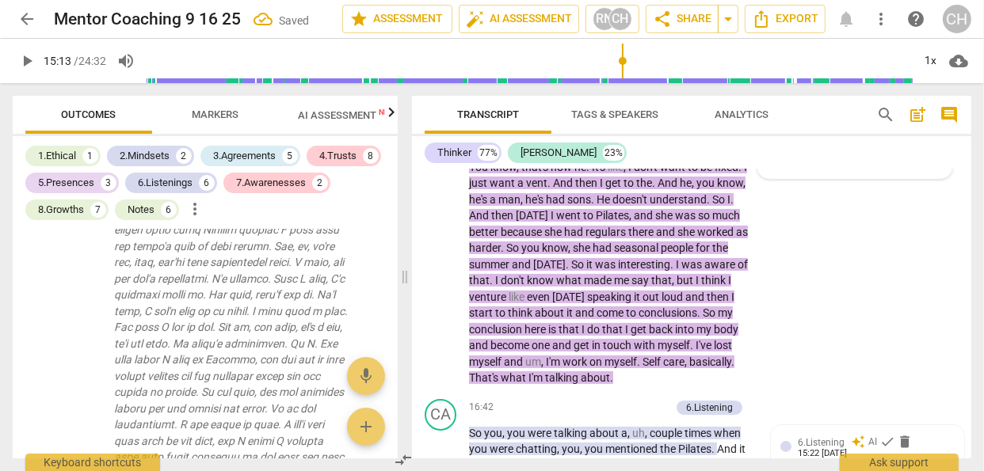
scroll to position [5030, 0]
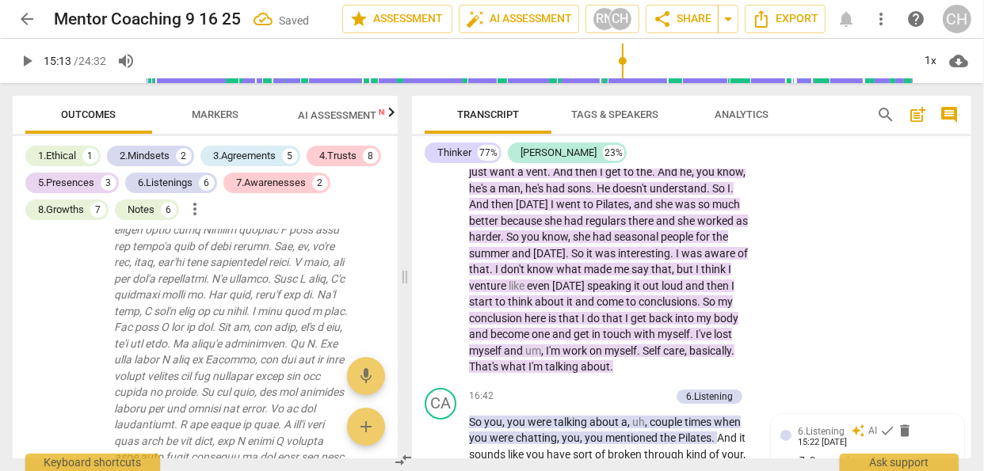
click at [769, 337] on div "TH play_arrow pause 14:47 + Add competency 5.Presence keyboard_arrow_right Well…" at bounding box center [691, 151] width 559 height 461
click at [736, 227] on span "as" at bounding box center [742, 221] width 12 height 13
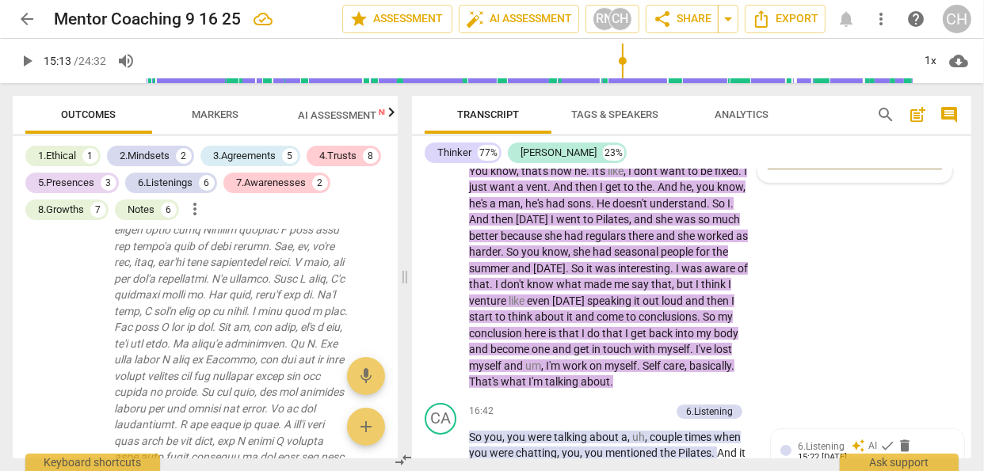
scroll to position [5019, 0]
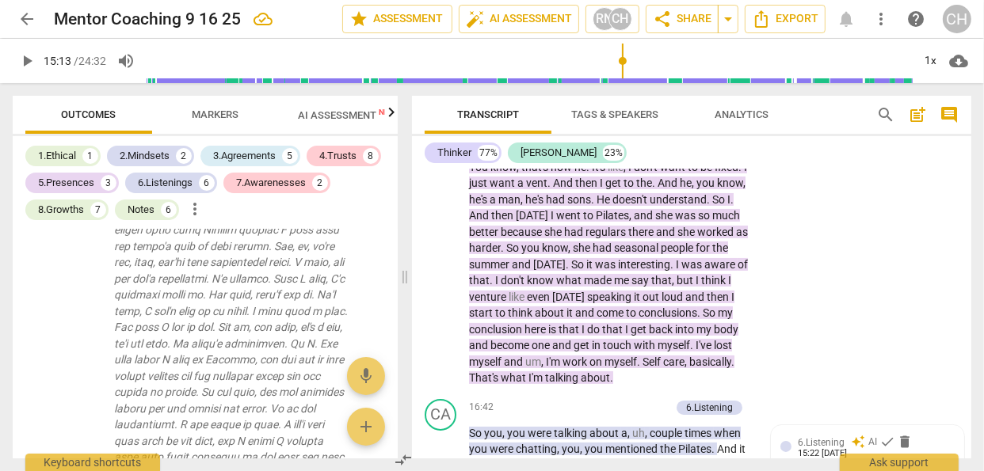
click at [736, 238] on span "as" at bounding box center [742, 232] width 12 height 13
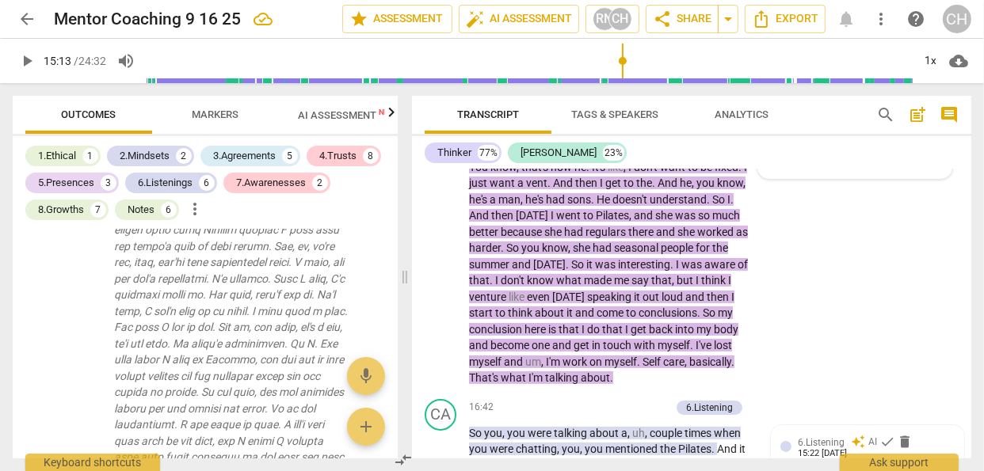
scroll to position [4946, 0]
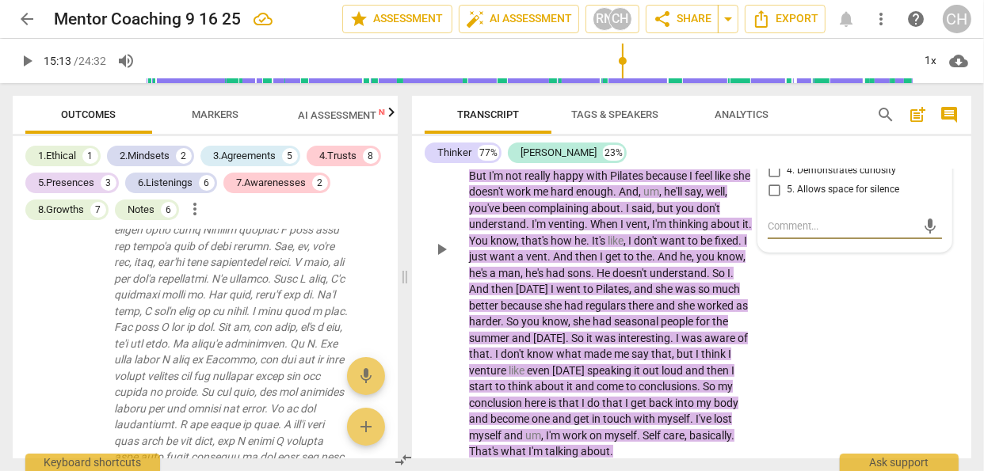
click at [852, 414] on div "TH play_arrow pause 14:47 + Add competency 5.Presence keyboard_arrow_right Well…" at bounding box center [691, 236] width 559 height 461
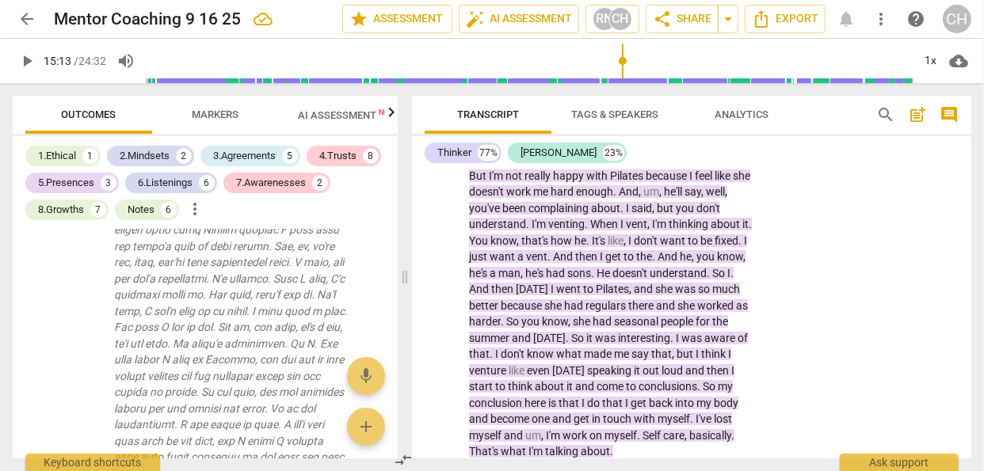
click at [736, 312] on span "as" at bounding box center [742, 305] width 12 height 13
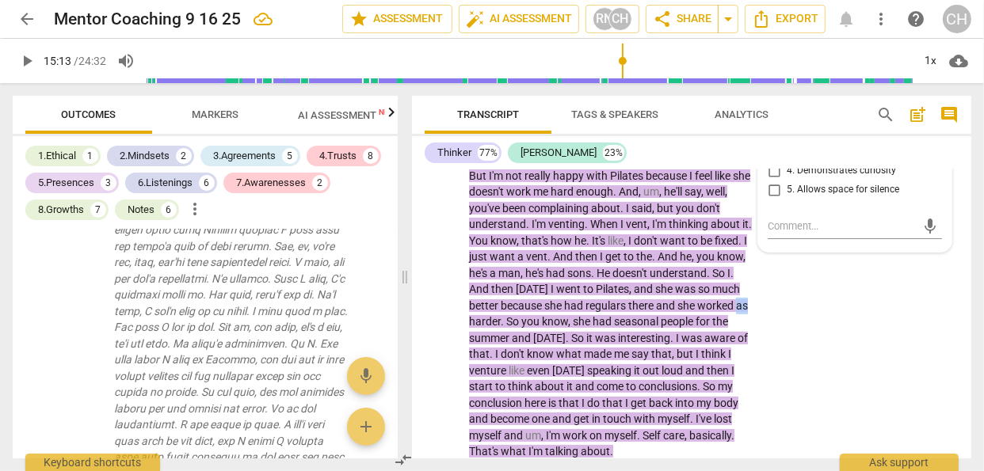
drag, startPoint x: 551, startPoint y: 402, endPoint x: 560, endPoint y: 403, distance: 9.6
click at [736, 312] on span "as" at bounding box center [742, 305] width 12 height 13
click at [761, 402] on div "TH play_arrow pause 14:47 + Add competency 5.Presence keyboard_arrow_right Well…" at bounding box center [691, 236] width 559 height 461
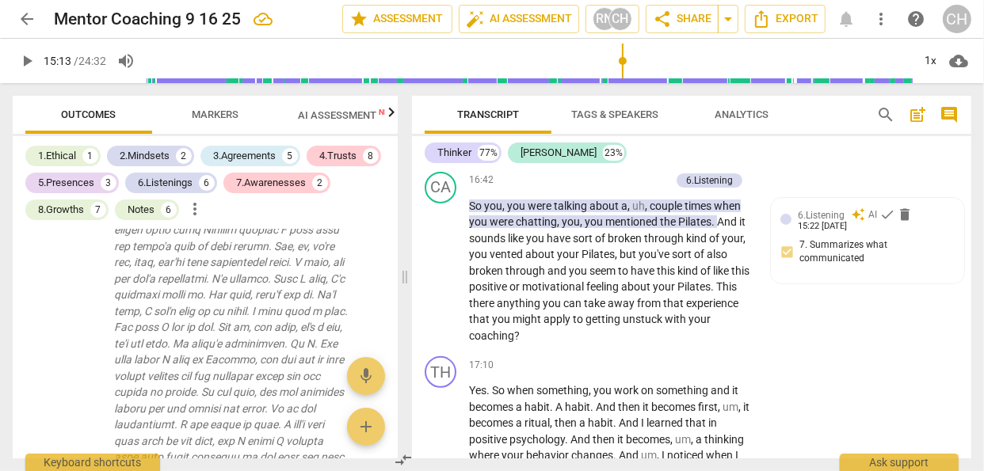
scroll to position [5250, 0]
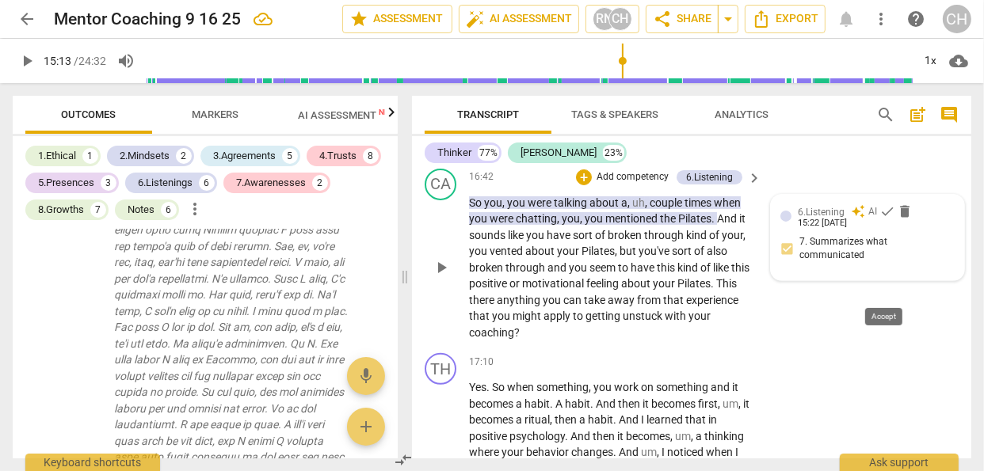
click at [883, 219] on span "check" at bounding box center [887, 212] width 16 height 16
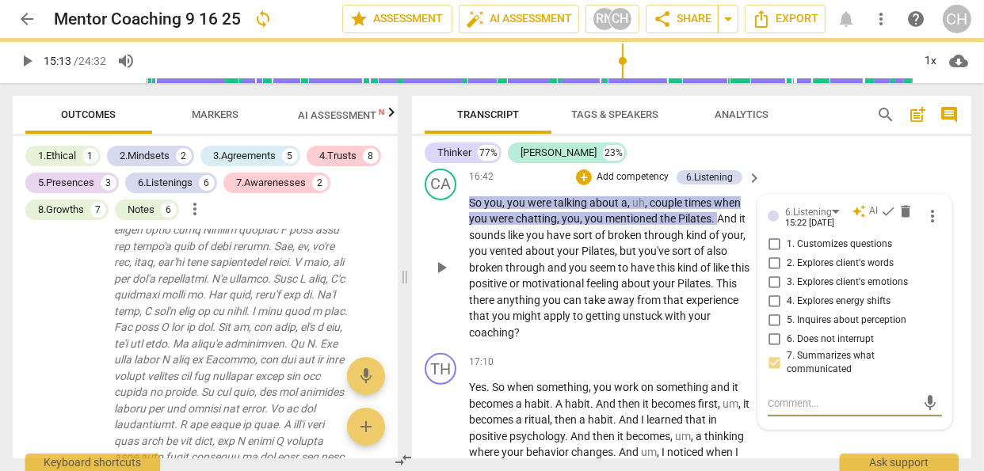
scroll to position [5418, 0]
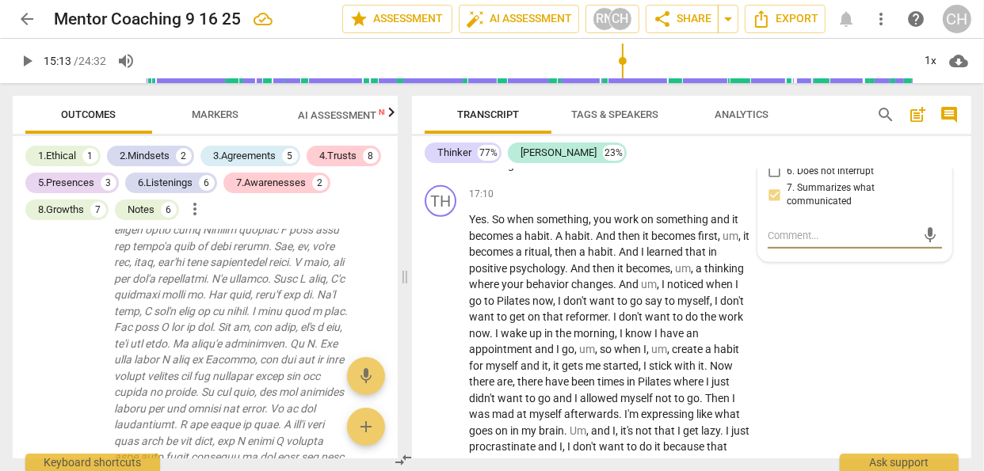
click at [773, 162] on input "5. Inquires about perception" at bounding box center [773, 152] width 25 height 19
click at [773, 105] on input "2. Explores client's words" at bounding box center [773, 95] width 25 height 19
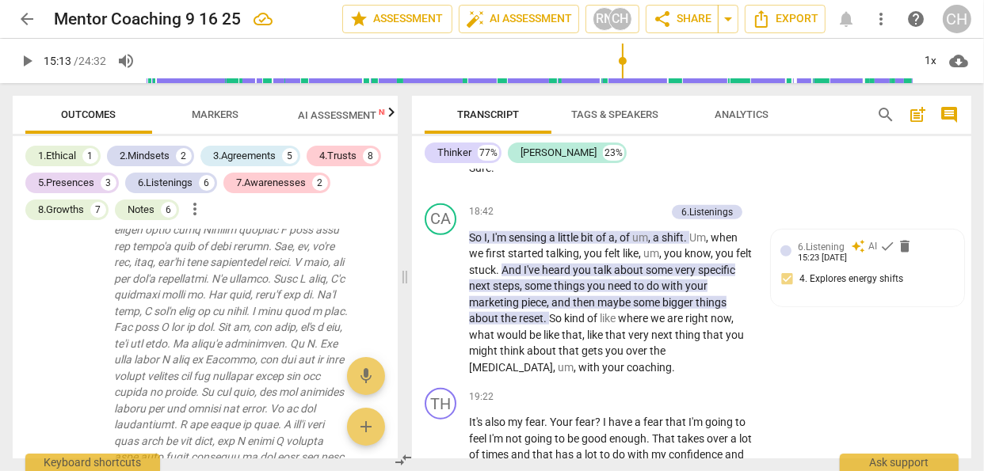
scroll to position [5855, 0]
click at [862, 253] on div "auto_awesome AI check delete" at bounding box center [881, 245] width 61 height 14
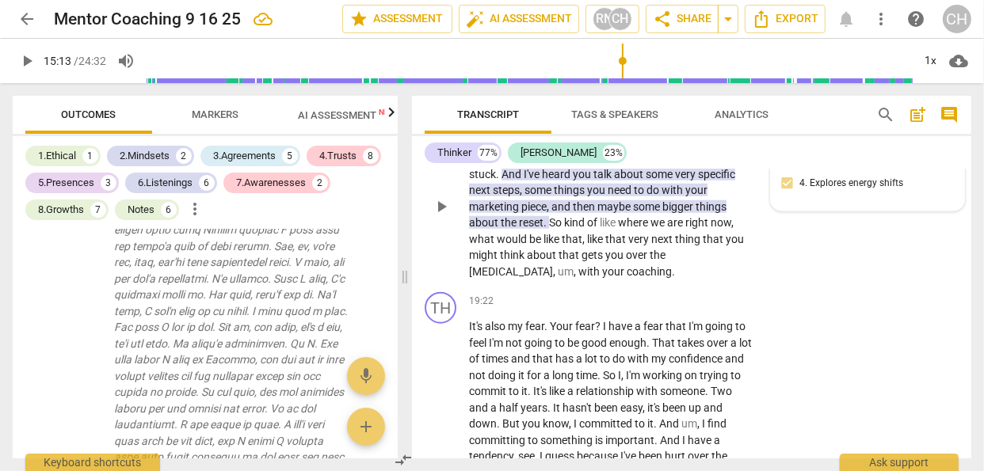
scroll to position [5951, 0]
click at [644, 123] on p "Add competency" at bounding box center [627, 116] width 75 height 14
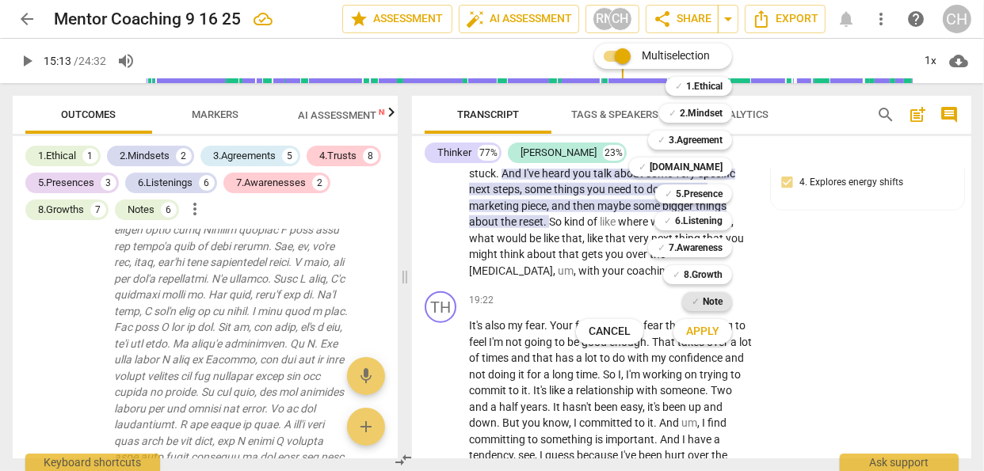
click at [704, 303] on b "Note" at bounding box center [713, 301] width 20 height 19
click at [700, 332] on span "Apply" at bounding box center [702, 332] width 33 height 16
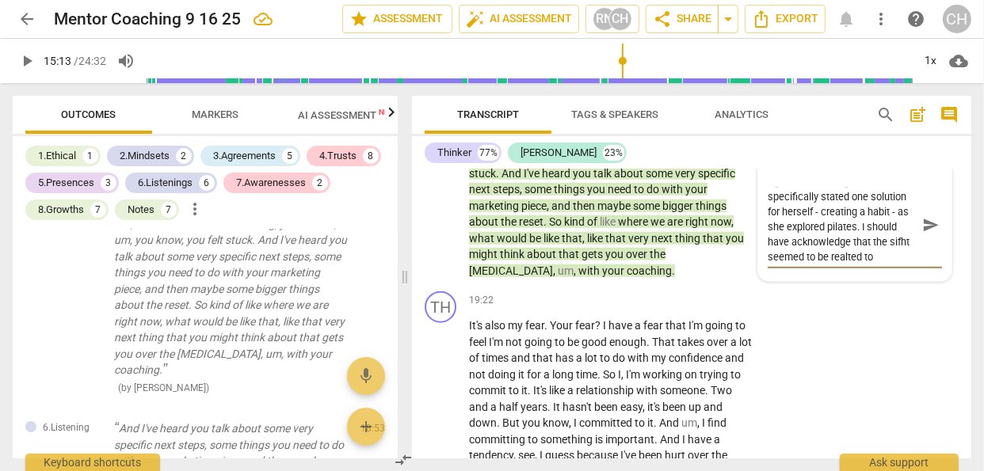
scroll to position [29, 0]
drag, startPoint x: 783, startPoint y: 319, endPoint x: 804, endPoint y: 319, distance: 21.4
click at [804, 263] on textarea "Ugh! I missed it again. She specifically stated one solution for herself - crea…" at bounding box center [842, 225] width 149 height 75
drag, startPoint x: 868, startPoint y: 319, endPoint x: 900, endPoint y: 322, distance: 31.8
click at [900, 263] on textarea "Ugh! I missed it again. She specifically stated one solution for herself - crea…" at bounding box center [842, 225] width 149 height 75
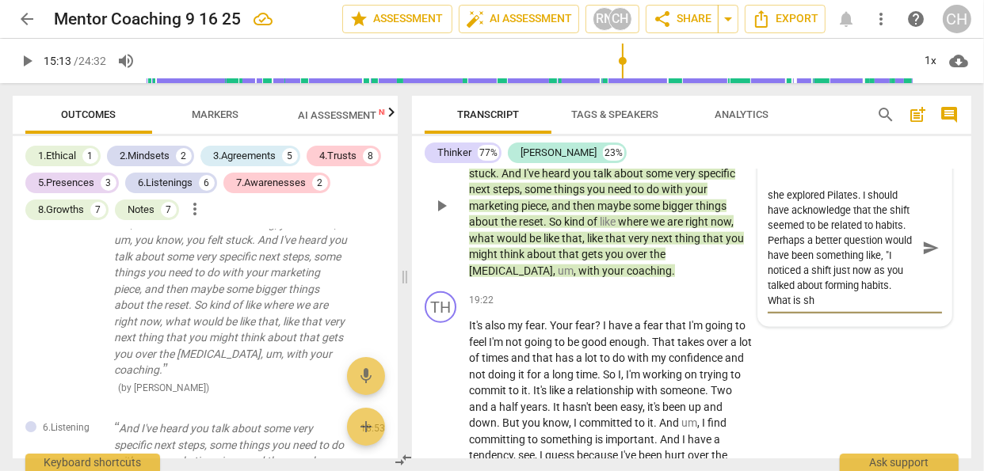
scroll to position [59, 0]
click at [826, 308] on textarea "Ugh! I missed it again. She specifically stated one solution for herself - crea…" at bounding box center [842, 248] width 149 height 120
click at [742, 286] on div "CA play_arrow pause 18:42 + Add competency 6.Listenings Note keyboard_arrow_rig…" at bounding box center [691, 193] width 559 height 185
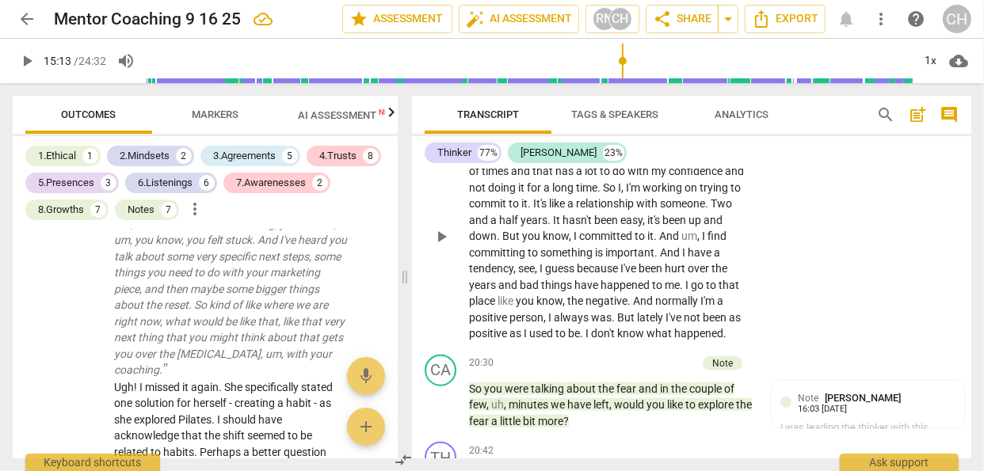
scroll to position [6144, 0]
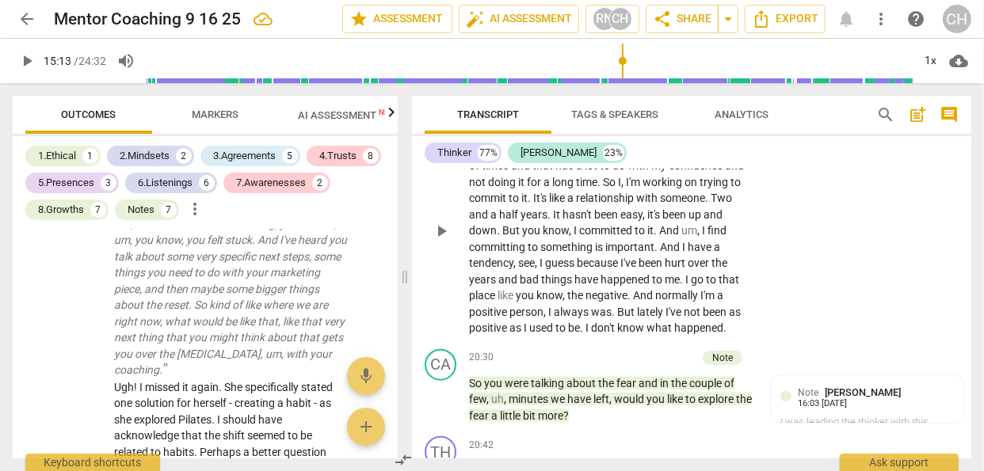
click at [554, 139] on span "Your" at bounding box center [562, 133] width 25 height 13
click at [551, 139] on span "Your" at bounding box center [562, 133] width 25 height 13
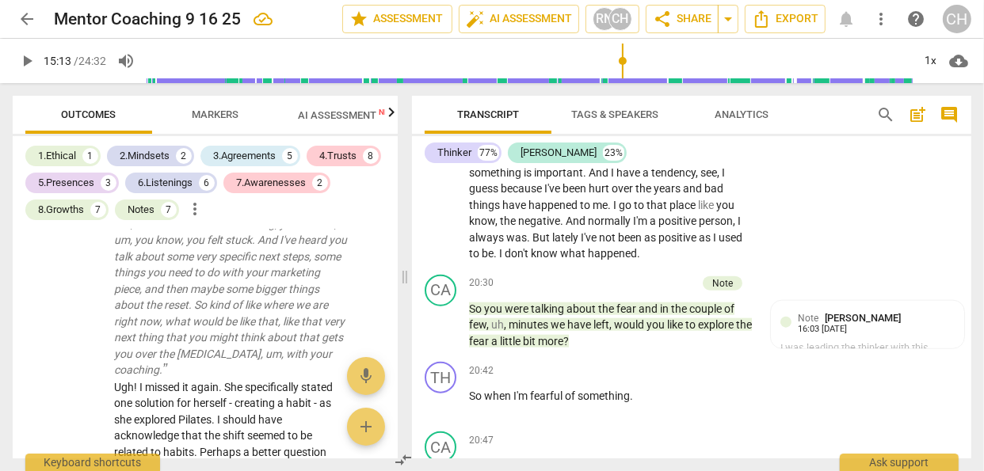
scroll to position [6220, 0]
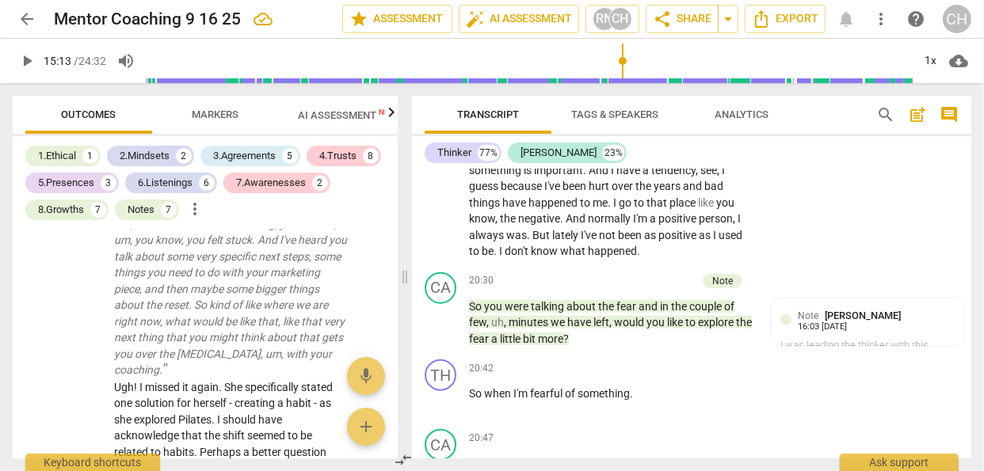
click at [700, 177] on span "see" at bounding box center [708, 170] width 17 height 13
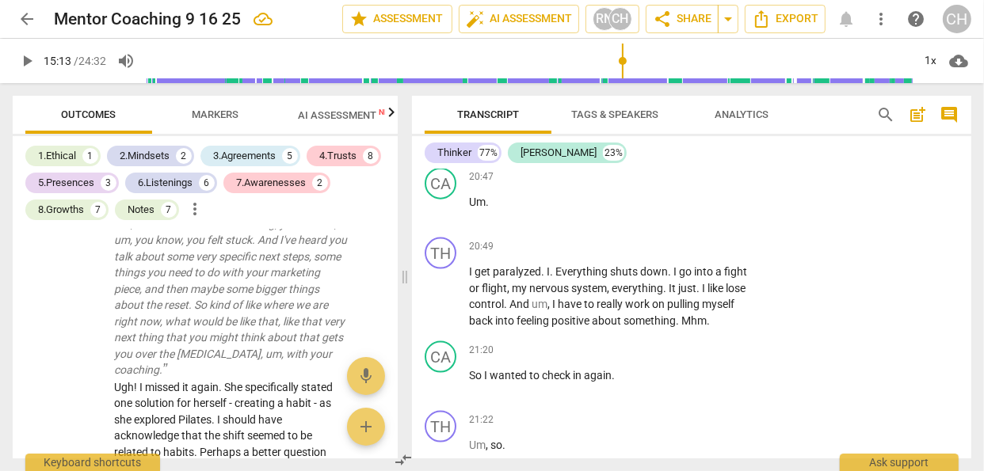
scroll to position [6483, 0]
click at [693, 184] on p "Add competency" at bounding box center [704, 177] width 75 height 14
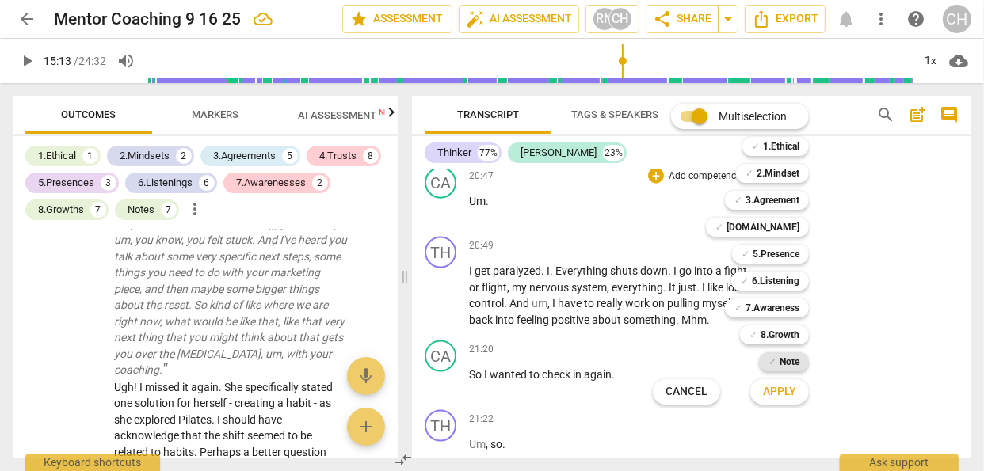
click at [783, 359] on b "Note" at bounding box center [790, 362] width 20 height 19
click at [778, 387] on span "Apply" at bounding box center [779, 392] width 33 height 16
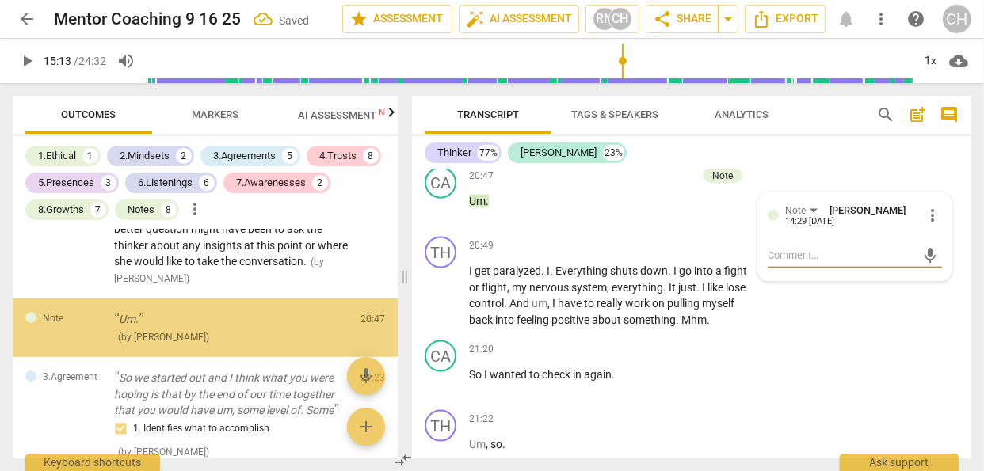
scroll to position [5190, 0]
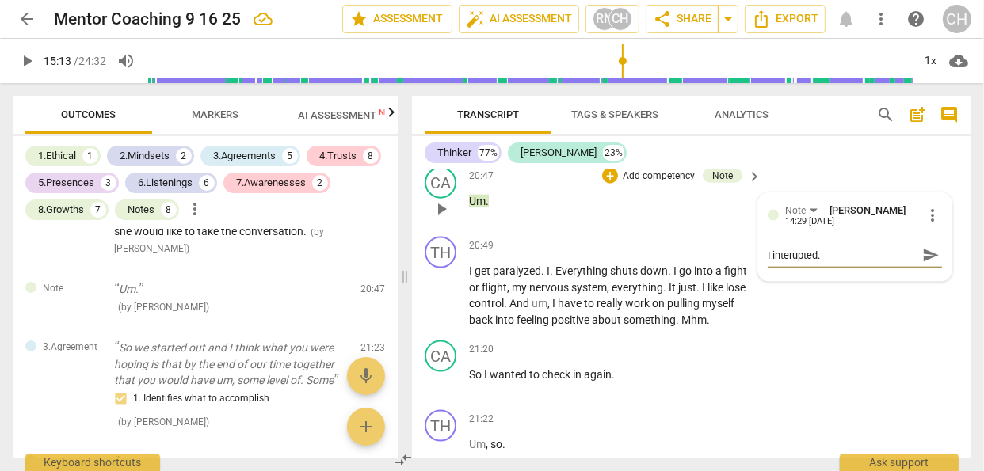
drag, startPoint x: 800, startPoint y: 334, endPoint x: 792, endPoint y: 337, distance: 9.3
click at [792, 263] on textarea "I interupted." at bounding box center [842, 255] width 149 height 15
click at [723, 224] on div "20:47 + Add competency Note keyboard_arrow_right Um ." at bounding box center [616, 195] width 294 height 57
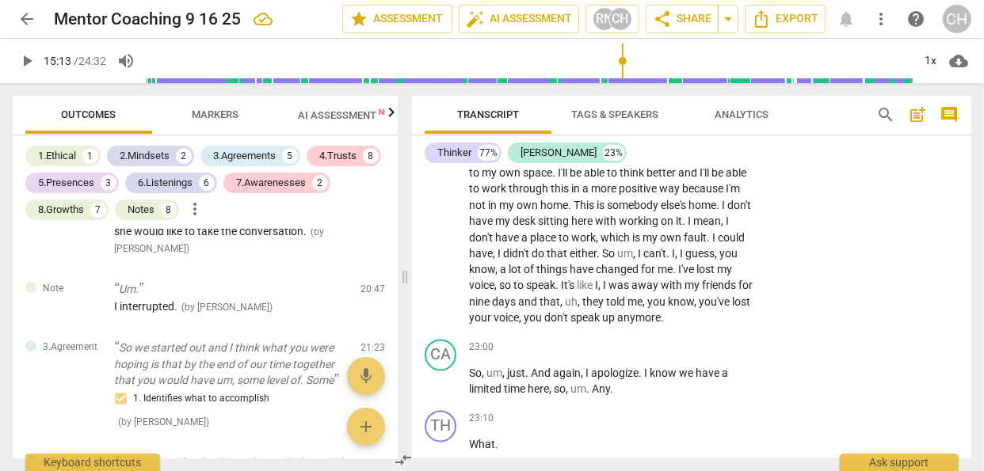
scroll to position [7012, 0]
drag, startPoint x: 692, startPoint y: 312, endPoint x: 714, endPoint y: 312, distance: 22.2
click at [714, 312] on p "I'm anxious to get back to my home to get started . And I'm um , going home [DA…" at bounding box center [611, 227] width 284 height 195
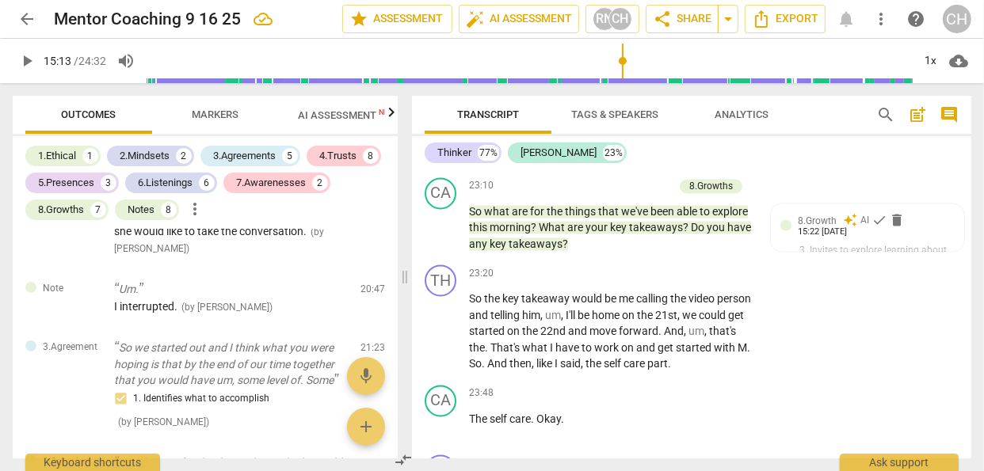
scroll to position [7327, 0]
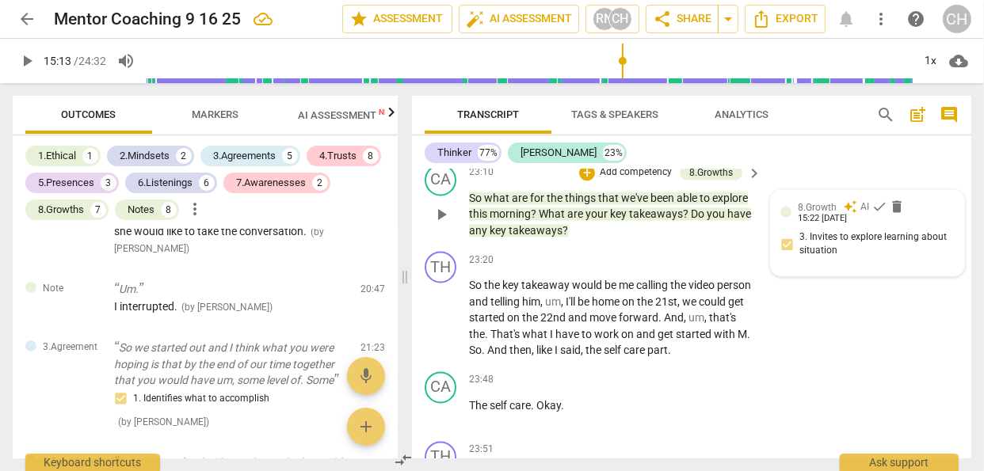
click at [860, 214] on span "AI" at bounding box center [864, 206] width 9 height 13
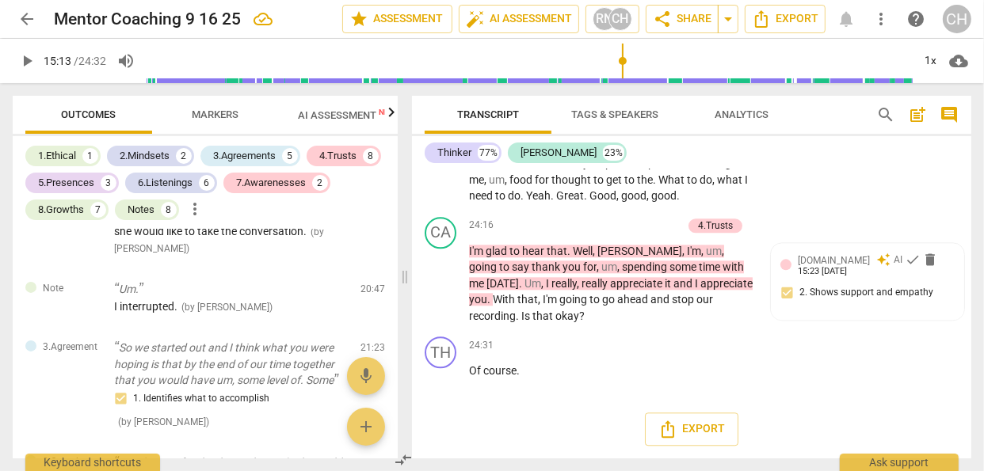
scroll to position [7921, 0]
click at [391, 115] on icon "button" at bounding box center [391, 112] width 19 height 19
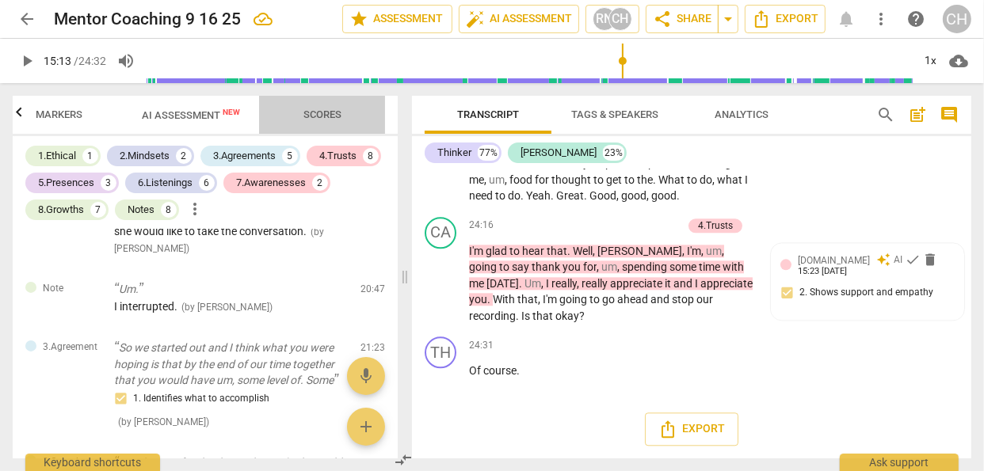
click at [336, 112] on span "Scores" at bounding box center [322, 115] width 38 height 12
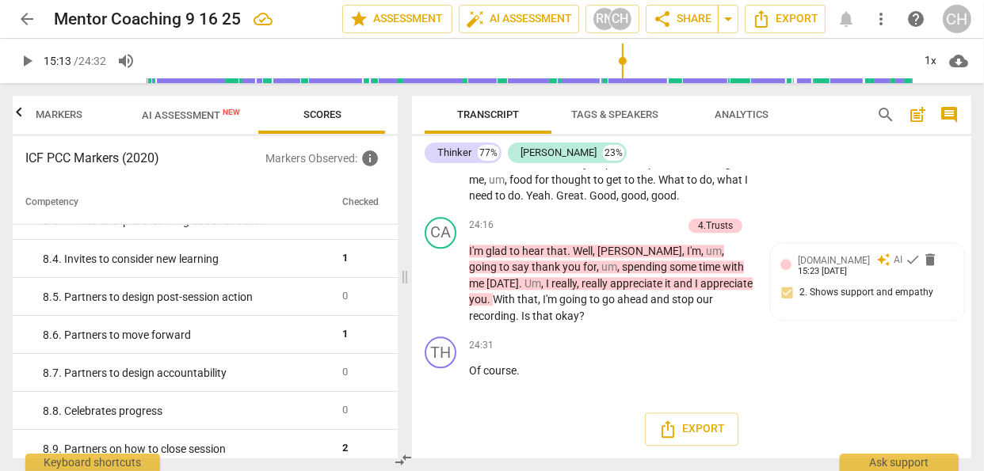
scroll to position [1561, 0]
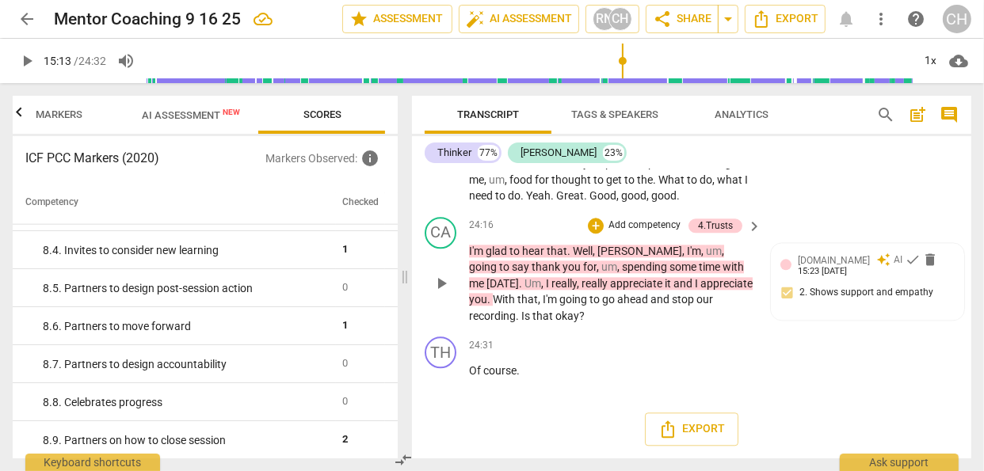
click at [623, 224] on p "Add competency" at bounding box center [644, 226] width 75 height 14
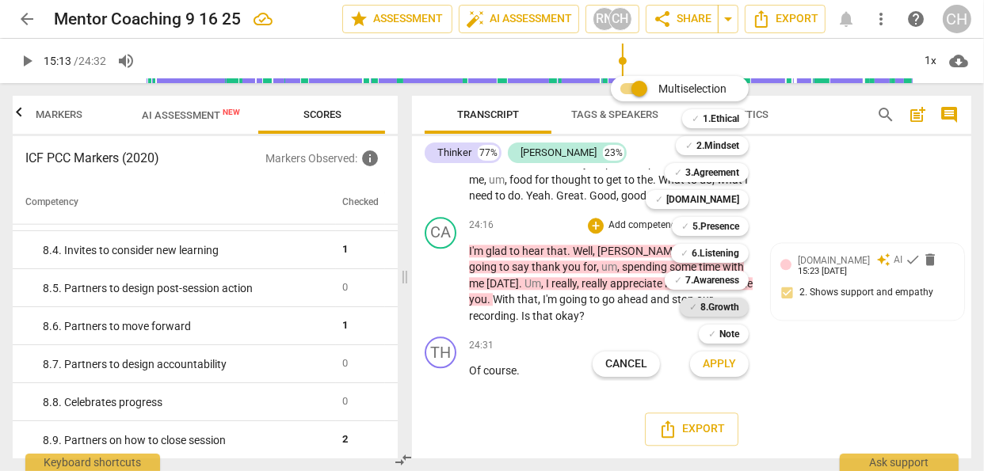
click at [719, 302] on b "8.Growth" at bounding box center [719, 307] width 39 height 19
click at [724, 360] on span "Apply" at bounding box center [719, 365] width 33 height 16
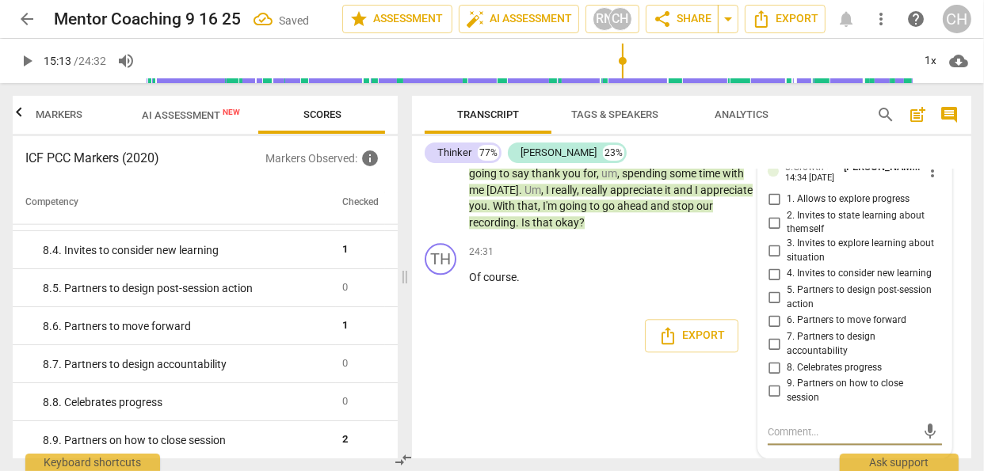
scroll to position [8014, 0]
click at [771, 368] on input "8. Celebrates progress" at bounding box center [773, 367] width 25 height 19
click at [791, 432] on textarea at bounding box center [842, 432] width 149 height 15
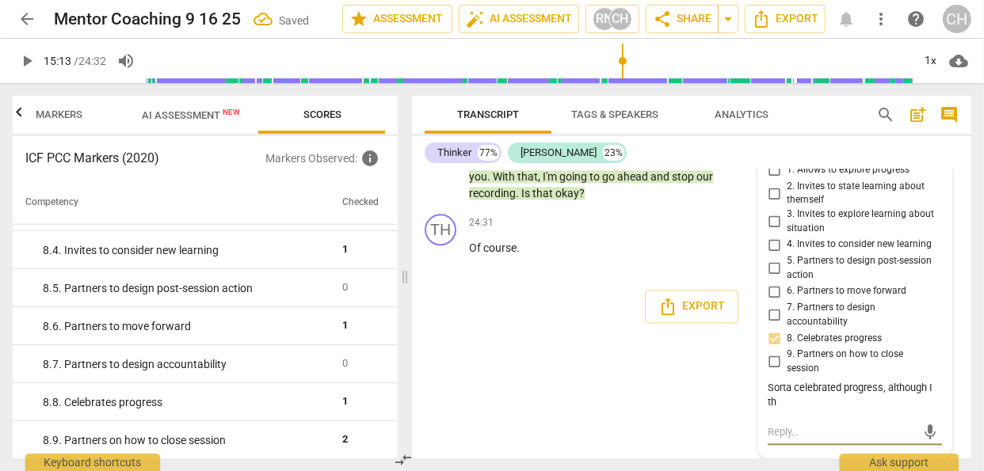
scroll to position [8029, 0]
click at [780, 411] on div "Sorta celebrated progress, although I th" at bounding box center [855, 396] width 174 height 30
click at [931, 151] on span "more_vert" at bounding box center [932, 141] width 19 height 19
click at [942, 271] on li "Edit" at bounding box center [943, 262] width 55 height 30
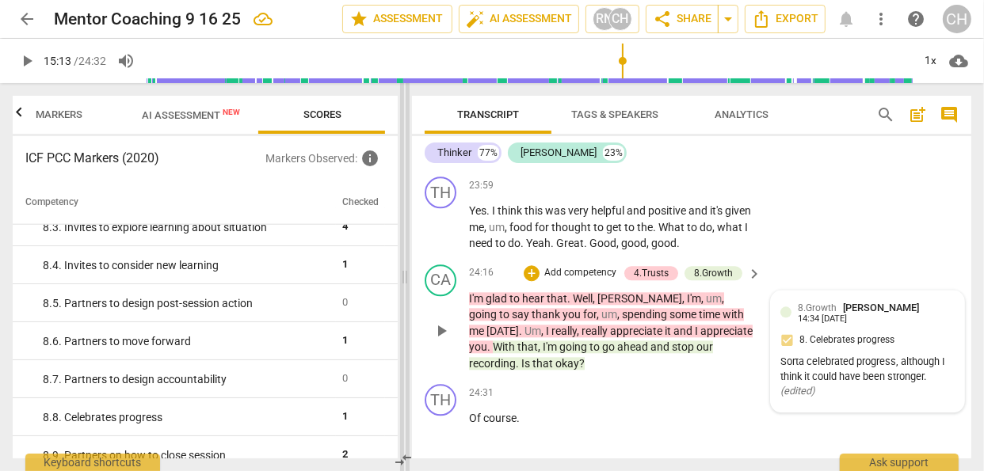
scroll to position [7748, 0]
click at [872, 140] on span "check" at bounding box center [880, 132] width 16 height 16
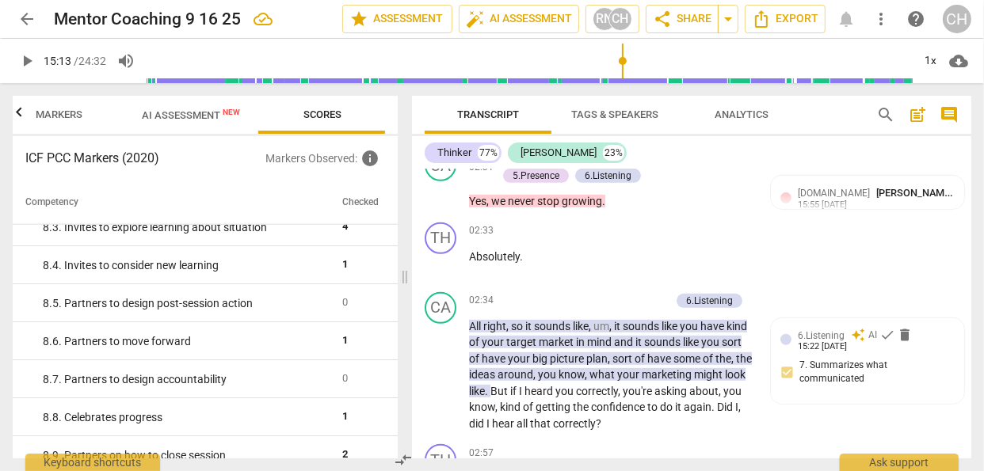
scroll to position [817, 0]
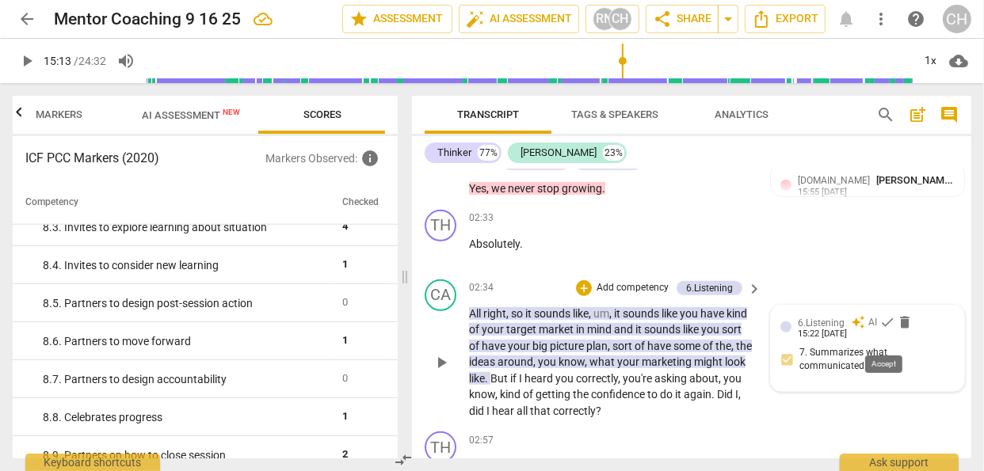
click at [885, 330] on span "check" at bounding box center [887, 323] width 16 height 16
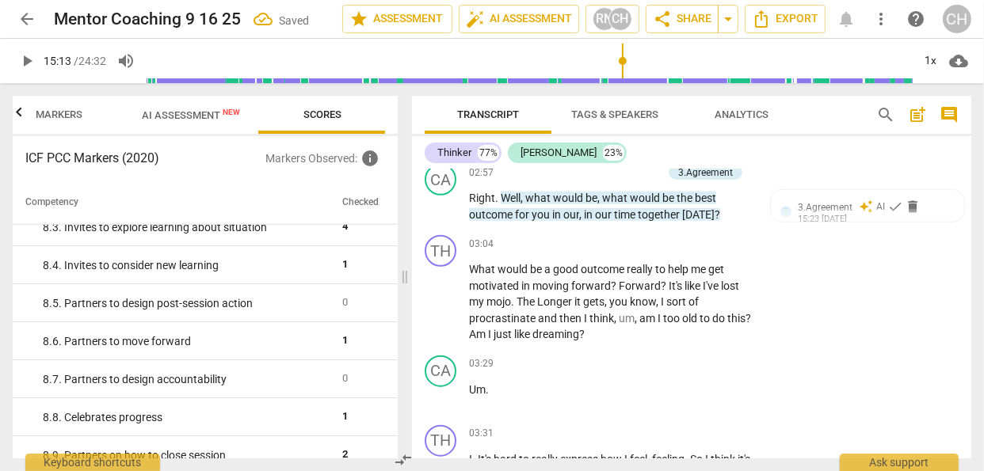
scroll to position [1158, 0]
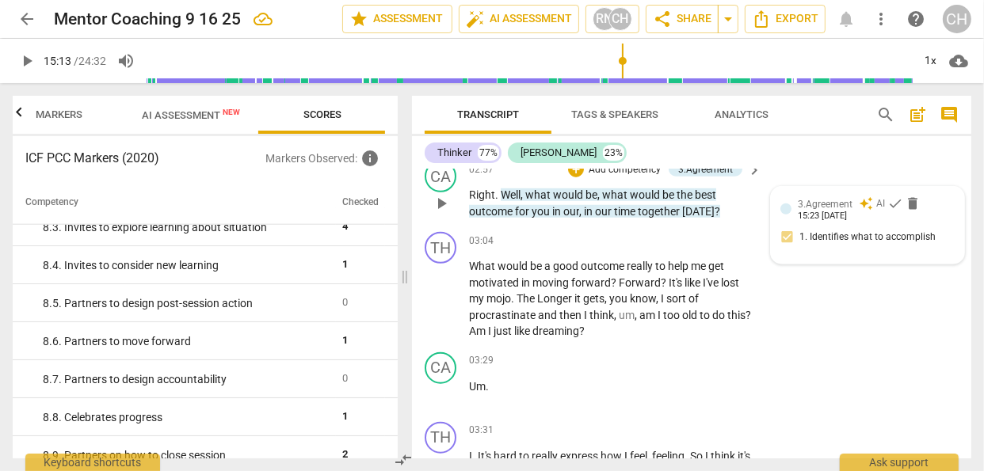
click at [887, 212] on span "check" at bounding box center [895, 204] width 16 height 16
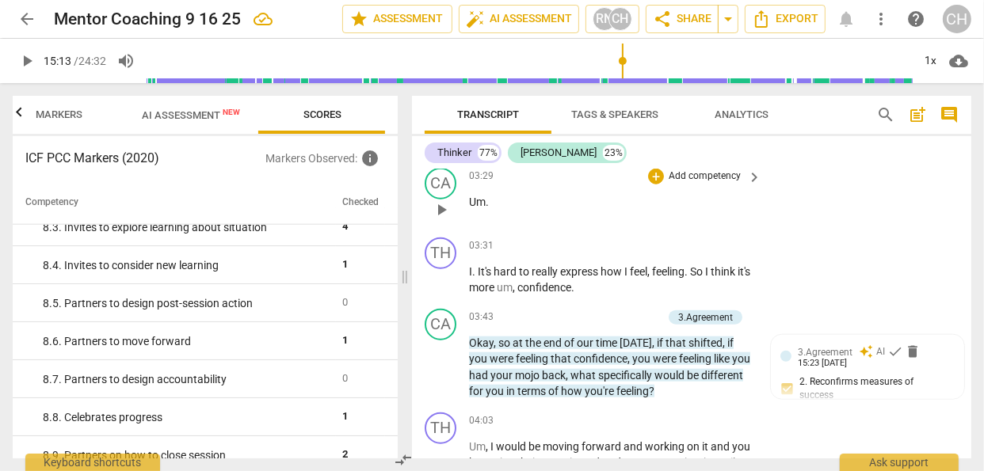
scroll to position [1358, 0]
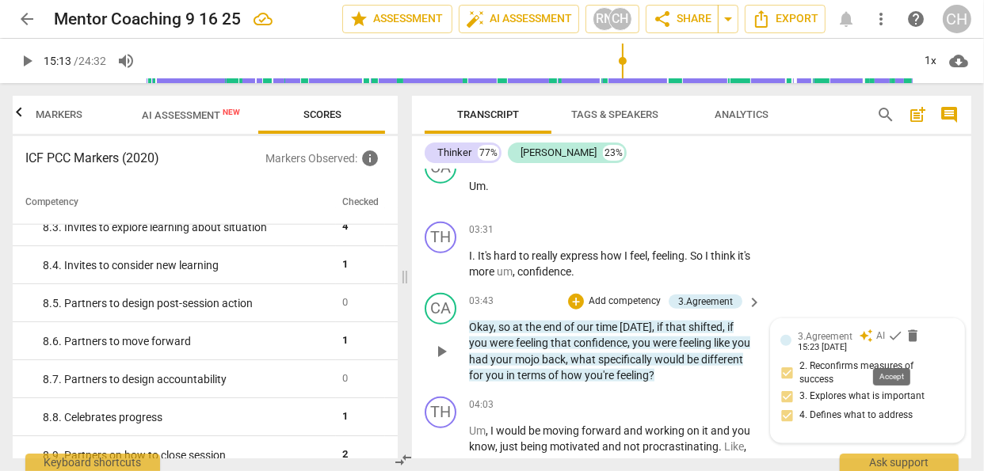
click at [888, 344] on span "check" at bounding box center [895, 336] width 16 height 16
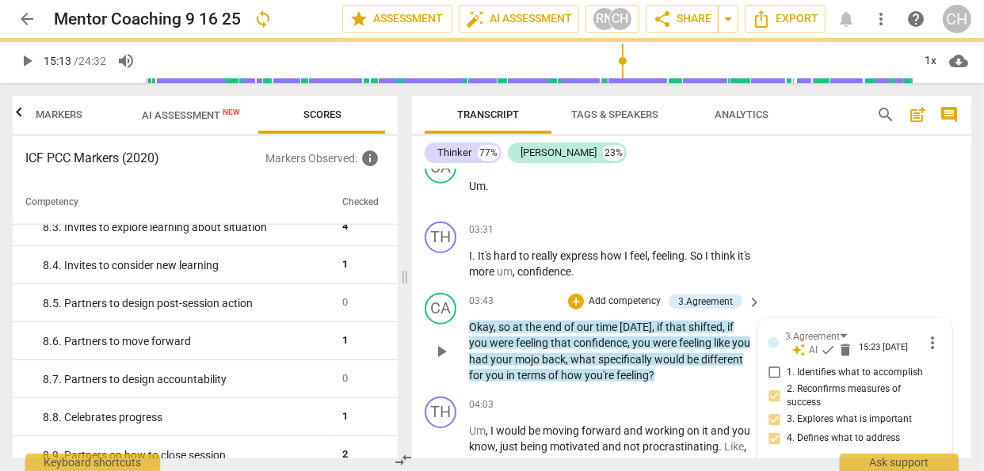
scroll to position [1543, 0]
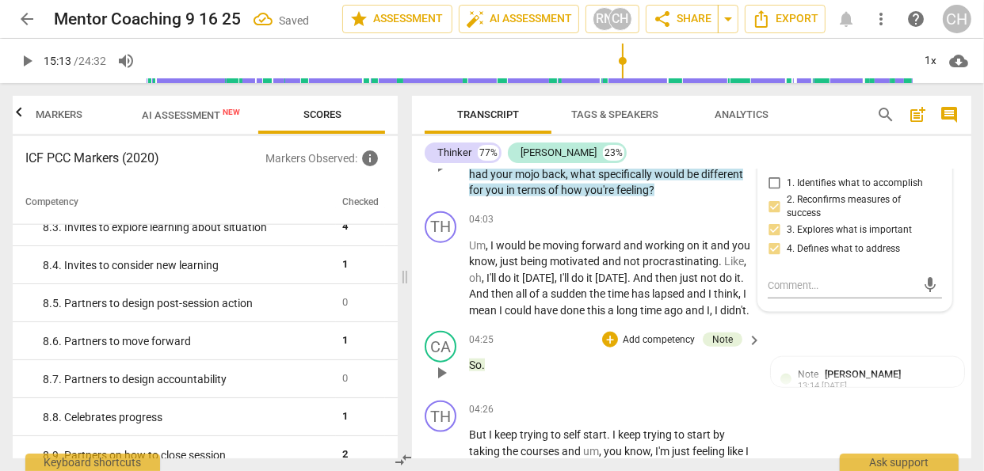
click at [876, 362] on div "CA play_arrow pause 04:25 + Add competency Note keyboard_arrow_right So . Note …" at bounding box center [691, 360] width 559 height 70
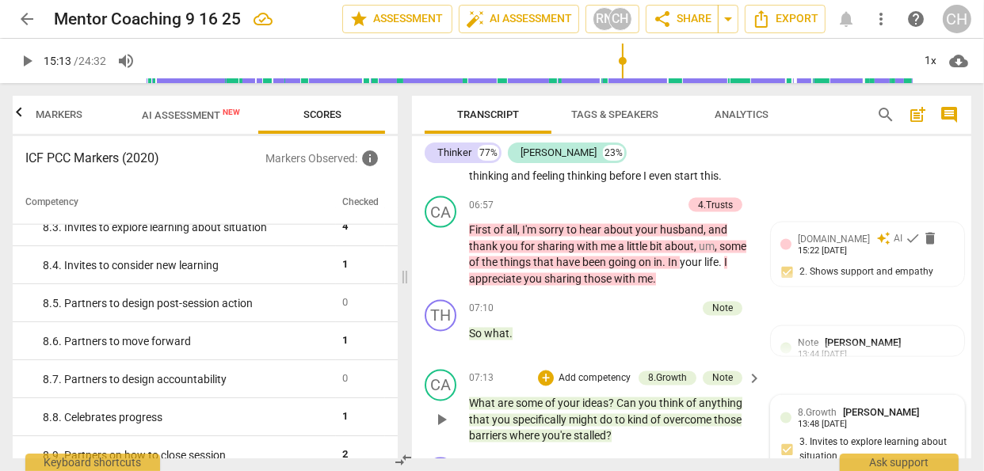
scroll to position [2320, 0]
click at [905, 246] on span "check" at bounding box center [913, 239] width 16 height 16
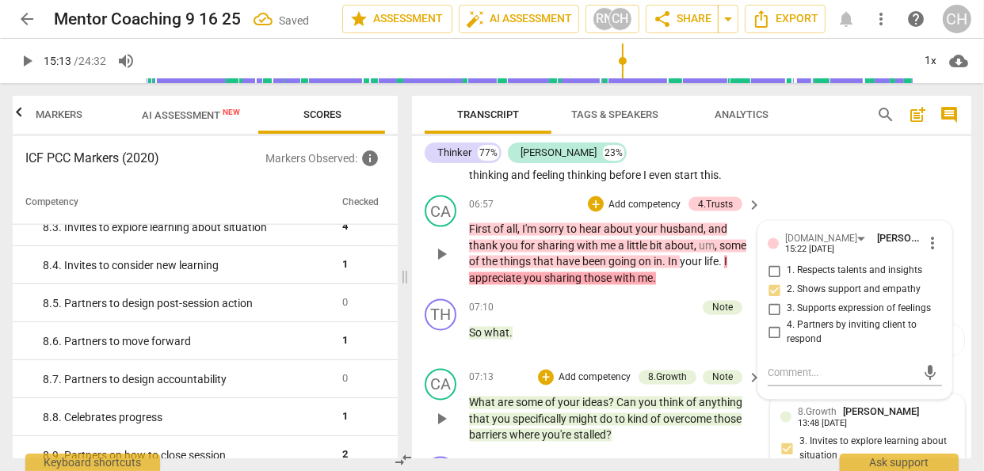
click at [929, 238] on div "CA play_arrow pause 06:57 + Add competency 4.Trusts keyboard_arrow_right First …" at bounding box center [691, 241] width 559 height 104
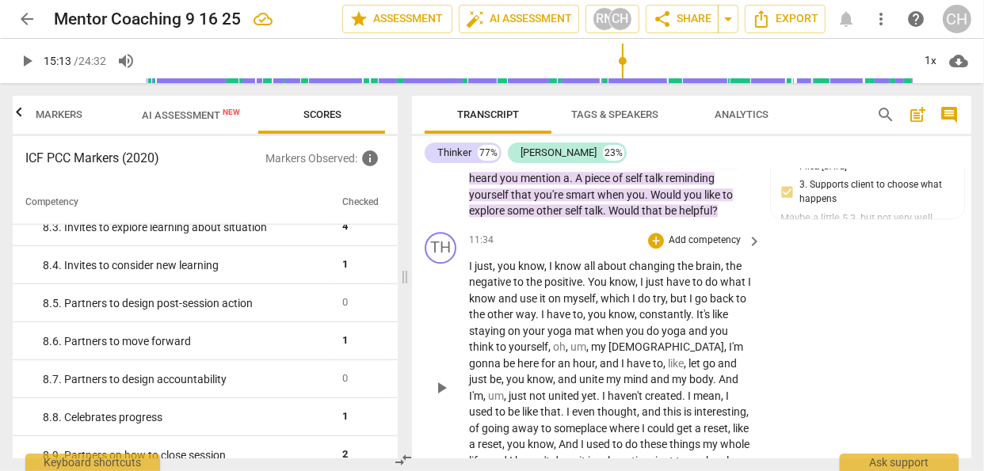
scroll to position [3653, 0]
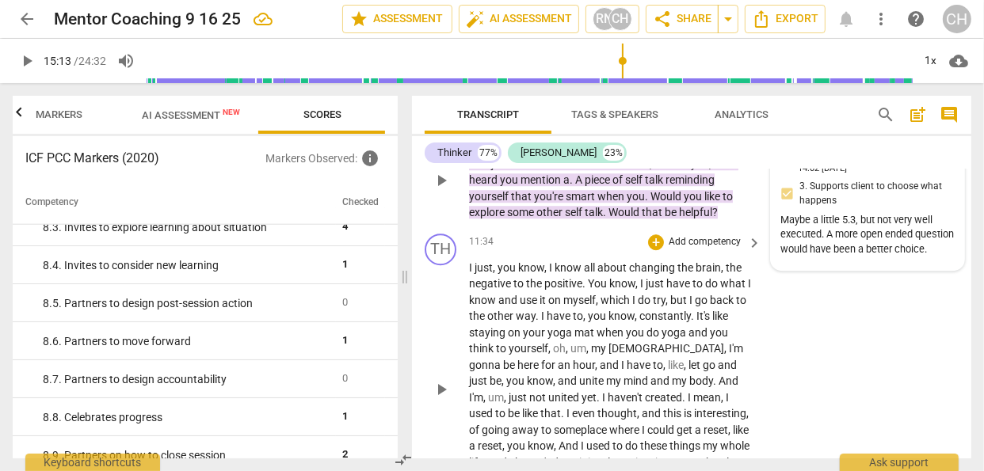
click at [781, 167] on div at bounding box center [785, 161] width 11 height 11
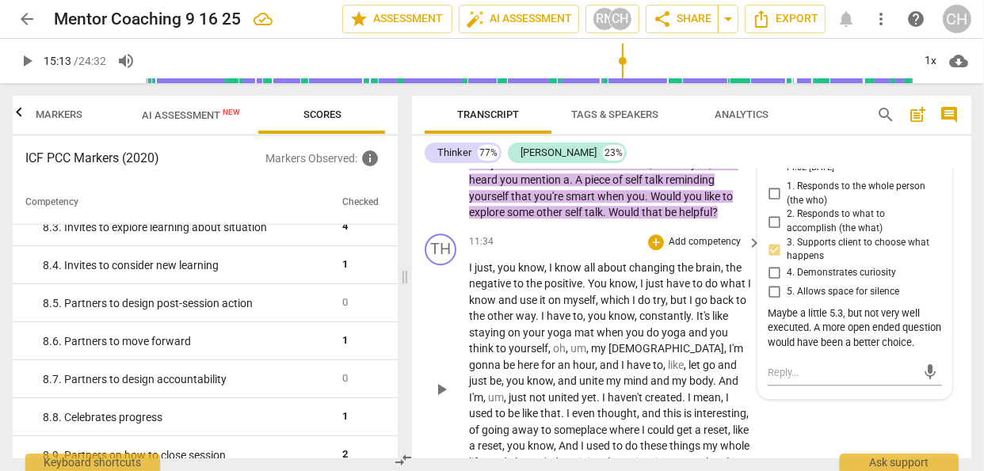
click at [727, 293] on div "TH play_arrow pause 11:34 + Add competency keyboard_arrow_right I just , you kn…" at bounding box center [691, 376] width 559 height 299
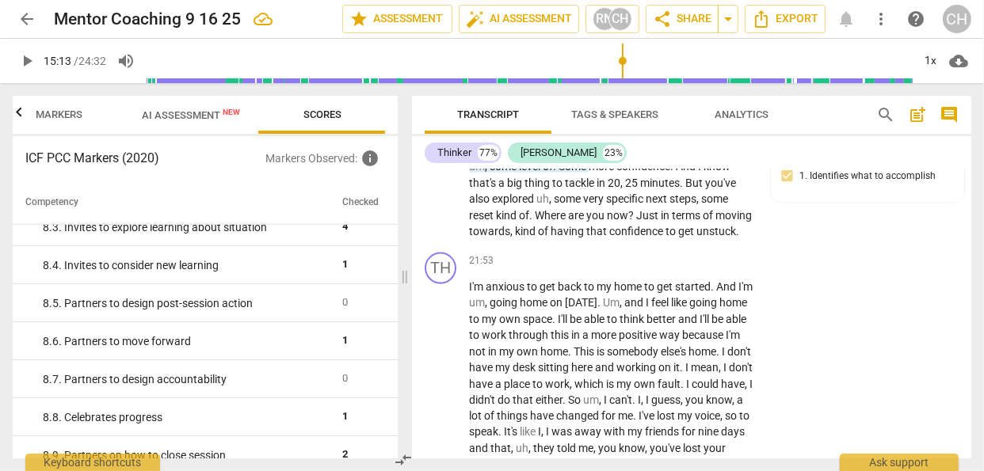
scroll to position [6861, 0]
click at [895, 152] on span "check" at bounding box center [895, 144] width 16 height 16
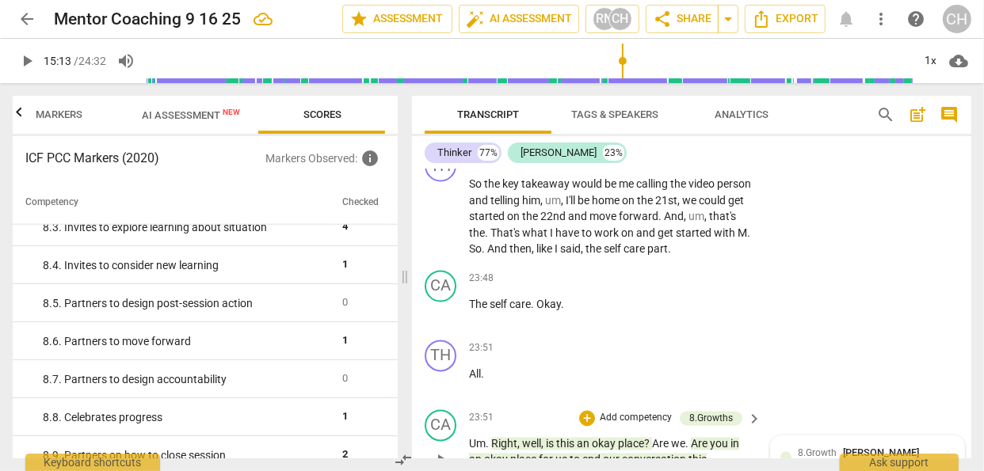
scroll to position [7424, 0]
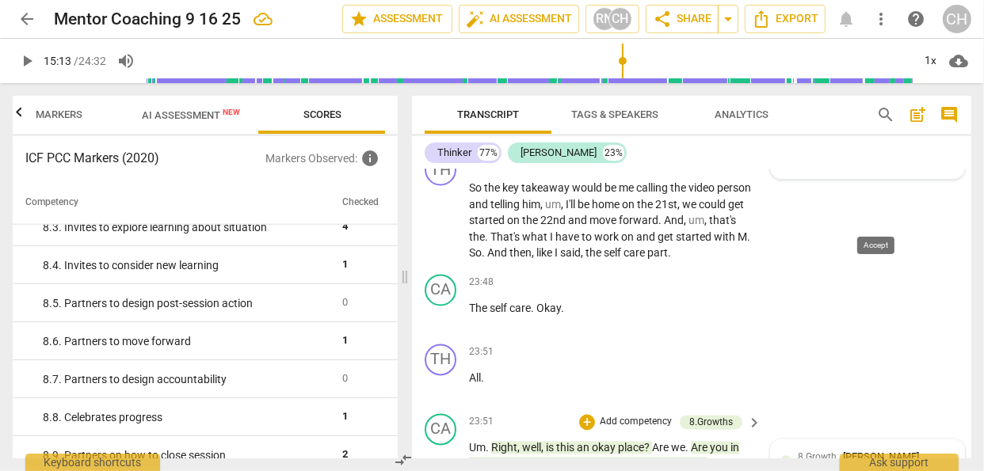
click at [872, 117] on span "check" at bounding box center [880, 109] width 16 height 16
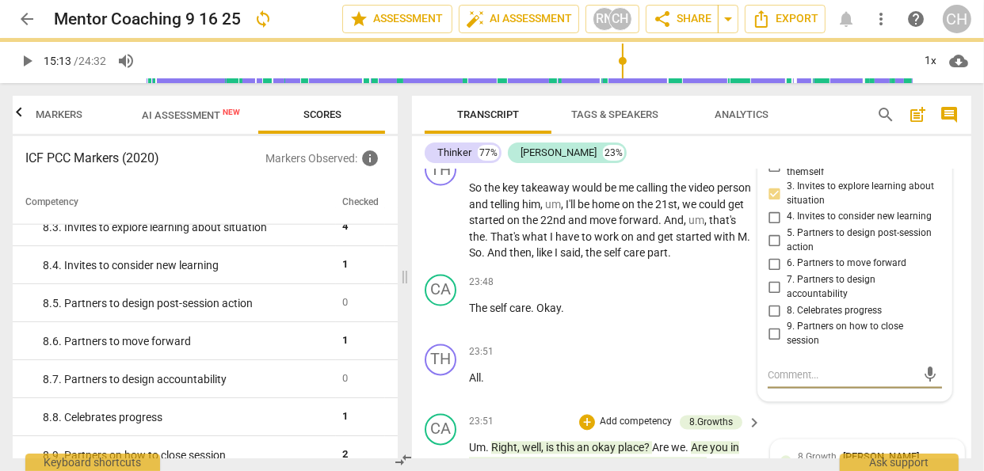
scroll to position [7594, 0]
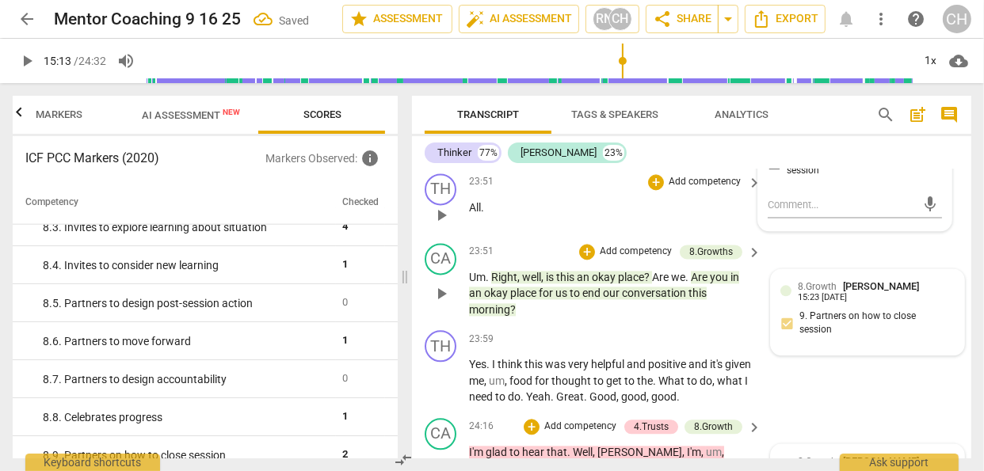
click at [803, 237] on div "TH play_arrow pause 23:51 + Add competency keyboard_arrow_right All ." at bounding box center [691, 202] width 559 height 70
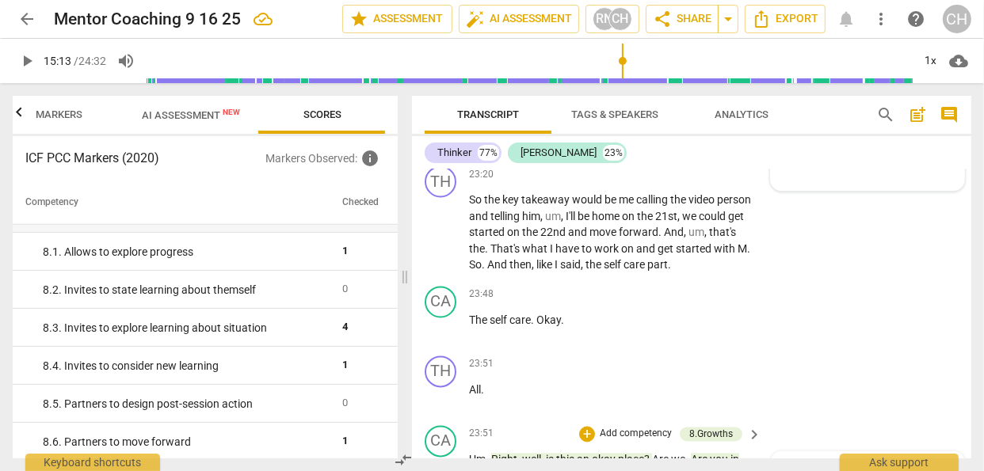
scroll to position [7400, 0]
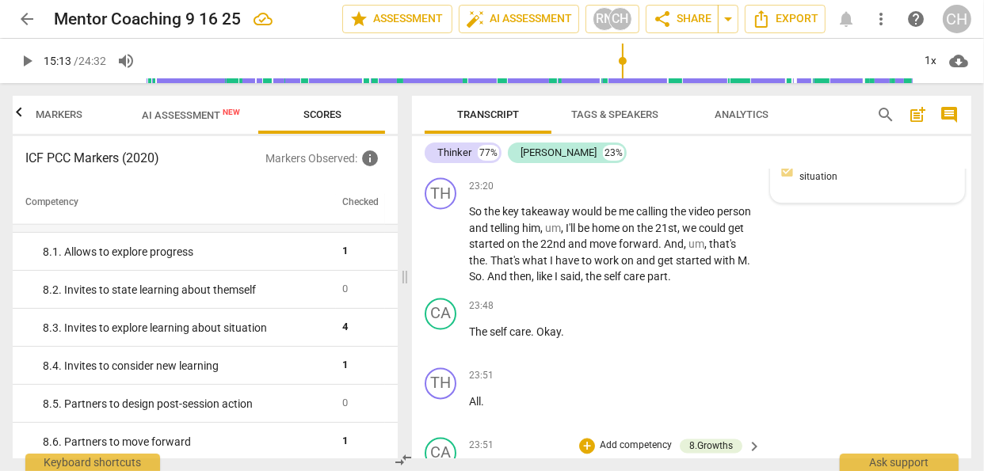
click at [731, 106] on div "8.Growths" at bounding box center [711, 99] width 63 height 14
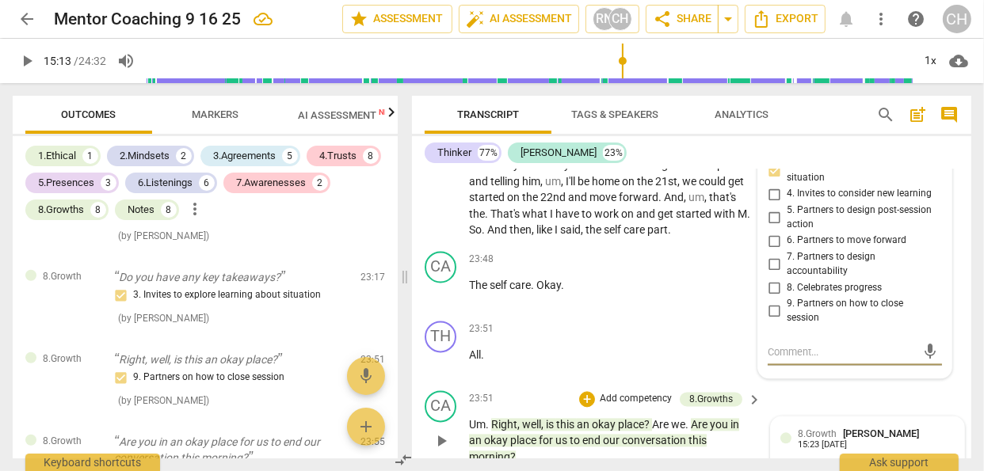
scroll to position [7446, 0]
click at [768, 153] on input "2. Invites to state learning about themself" at bounding box center [773, 143] width 25 height 19
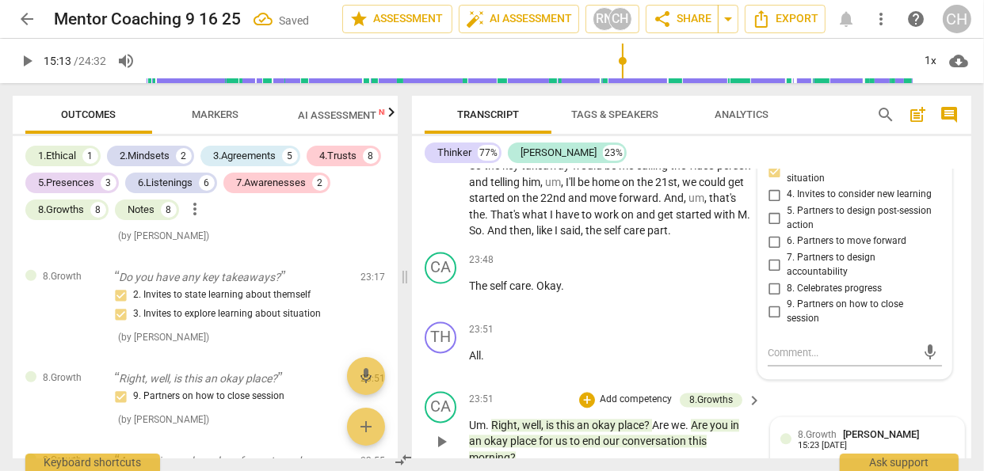
click at [770, 130] on input "1. Allows to explore progress" at bounding box center [773, 120] width 25 height 19
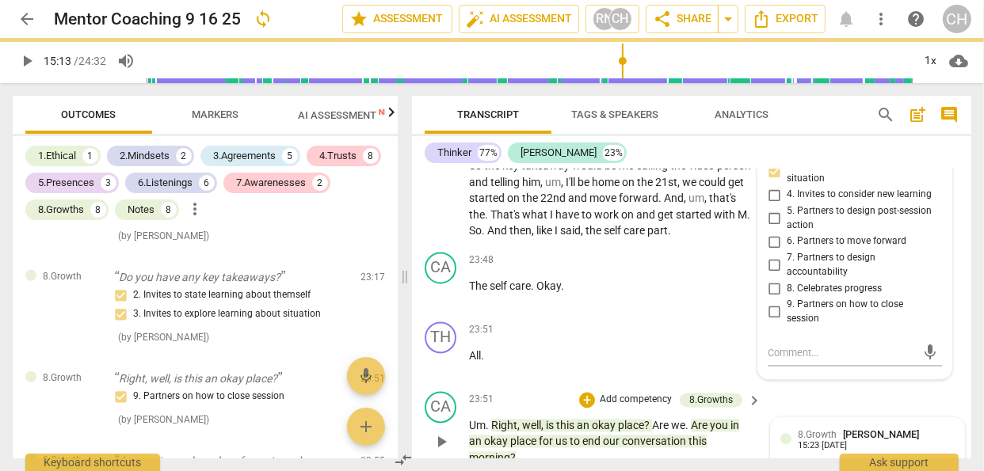
click at [727, 126] on div "CA play_arrow pause 23:10 + Add competency 8.Growths keyboard_arrow_right So wh…" at bounding box center [691, 82] width 559 height 88
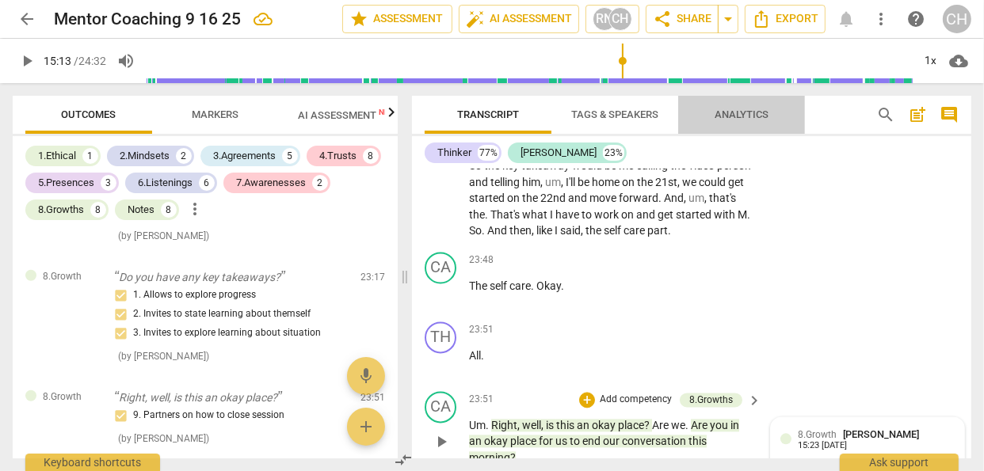
click at [734, 110] on span "Analytics" at bounding box center [742, 115] width 54 height 12
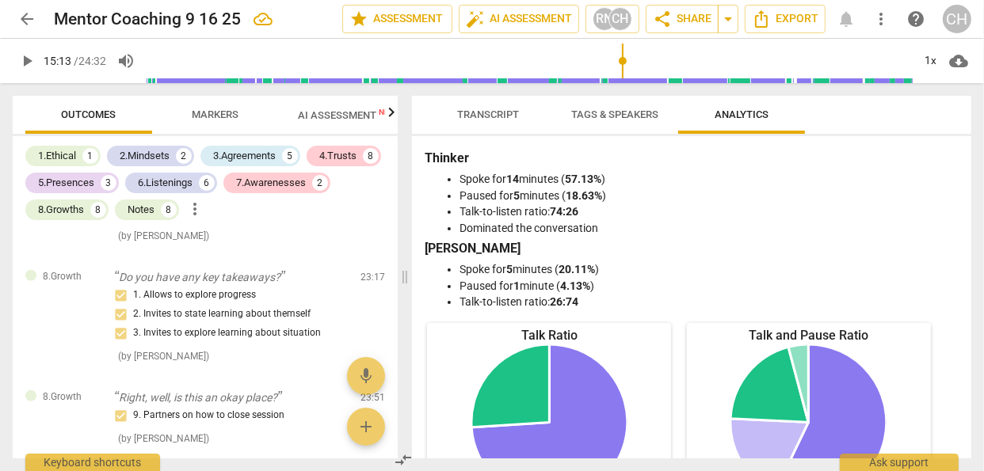
click at [647, 113] on span "Tags & Speakers" at bounding box center [614, 115] width 87 height 12
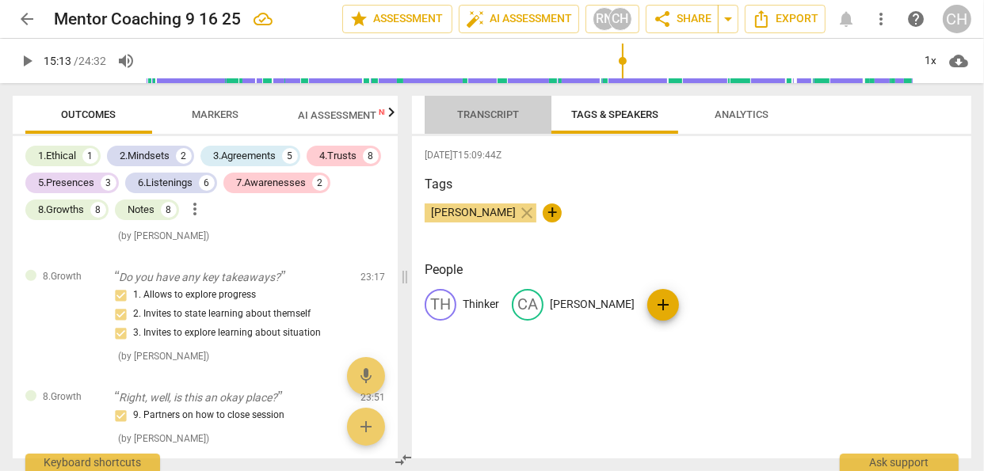
click at [499, 114] on span "Transcript" at bounding box center [488, 115] width 62 height 12
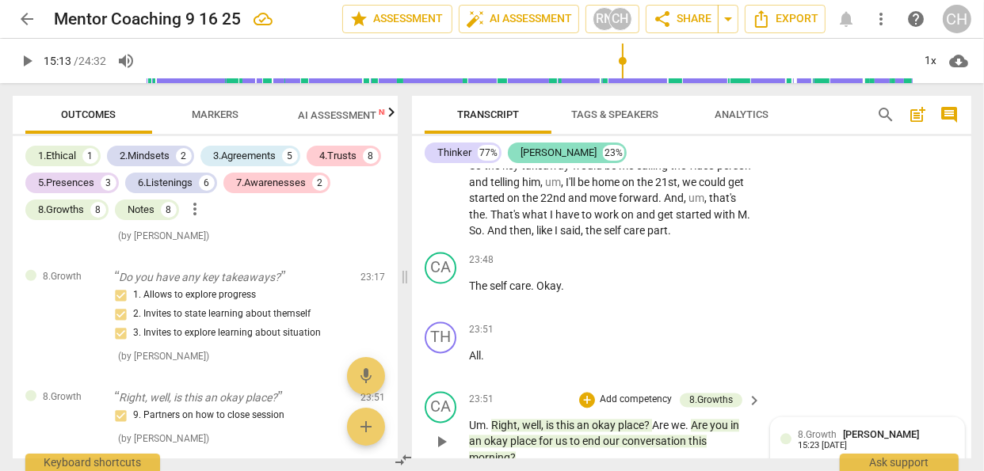
click at [524, 152] on div "[PERSON_NAME]" at bounding box center [559, 153] width 76 height 16
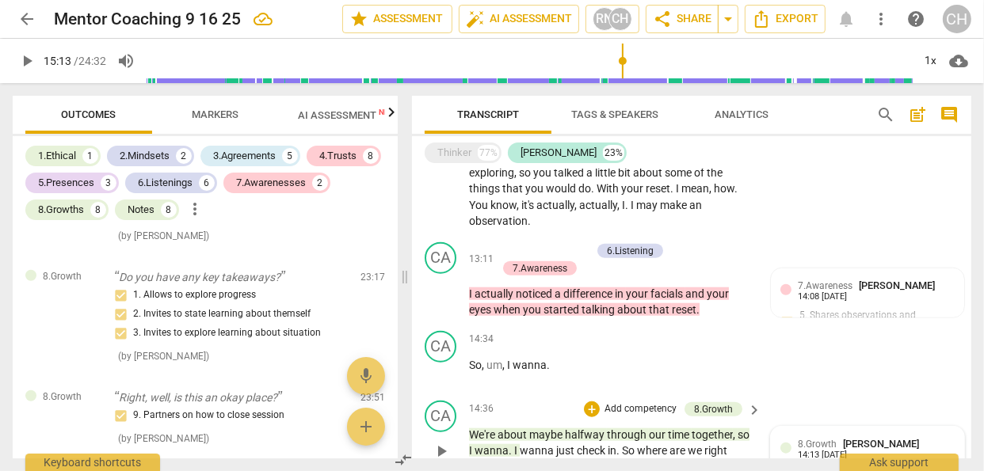
scroll to position [0, 0]
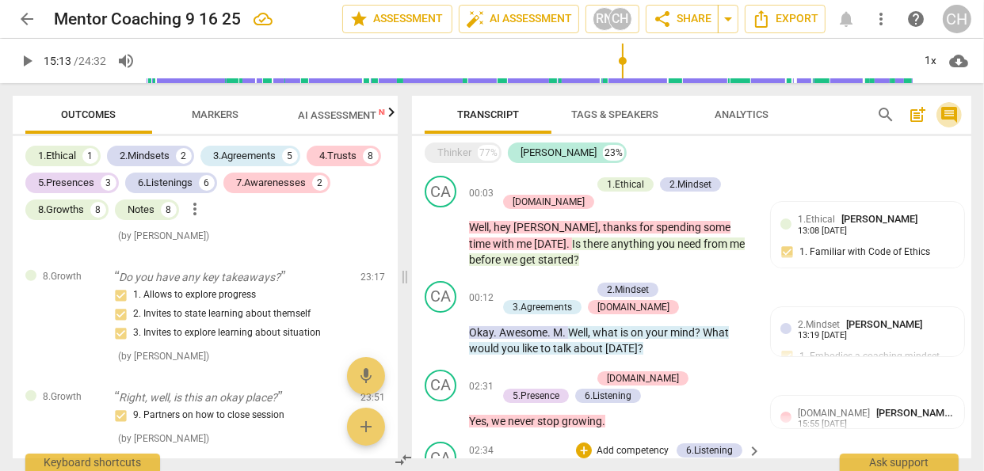
click at [949, 113] on span "comment" at bounding box center [949, 114] width 19 height 19
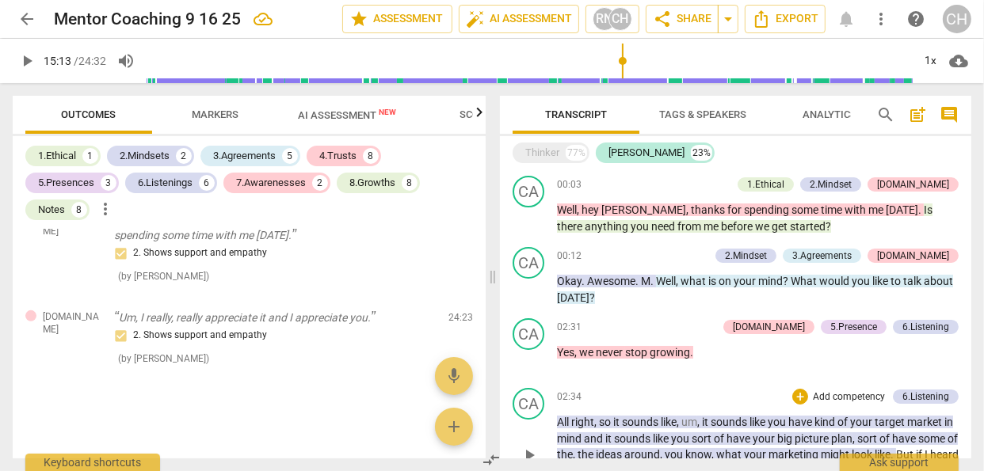
scroll to position [4671, 0]
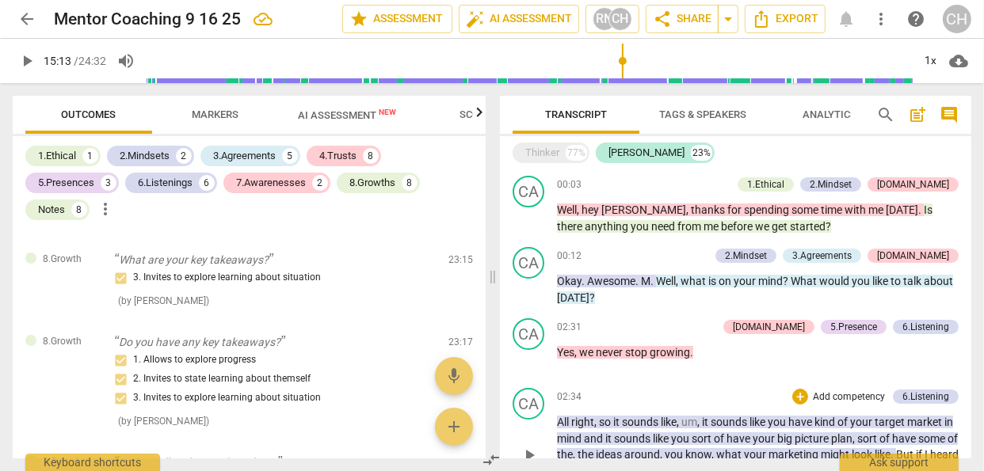
click at [949, 113] on span "comment" at bounding box center [949, 114] width 19 height 19
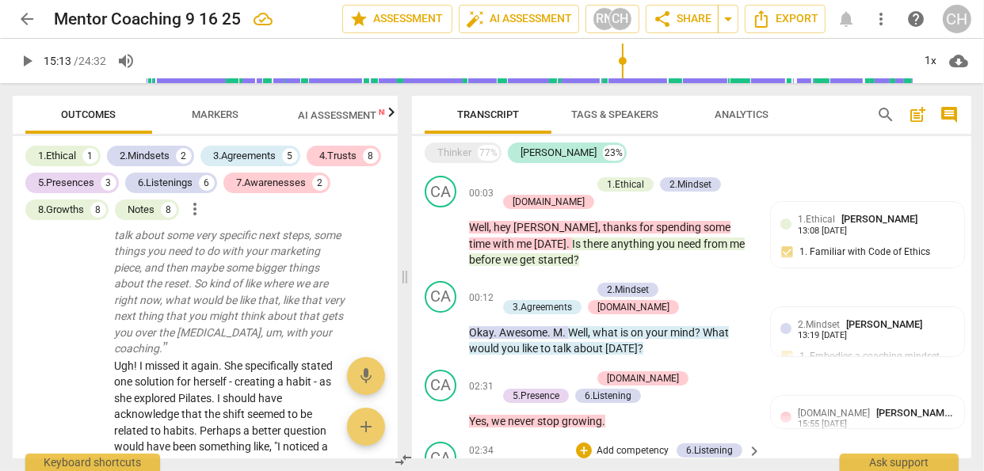
scroll to position [5557, 0]
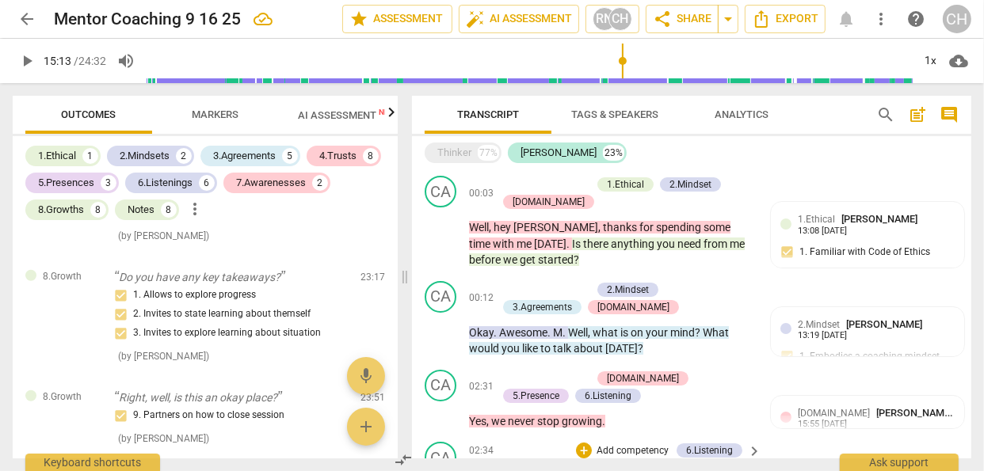
click at [917, 112] on span "post_add" at bounding box center [917, 114] width 19 height 19
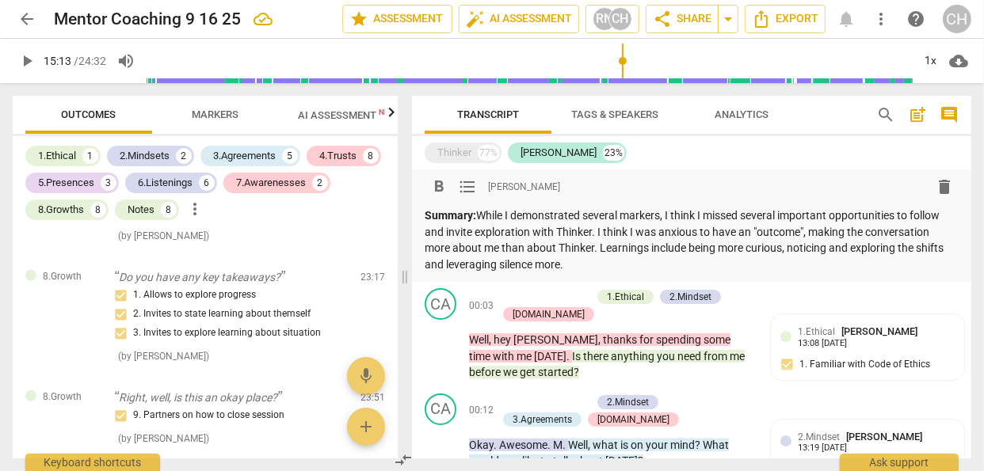
click at [810, 233] on p "Summary: While I demonstrated several markers, I think I missed several importa…" at bounding box center [692, 240] width 534 height 65
click at [798, 233] on p "Summary: While I demonstrated several markers, I think I missed several importa…" at bounding box center [692, 240] width 534 height 65
click at [808, 232] on p "Summary: While I demonstrated several markers, I think I missed several importa…" at bounding box center [692, 240] width 534 height 65
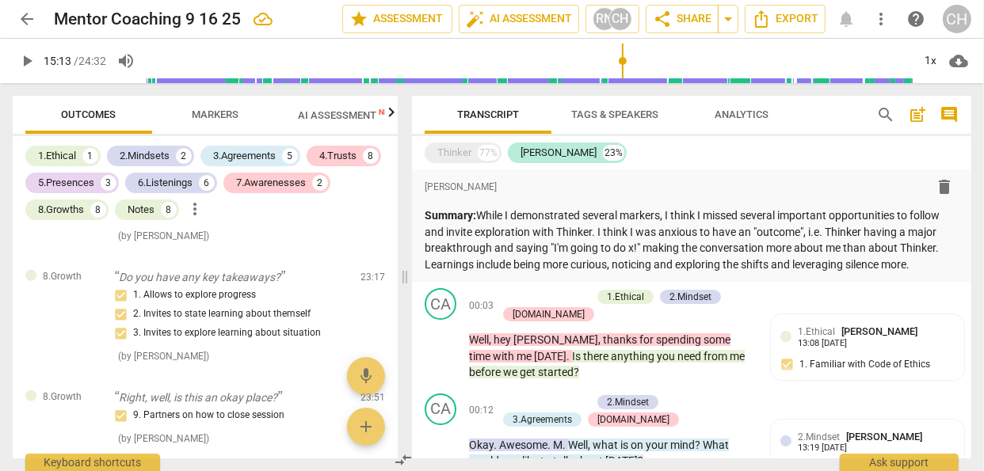
click at [846, 119] on div "Transcript Tags & Speakers Analytics" at bounding box center [638, 115] width 426 height 38
click at [467, 151] on div "Thinker" at bounding box center [454, 153] width 34 height 16
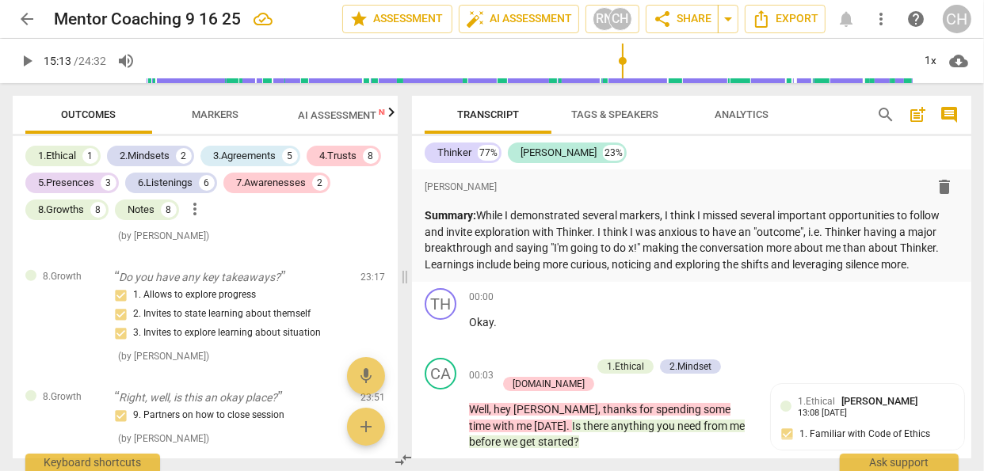
click at [93, 124] on span "Outcomes" at bounding box center [89, 115] width 93 height 21
click at [683, 21] on span "share Share" at bounding box center [682, 19] width 59 height 19
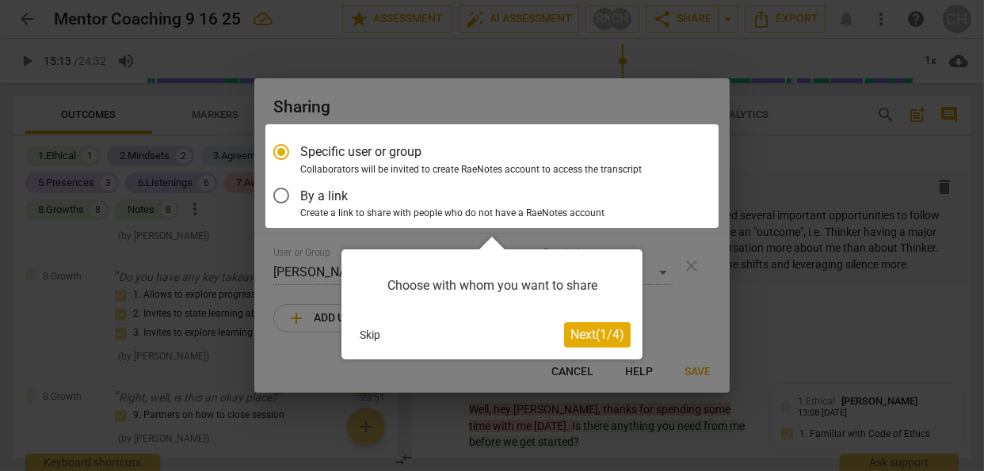
click at [580, 338] on span "Next ( 1 / 4 )" at bounding box center [597, 334] width 54 height 15
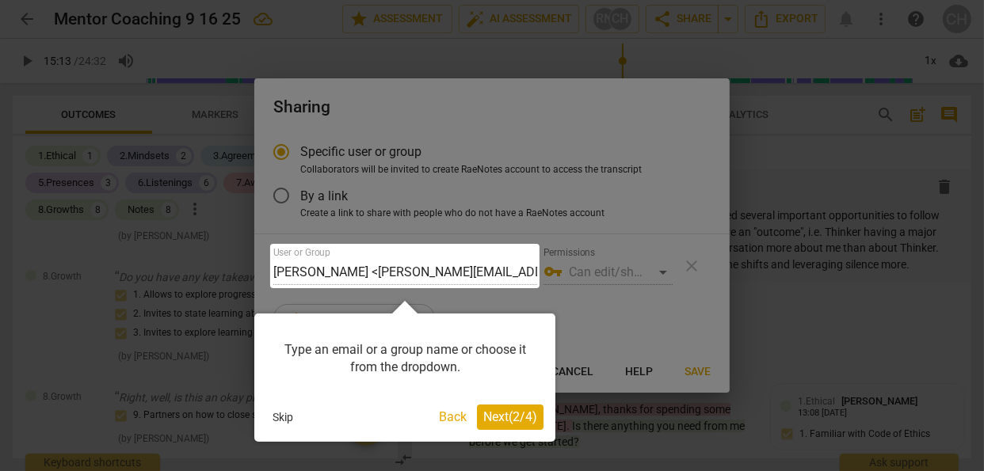
click at [349, 269] on div at bounding box center [404, 266] width 269 height 44
click at [383, 269] on div at bounding box center [404, 266] width 269 height 44
drag, startPoint x: 277, startPoint y: 275, endPoint x: 290, endPoint y: 273, distance: 13.7
click at [290, 273] on div at bounding box center [404, 266] width 269 height 44
click at [322, 269] on div at bounding box center [404, 266] width 269 height 44
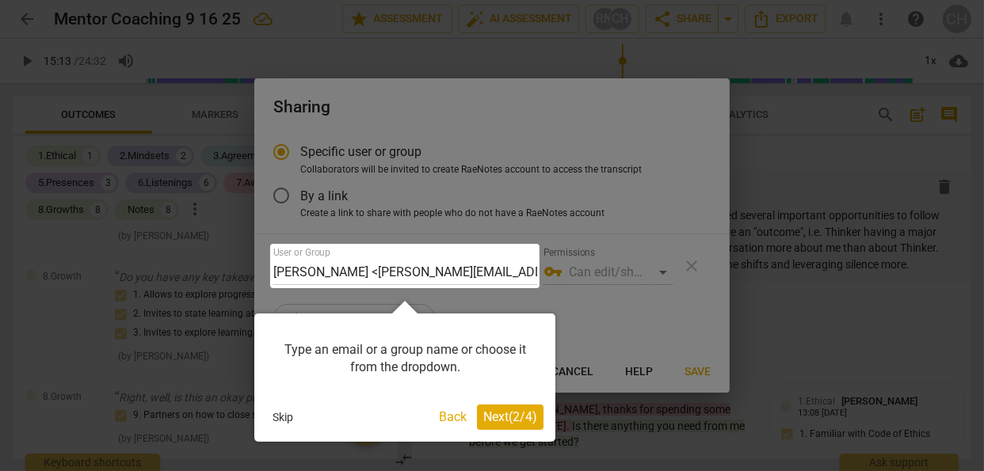
click at [748, 300] on div at bounding box center [492, 235] width 984 height 471
click at [662, 269] on div at bounding box center [492, 235] width 984 height 471
click at [441, 414] on button "Back" at bounding box center [453, 417] width 40 height 25
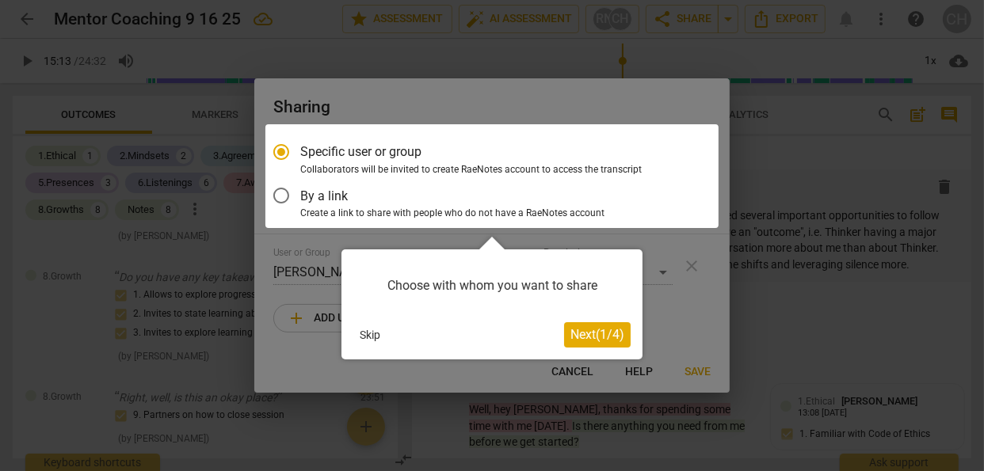
click at [582, 338] on span "Next ( 1 / 4 )" at bounding box center [597, 334] width 54 height 15
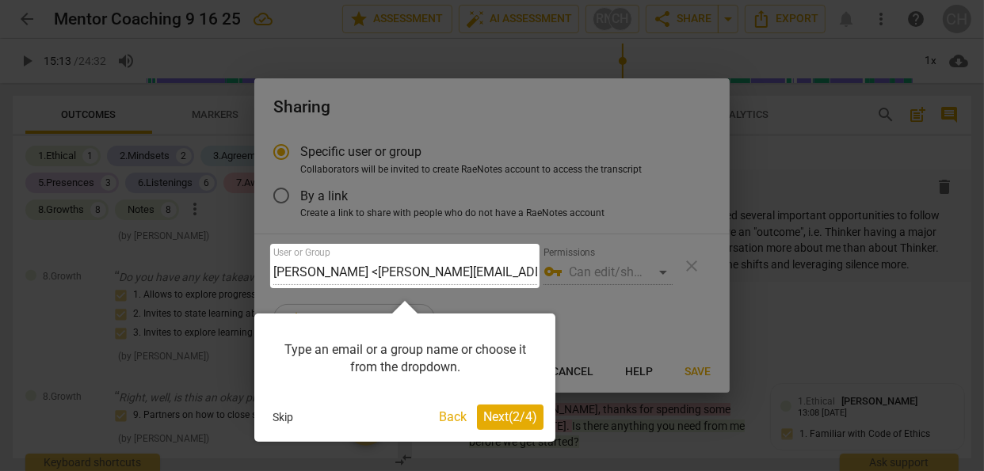
click at [504, 270] on div at bounding box center [404, 266] width 269 height 44
click at [481, 270] on div at bounding box center [404, 266] width 269 height 44
click at [500, 414] on span "Next ( 2 / 4 )" at bounding box center [510, 417] width 54 height 15
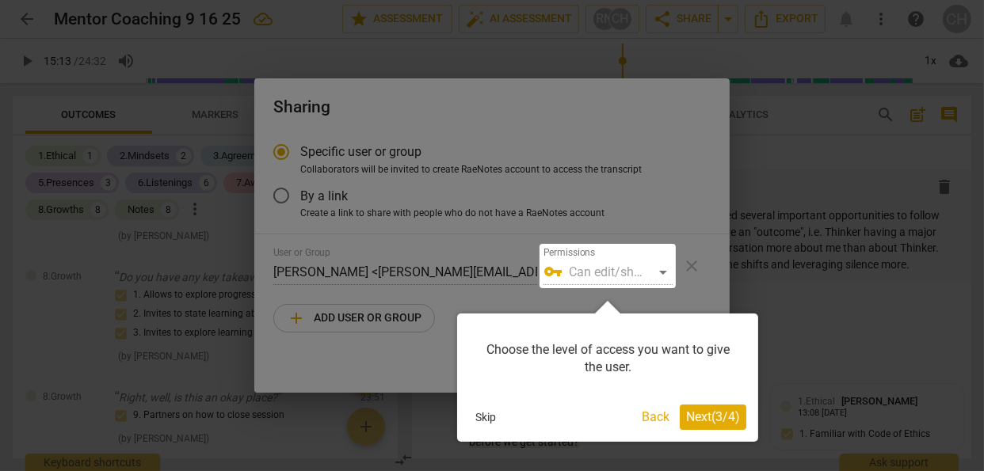
click at [662, 271] on div at bounding box center [608, 266] width 136 height 44
click at [491, 252] on div at bounding box center [492, 235] width 984 height 471
click at [658, 418] on button "Back" at bounding box center [655, 417] width 40 height 25
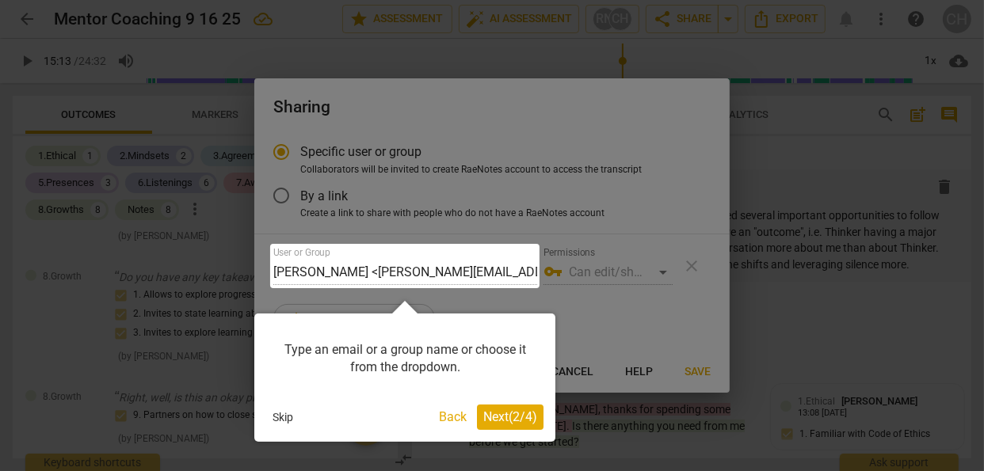
click at [273, 273] on div at bounding box center [404, 266] width 269 height 44
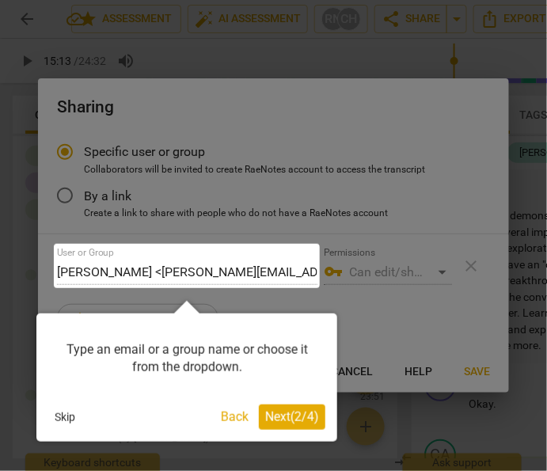
click at [230, 270] on div at bounding box center [187, 266] width 266 height 44
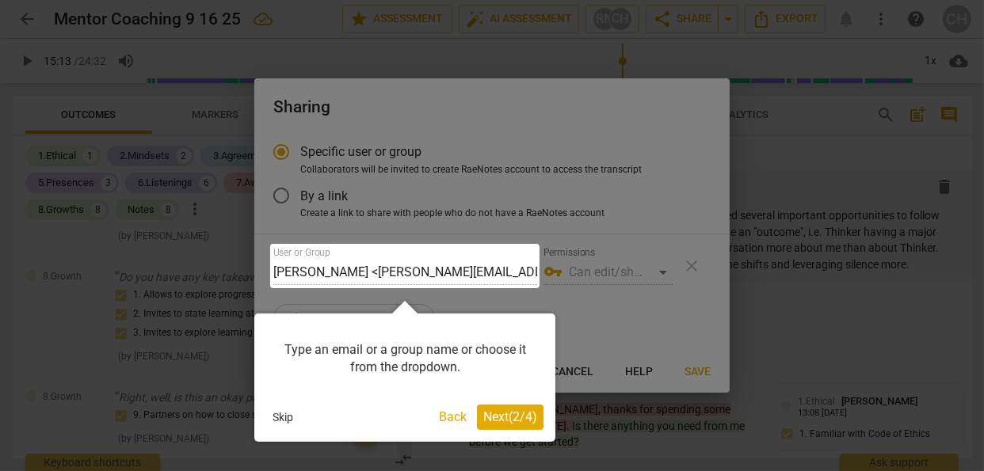
click at [281, 415] on button "Skip" at bounding box center [282, 418] width 33 height 24
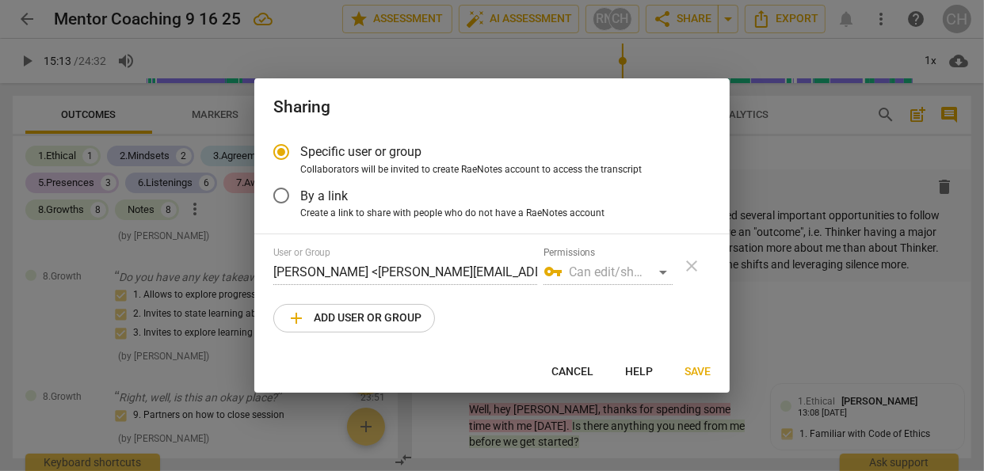
click at [296, 318] on span "add" at bounding box center [296, 318] width 19 height 19
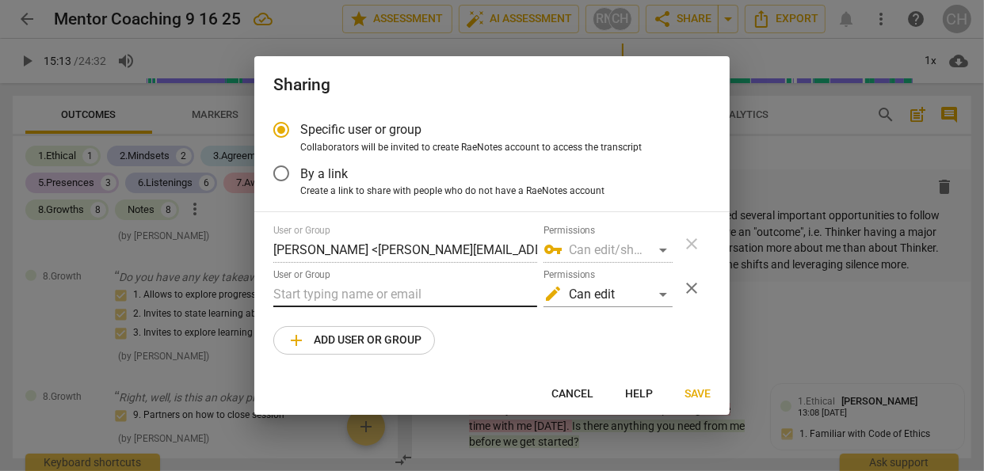
click at [313, 293] on input "text" at bounding box center [405, 294] width 264 height 25
click at [664, 290] on div "edit Can edit" at bounding box center [608, 294] width 129 height 25
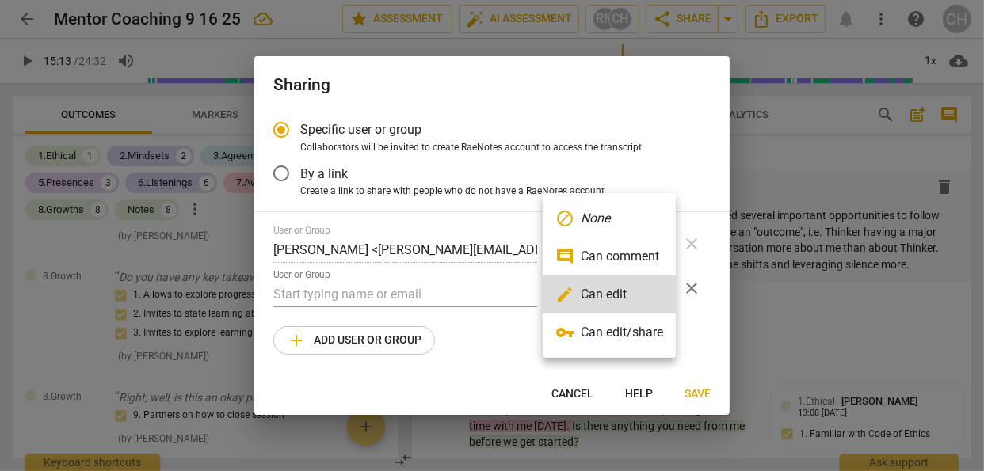
click at [773, 340] on div at bounding box center [492, 235] width 984 height 471
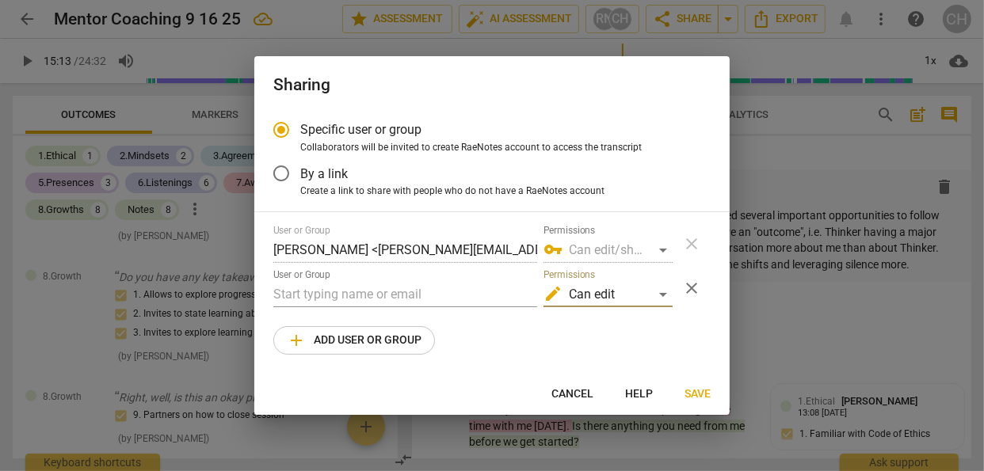
click at [570, 396] on span "Cancel" at bounding box center [572, 395] width 42 height 16
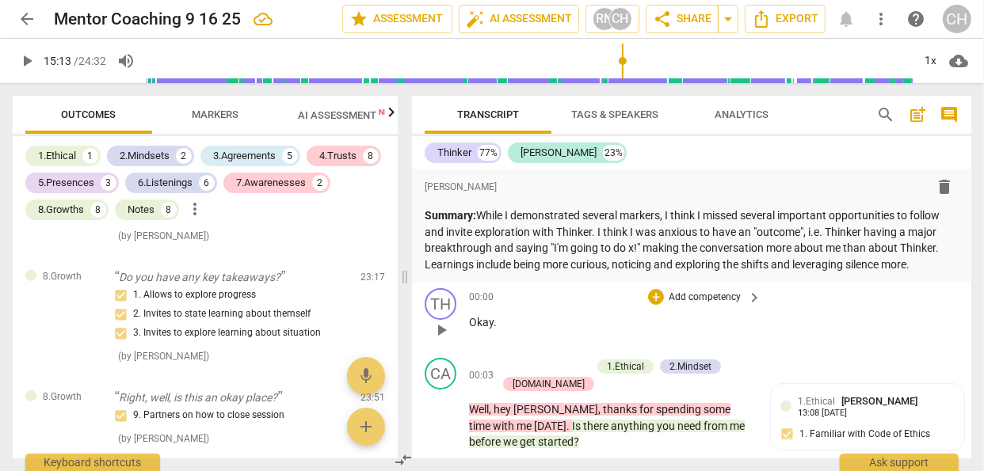
click at [555, 322] on p "Okay ." at bounding box center [611, 323] width 284 height 17
click at [729, 16] on span "arrow_drop_down" at bounding box center [728, 19] width 19 height 19
click at [700, 16] on span "share Share" at bounding box center [682, 19] width 59 height 19
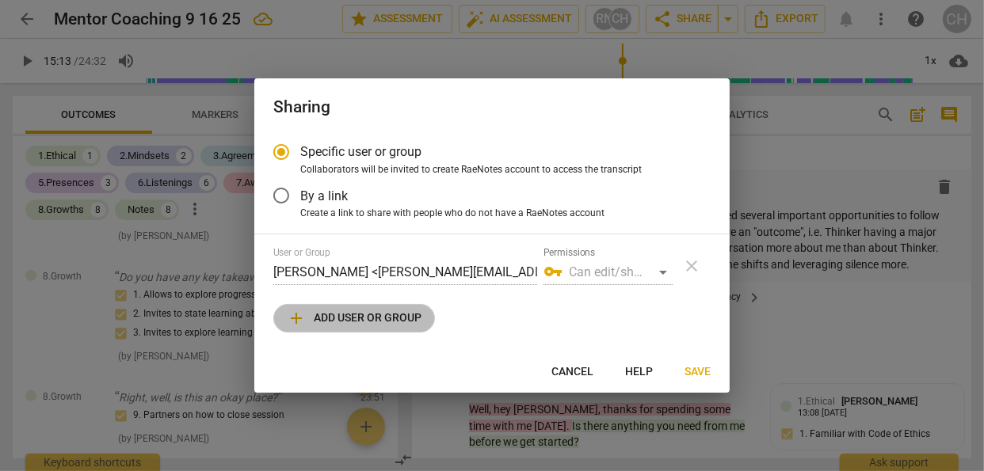
click at [295, 319] on span "add" at bounding box center [296, 318] width 19 height 19
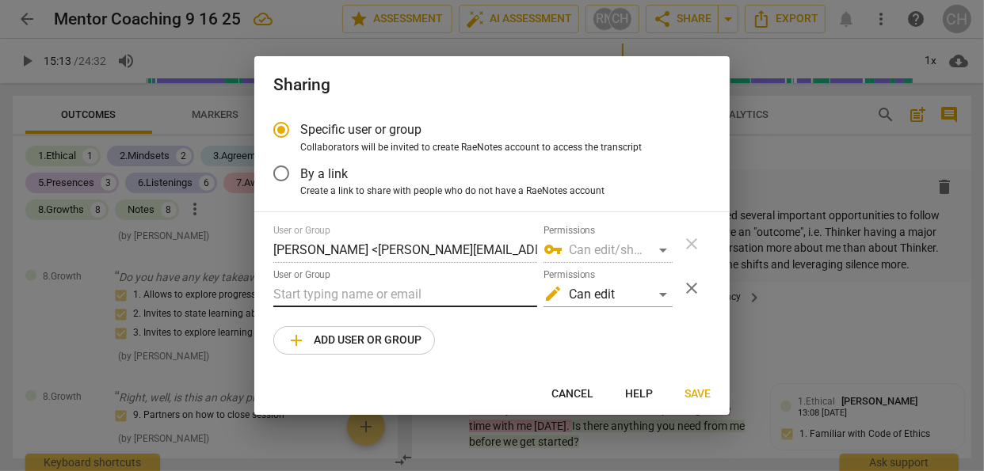
click at [318, 296] on input "text" at bounding box center [405, 294] width 264 height 25
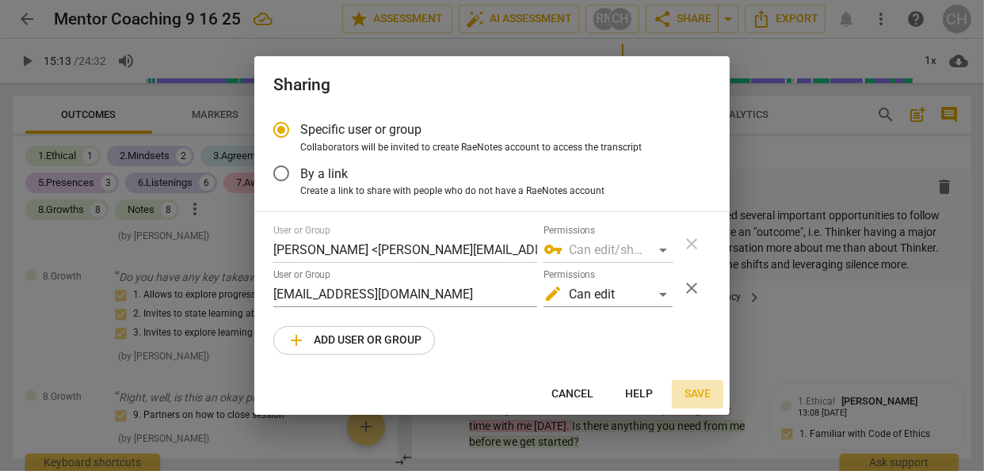
click at [700, 396] on span "Save" at bounding box center [698, 395] width 26 height 16
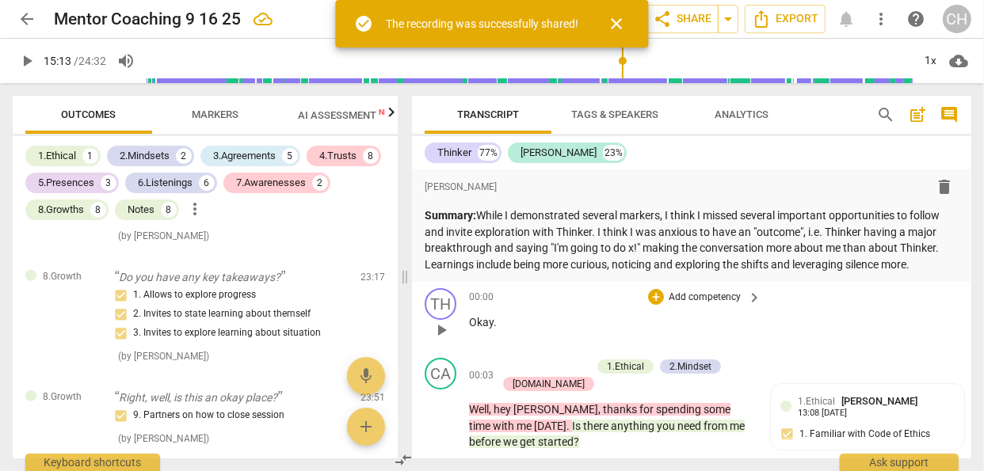
click at [612, 25] on span "close" at bounding box center [617, 23] width 19 height 19
